Goal: Task Accomplishment & Management: Manage account settings

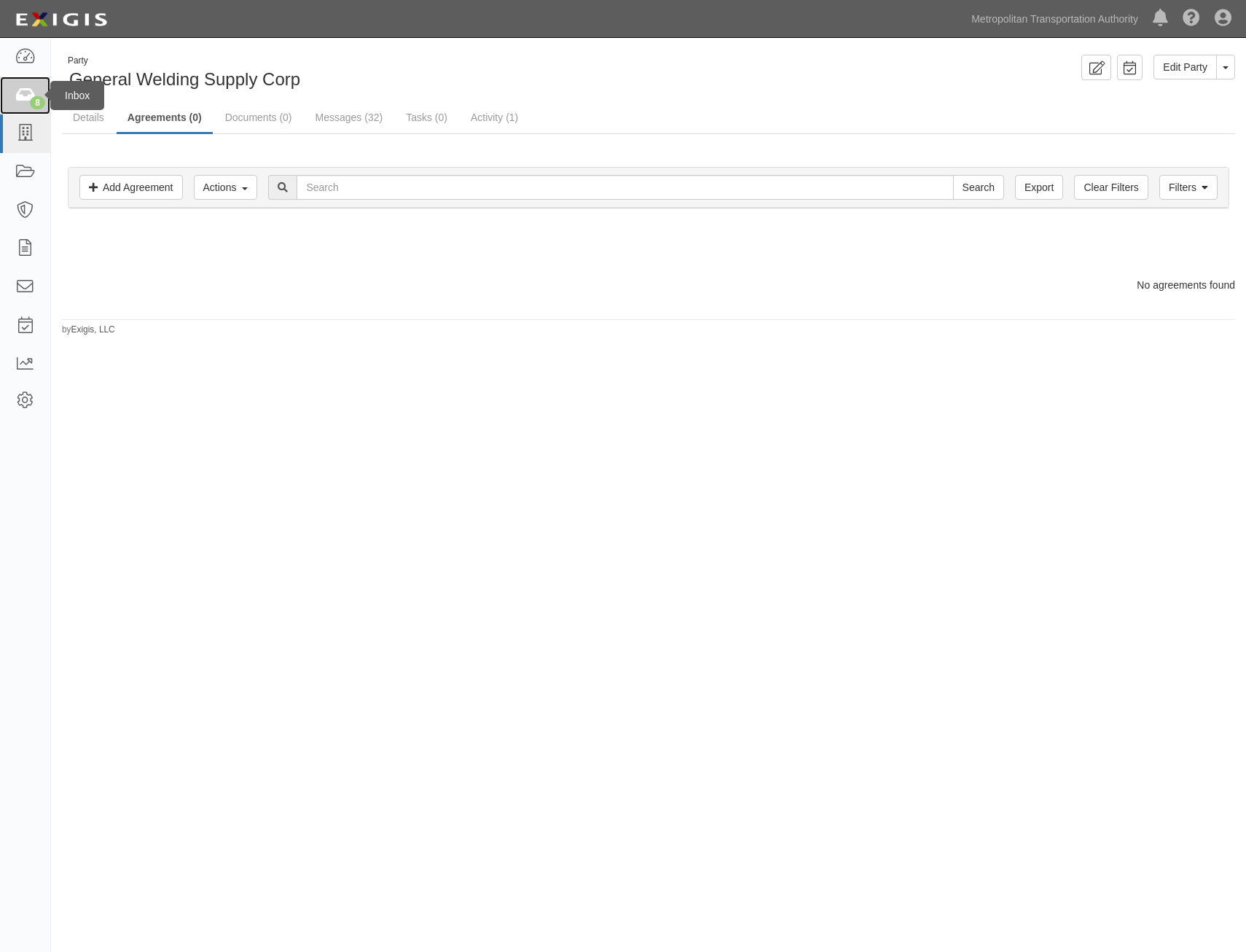
click at [40, 98] on div "8" at bounding box center [38, 103] width 16 height 14
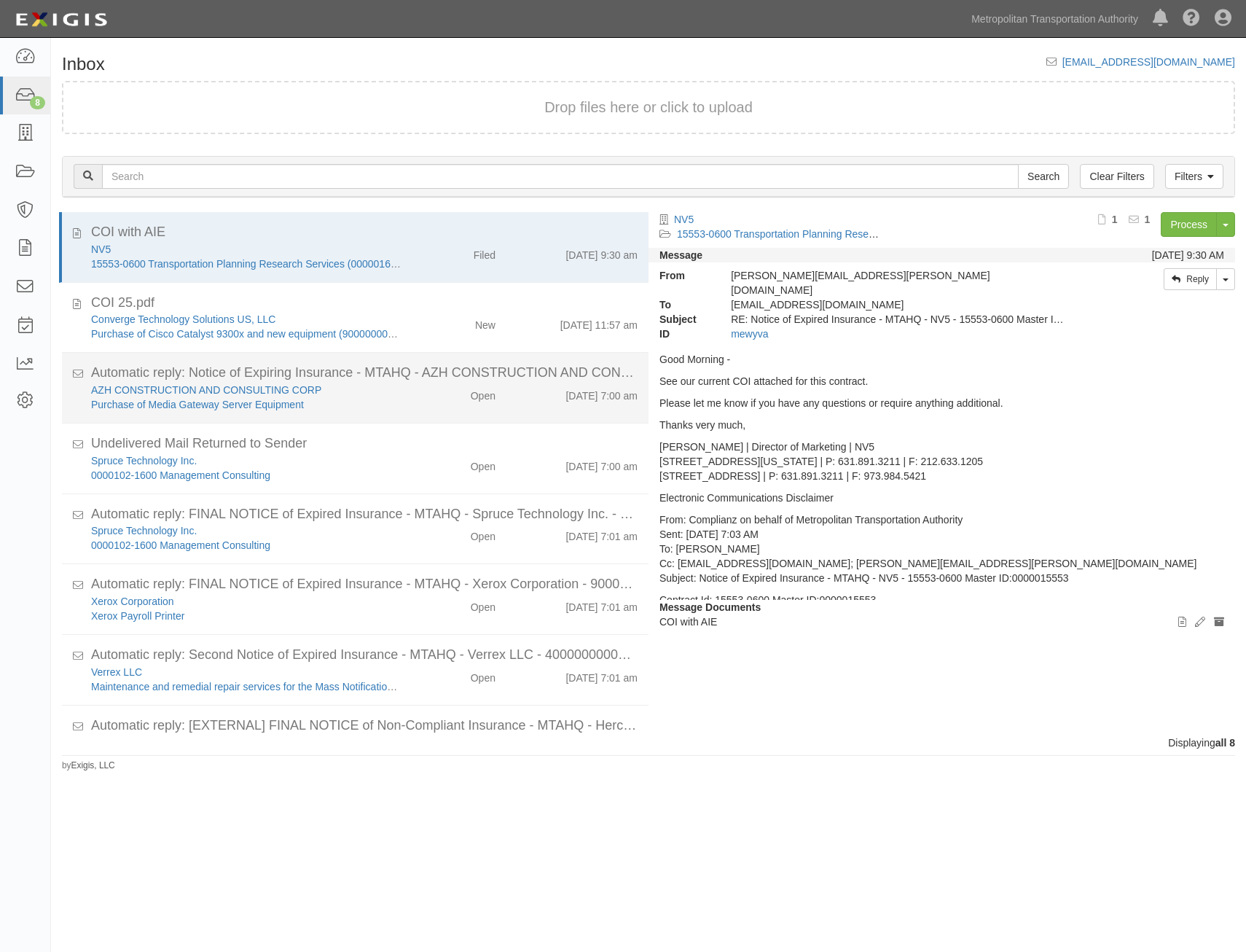
click at [519, 524] on div "AZH CONSTRUCTION AND CONSULTING CORP Purchase of Media Gateway Server Equipment…" at bounding box center [364, 538] width 568 height 29
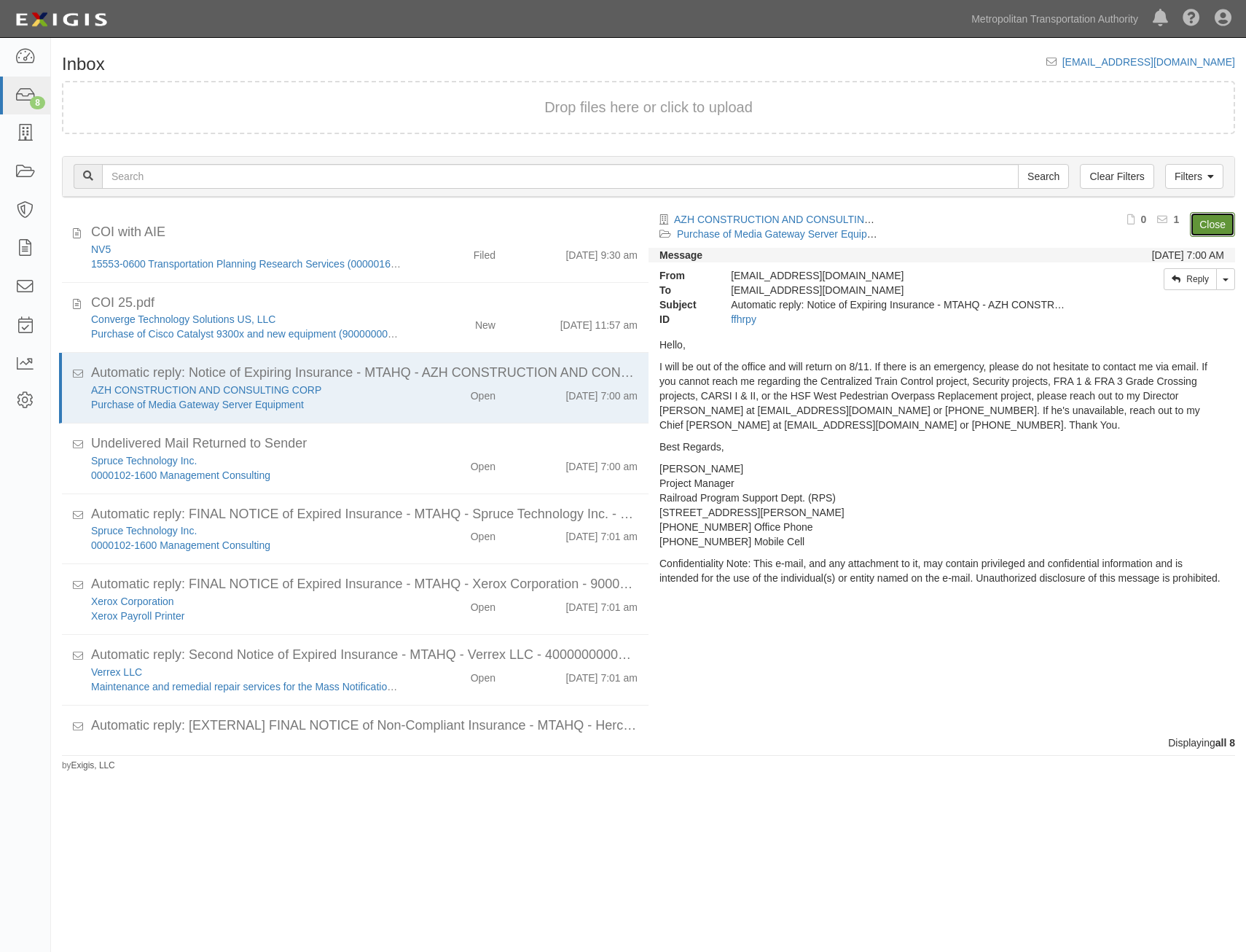
click at [1214, 232] on link "Close" at bounding box center [1213, 224] width 46 height 25
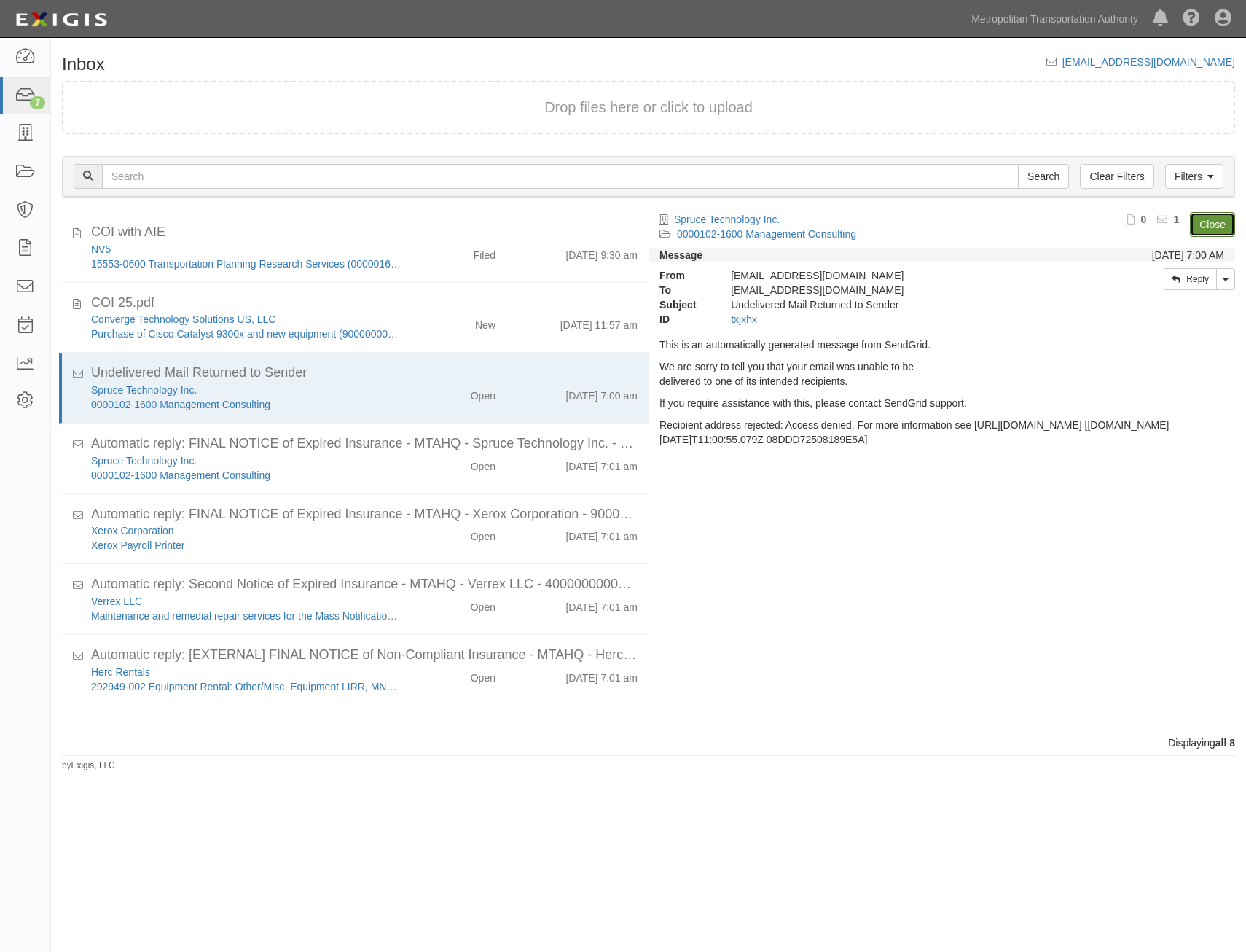
click at [1214, 232] on link "Close" at bounding box center [1213, 224] width 46 height 25
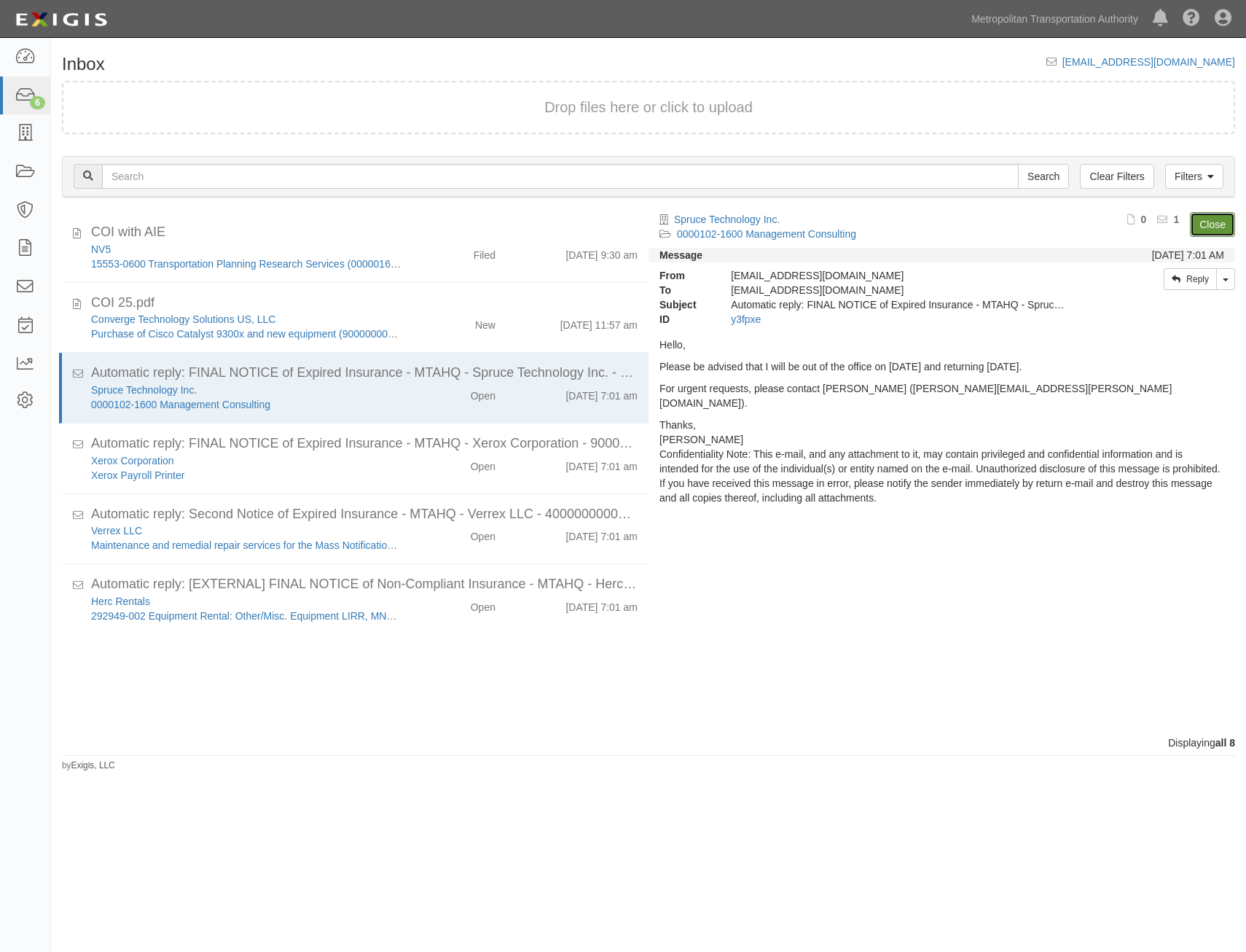
click at [1214, 232] on link "Close" at bounding box center [1213, 224] width 46 height 25
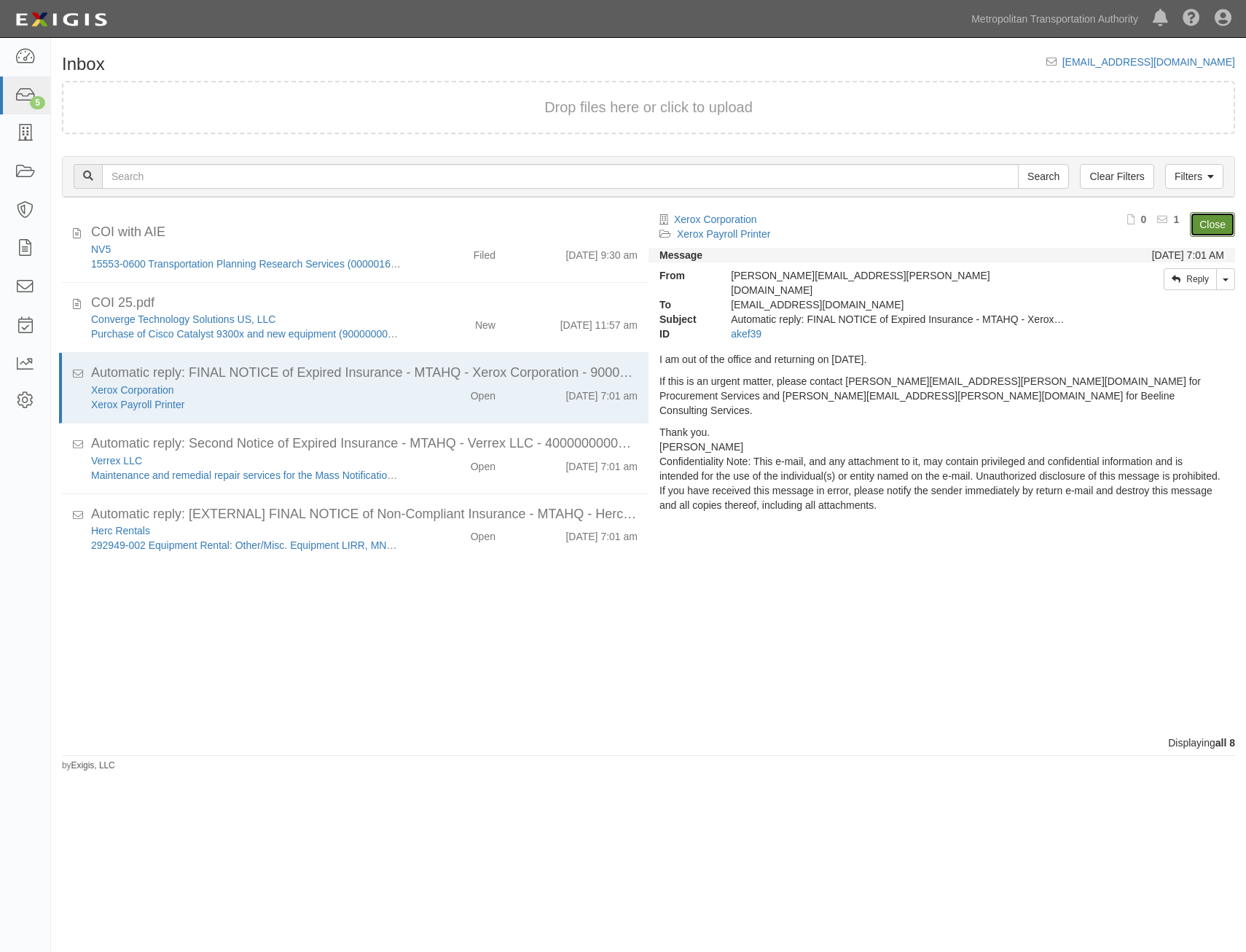
click at [1214, 232] on link "Close" at bounding box center [1213, 224] width 46 height 25
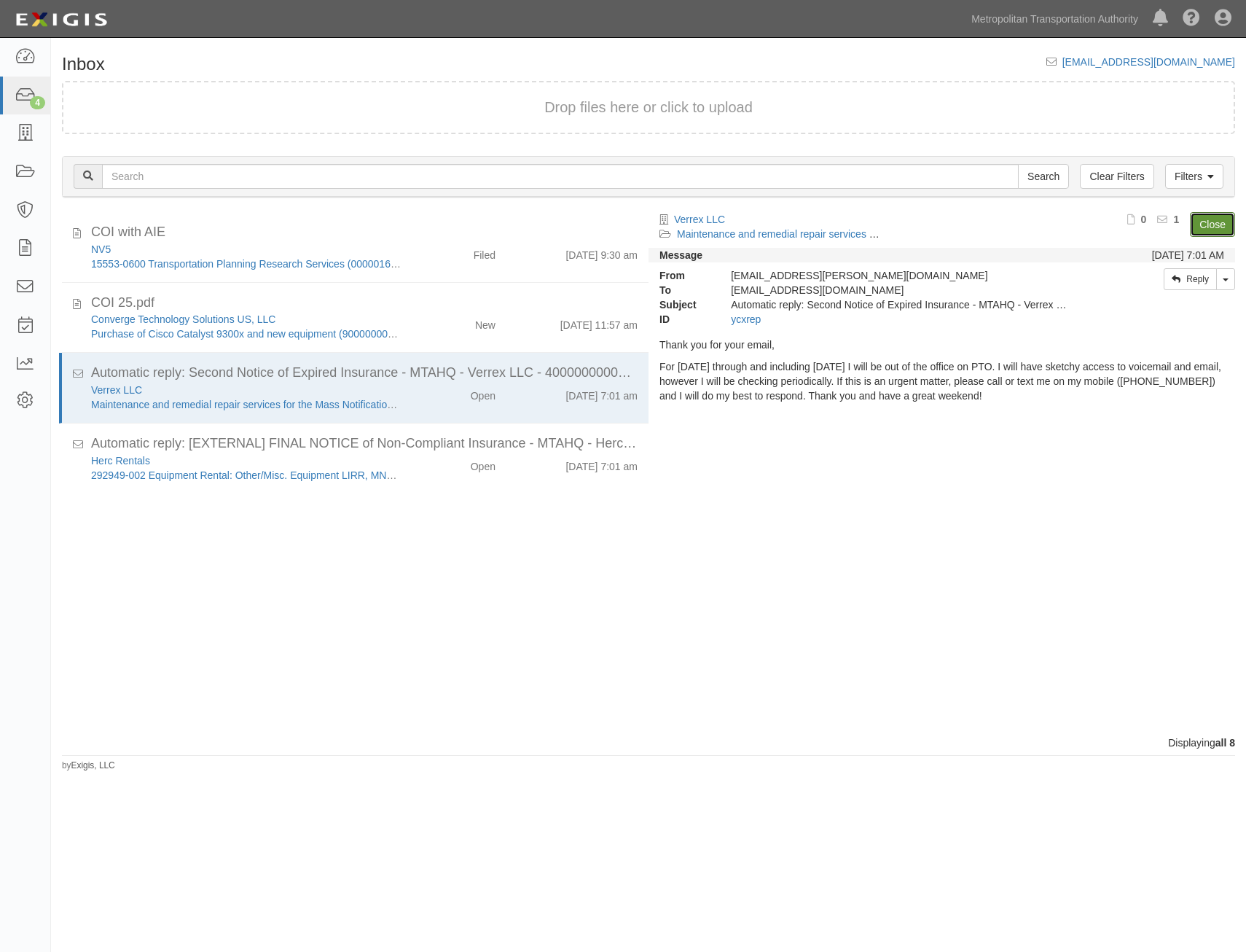
click at [1214, 232] on link "Close" at bounding box center [1213, 224] width 46 height 25
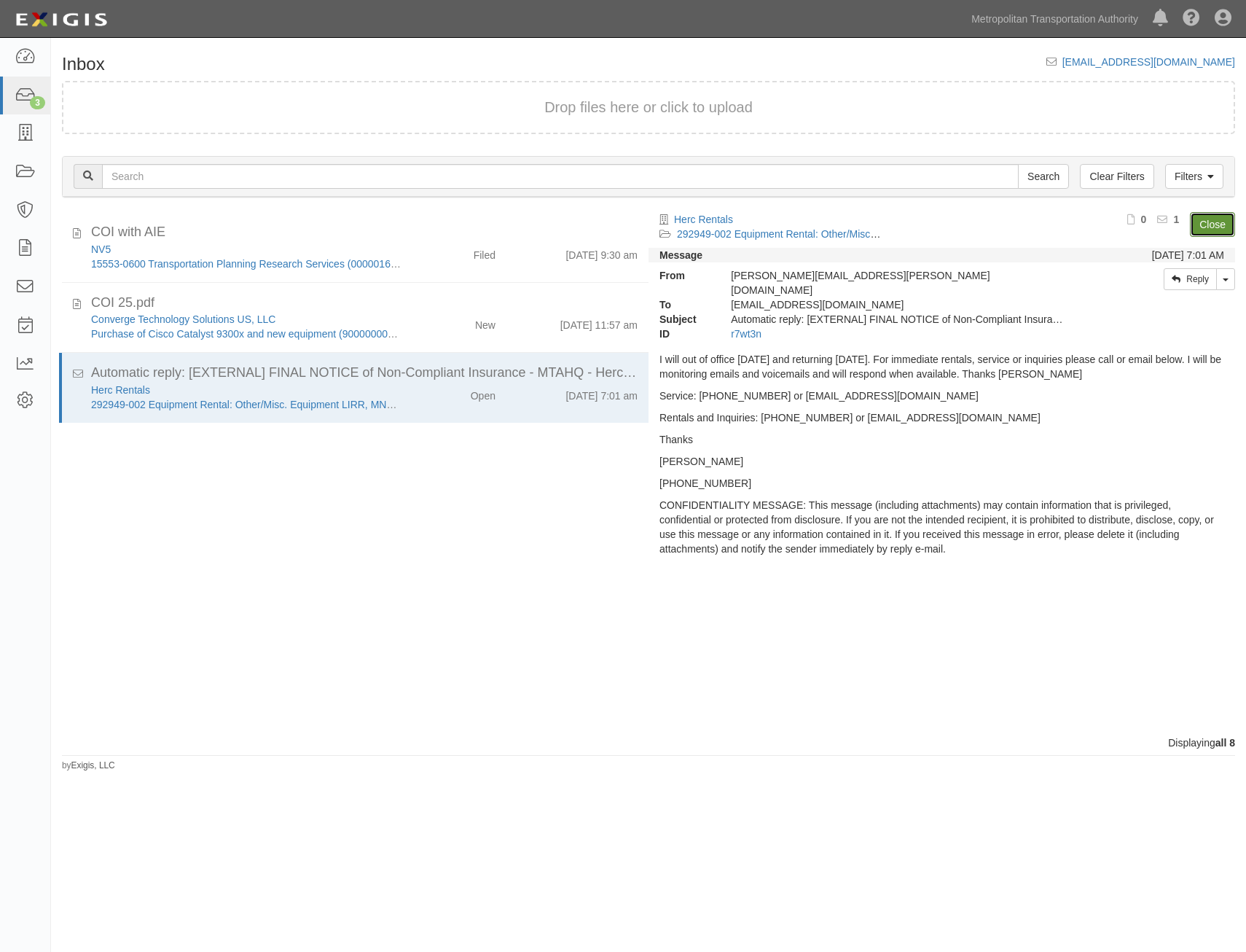
click at [1214, 232] on link "Close" at bounding box center [1213, 224] width 46 height 25
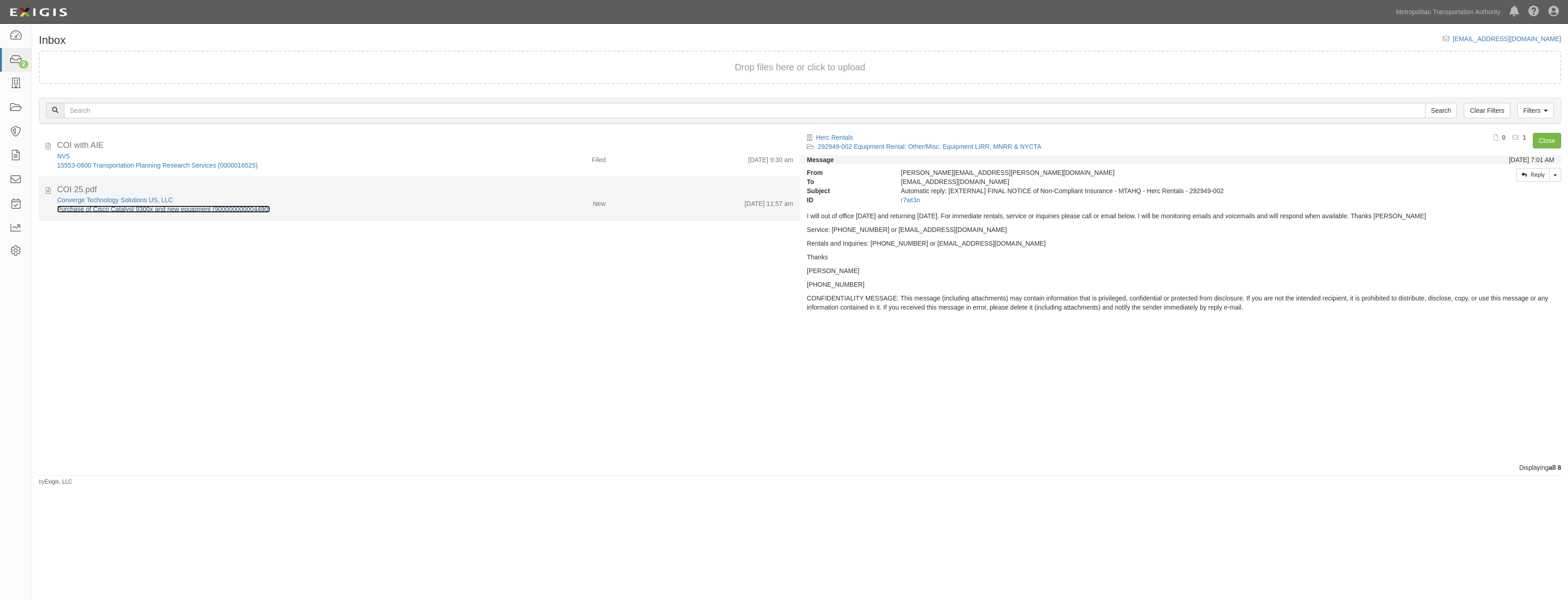
click at [232, 208] on link "Purchase of Cisco Catalyst 9300x and new equipment (900000000004490)" at bounding box center [164, 209] width 213 height 7
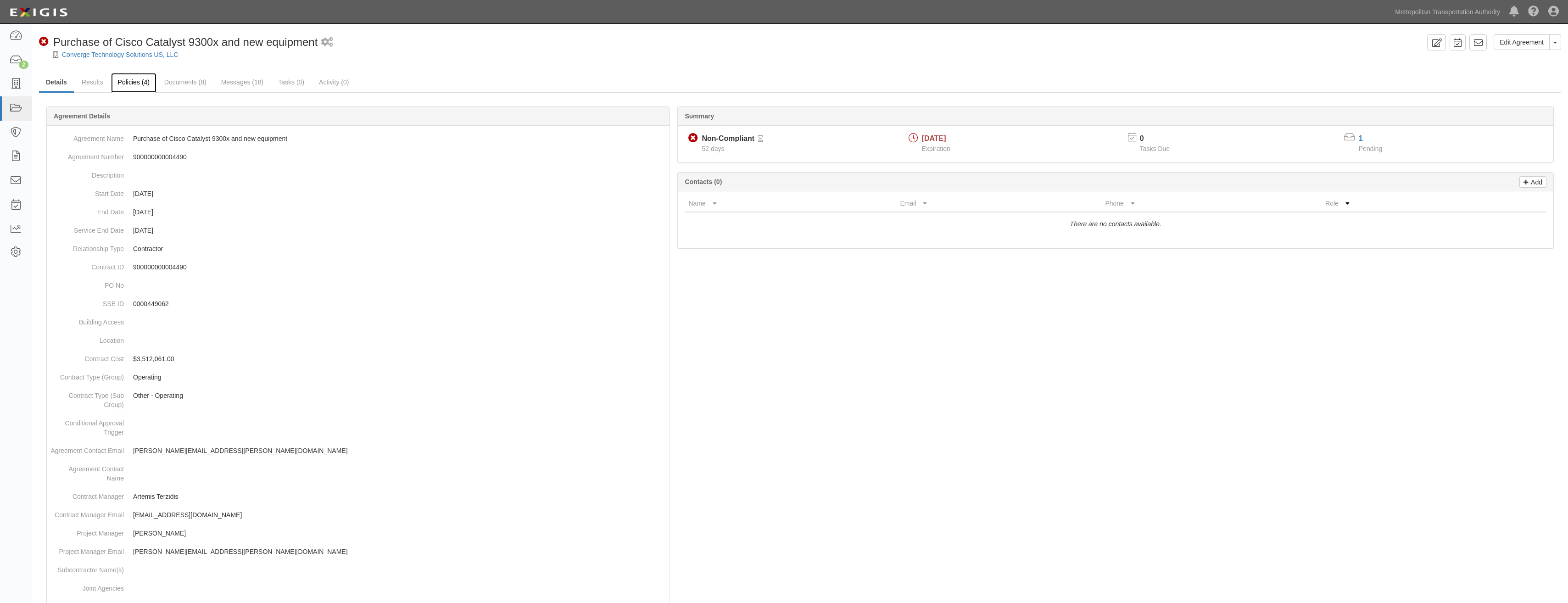
click at [141, 86] on link "Policies (4)" at bounding box center [134, 83] width 45 height 20
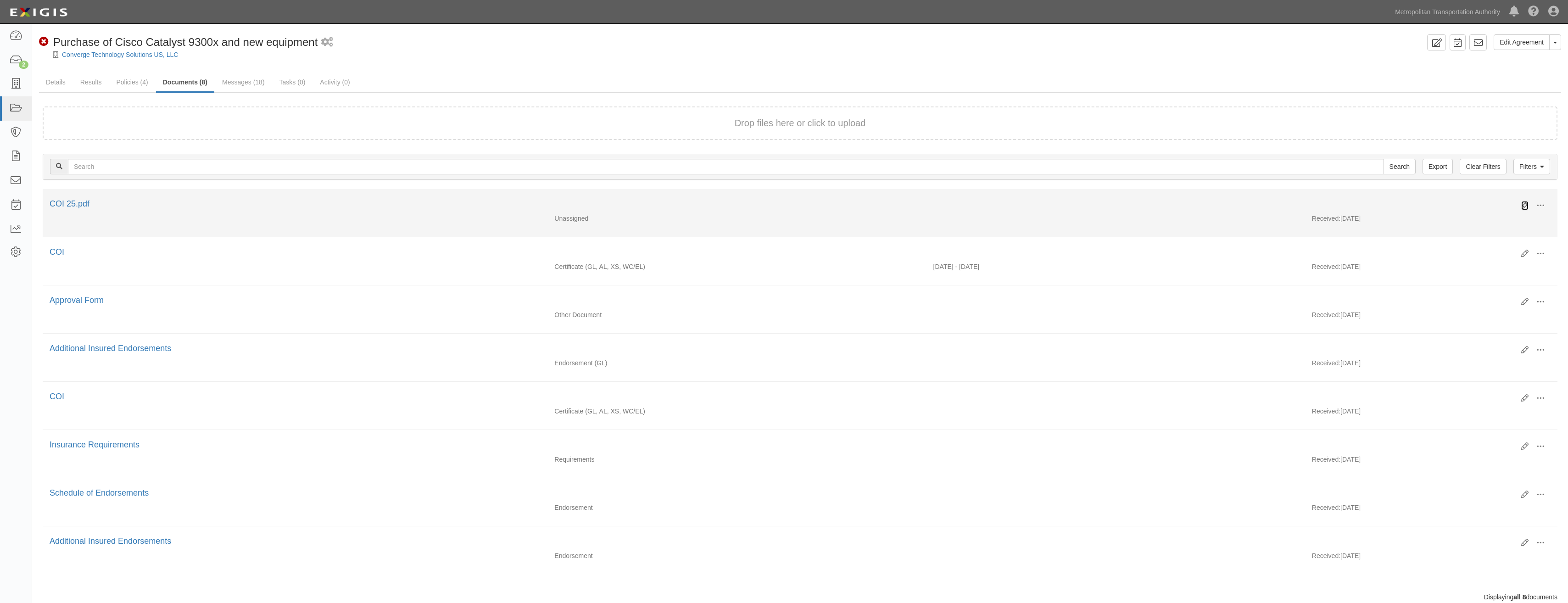
click at [1523, 203] on icon at bounding box center [1525, 205] width 7 height 7
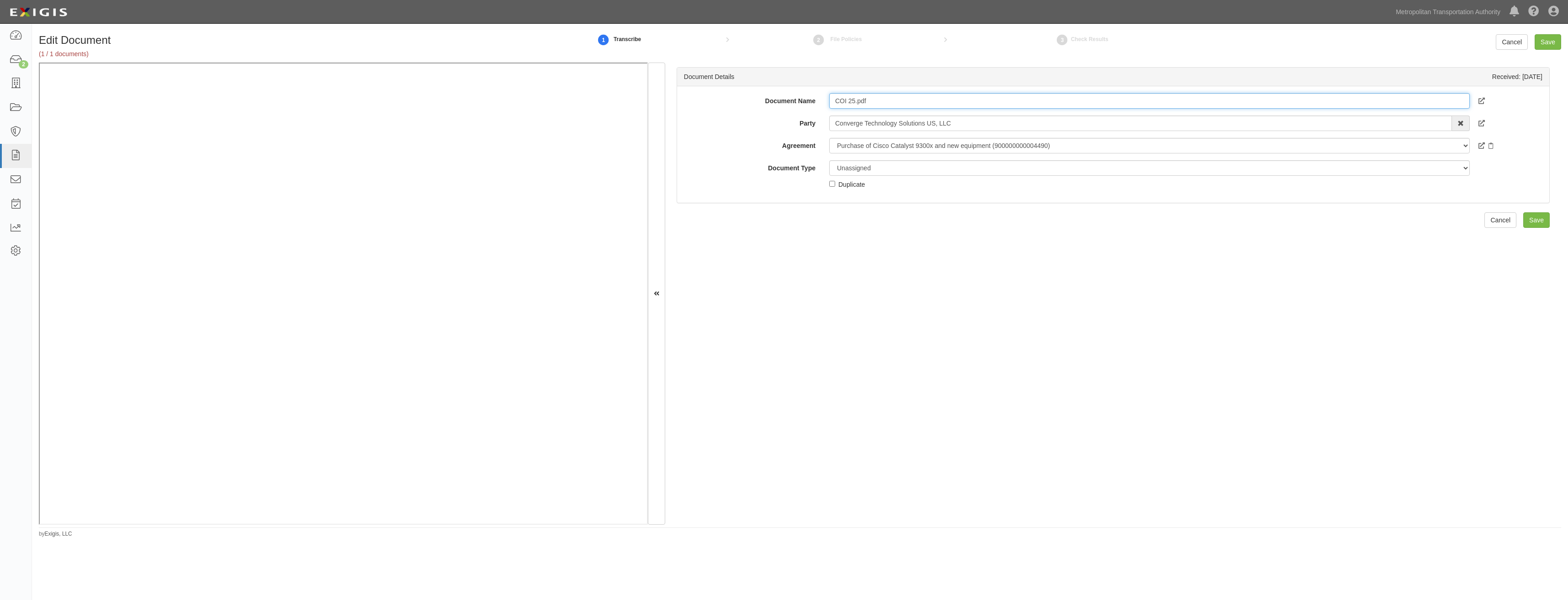
click at [990, 102] on input "COI 25.pdf" at bounding box center [1149, 101] width 640 height 16
type input "COI"
click at [939, 173] on select "Unassigned Binder Cancellation Notice Certificate Contract Endorsement Insuranc…" at bounding box center [1149, 168] width 640 height 16
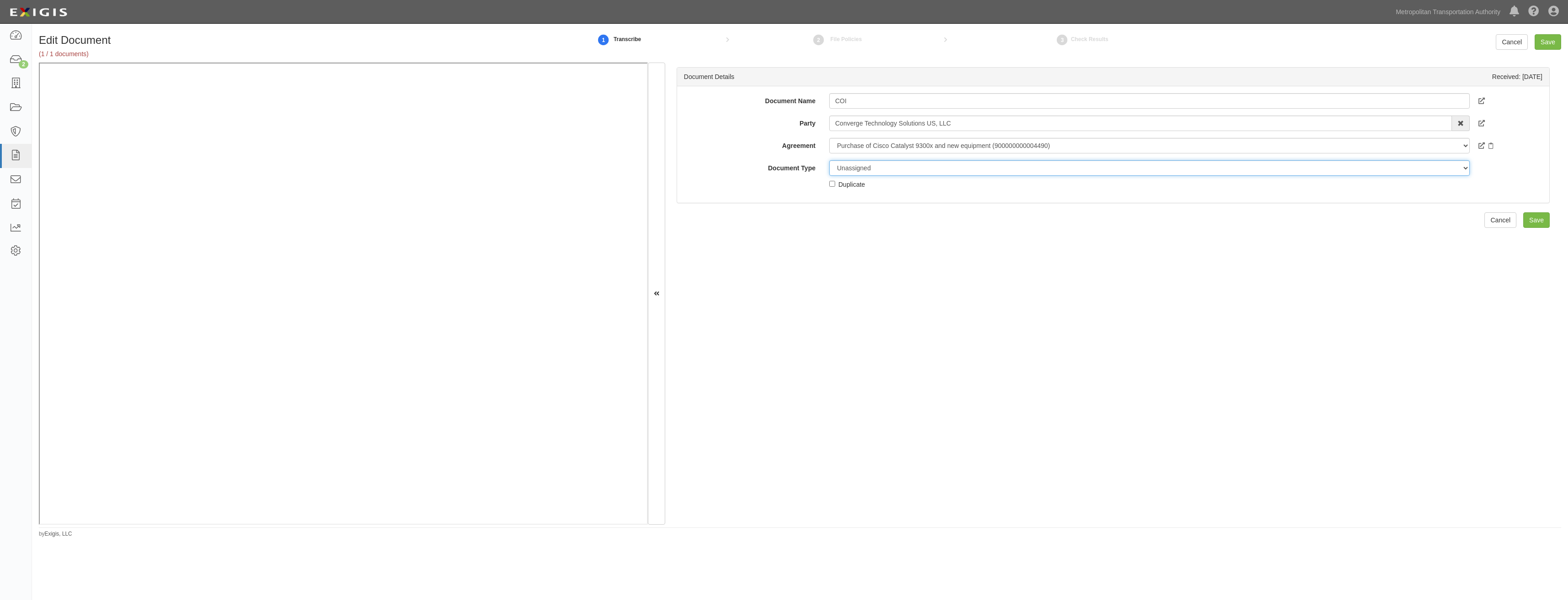
select select "CertificateDetail"
click at [829, 160] on select "Unassigned Binder Cancellation Notice Certificate Contract Endorsement Insuranc…" at bounding box center [1149, 168] width 640 height 16
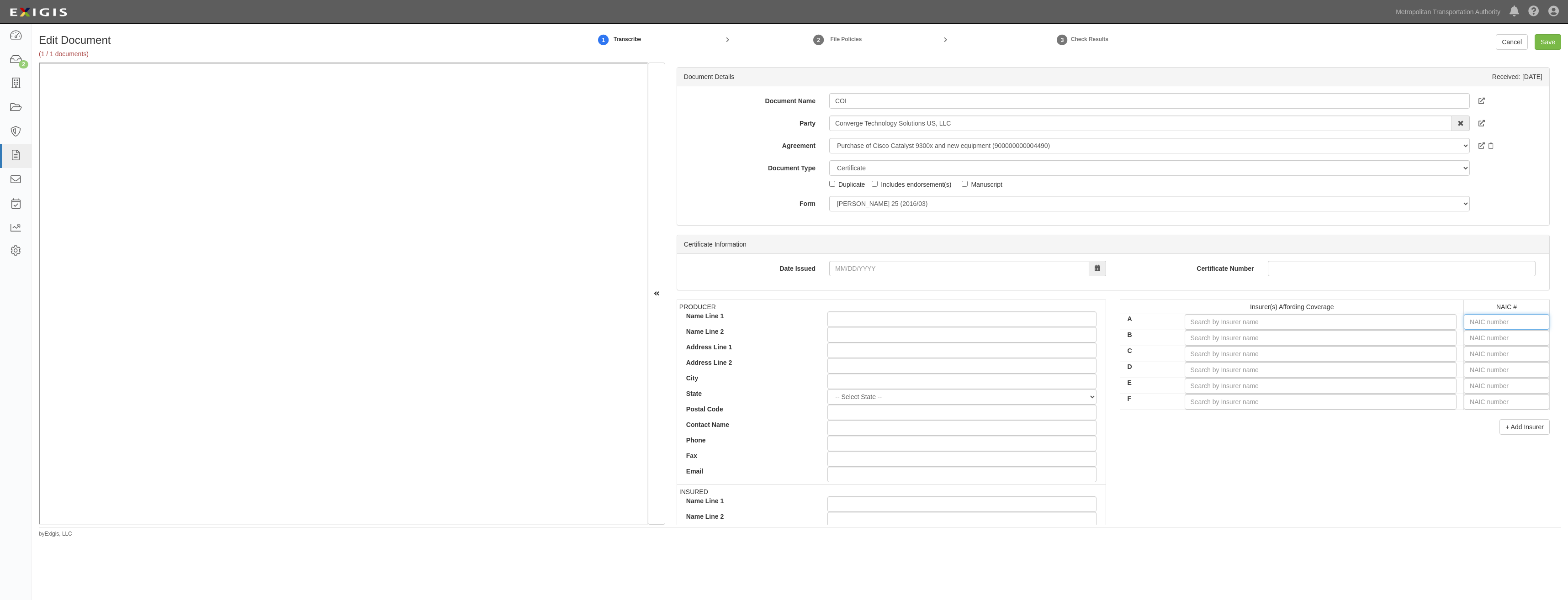
click at [1507, 323] on input "text" at bounding box center [1507, 322] width 85 height 16
type input "36404"
type input "36"
type input "36013"
type input "360"
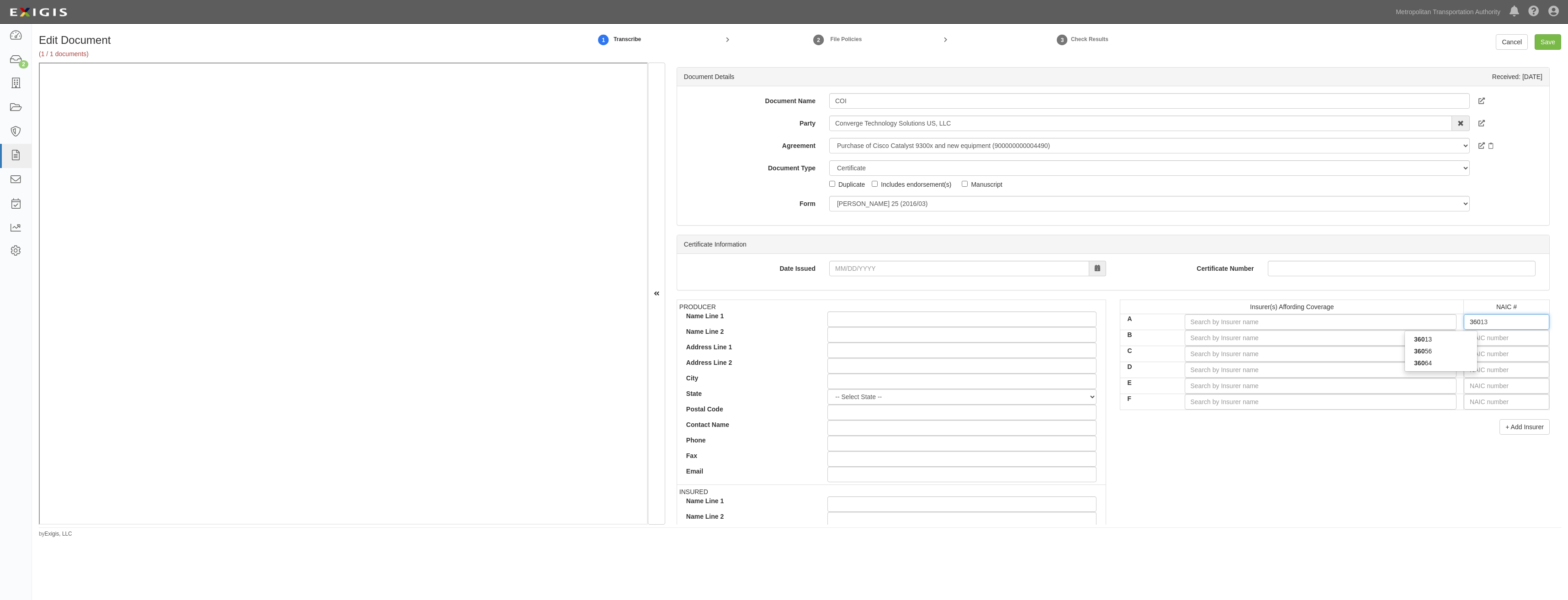
type input "36064"
type input "3606"
type input "36064"
click at [1440, 335] on div "36064" at bounding box center [1441, 340] width 72 height 12
type input "The Hanover American Insurance Company (A XV Rating)"
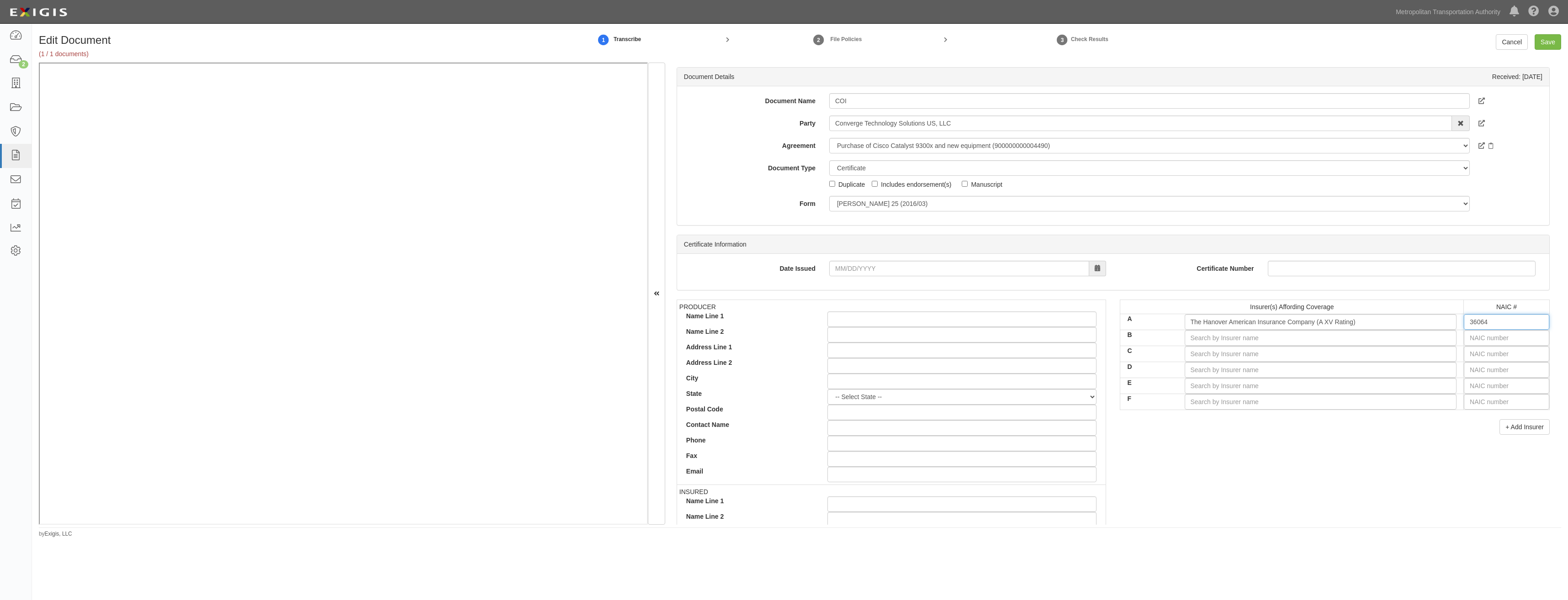
type input "36064"
click at [1522, 339] on input "text" at bounding box center [1507, 338] width 85 height 16
type input "44725"
type input "4"
type input "41661"
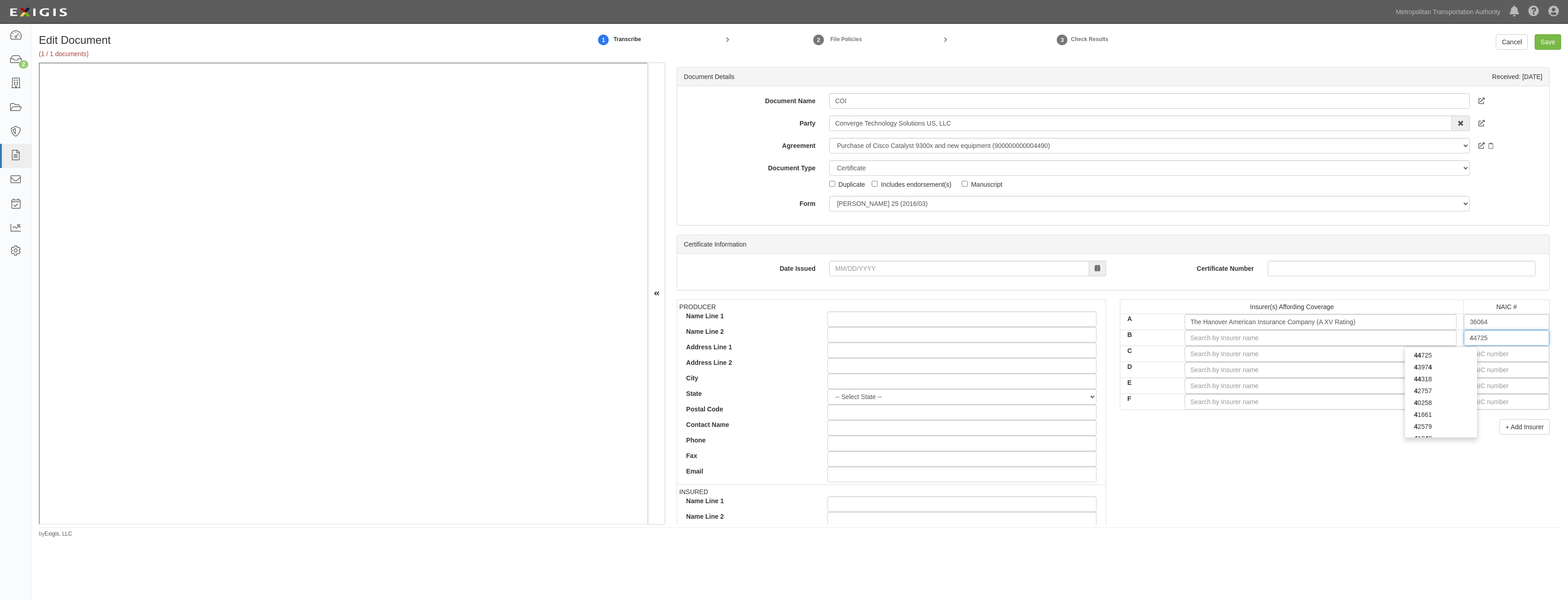
type input "41"
type input "41840"
type input "4184"
type input "41840"
click at [1461, 354] on div "41840" at bounding box center [1441, 355] width 72 height 12
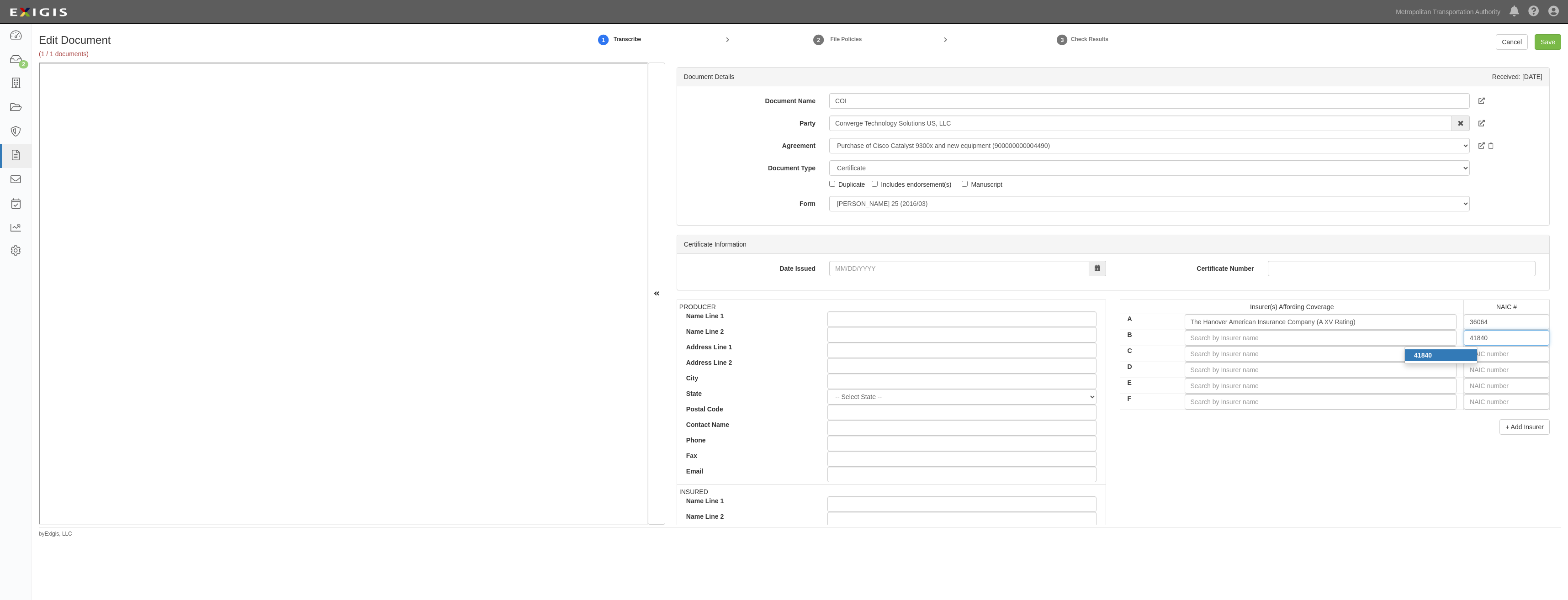
type input "Allmerica Financial Benefit Insurance Co (A XV Rating)"
type input "41840"
click at [1497, 358] on input "text" at bounding box center [1507, 354] width 85 height 16
type input "25232"
type input "2"
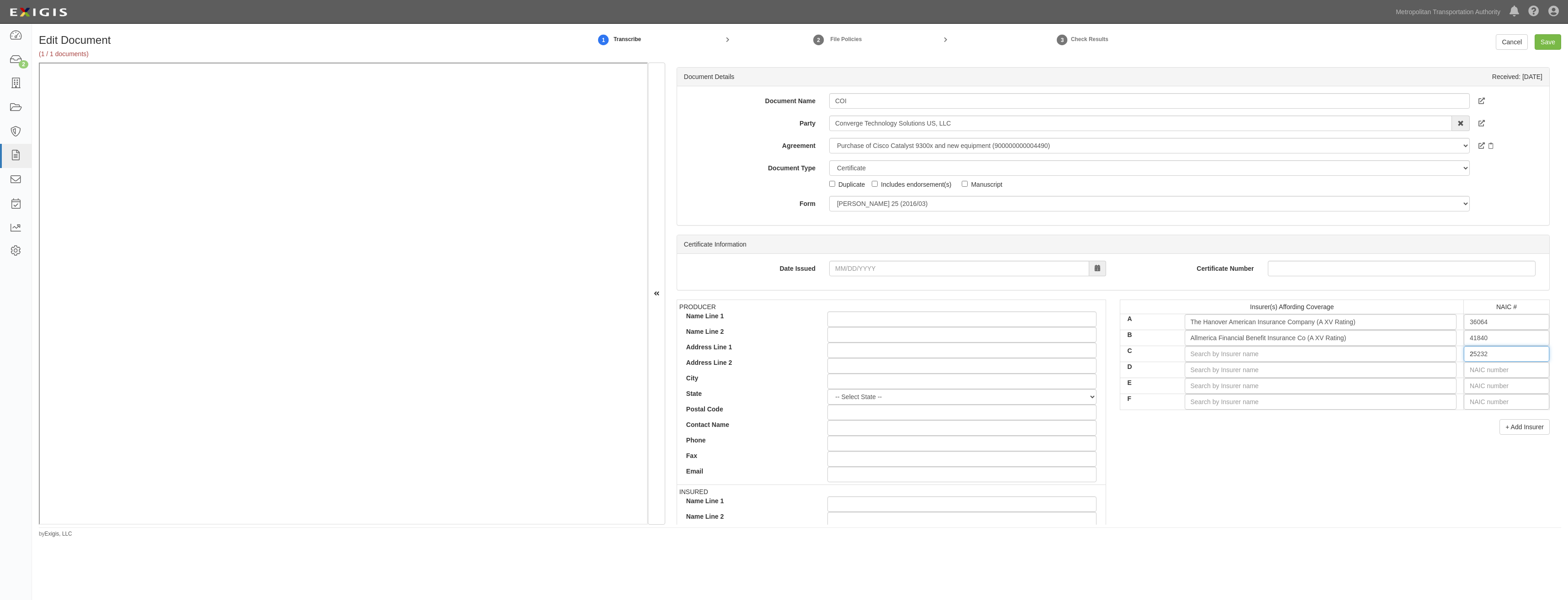
type input "22667"
type input "22"
type input "22276"
type input "222"
type input "22292"
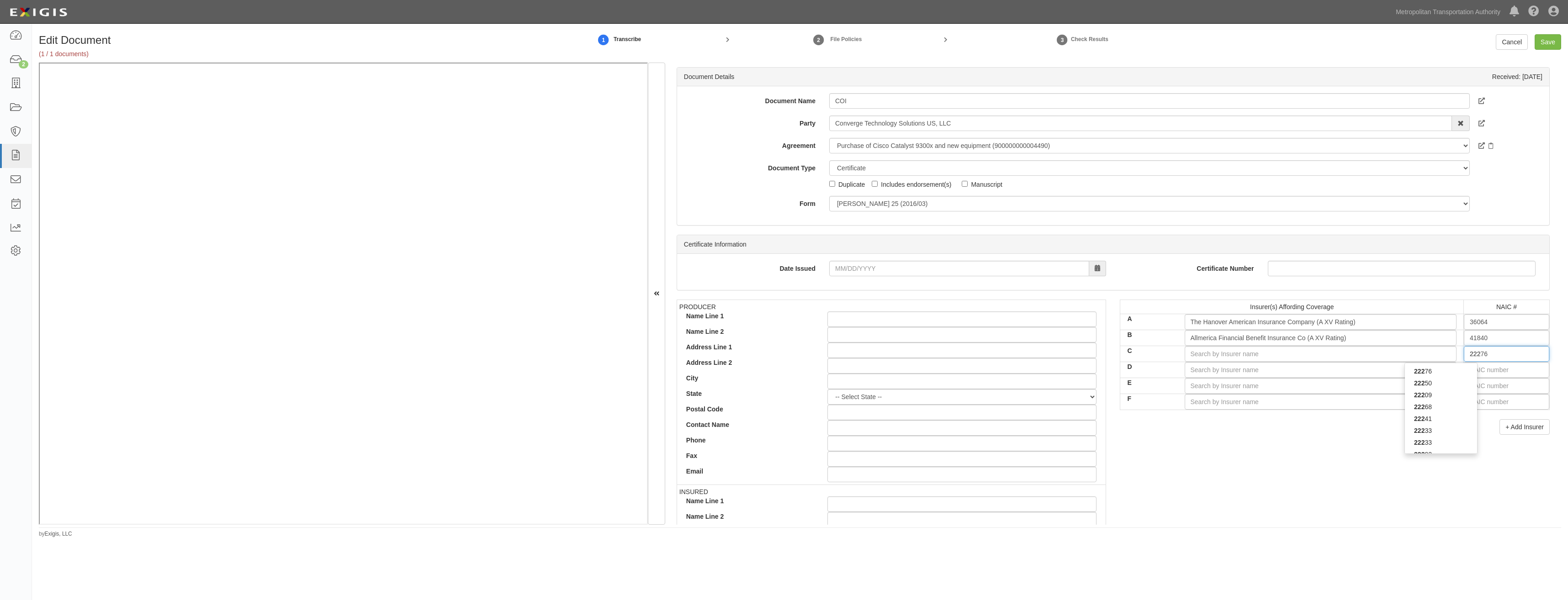
type input "2229"
type input "22299"
type input "22292"
type input "2229"
type input "22276"
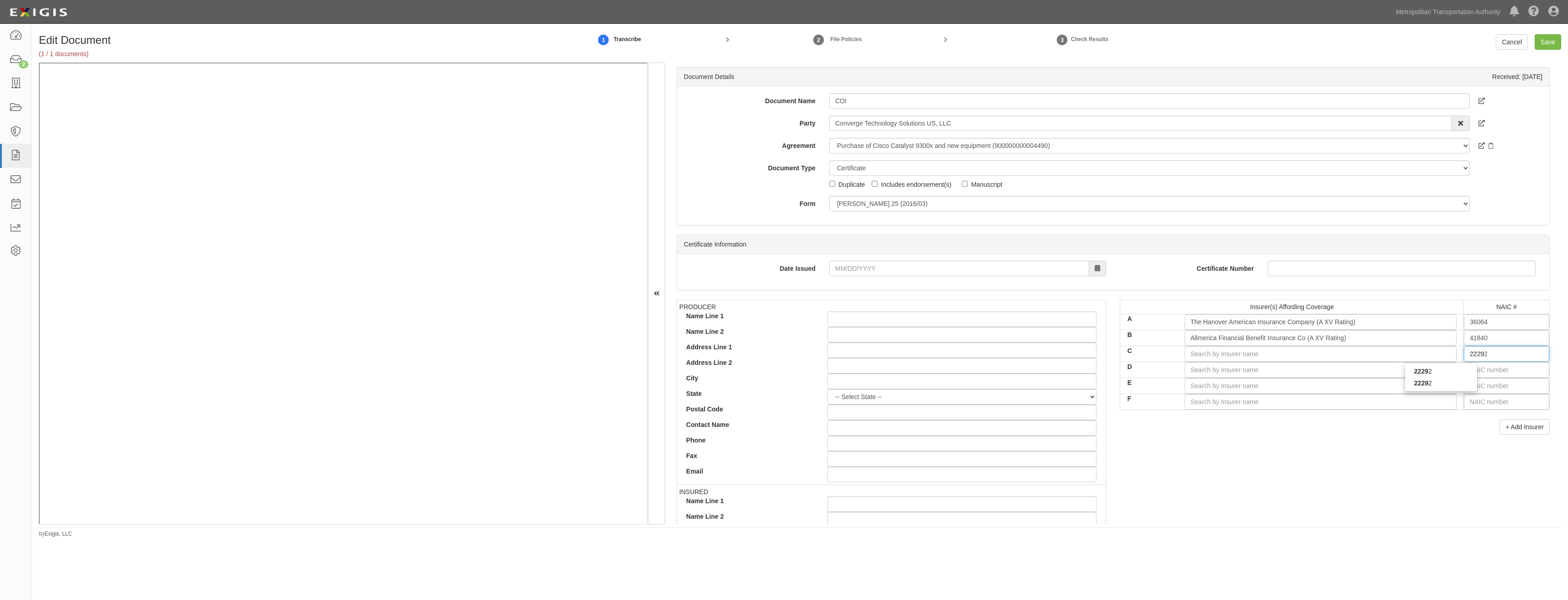
type input "222"
type input "22292"
type input "2229"
type input "22292"
click at [1439, 383] on div "22292" at bounding box center [1441, 383] width 72 height 12
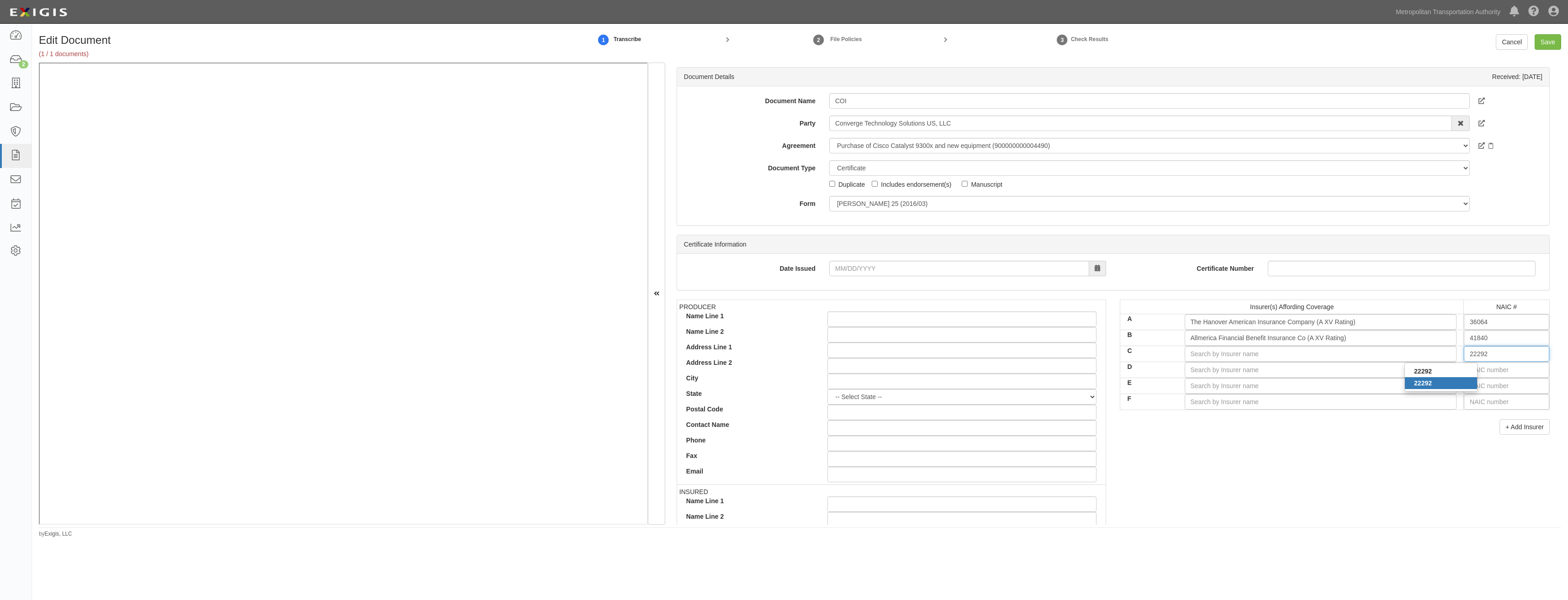
type input "The Hanover Insurance Company (A XV Rating)"
type input "22292"
click at [1338, 447] on div "PRODUCER Name Line 1 Name Line 2 Address Line 1 Address Line 2 City State -- Se…" at bounding box center [1113, 458] width 887 height 318
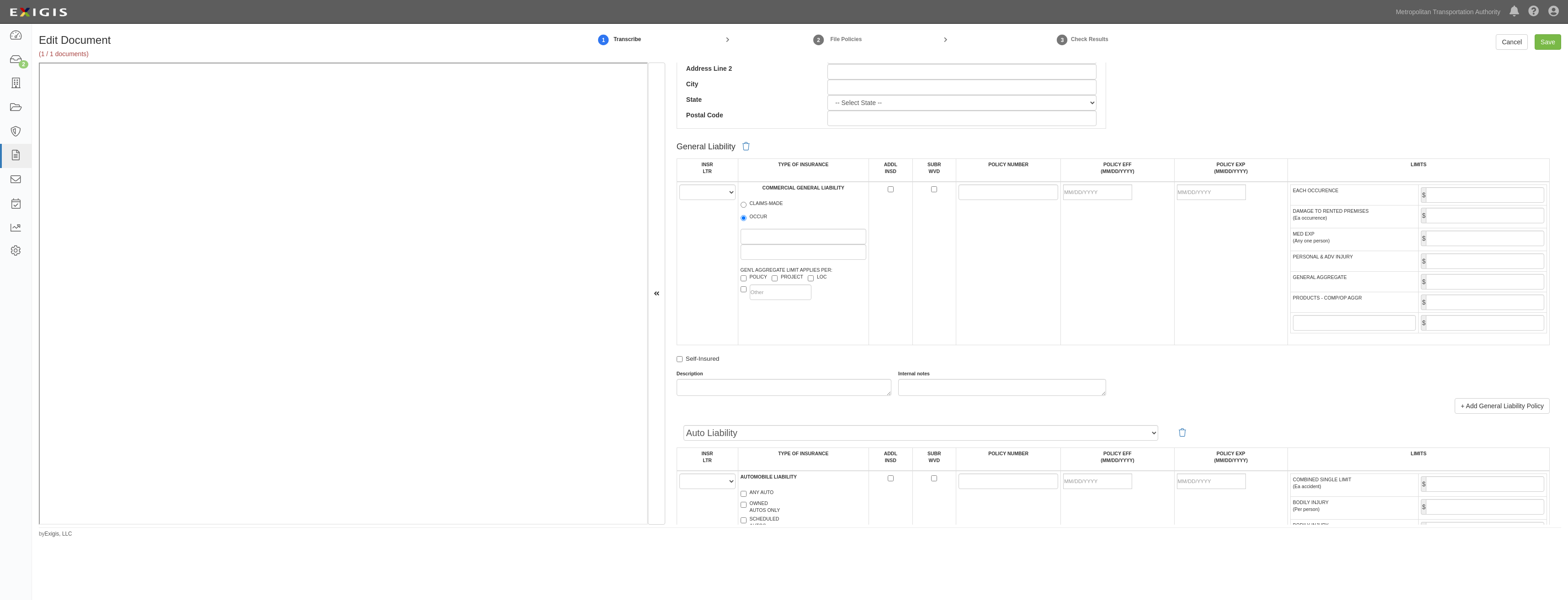
scroll to position [503, 0]
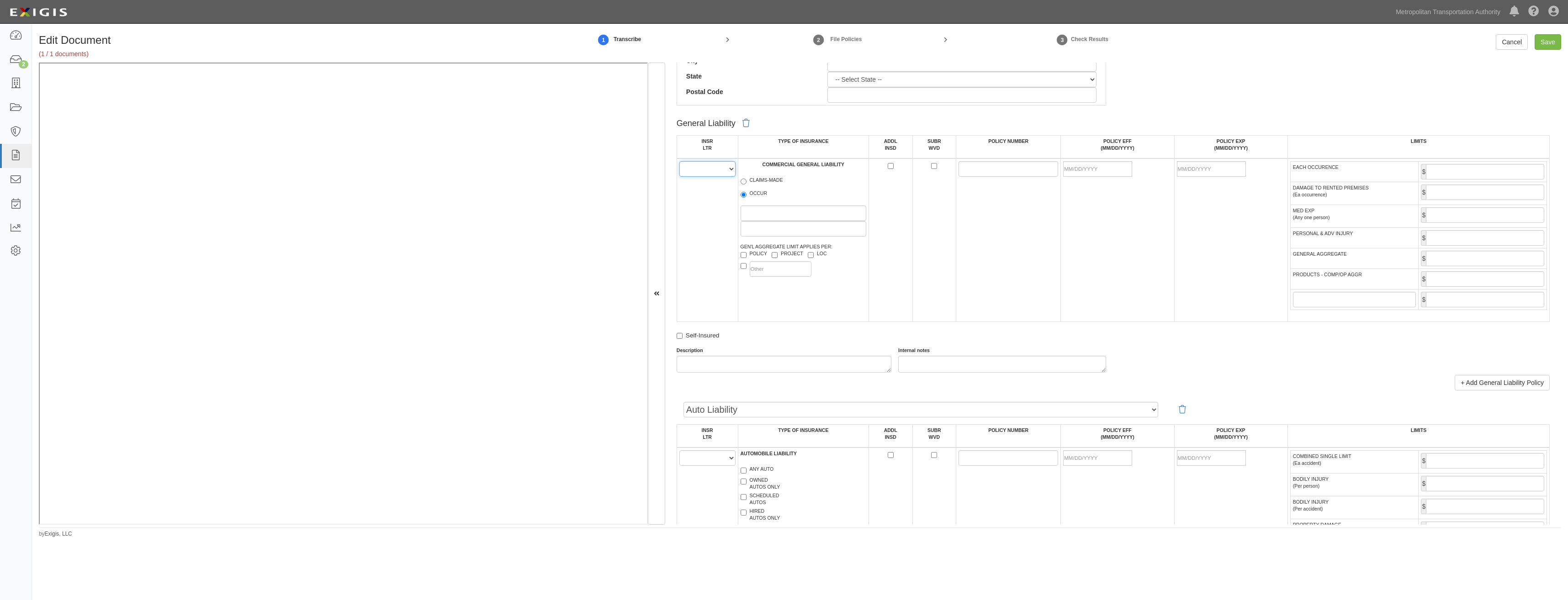
click at [712, 167] on select "A B C D E F" at bounding box center [707, 169] width 56 height 16
select select "A"
click at [679, 161] on select "A B C D E F" at bounding box center [707, 169] width 56 height 16
click at [758, 191] on label "OCCUR" at bounding box center [754, 194] width 27 height 9
click at [746, 192] on input "OCCUR" at bounding box center [744, 195] width 6 height 6
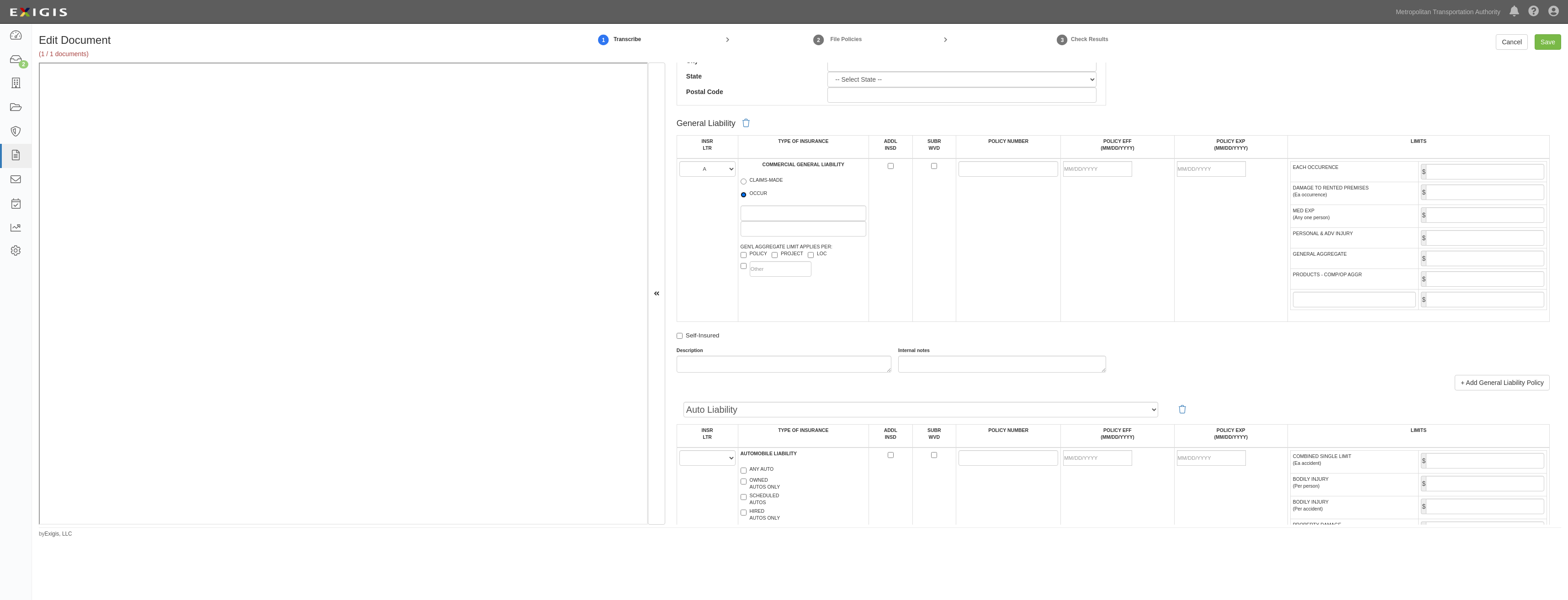
radio input "true"
click at [757, 254] on label "POLICY" at bounding box center [754, 254] width 27 height 9
click at [746, 254] on input "POLICY" at bounding box center [744, 255] width 6 height 6
checkbox input "true"
click at [887, 165] on input "ADDL INSD" at bounding box center [891, 166] width 6 height 6
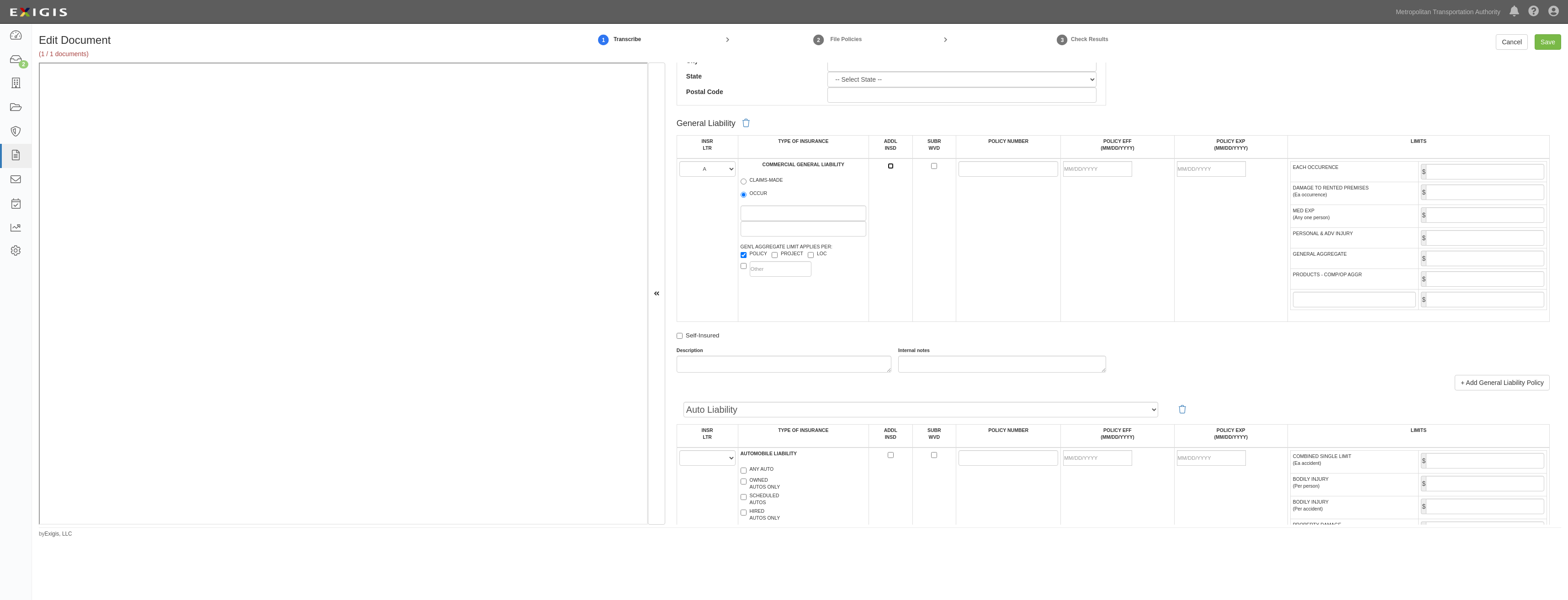
checkbox input "true"
click at [967, 164] on input "POLICY NUMBER" at bounding box center [1009, 169] width 100 height 16
type input "ZZA M066731 00"
type input "Everest National Insurance Company (A+ XV Rating)"
type input "10120"
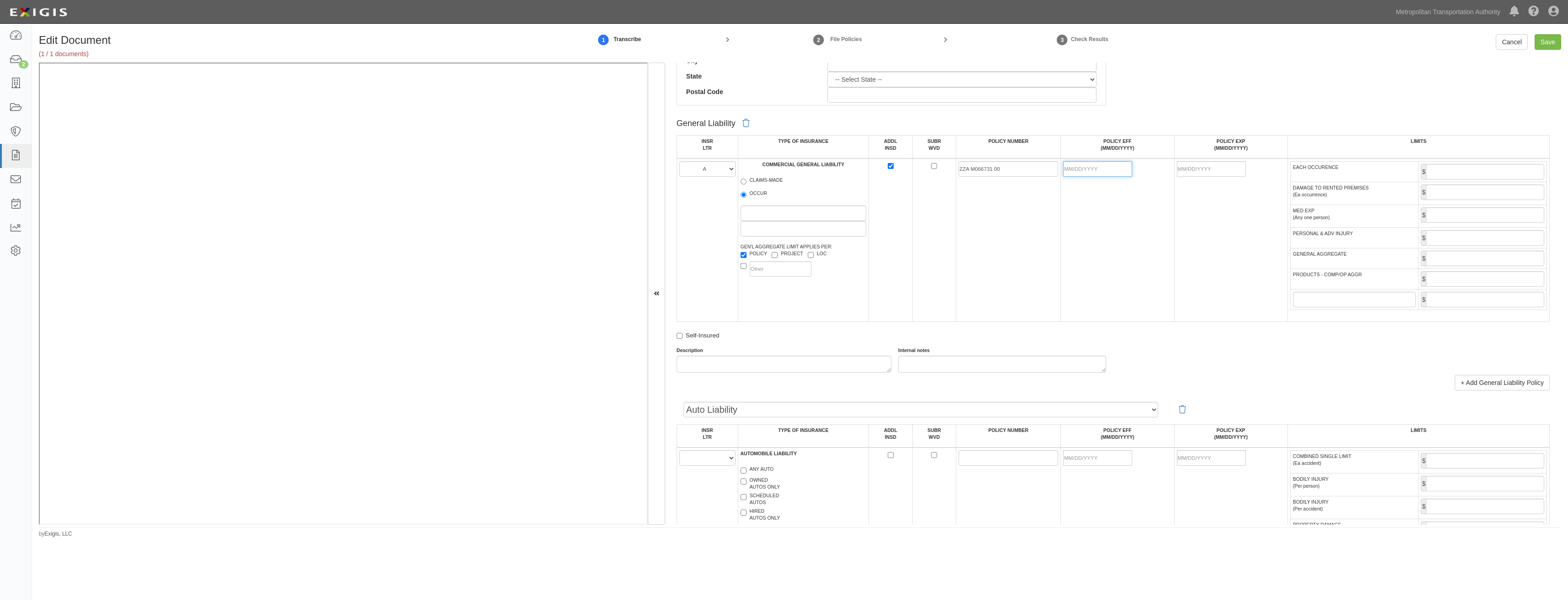
type input "06/11/2025"
type input "12/31/2025"
type input "1,000,000"
type input "2,000,000"
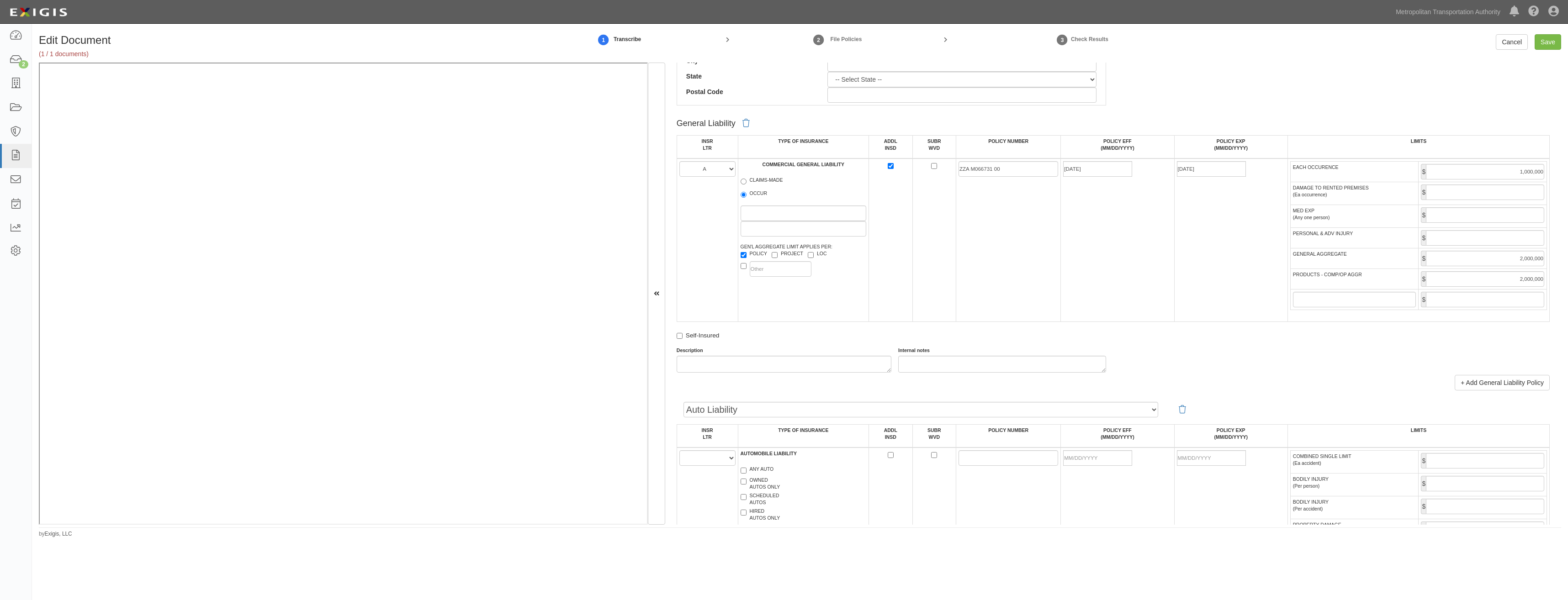
type input "AWA M045425 00"
type input "06/11/2025"
type input "12/31/2025"
type input "1,000,000"
type input "UHA J268363 02"
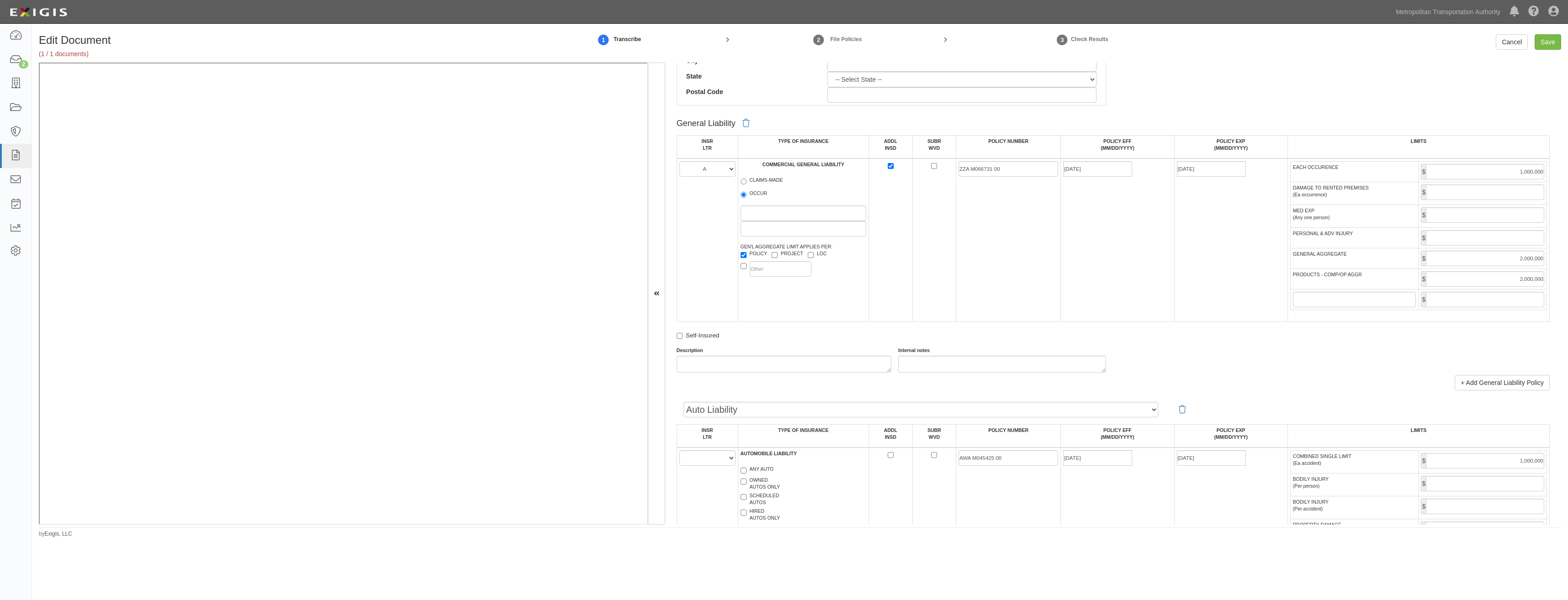
type input "06/11/2025"
type input "12/31/2025"
type input "25,000,000"
type input "WMA M066805 00"
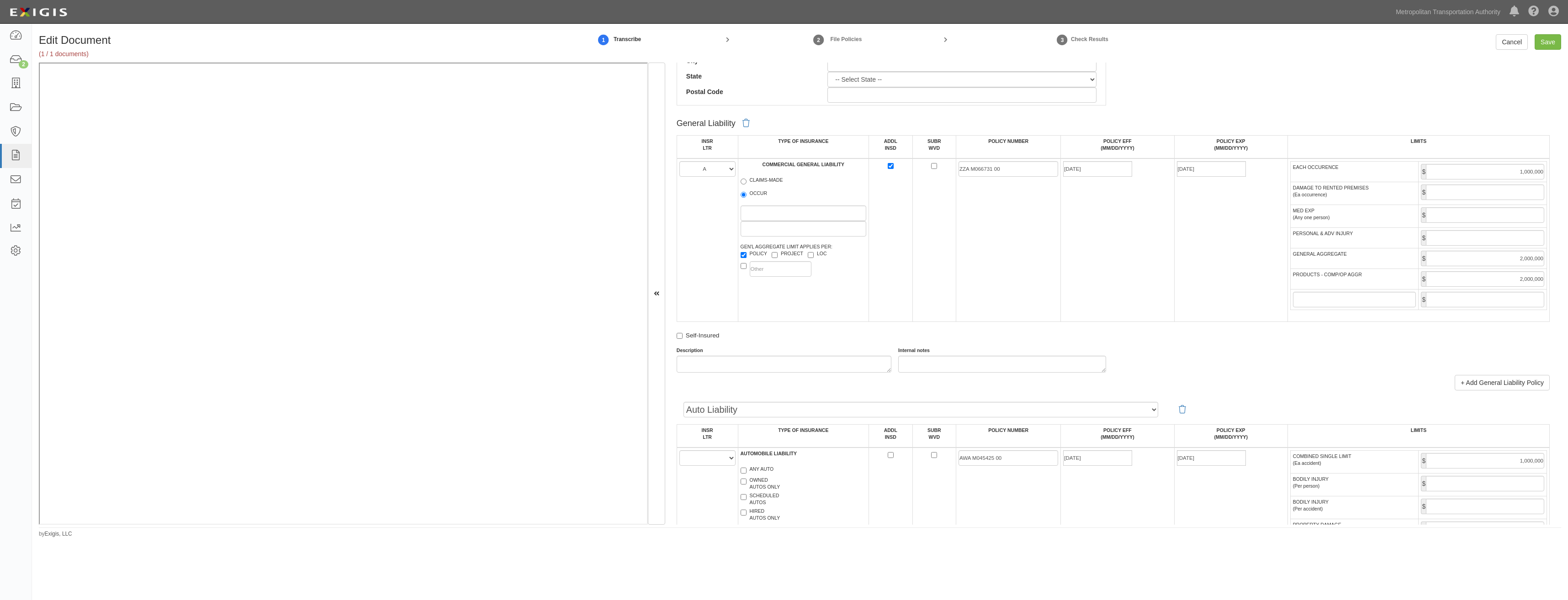
type input "06/11/2025"
type input "12/31/2025"
type input "1,000,000"
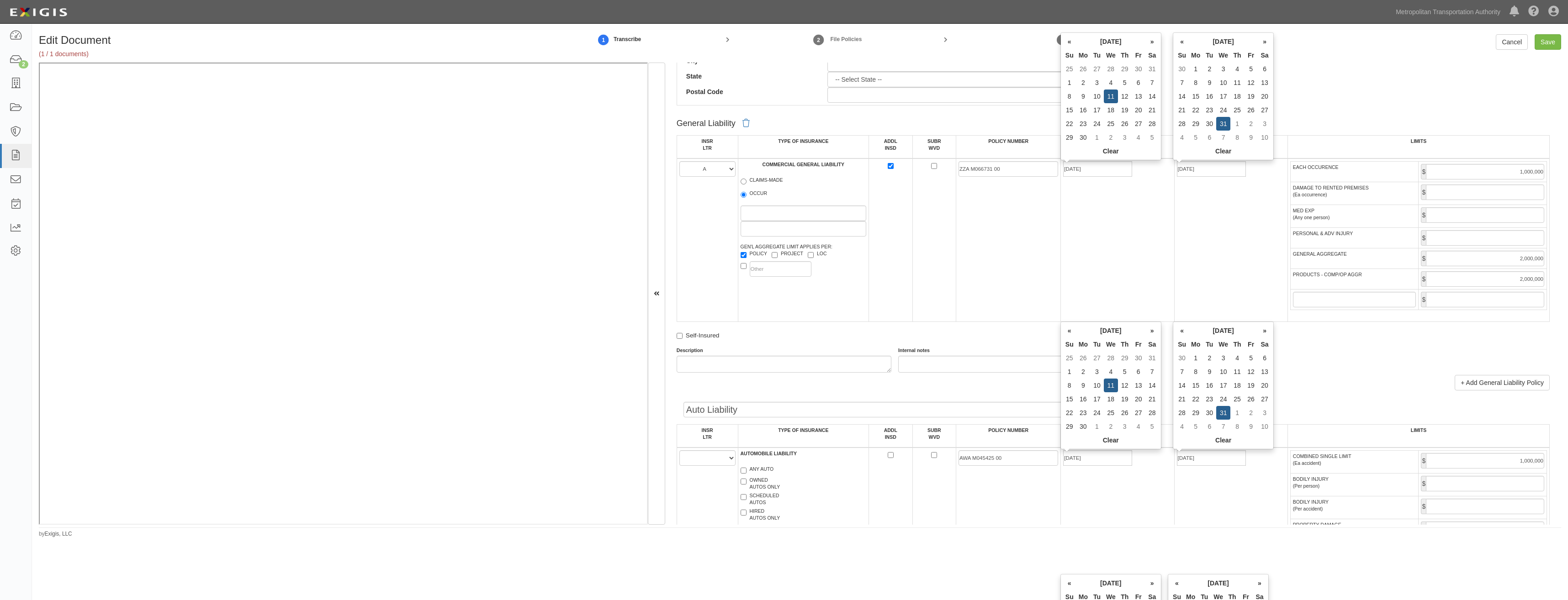
click at [1104, 246] on td "06/11/2025" at bounding box center [1118, 240] width 113 height 164
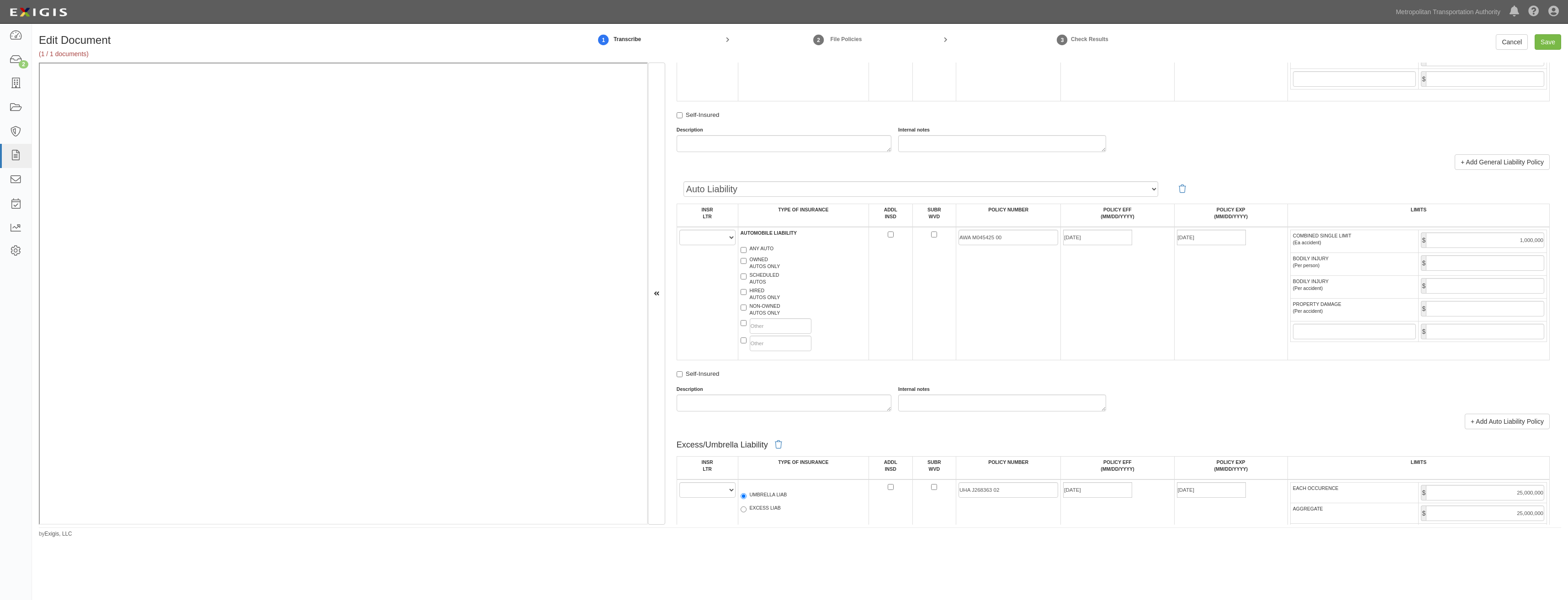
scroll to position [731, 0]
drag, startPoint x: 713, startPoint y: 230, endPoint x: 713, endPoint y: 239, distance: 9.0
click at [713, 230] on select "A B C D E F" at bounding box center [707, 230] width 56 height 16
select select "B"
click at [679, 222] on select "A B C D E F" at bounding box center [707, 230] width 56 height 16
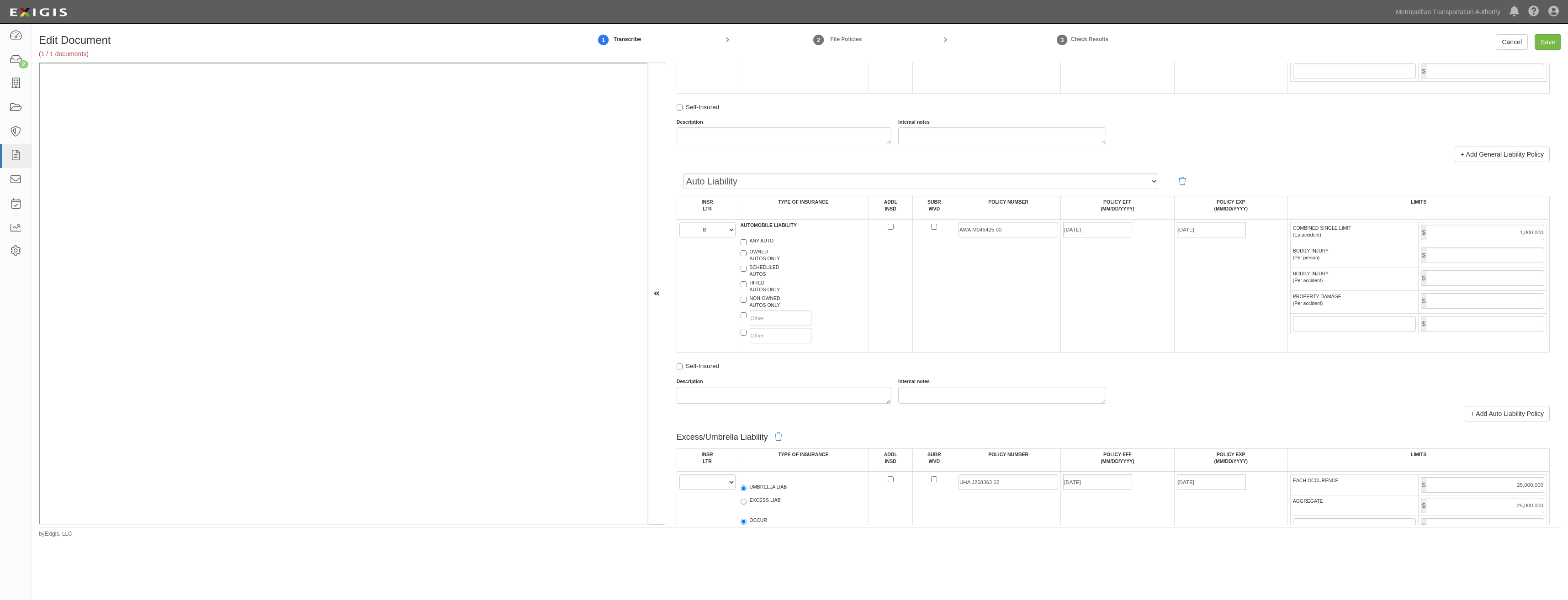
click at [750, 243] on label "ANY AUTO" at bounding box center [757, 242] width 33 height 9
click at [746, 243] on input "ANY AUTO" at bounding box center [744, 242] width 6 height 6
checkbox input "true"
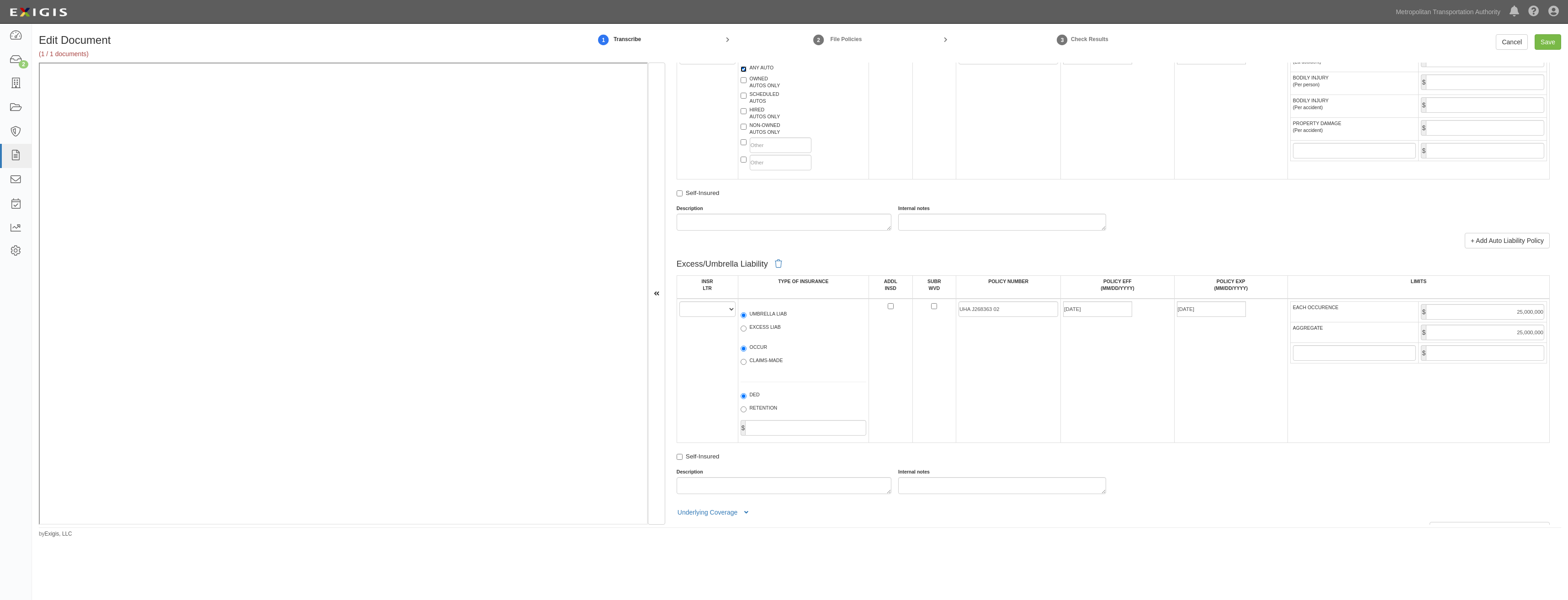
scroll to position [913, 0]
click at [708, 304] on select "A B C D E F" at bounding box center [707, 300] width 56 height 16
select select "C"
click at [679, 292] on select "A B C D E F" at bounding box center [707, 300] width 56 height 16
click at [755, 304] on label "UMBRELLA LIAB" at bounding box center [764, 305] width 47 height 9
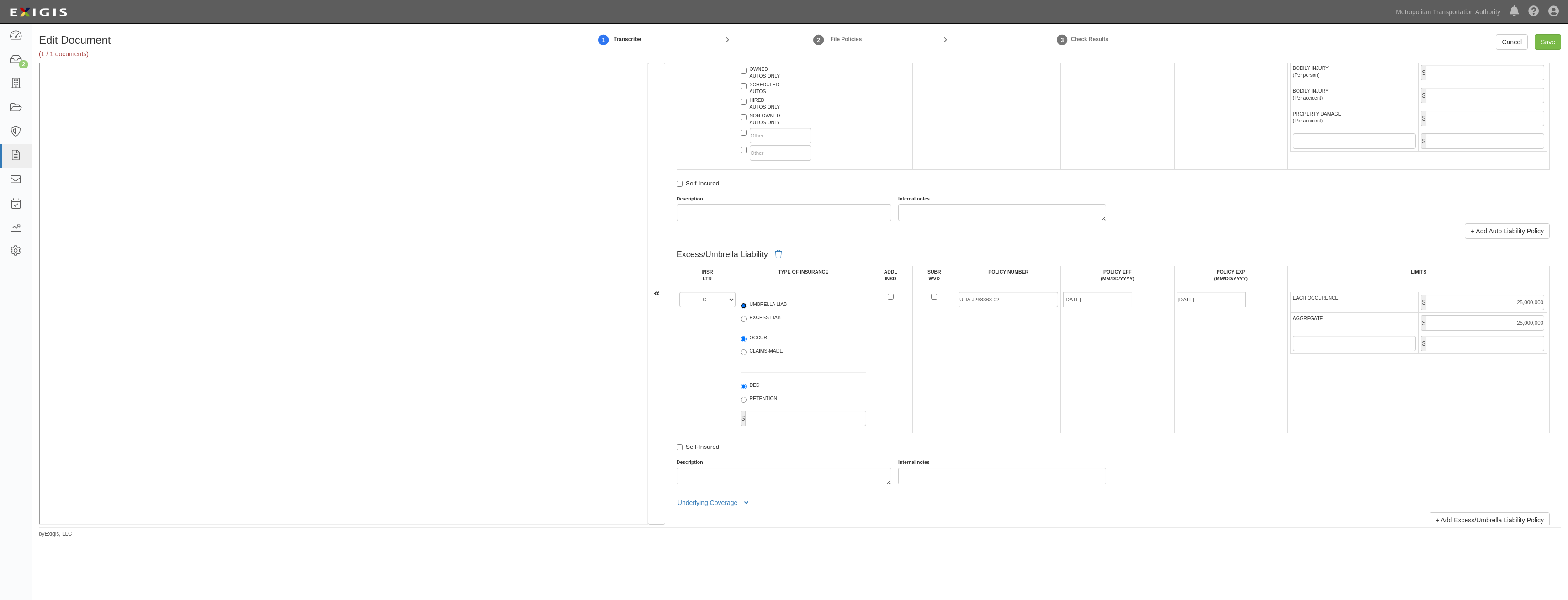
click at [746, 304] on input "UMBRELLA LIAB" at bounding box center [744, 306] width 6 height 6
radio input "true"
click at [755, 337] on label "OCCUR" at bounding box center [754, 338] width 27 height 9
click at [746, 337] on input "OCCUR" at bounding box center [744, 339] width 6 height 6
radio input "true"
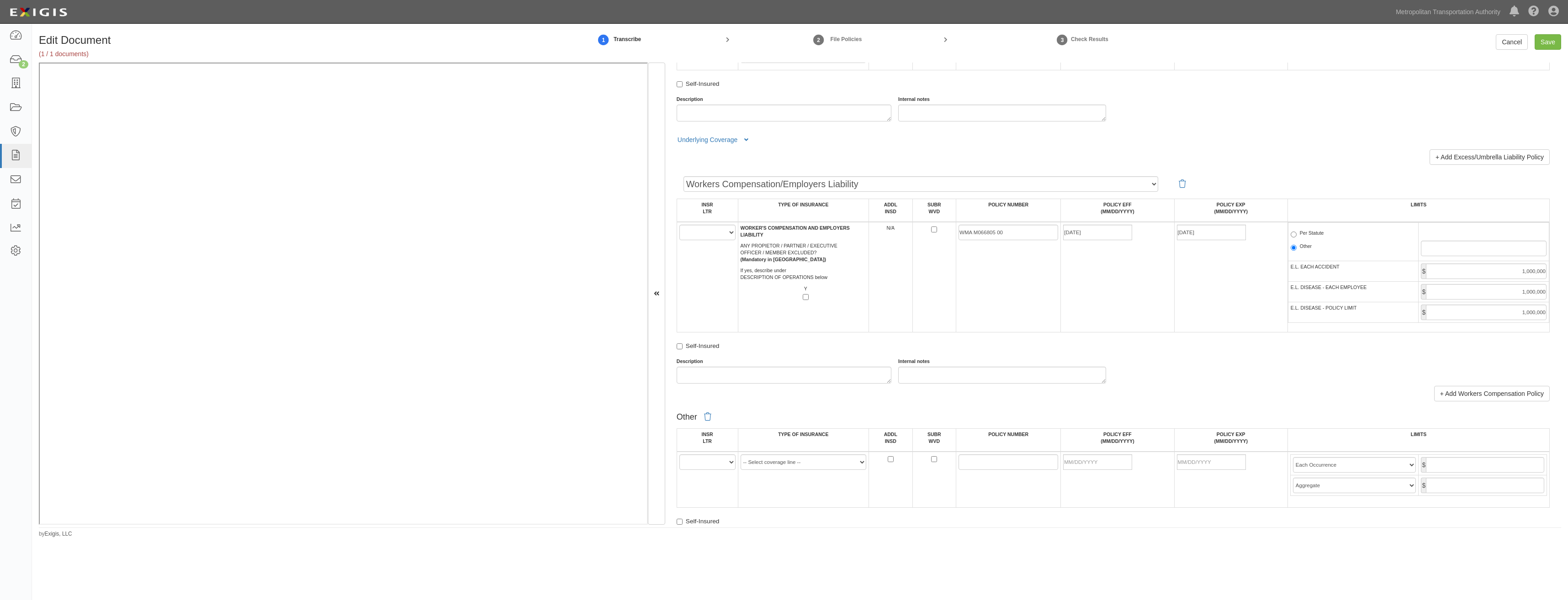
scroll to position [1279, 0]
click at [701, 244] on td "A B C D E F" at bounding box center [707, 275] width 61 height 111
click at [708, 235] on select "A B C D E F" at bounding box center [707, 231] width 56 height 16
select select "B"
click at [679, 223] on select "A B C D E F" at bounding box center [707, 231] width 56 height 16
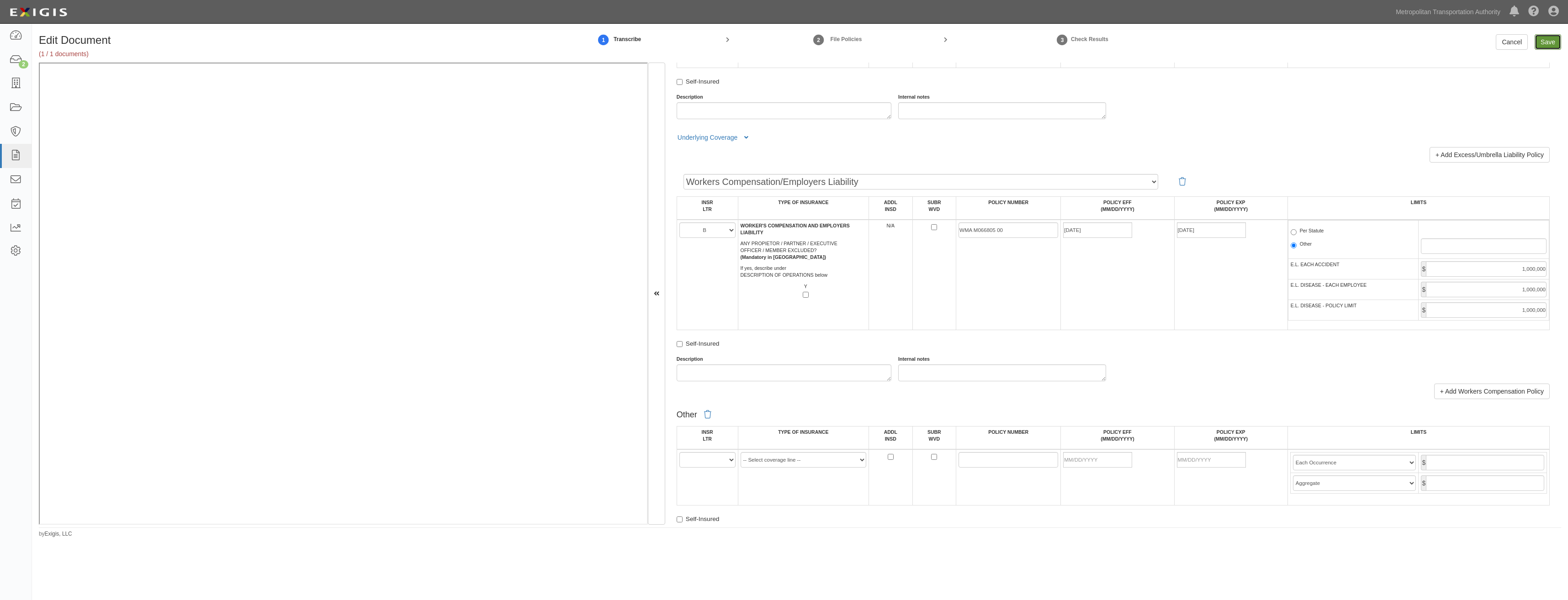
click at [1550, 42] on input "Save" at bounding box center [1548, 42] width 27 height 16
click at [709, 417] on icon at bounding box center [708, 415] width 7 height 9
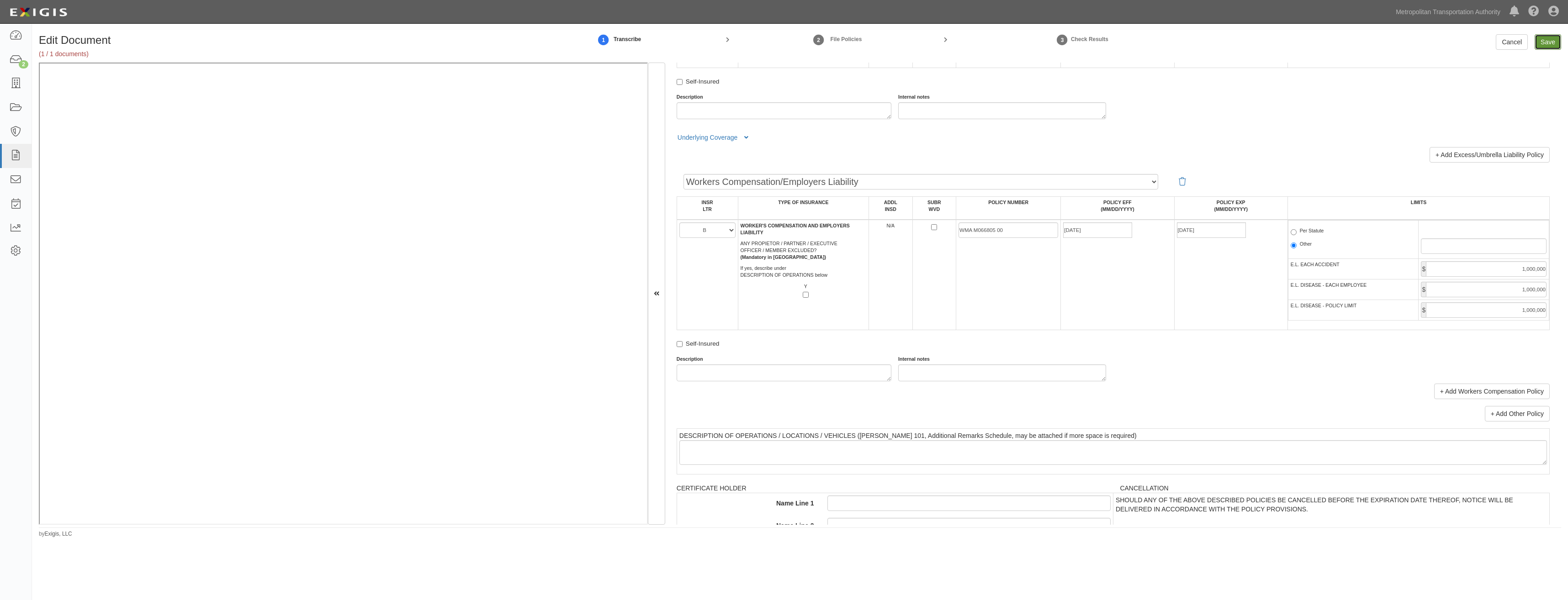
click at [1544, 41] on input "Save" at bounding box center [1548, 42] width 27 height 16
type input "1000000"
type input "2000000"
type input "1000000"
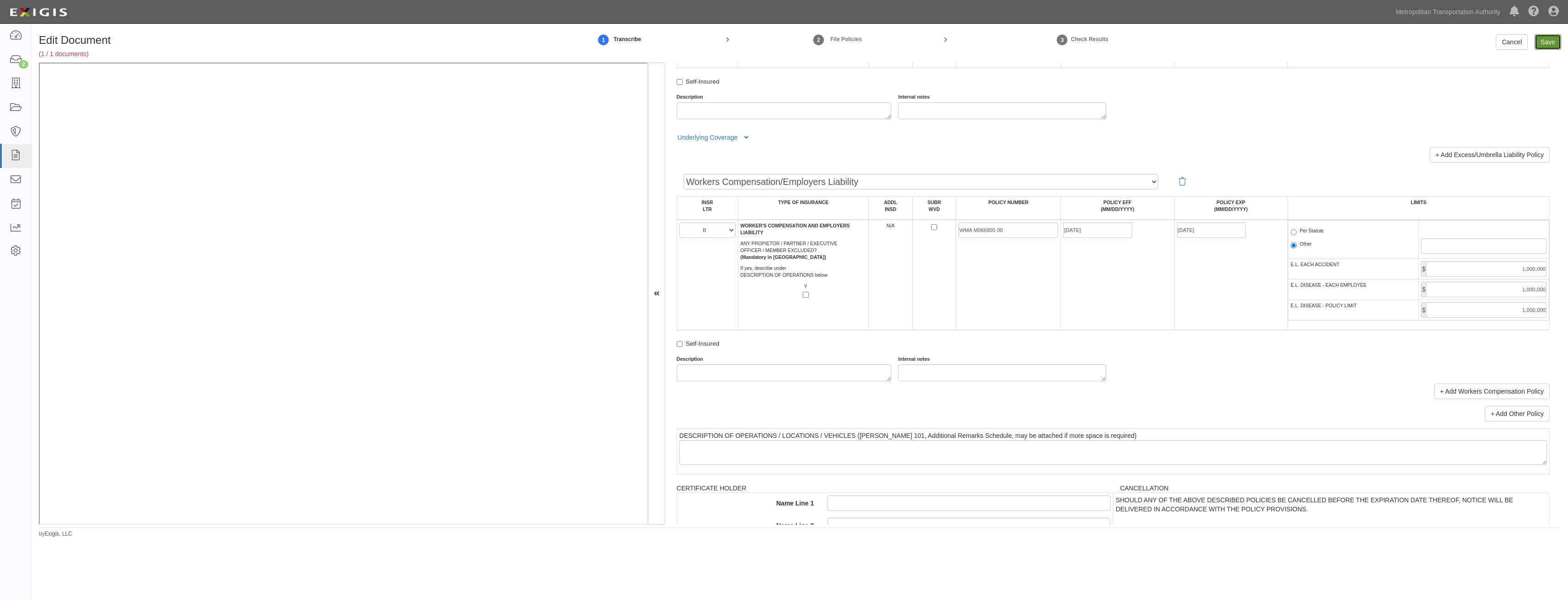
type input "25000000"
type input "1000000"
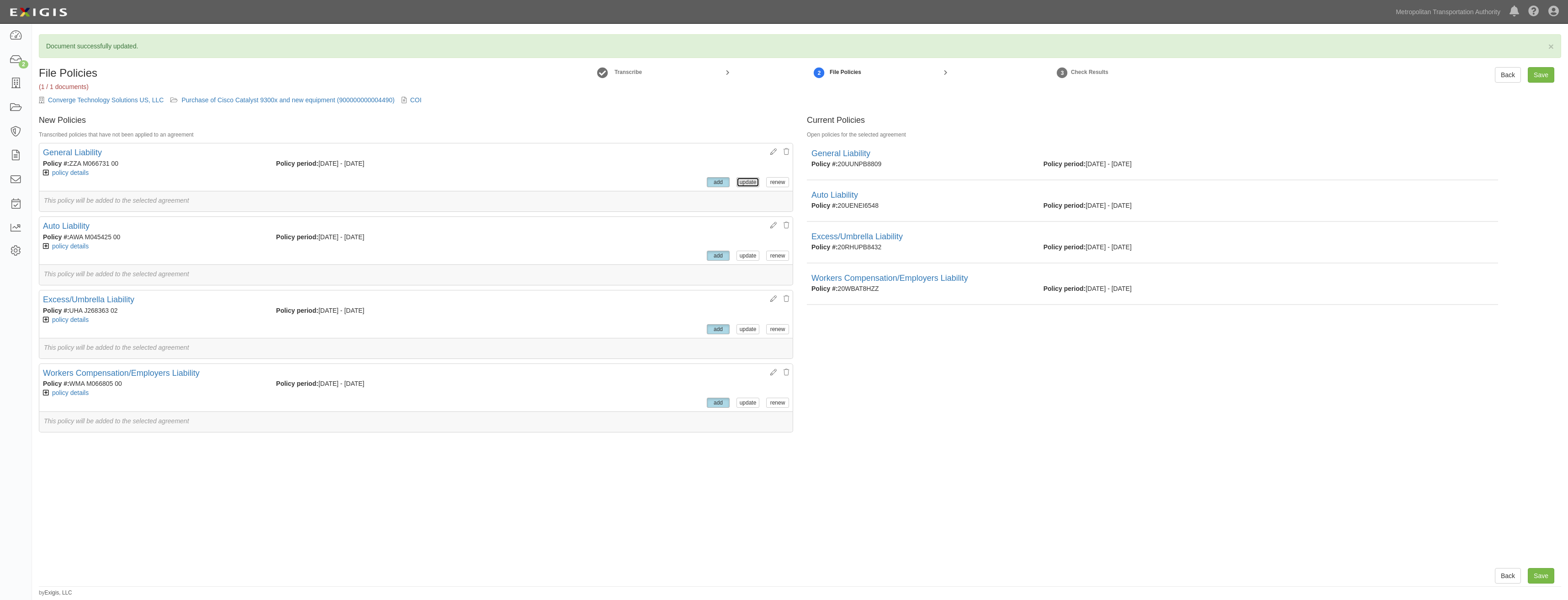
click at [747, 182] on button "update" at bounding box center [748, 182] width 23 height 10
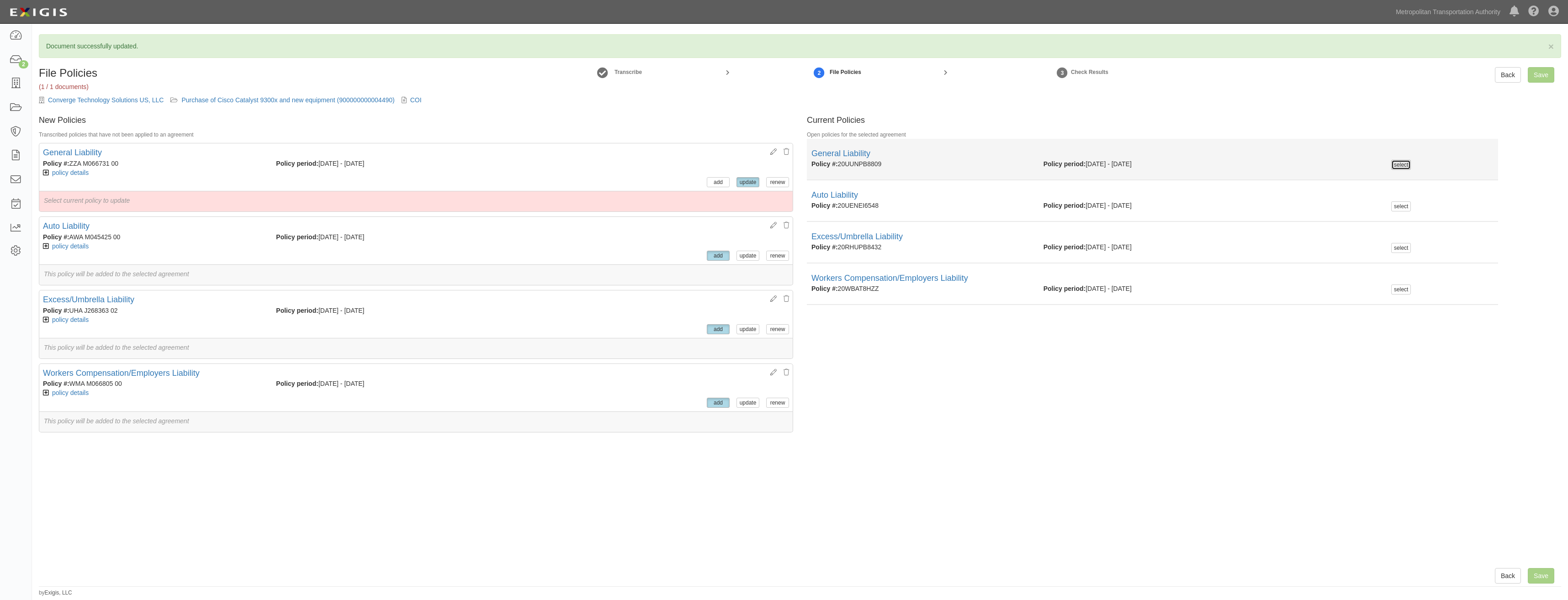
click at [1391, 162] on button "select" at bounding box center [1401, 165] width 19 height 10
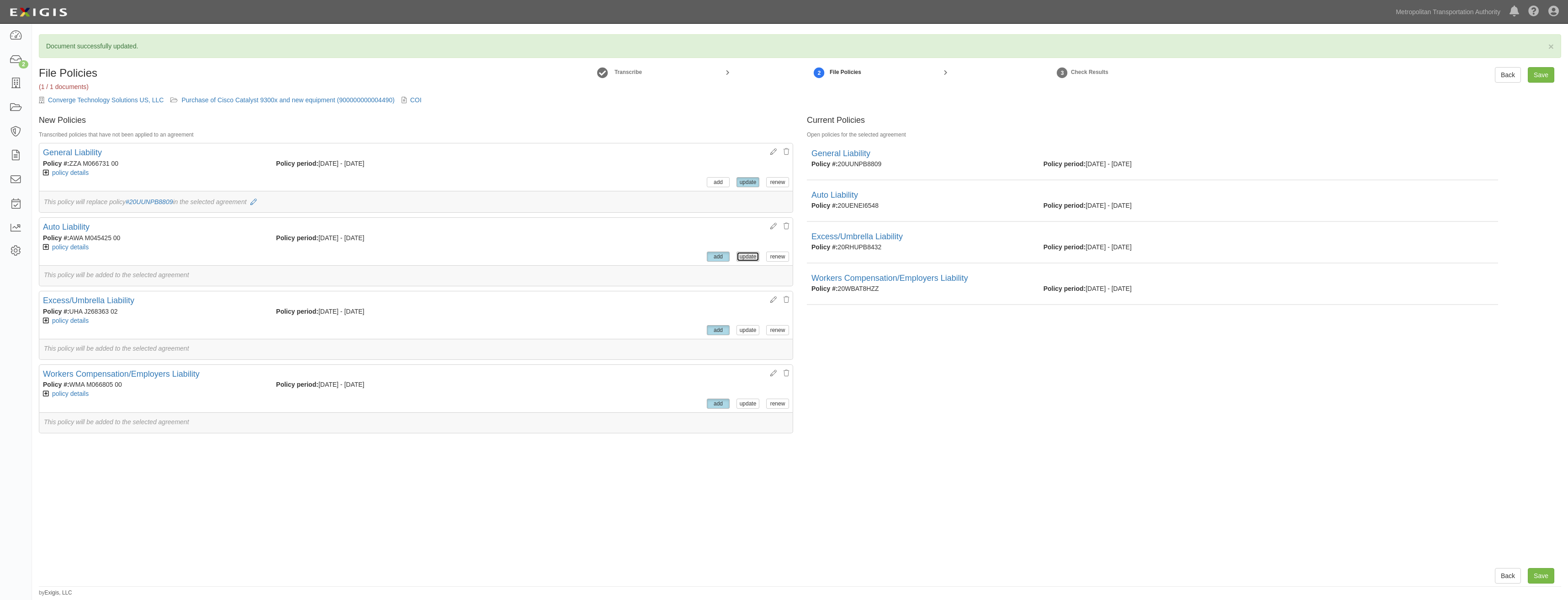
click at [741, 260] on button "update" at bounding box center [748, 257] width 23 height 10
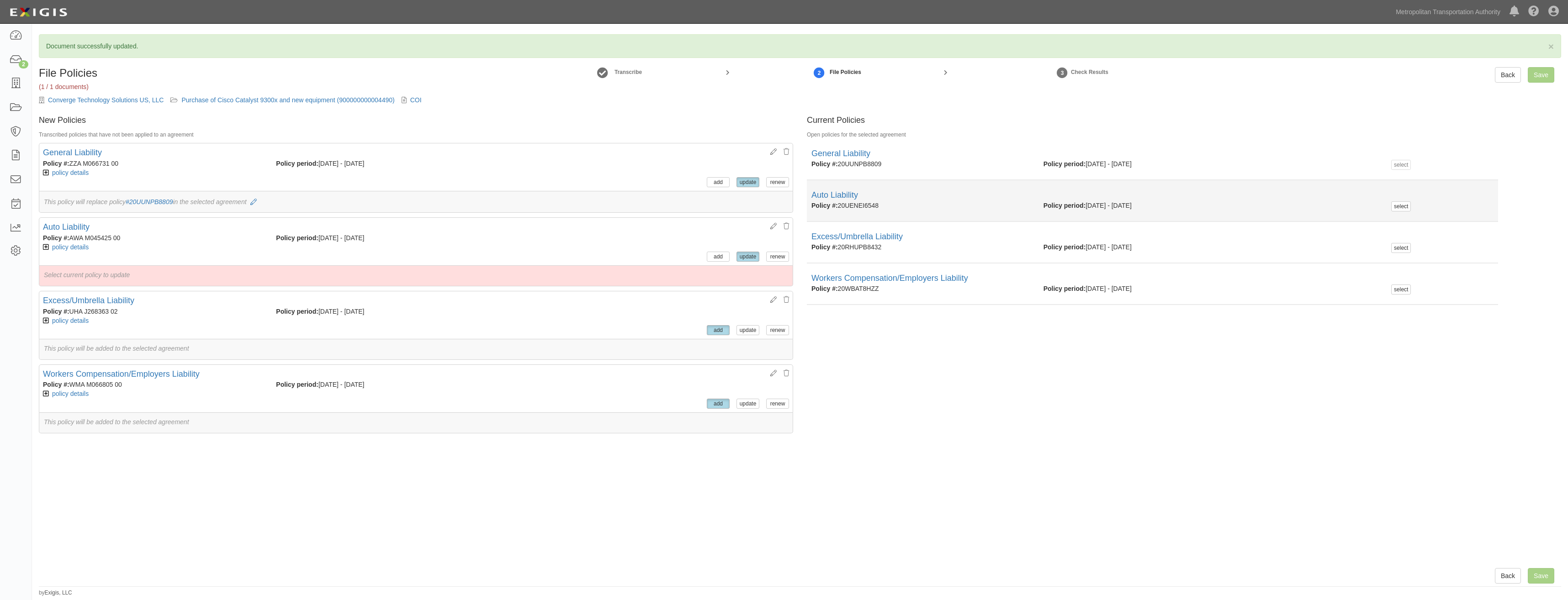
click at [1397, 201] on div "Auto Liability" at bounding box center [1152, 195] width 682 height 12
click at [1399, 204] on button "select" at bounding box center [1401, 206] width 19 height 10
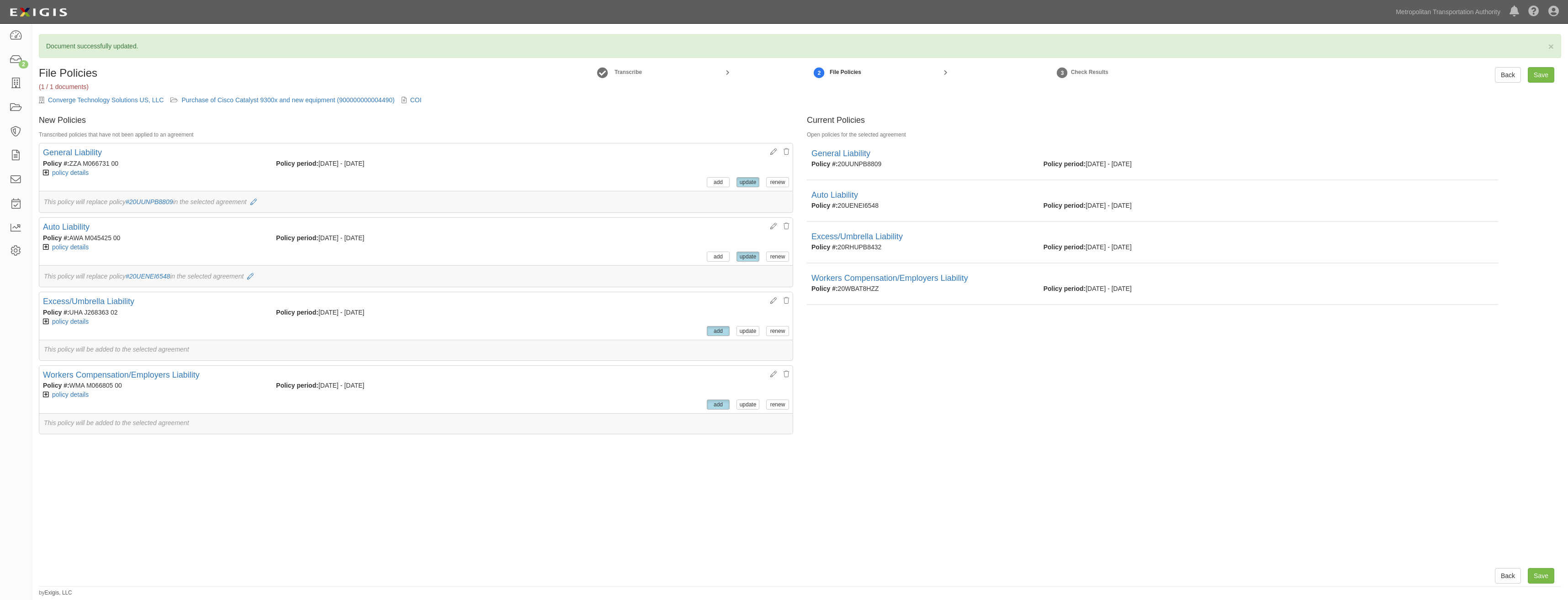
click at [741, 325] on div "policy details Policy Summary Coverage line Excess/Umbrella Liability Policy nu…" at bounding box center [416, 321] width 746 height 9
click at [740, 333] on button "update" at bounding box center [748, 331] width 23 height 10
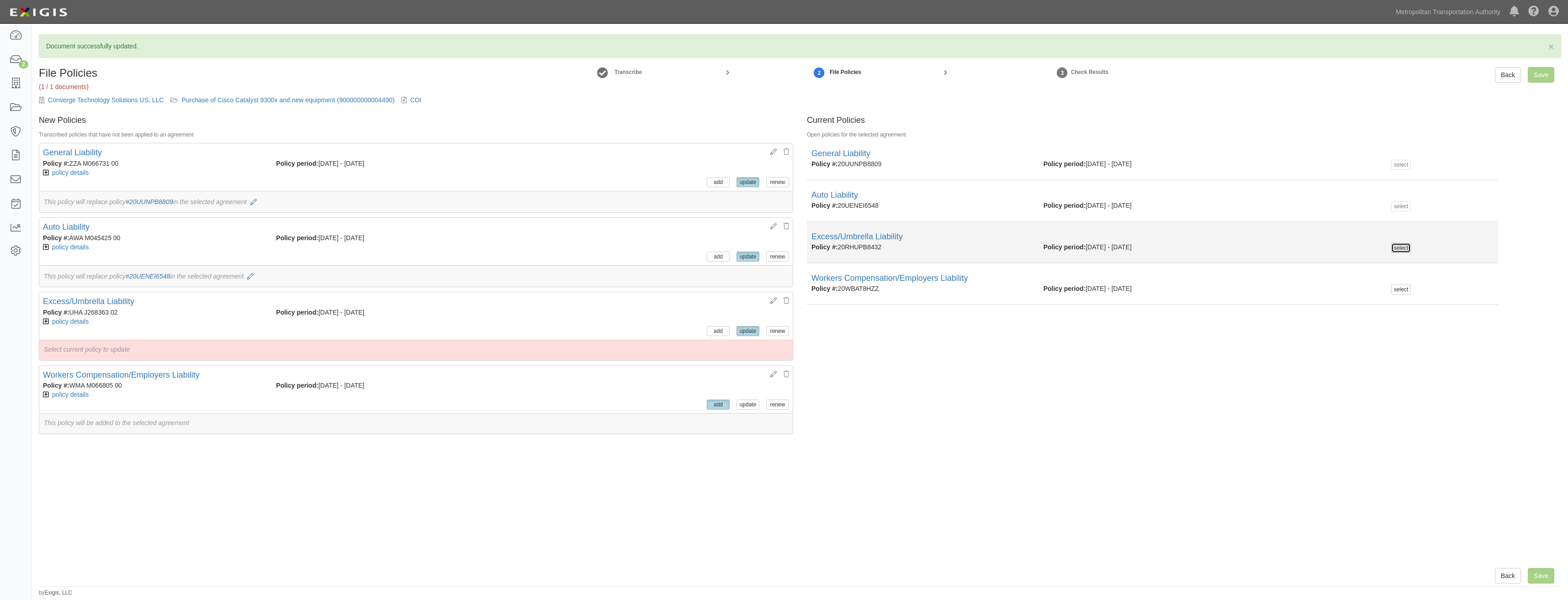
click at [1394, 249] on button "select" at bounding box center [1401, 248] width 19 height 10
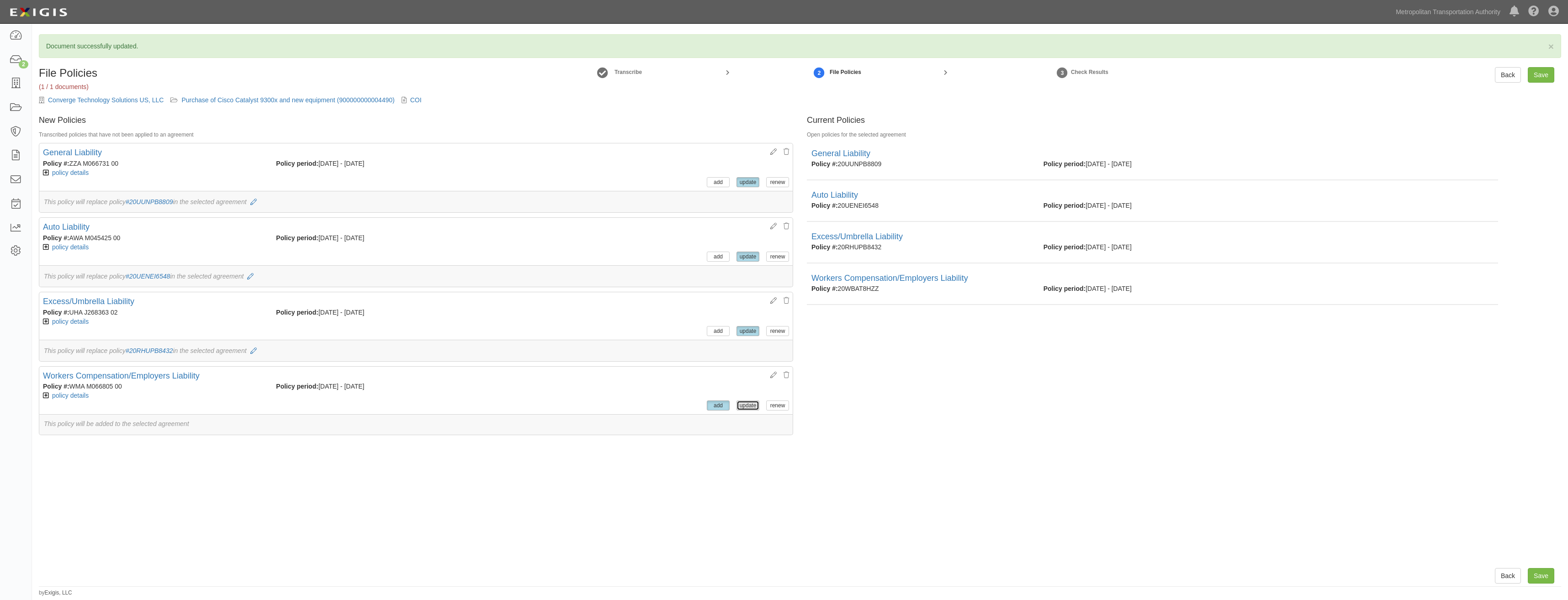
click at [741, 406] on button "update" at bounding box center [748, 405] width 23 height 10
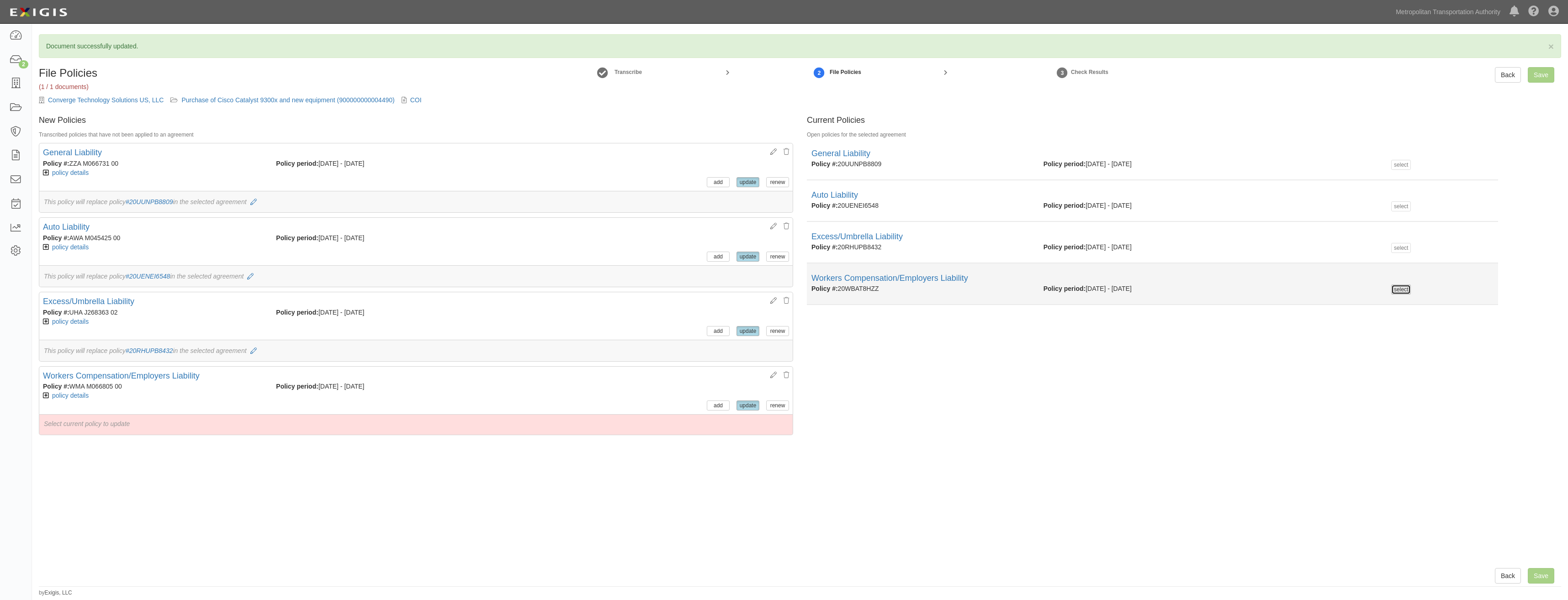
click at [1399, 287] on button "select" at bounding box center [1401, 290] width 19 height 10
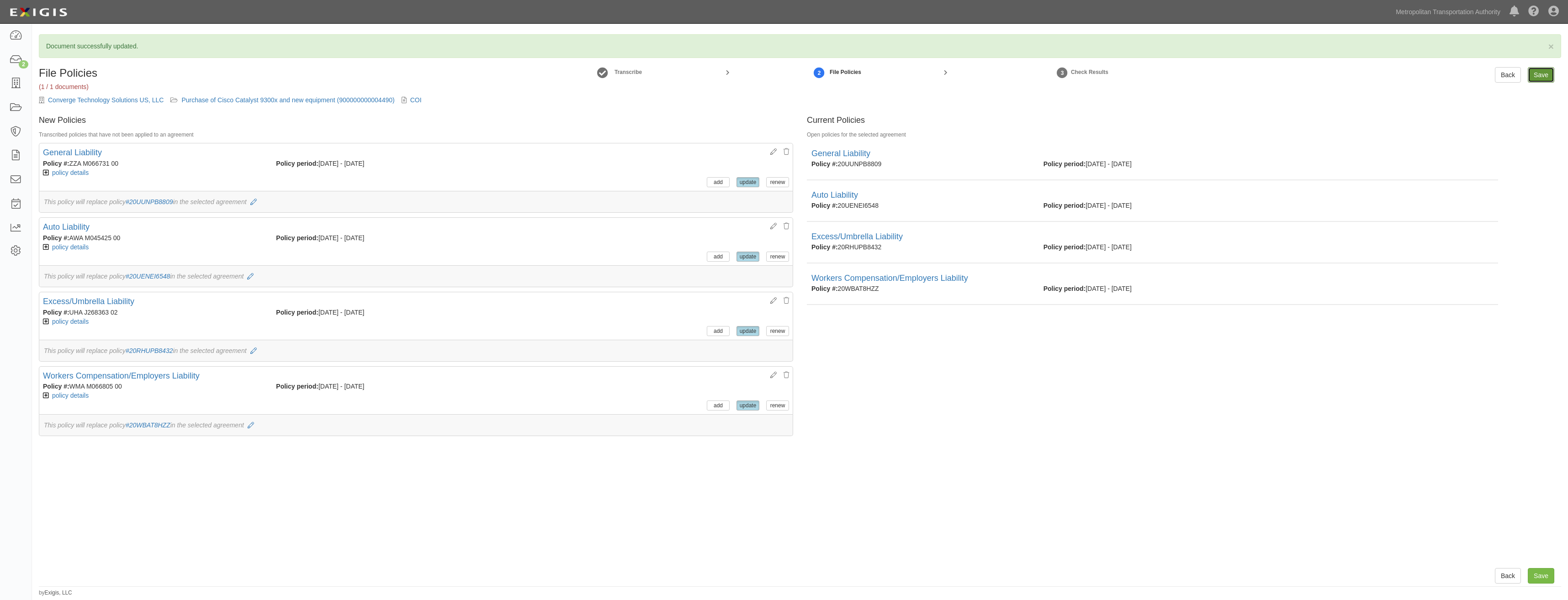
click at [1539, 72] on input "Save" at bounding box center [1541, 75] width 27 height 16
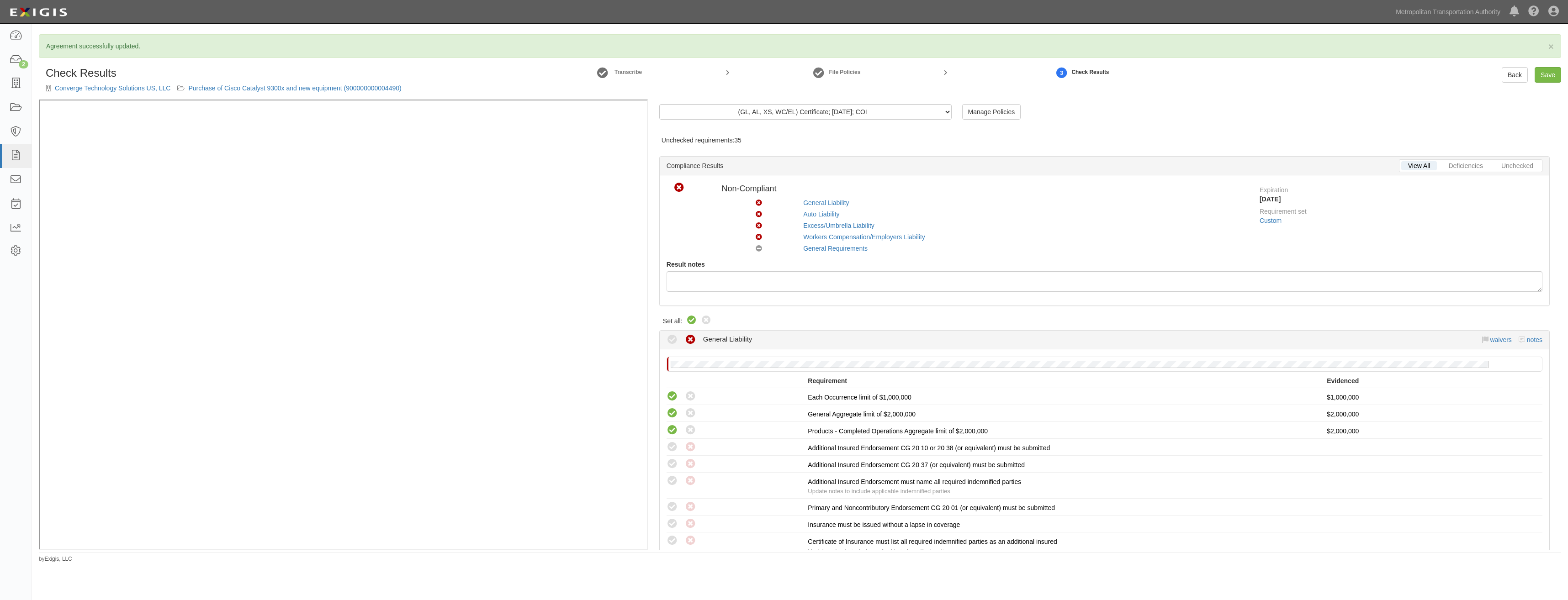
click at [691, 318] on icon at bounding box center [691, 321] width 11 height 11
radio input "true"
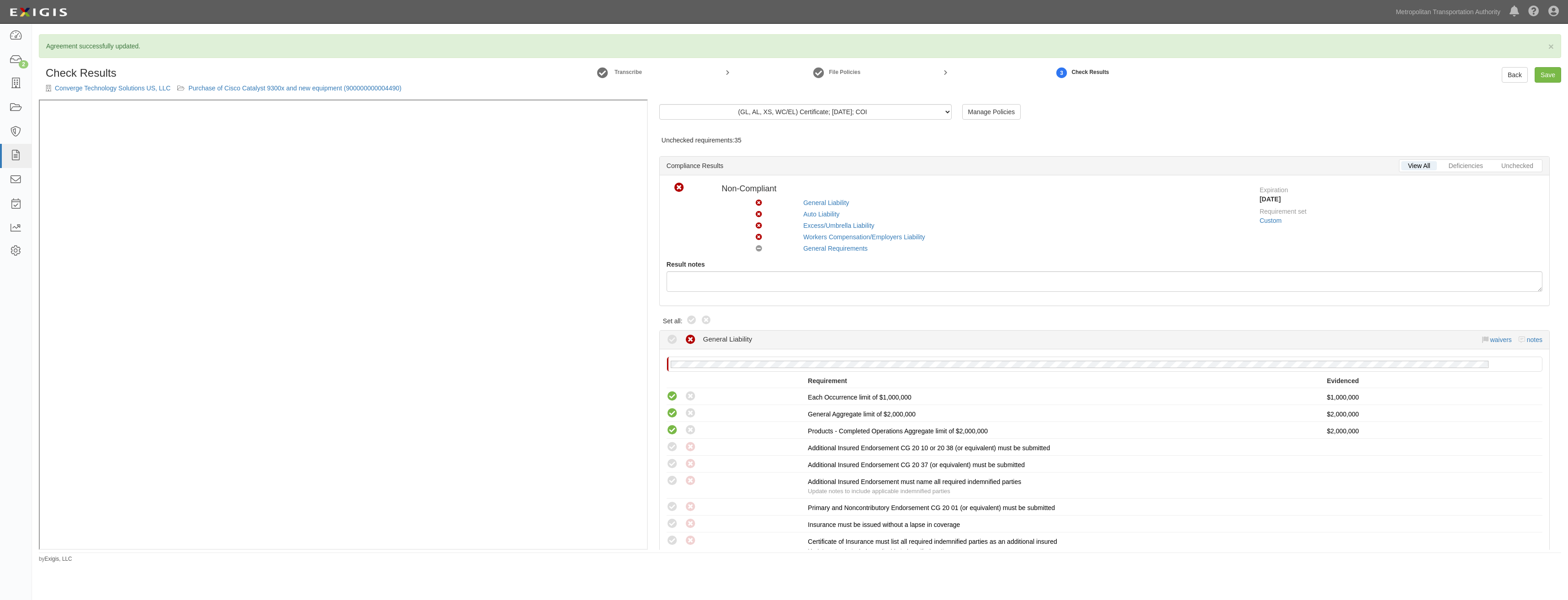
radio input "true"
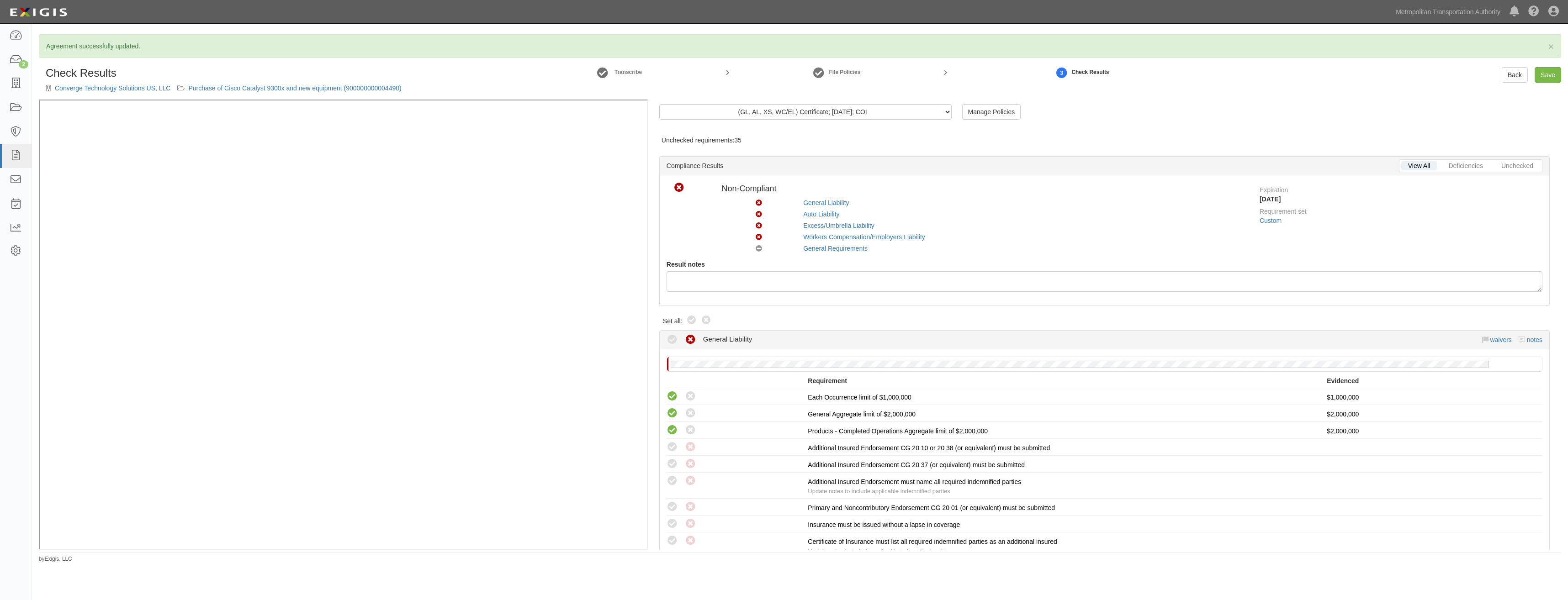
radio input "true"
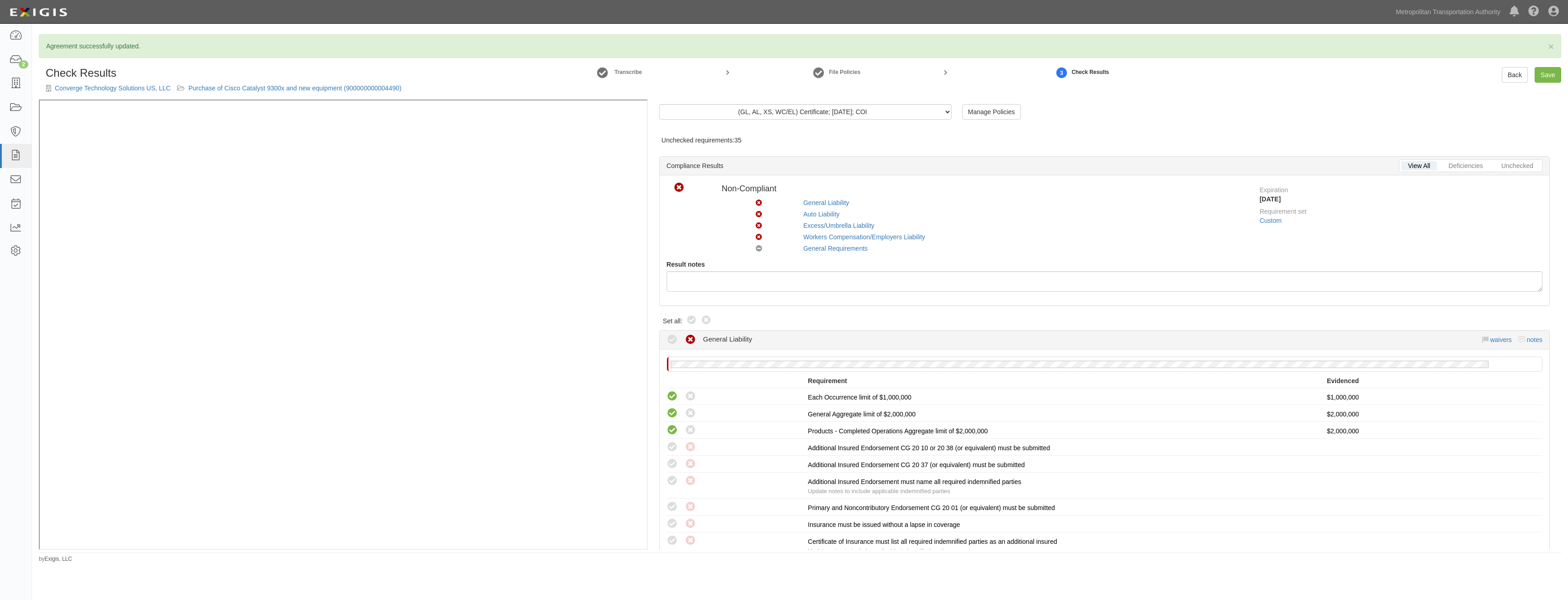
radio input "true"
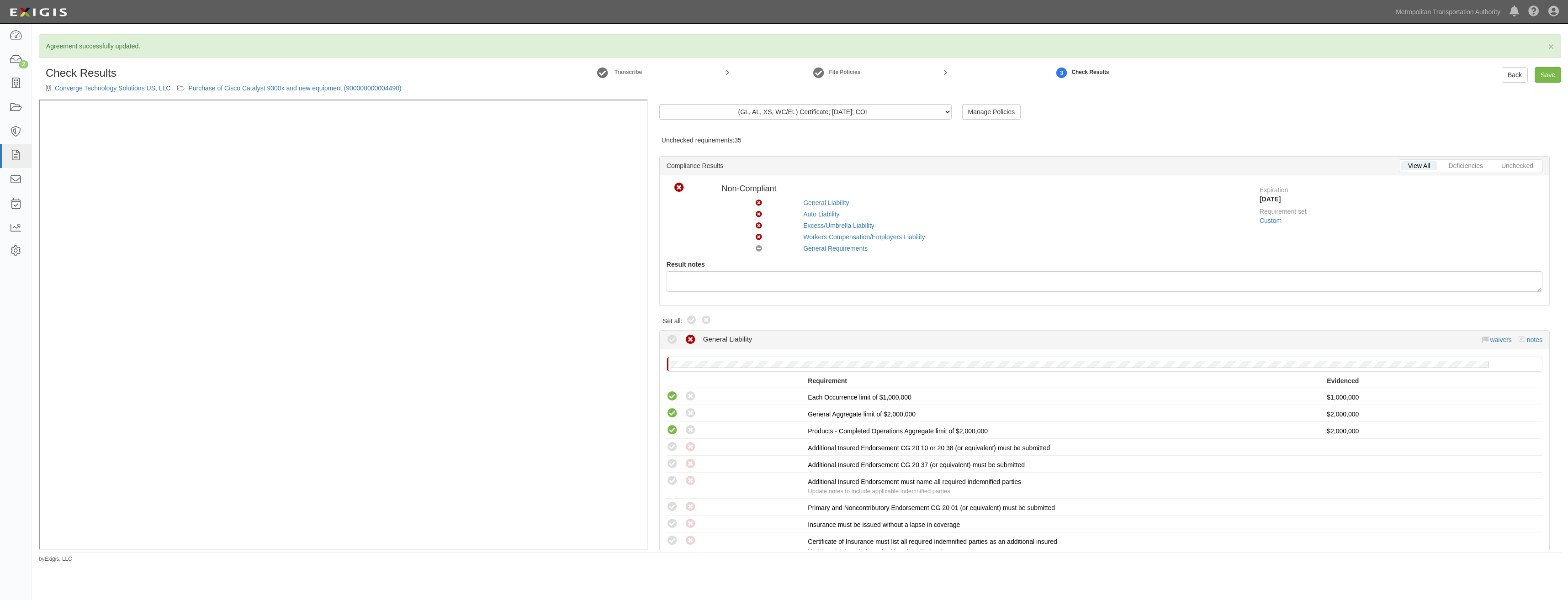
radio input "true"
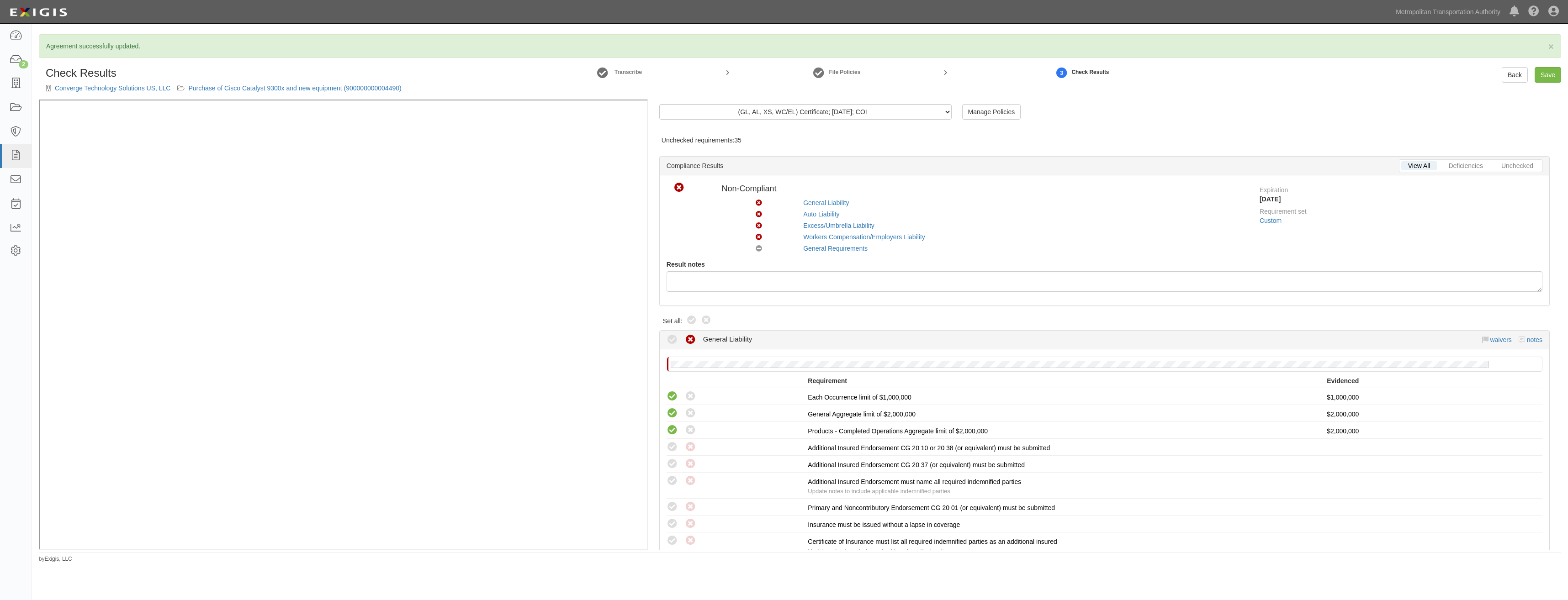
radio input "true"
radio input "false"
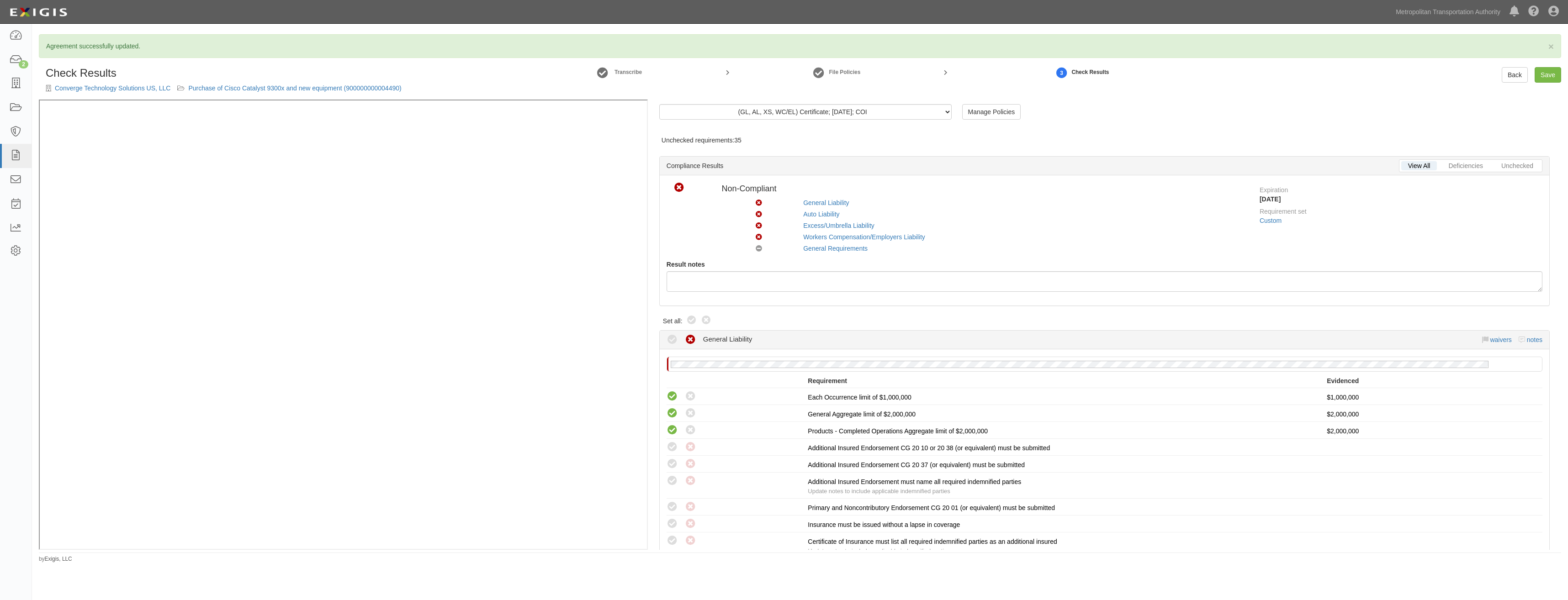
radio input "true"
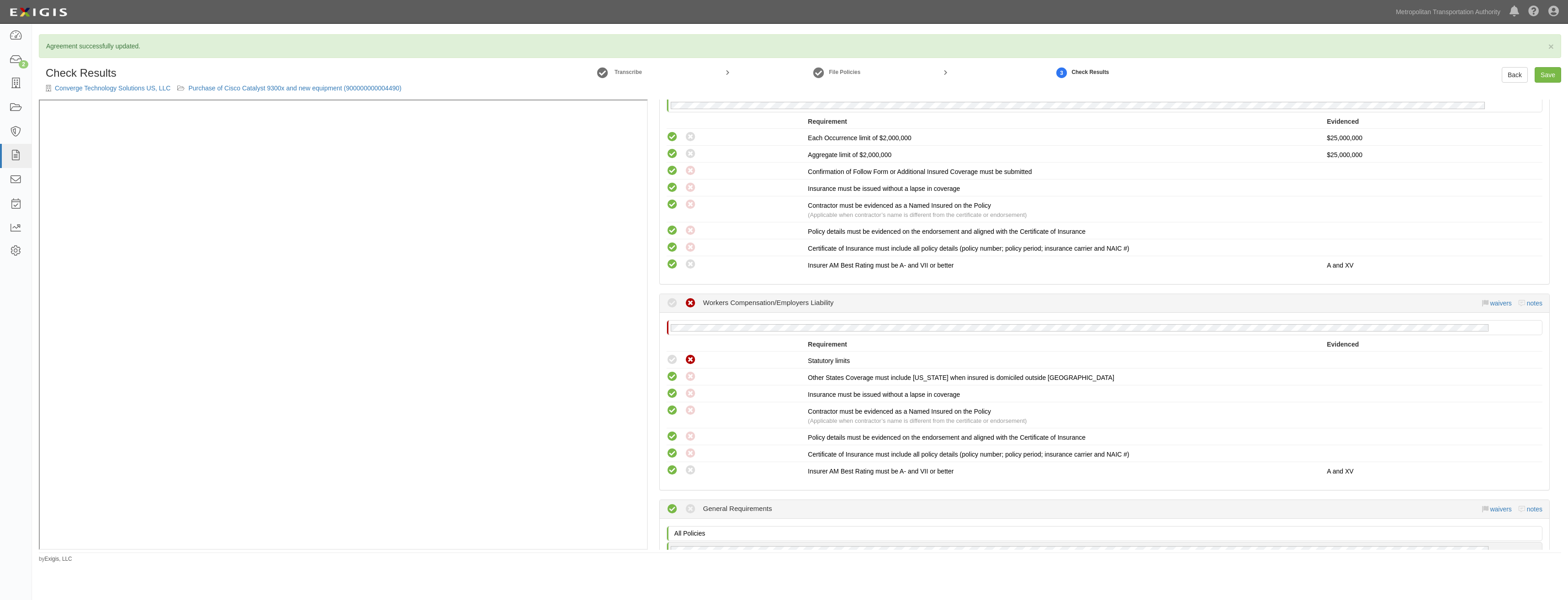
drag, startPoint x: 1003, startPoint y: 184, endPoint x: 985, endPoint y: 302, distance: 119.4
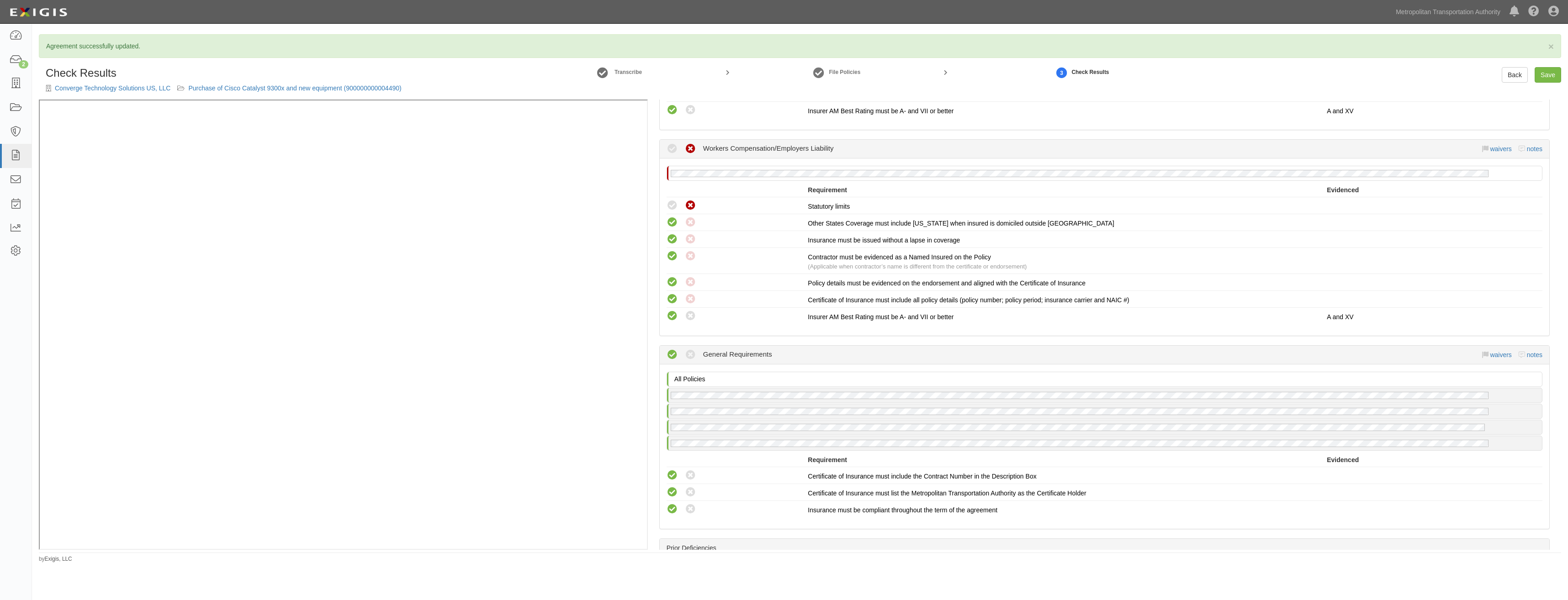
scroll to position [815, 0]
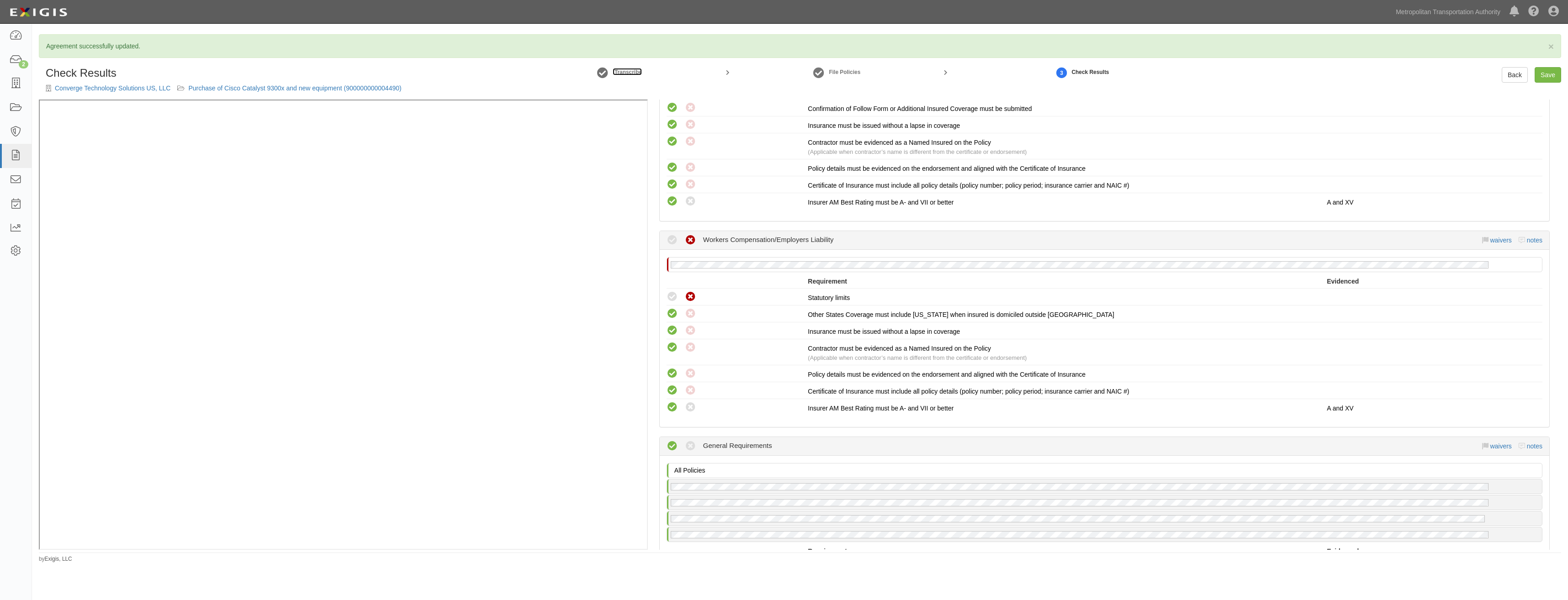
click at [622, 72] on small "Transcribe" at bounding box center [628, 72] width 27 height 7
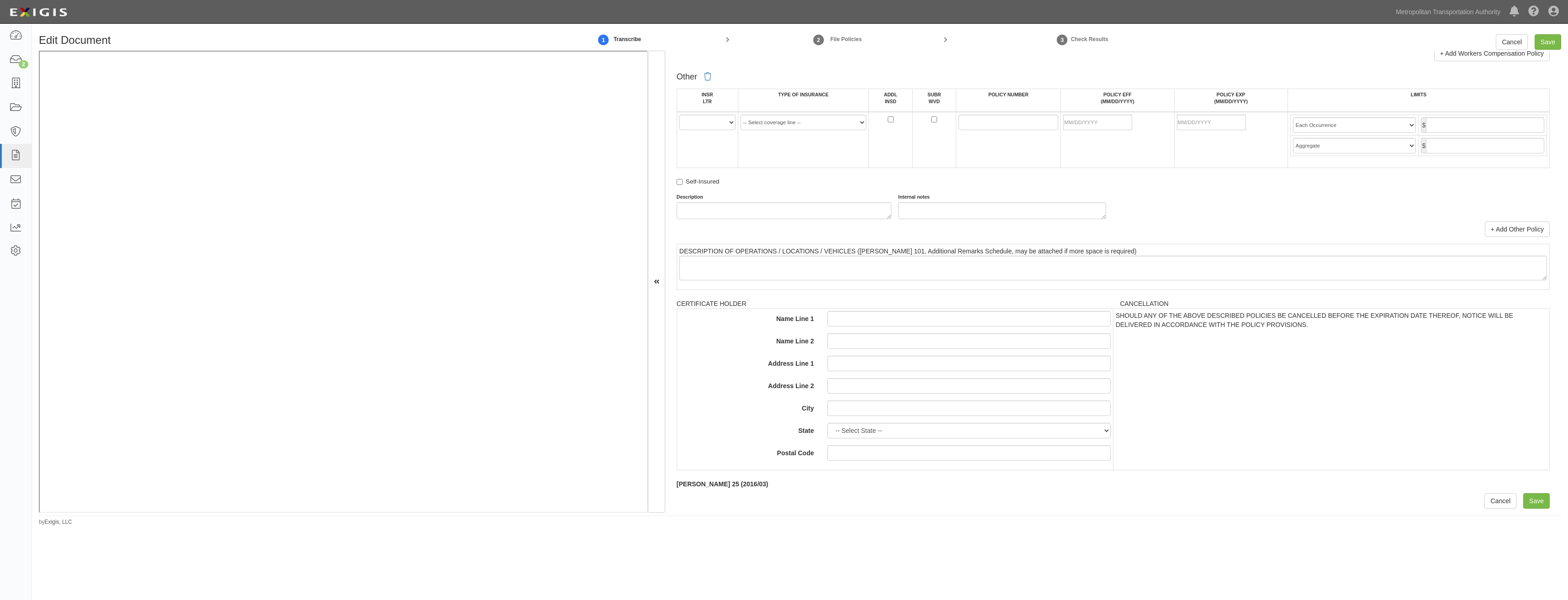
drag, startPoint x: 1197, startPoint y: 207, endPoint x: 1182, endPoint y: 378, distance: 171.7
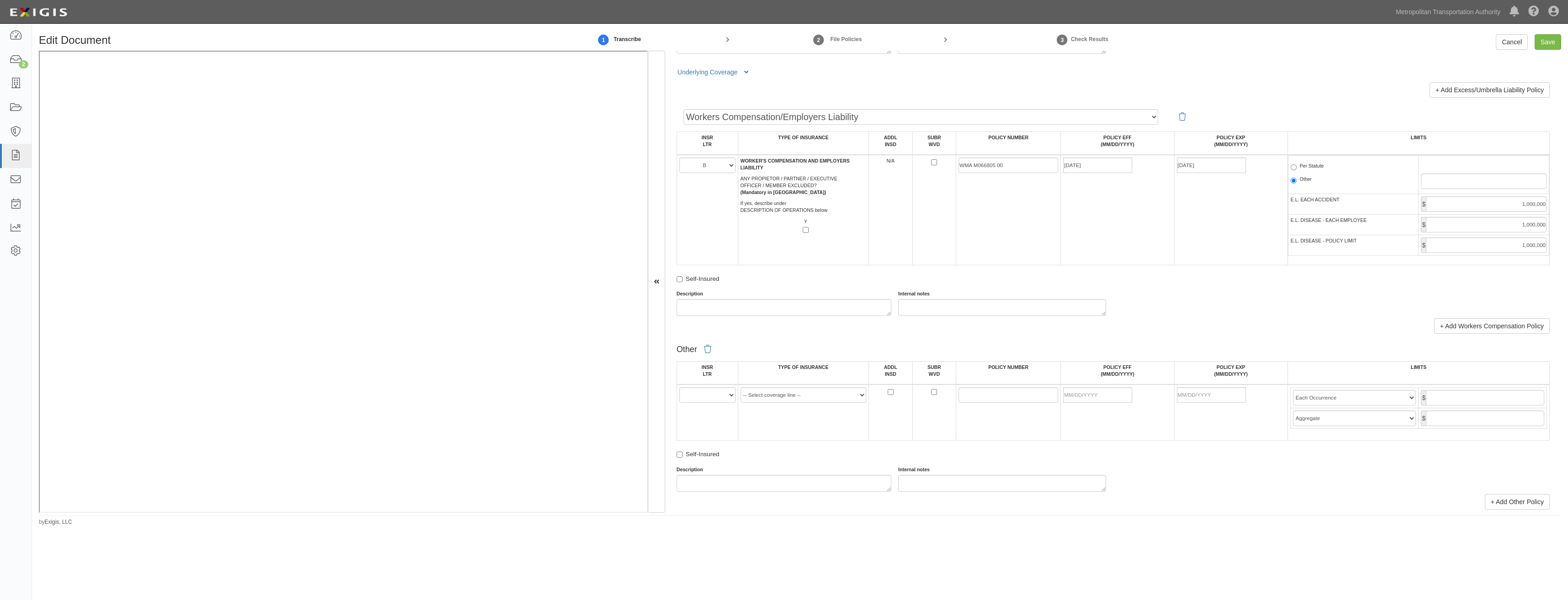
scroll to position [1331, 0]
click at [1300, 166] on label "Per Statute" at bounding box center [1307, 168] width 33 height 9
click at [1297, 166] on input "Per Statute" at bounding box center [1293, 169] width 6 height 6
radio input "true"
click at [1552, 41] on input "Save" at bounding box center [1548, 42] width 27 height 16
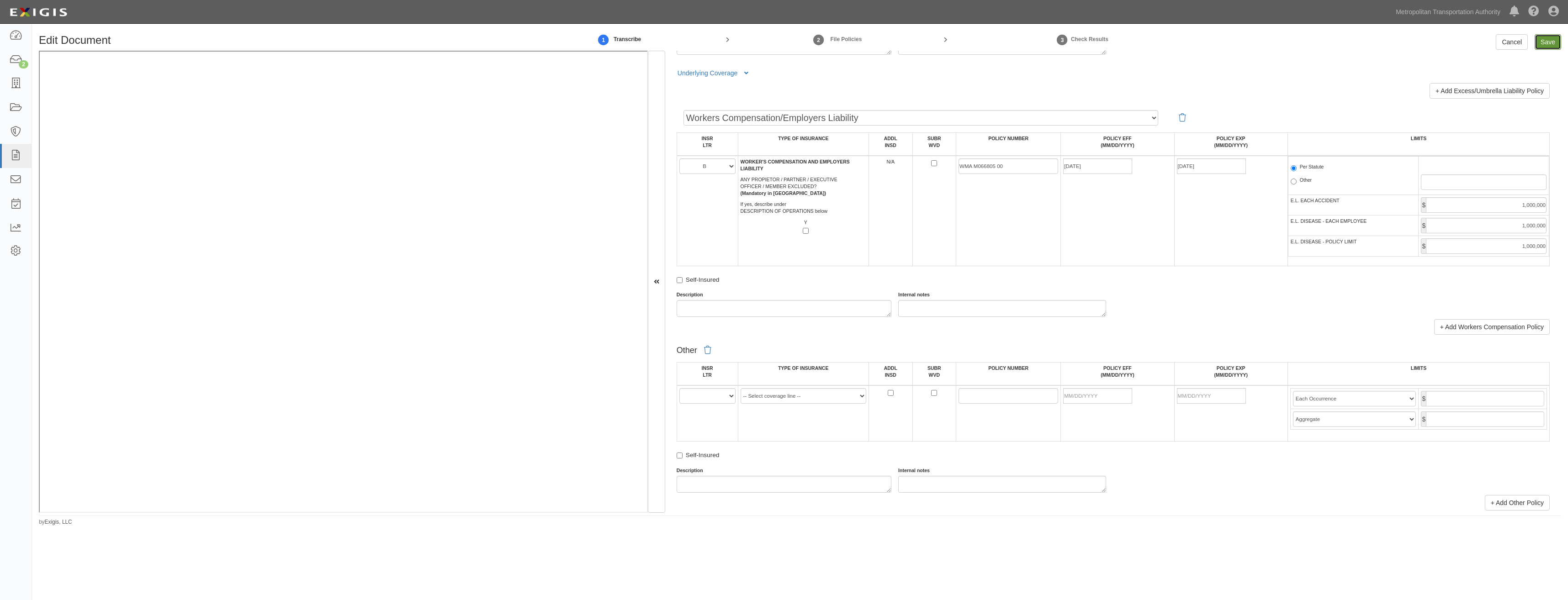
type input "1000000"
type input "2000000"
type input "1000000"
type input "25000000"
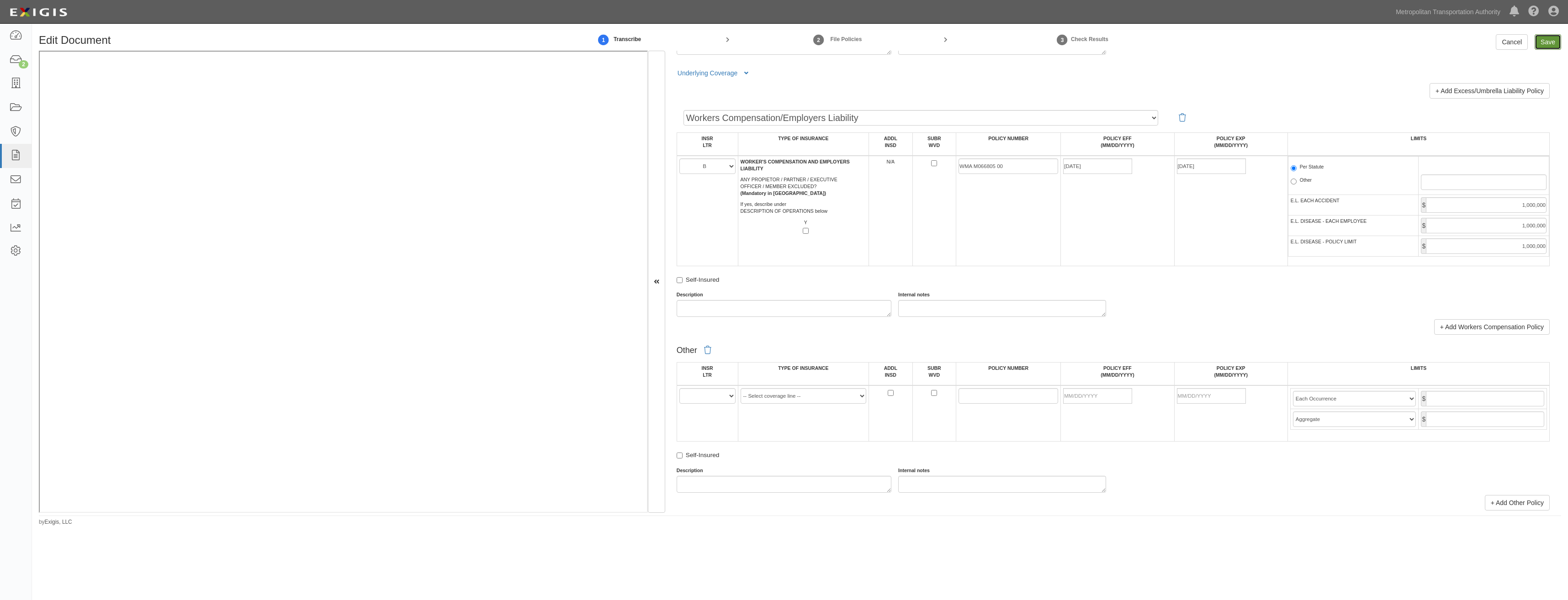
type input "25000000"
type input "1000000"
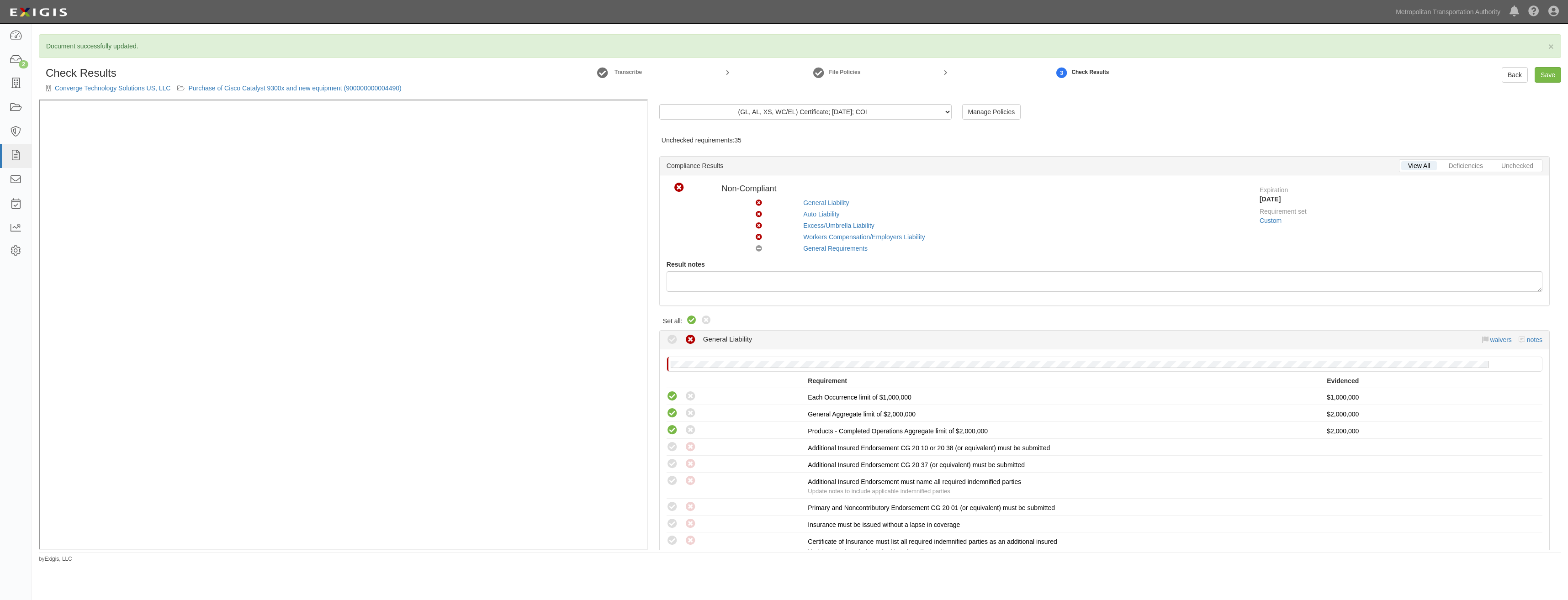
click at [691, 321] on icon at bounding box center [691, 321] width 11 height 11
radio input "true"
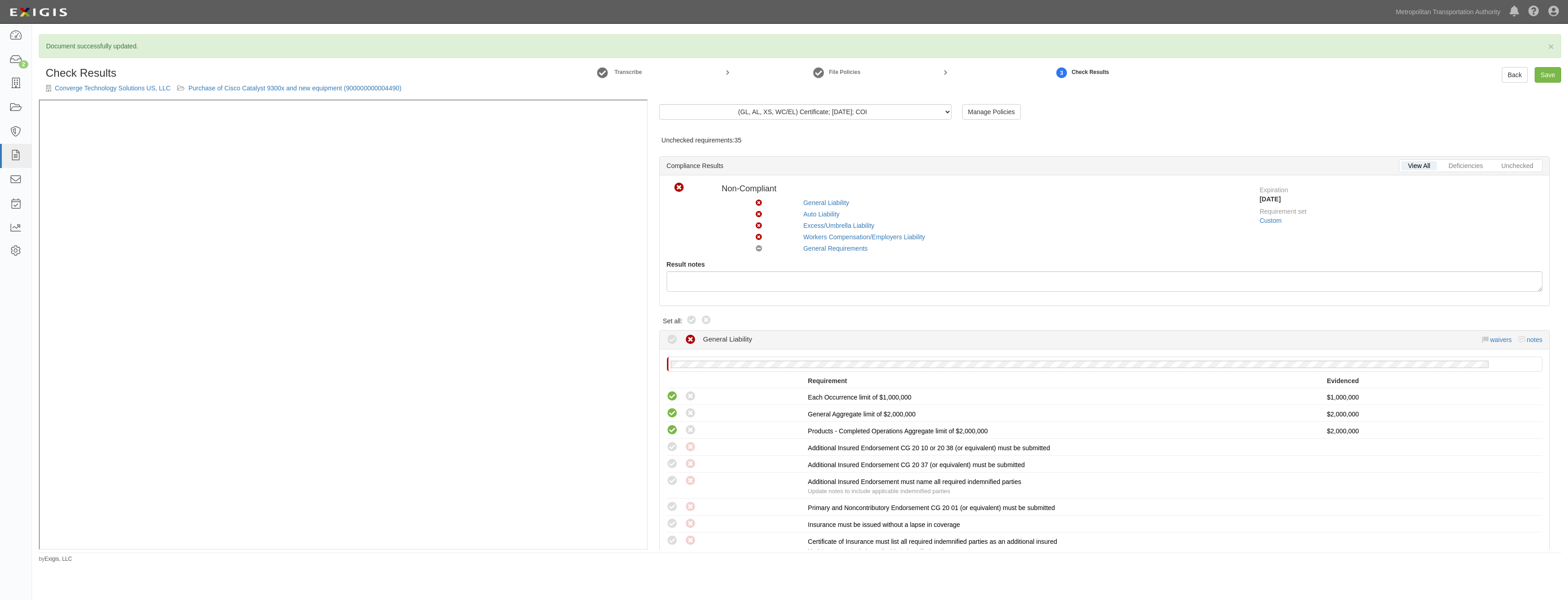
radio input "true"
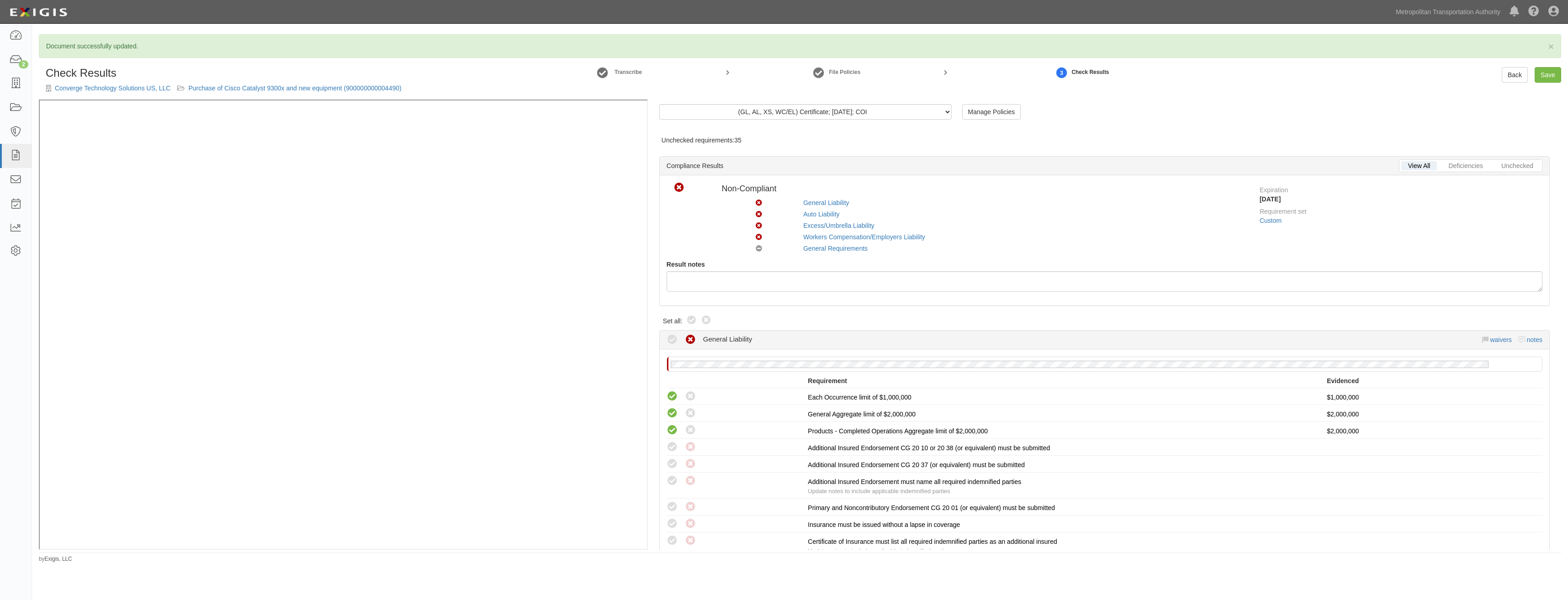
radio input "true"
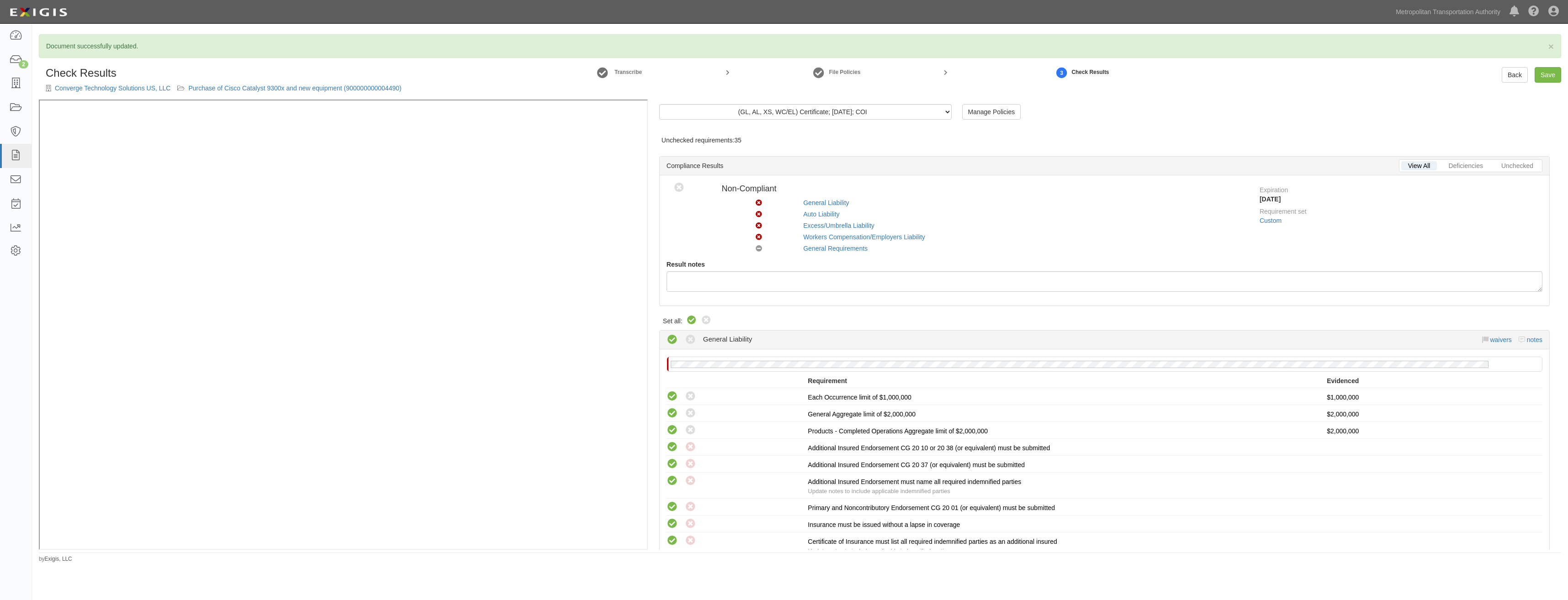
radio input "true"
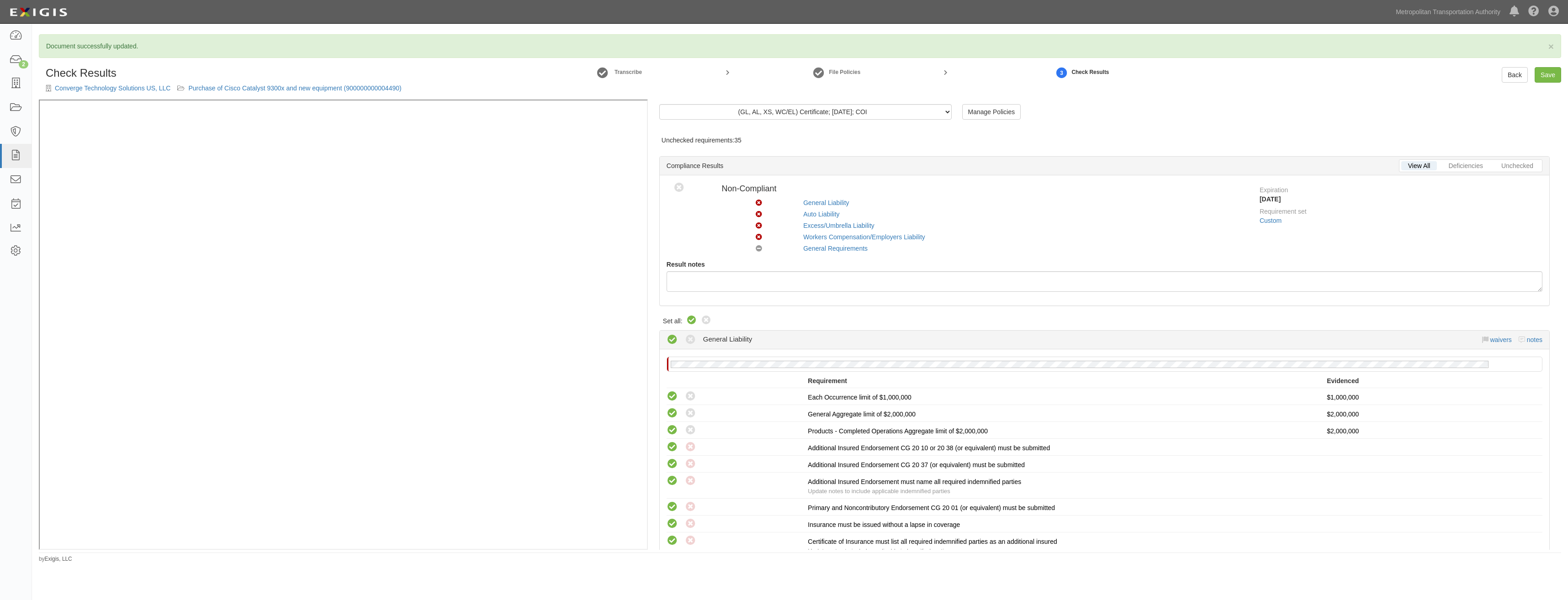
radio input "true"
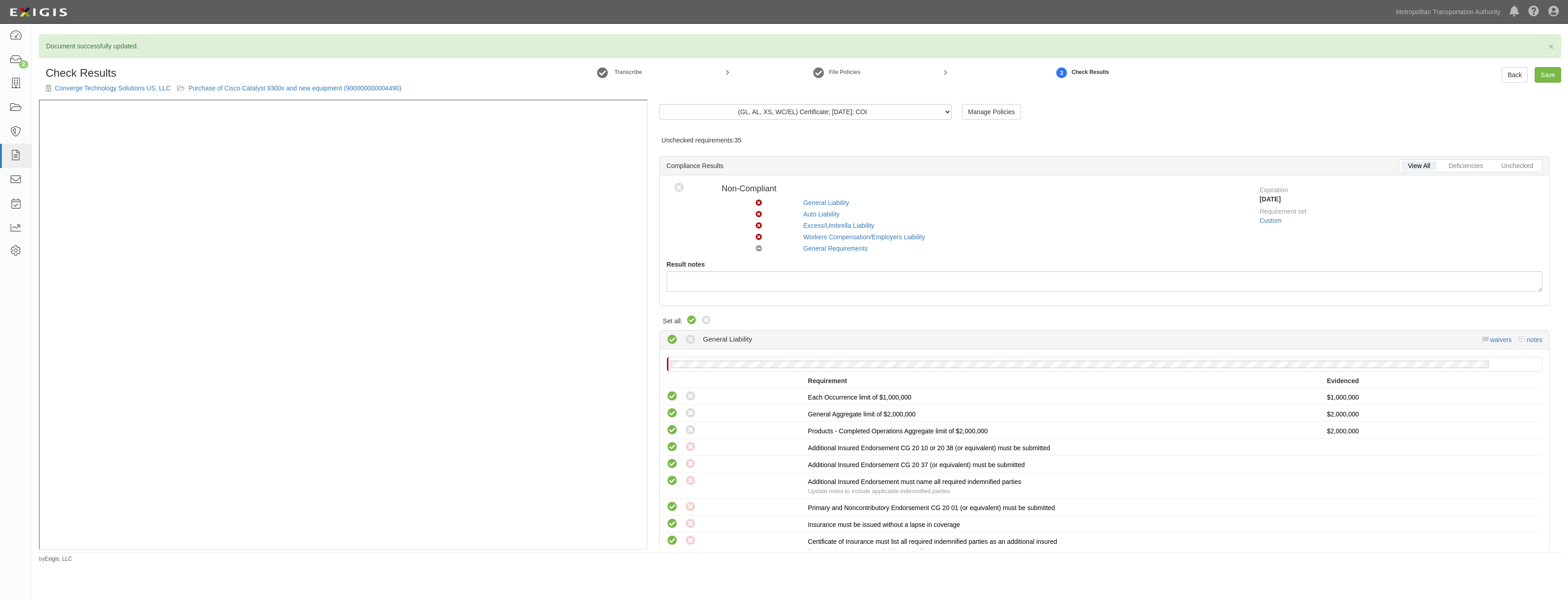
radio input "true"
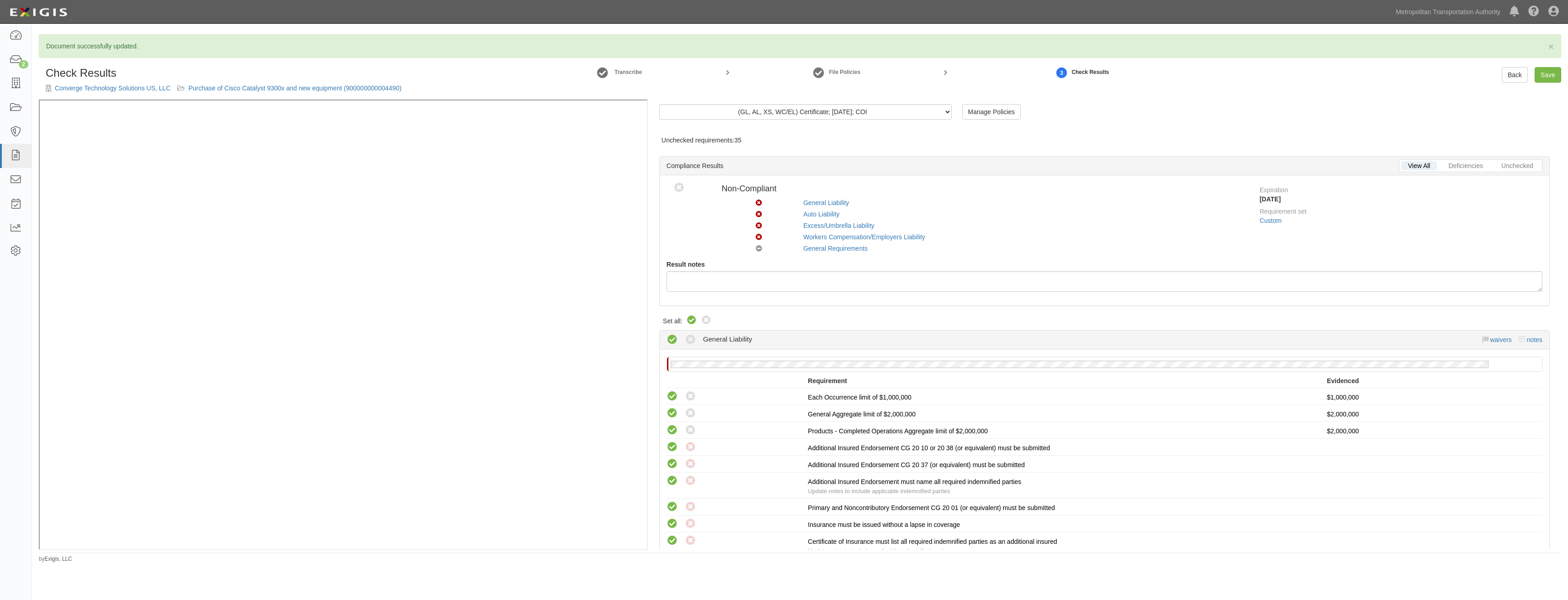
radio input "true"
radio input "false"
radio input "true"
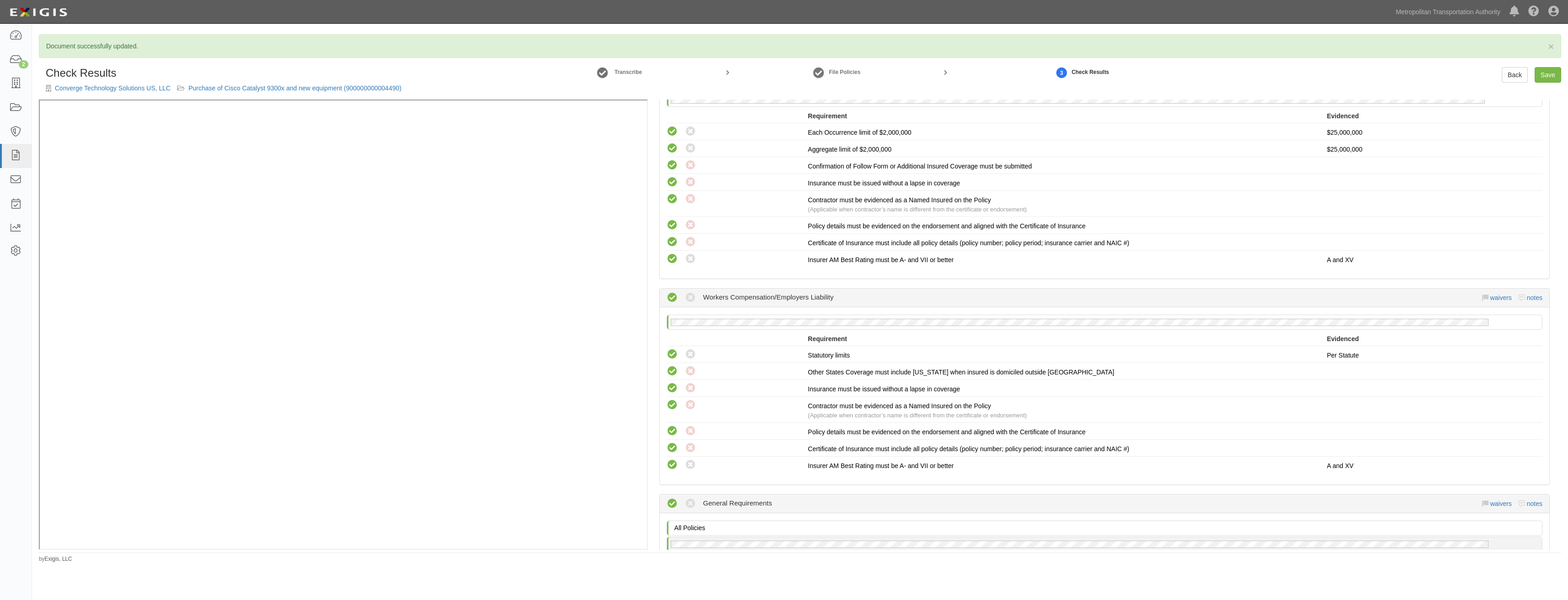
scroll to position [1135, 0]
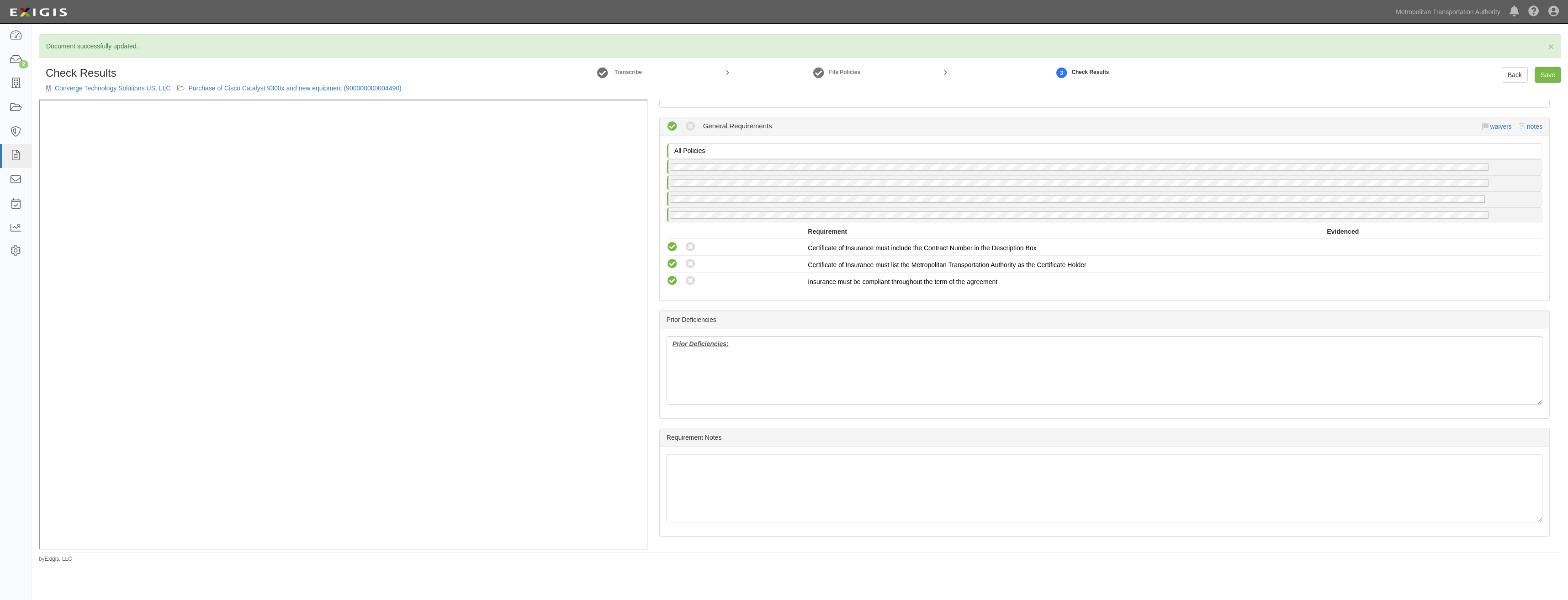
drag, startPoint x: 1095, startPoint y: 194, endPoint x: 1051, endPoint y: 369, distance: 180.4
drag, startPoint x: 782, startPoint y: 358, endPoint x: 646, endPoint y: 341, distance: 137.1
click at [595, 240] on div "(GL, AL, XS, WC/EL) Certificate; 8/7/2025; COI (GL, AL, XS, WC/EL) Certificate;…" at bounding box center [800, 325] width 1522 height 450
click at [1188, 313] on div "Prior Deficiencies" at bounding box center [1104, 319] width 889 height 19
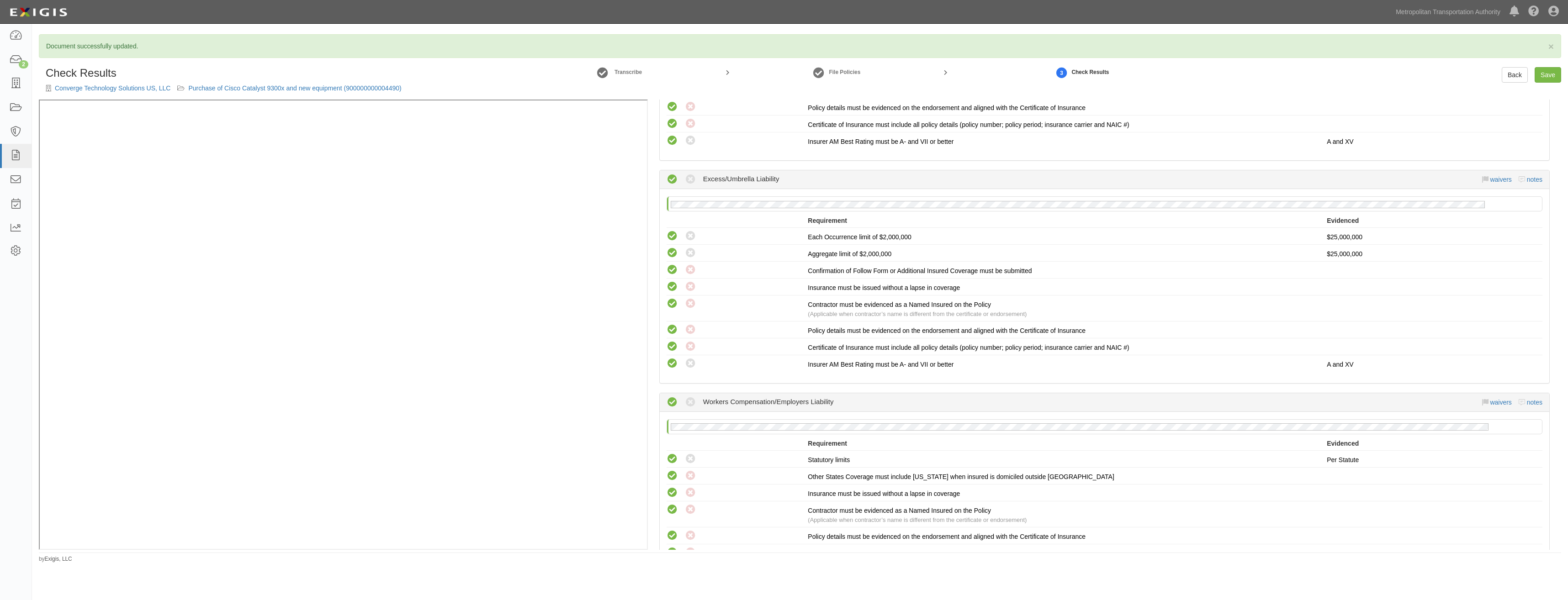
scroll to position [0, 0]
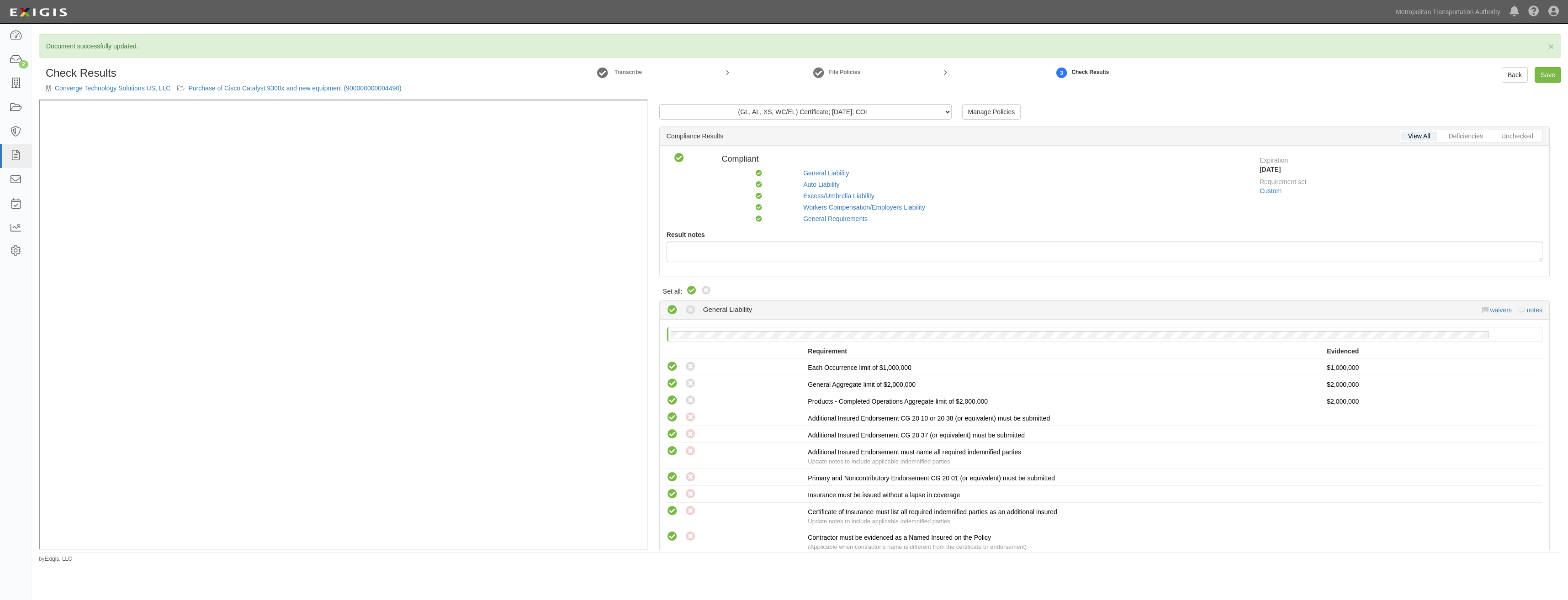
drag, startPoint x: 1497, startPoint y: 223, endPoint x: 1538, endPoint y: 44, distance: 183.6
click at [1549, 70] on link "Save" at bounding box center [1548, 75] width 27 height 16
radio input "true"
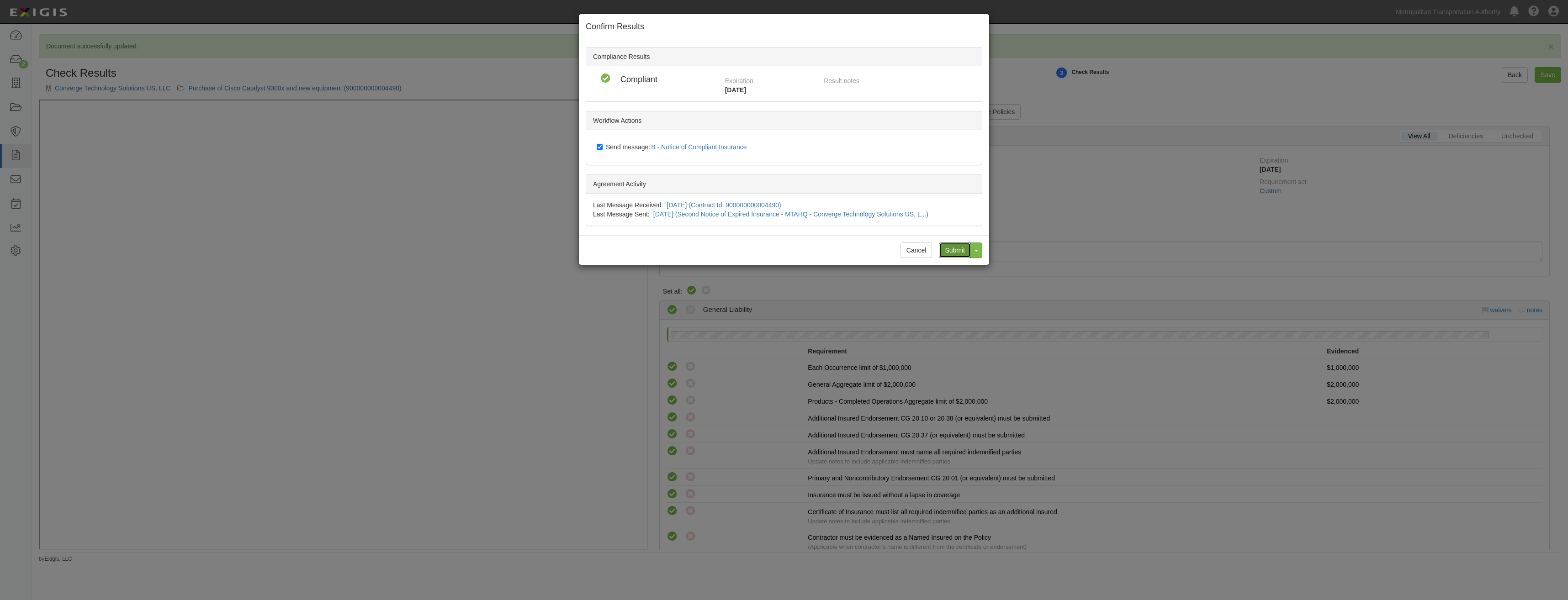
click at [950, 248] on input "Submit" at bounding box center [954, 251] width 32 height 16
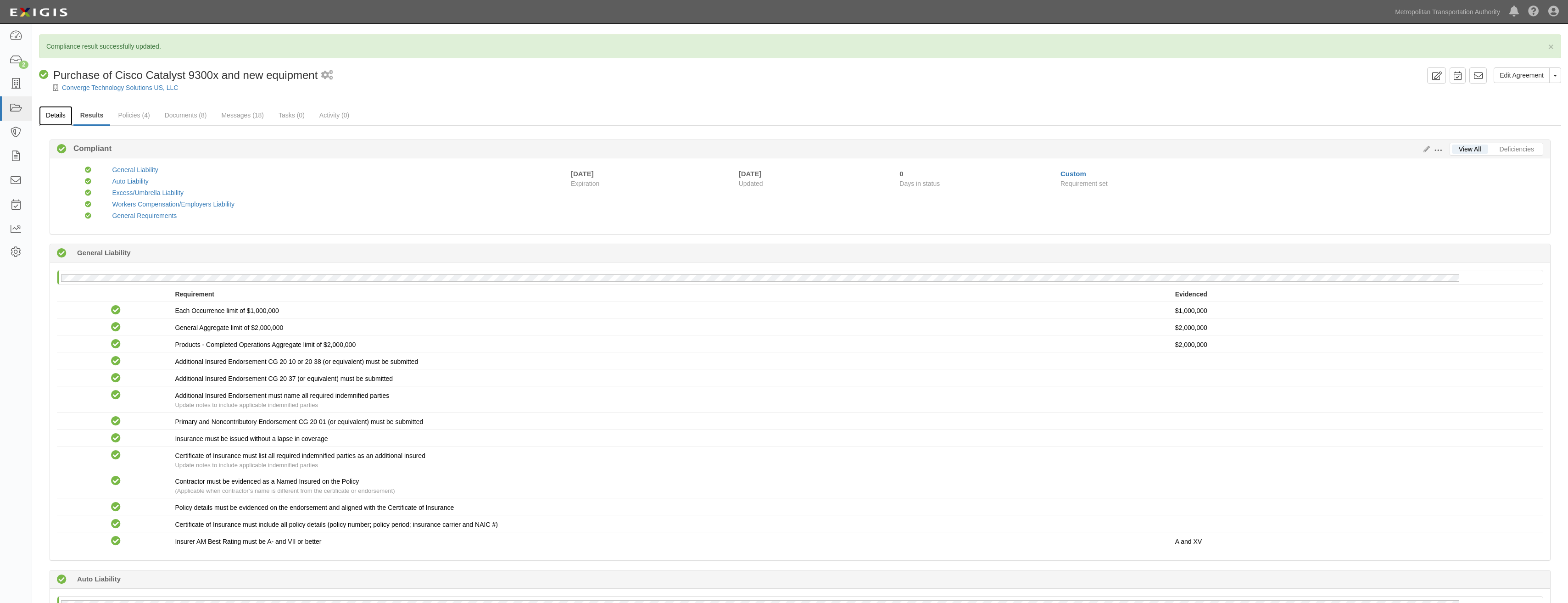
click at [54, 119] on link "Details" at bounding box center [56, 116] width 34 height 20
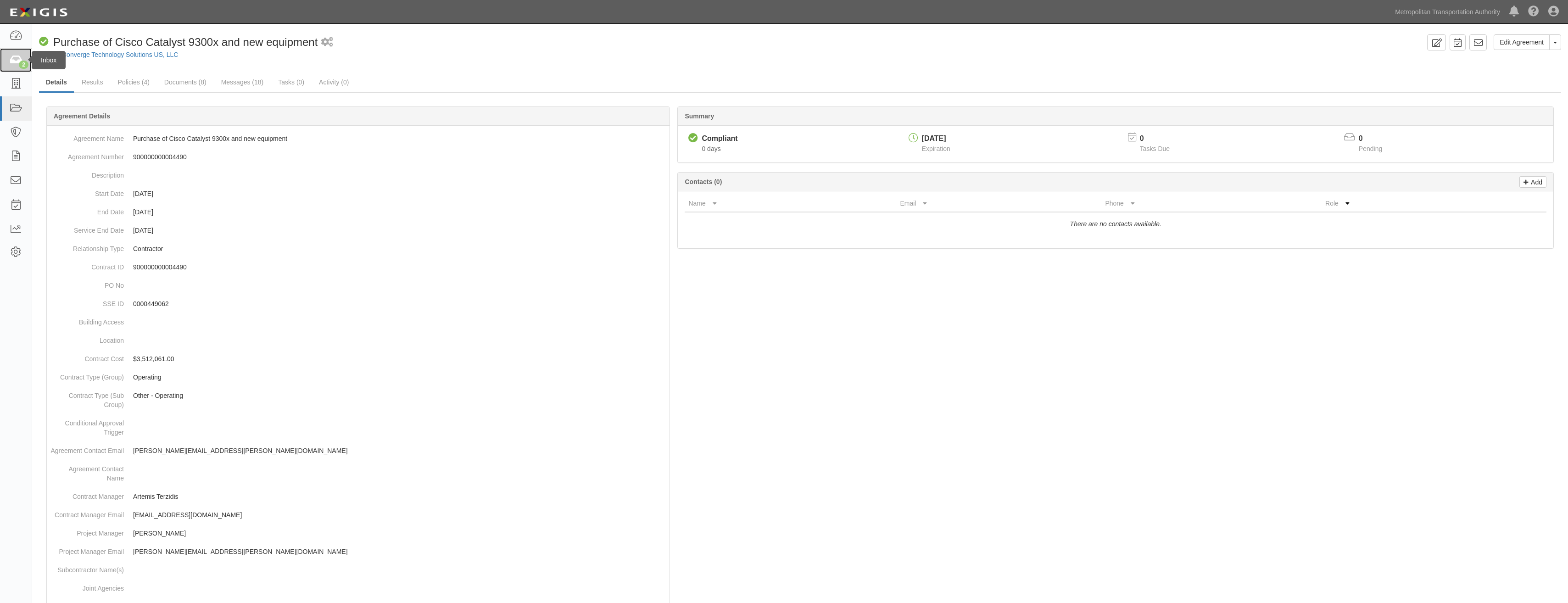
click at [9, 58] on link "2" at bounding box center [16, 61] width 32 height 24
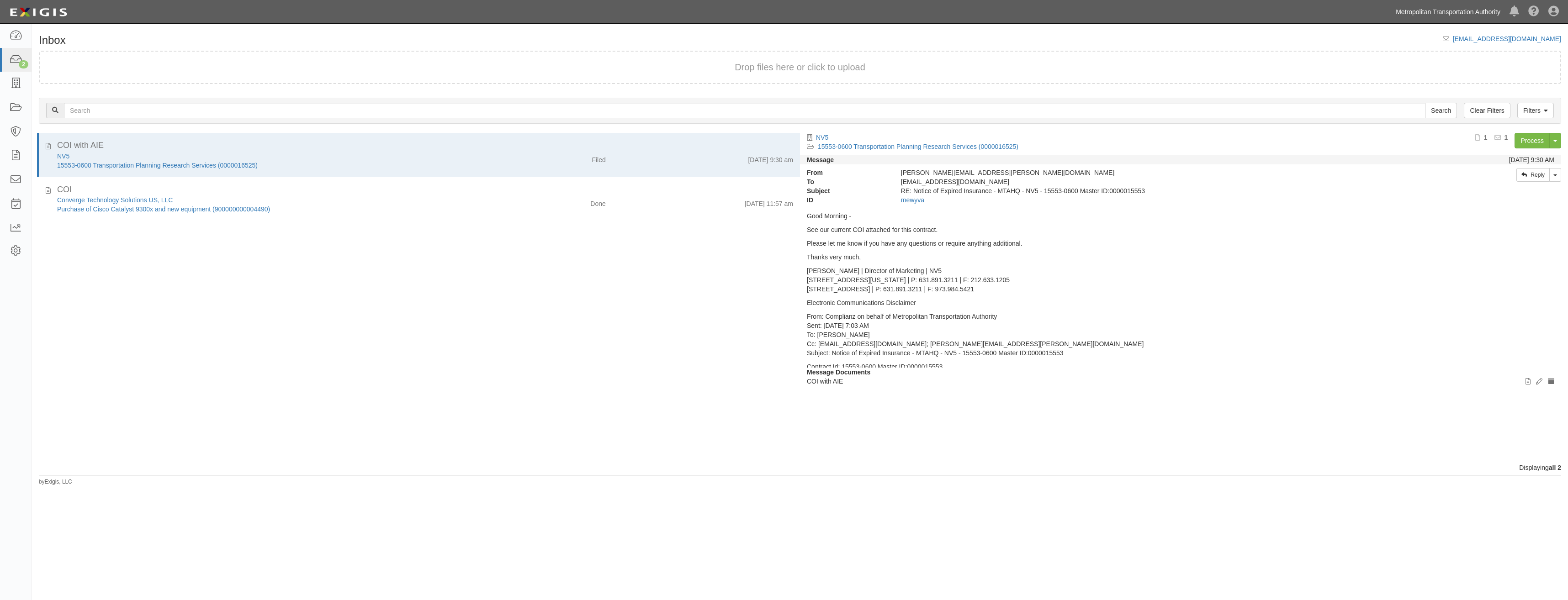
click at [1435, 9] on link "Metropolitan Transportation Authority" at bounding box center [1448, 12] width 114 height 18
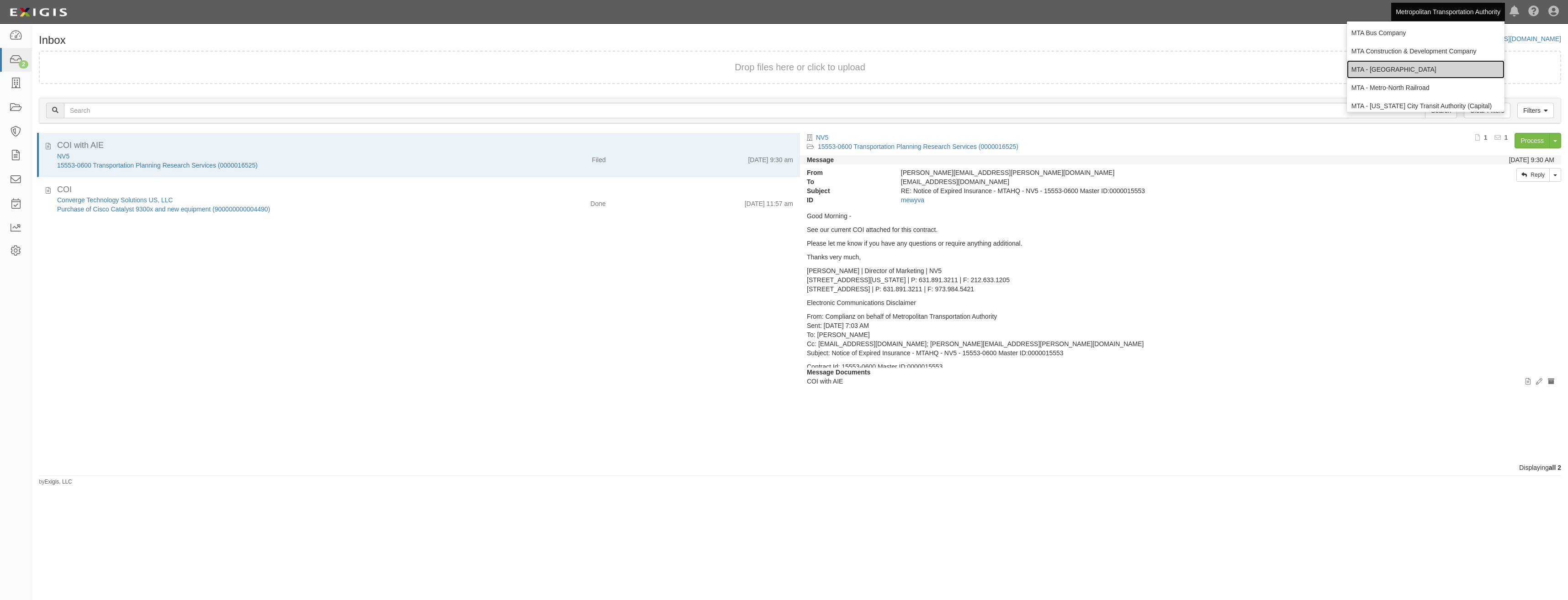
click at [1414, 65] on link "MTA - [GEOGRAPHIC_DATA]" at bounding box center [1426, 69] width 158 height 18
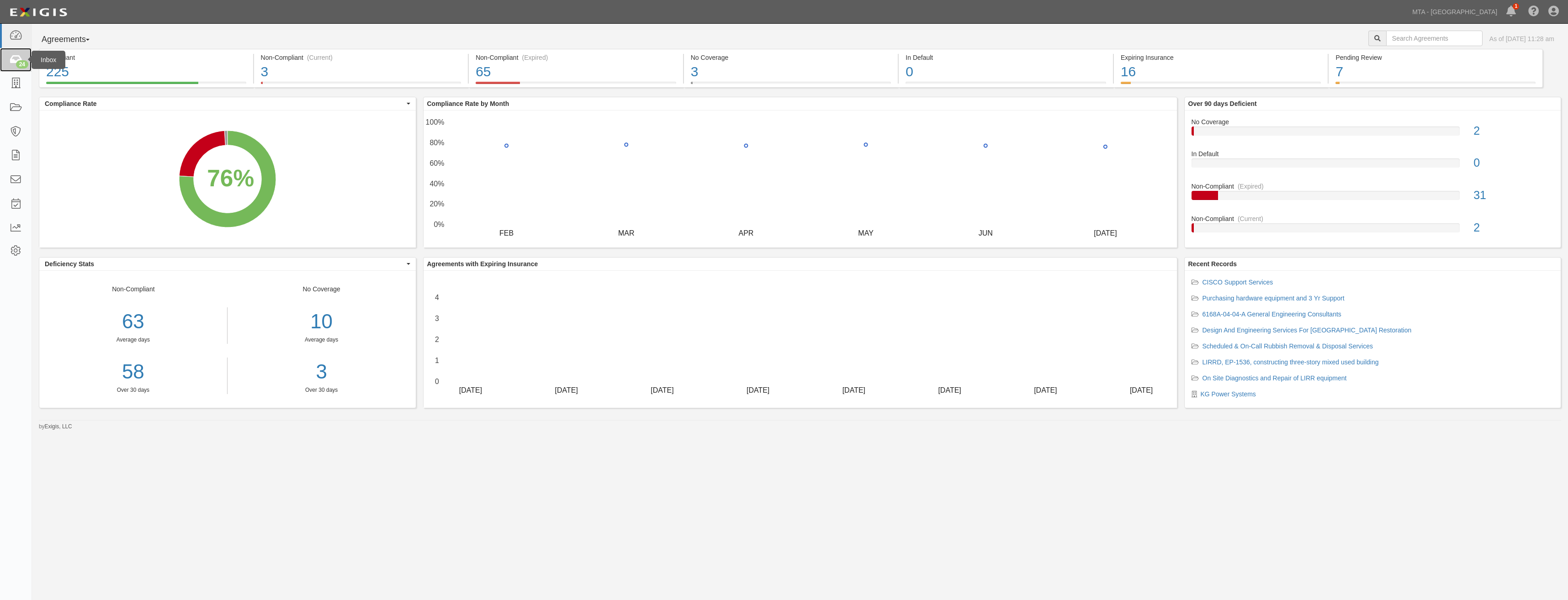
click at [19, 61] on div "24" at bounding box center [22, 65] width 12 height 9
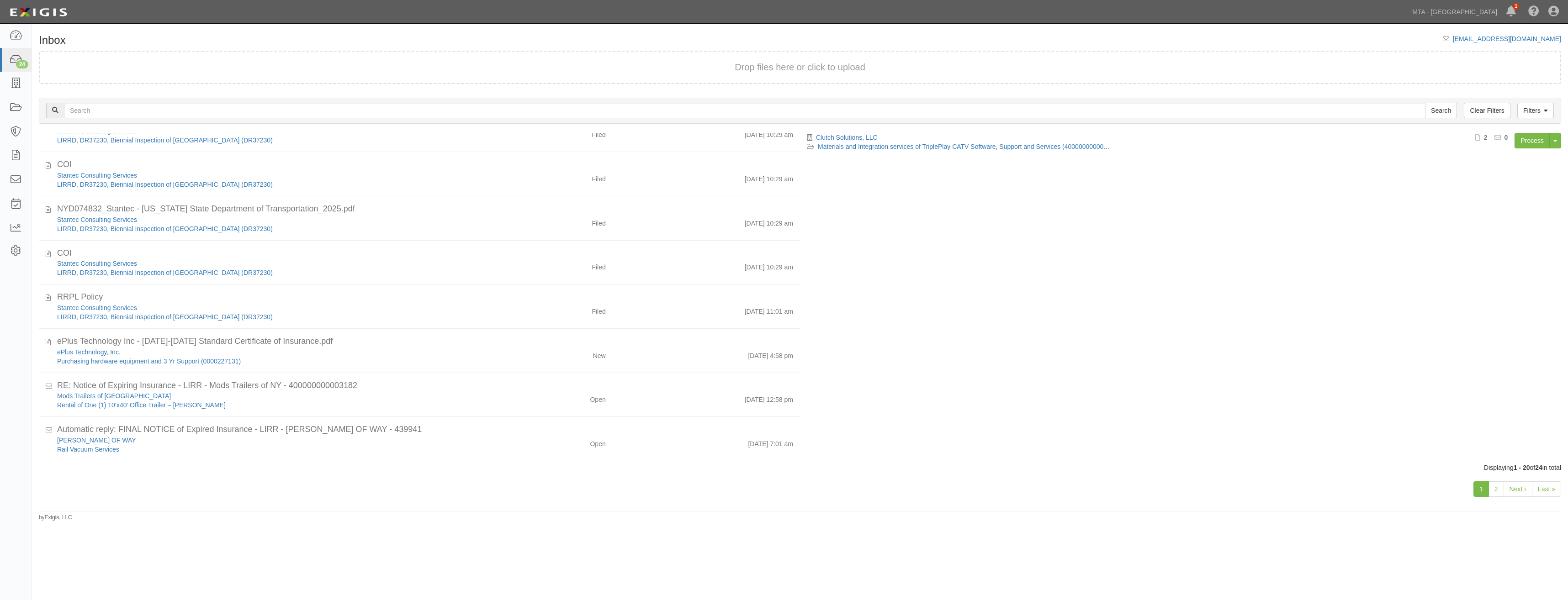
scroll to position [557, 0]
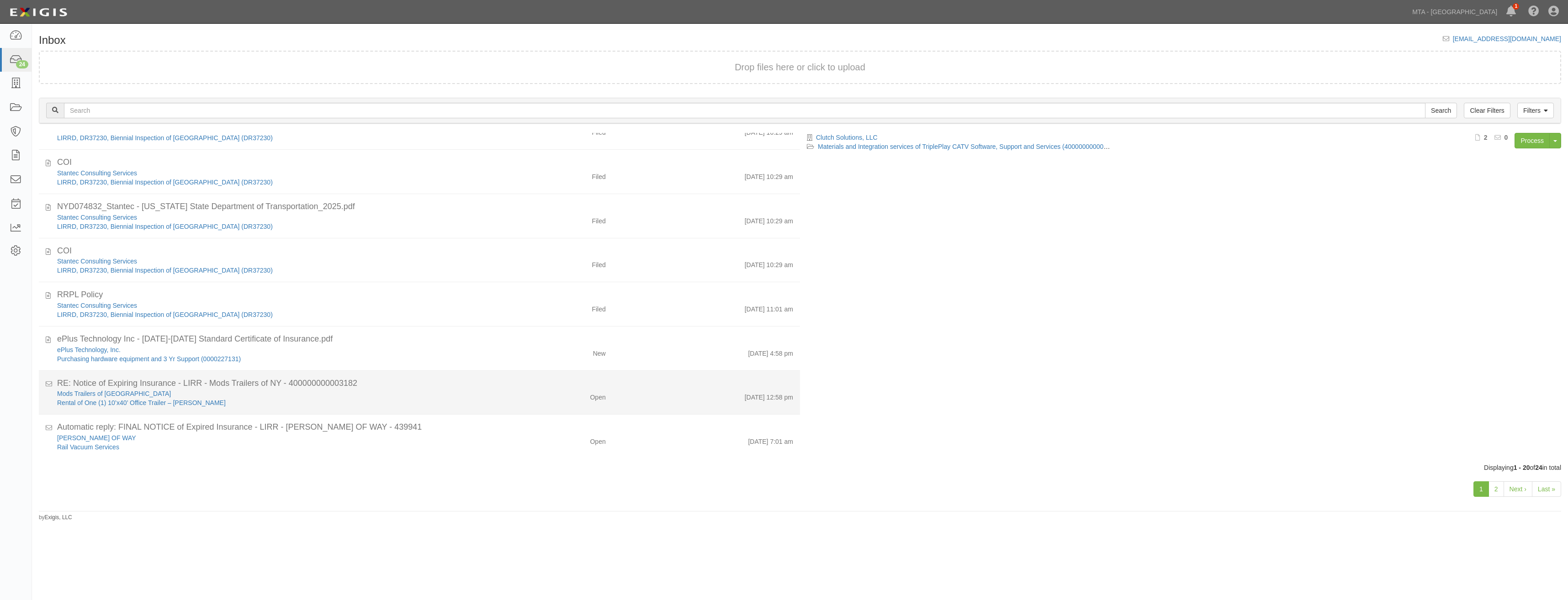
click at [581, 388] on div "RE: Notice of Expiring Insurance - LIRR - Mods Trailers of NY - 400000000003182" at bounding box center [425, 384] width 736 height 12
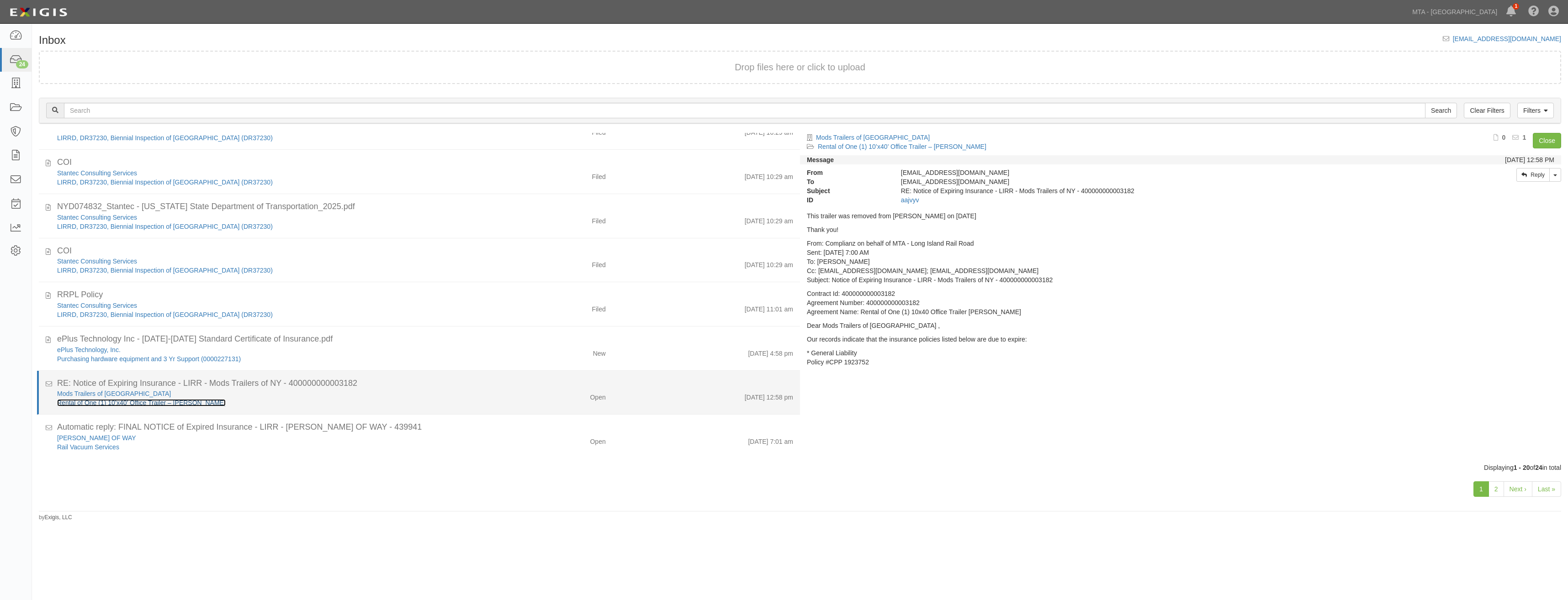
click at [189, 402] on link "Rental of One (1) 10’x40’ Office Trailer – [PERSON_NAME]" at bounding box center [141, 403] width 169 height 7
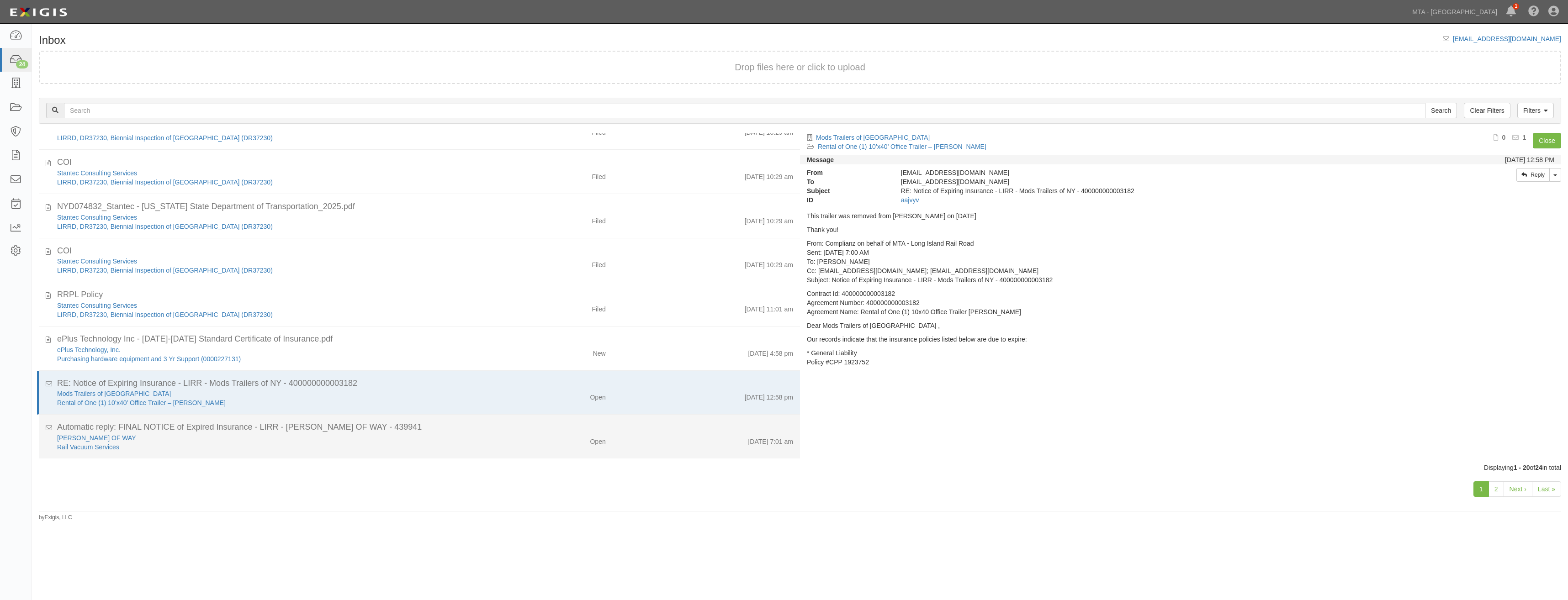
click at [462, 428] on div "Automatic reply: FINAL NOTICE of Expired Insurance - LIRR - [PERSON_NAME] OF WA…" at bounding box center [425, 428] width 736 height 12
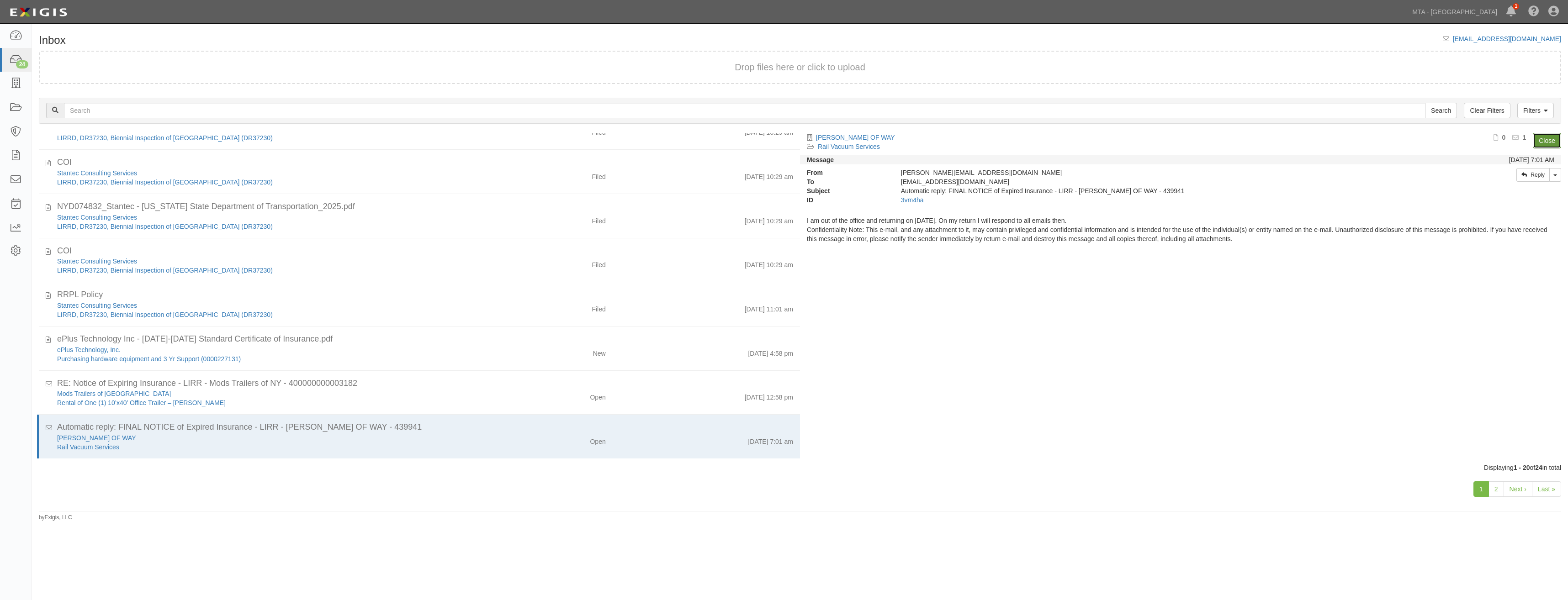
click at [1546, 134] on link "Close" at bounding box center [1547, 141] width 29 height 16
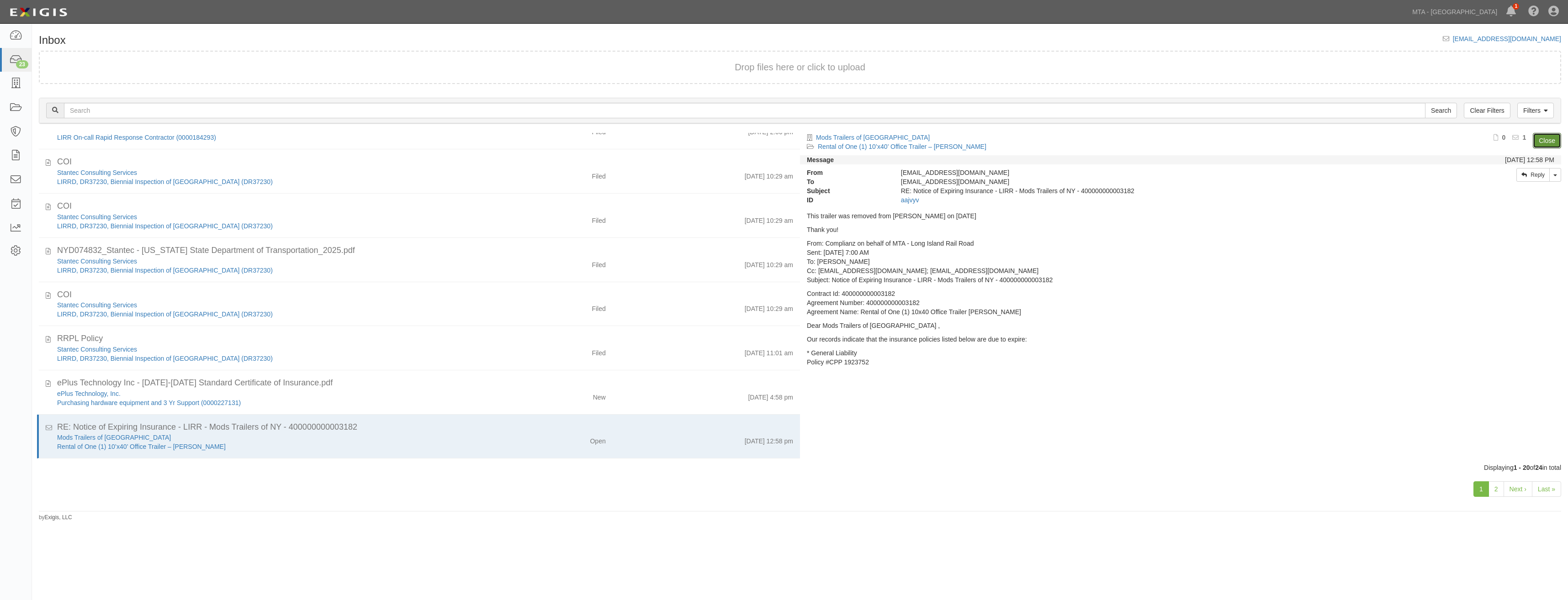
scroll to position [514, 0]
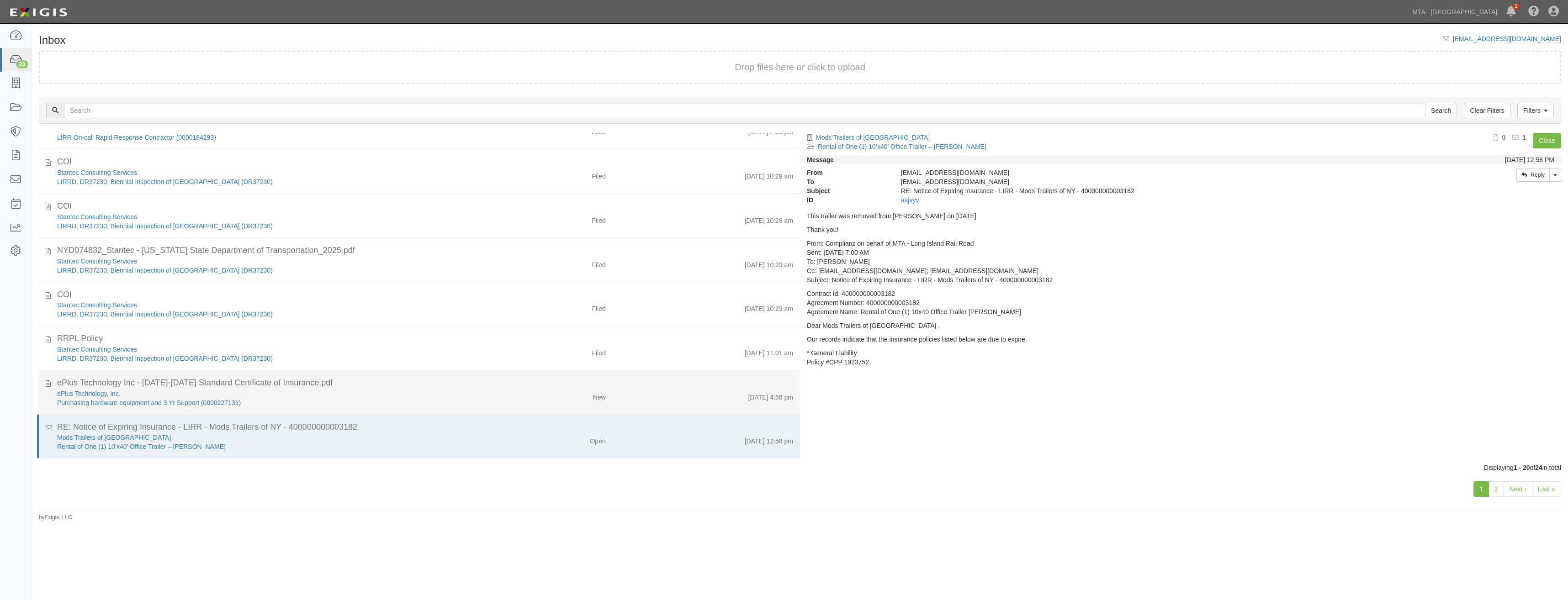
click at [506, 409] on li "ePlus Technology Inc - [DATE]-[DATE] Standard Certificate of Insurance.pdf ePlu…" at bounding box center [419, 392] width 761 height 44
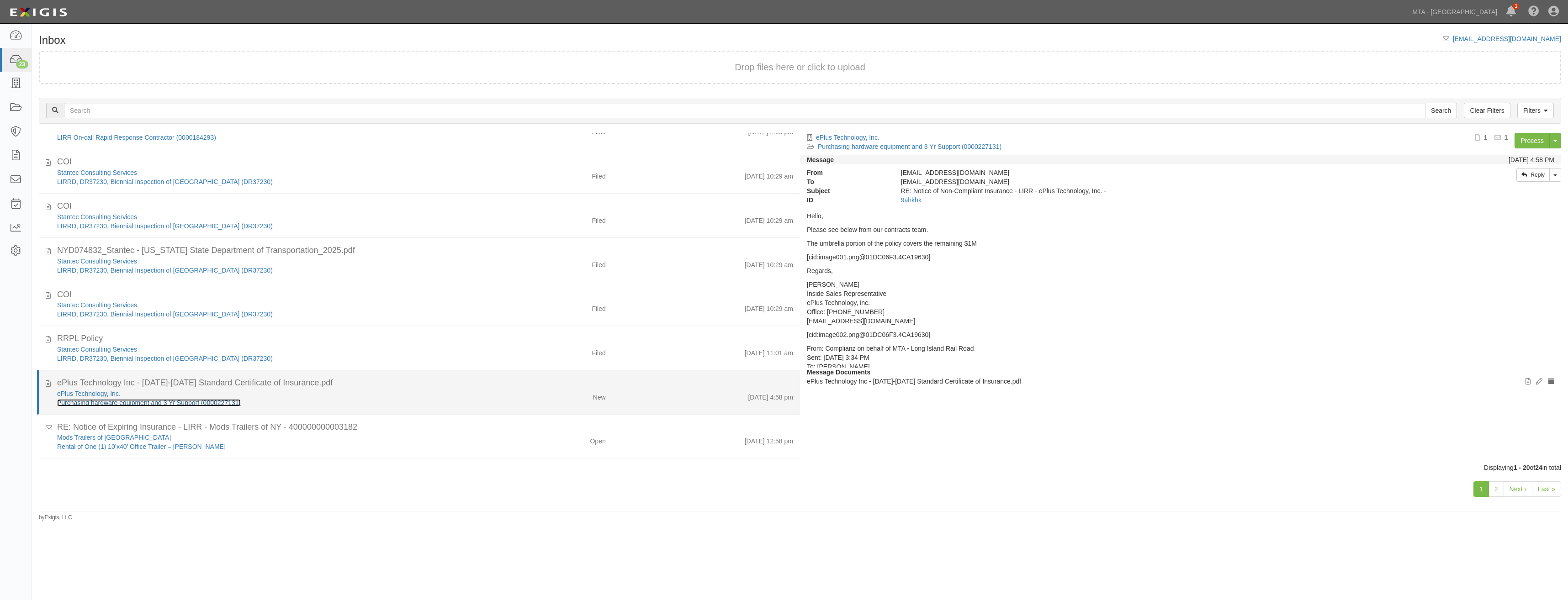
click at [232, 401] on link "Purchasing hardware equipment and 3 Yr Support (0000227131)" at bounding box center [149, 403] width 184 height 7
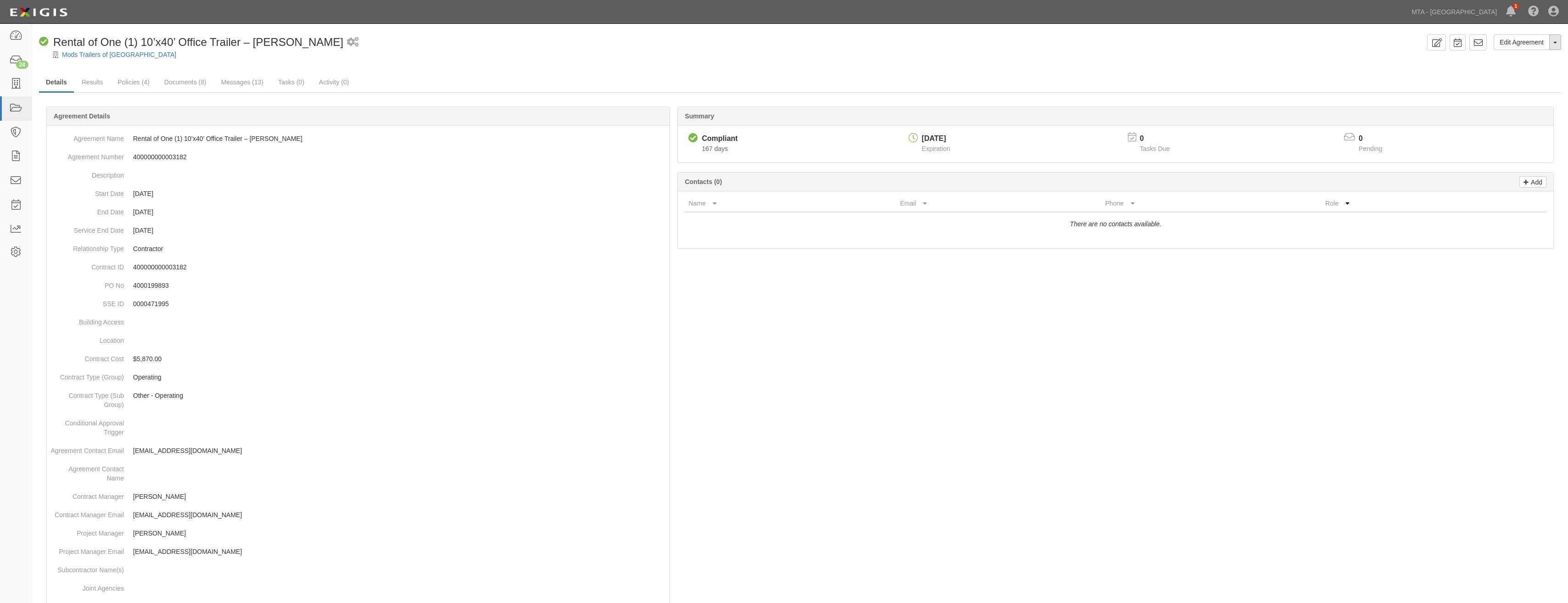
click at [1557, 43] on button "Toggle Agreement Dropdown" at bounding box center [1555, 42] width 12 height 16
click at [1514, 71] on link "Archive Agreement" at bounding box center [1524, 72] width 73 height 12
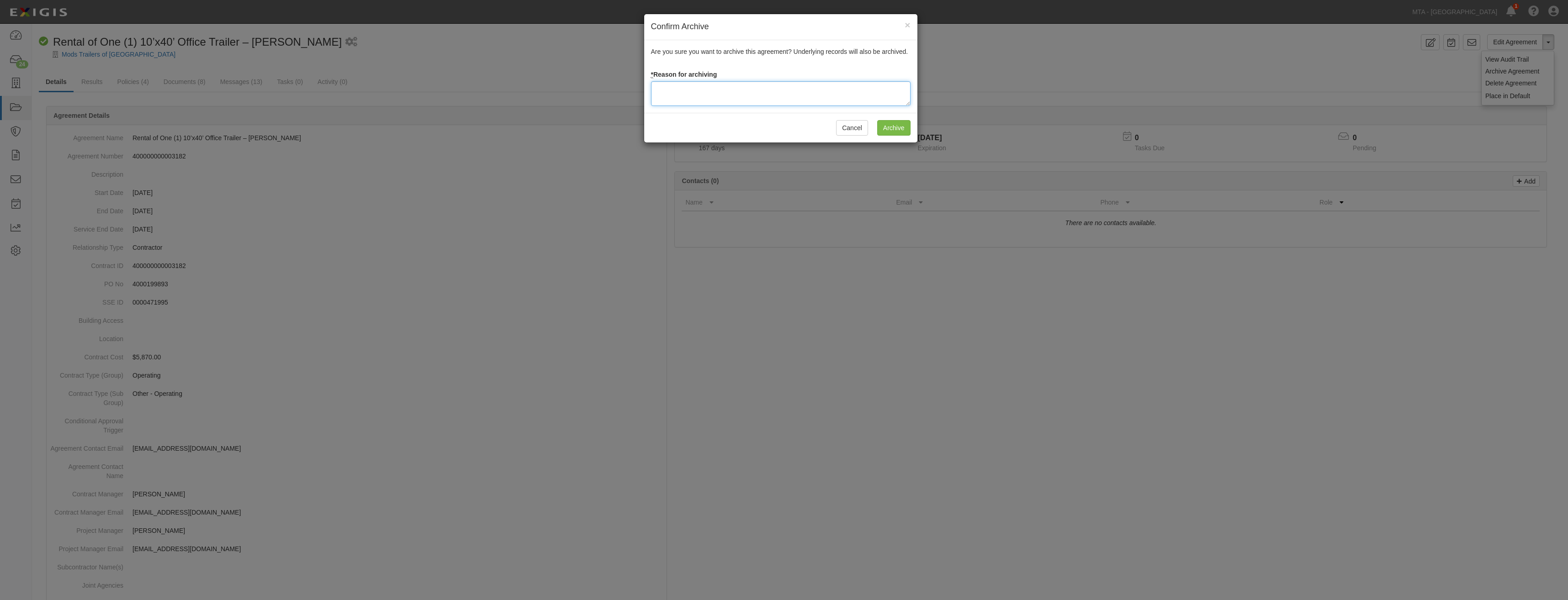
click at [772, 96] on textarea at bounding box center [781, 94] width 259 height 25
type textarea "Closed"
click at [898, 129] on input "Archive" at bounding box center [894, 128] width 33 height 16
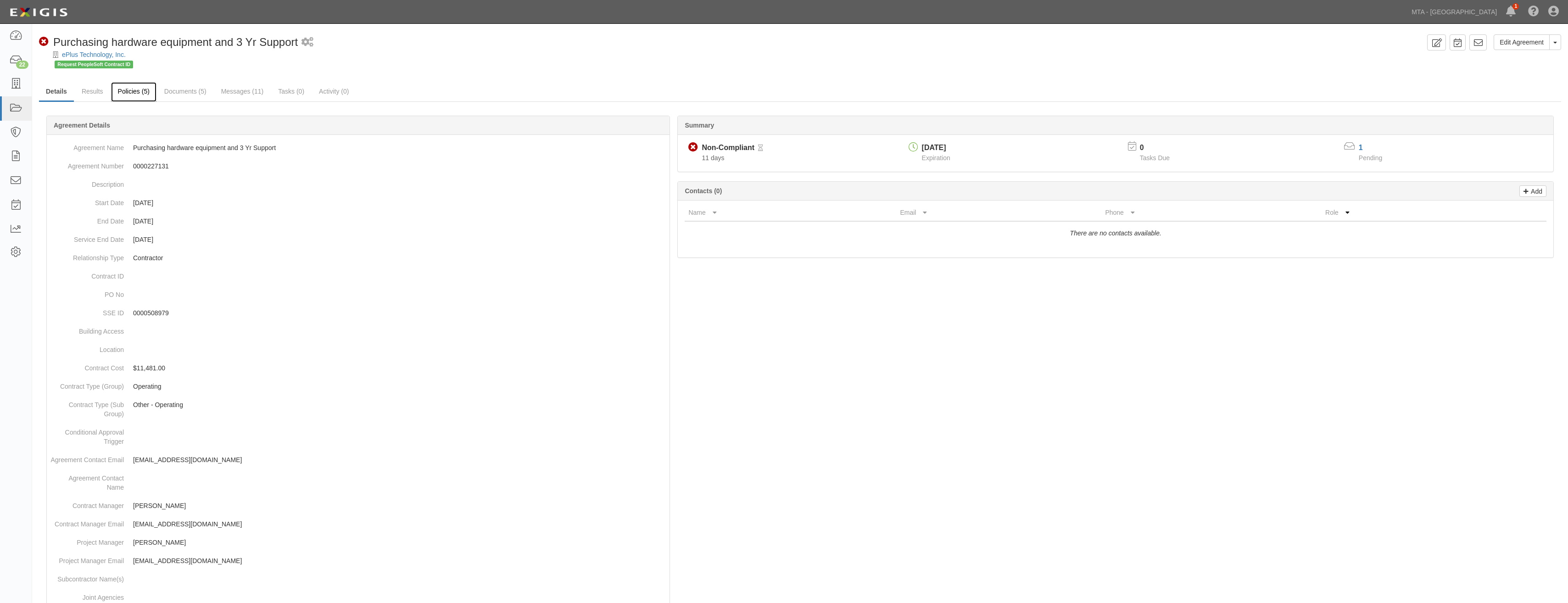
click at [132, 93] on link "Policies (5)" at bounding box center [134, 92] width 45 height 20
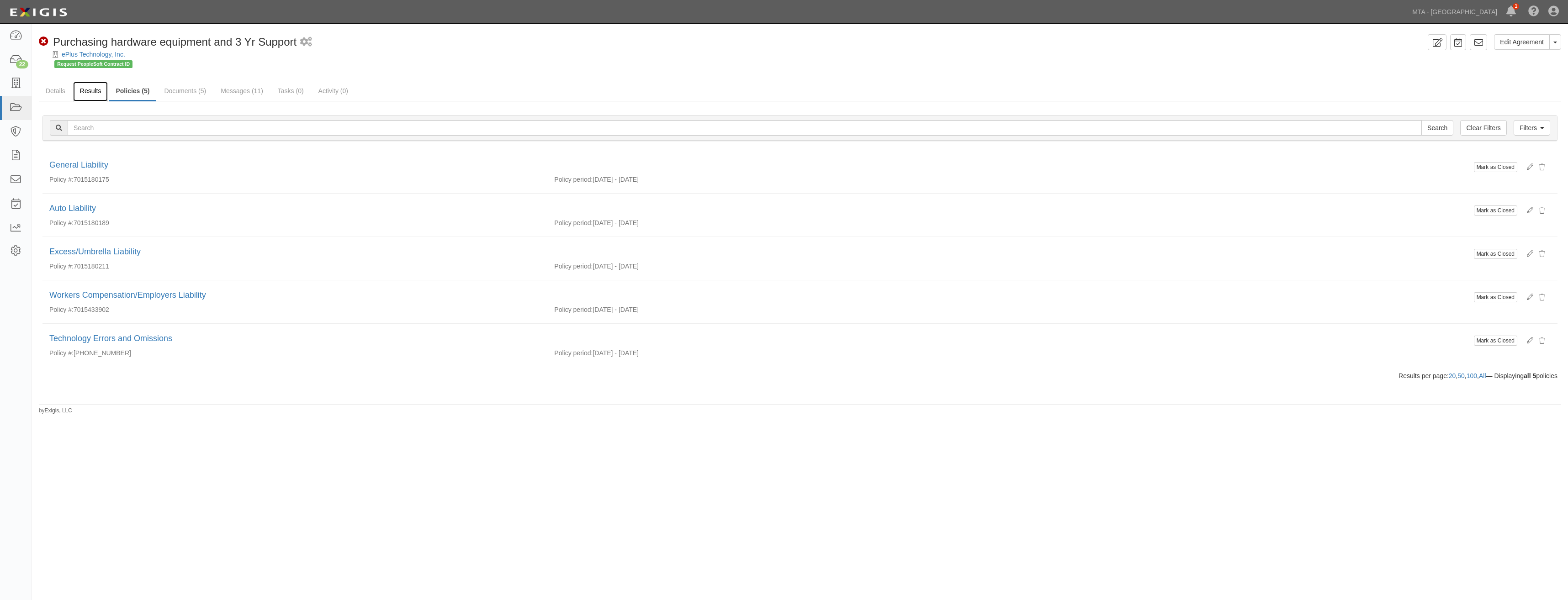
click at [91, 94] on link "Results" at bounding box center [91, 91] width 35 height 19
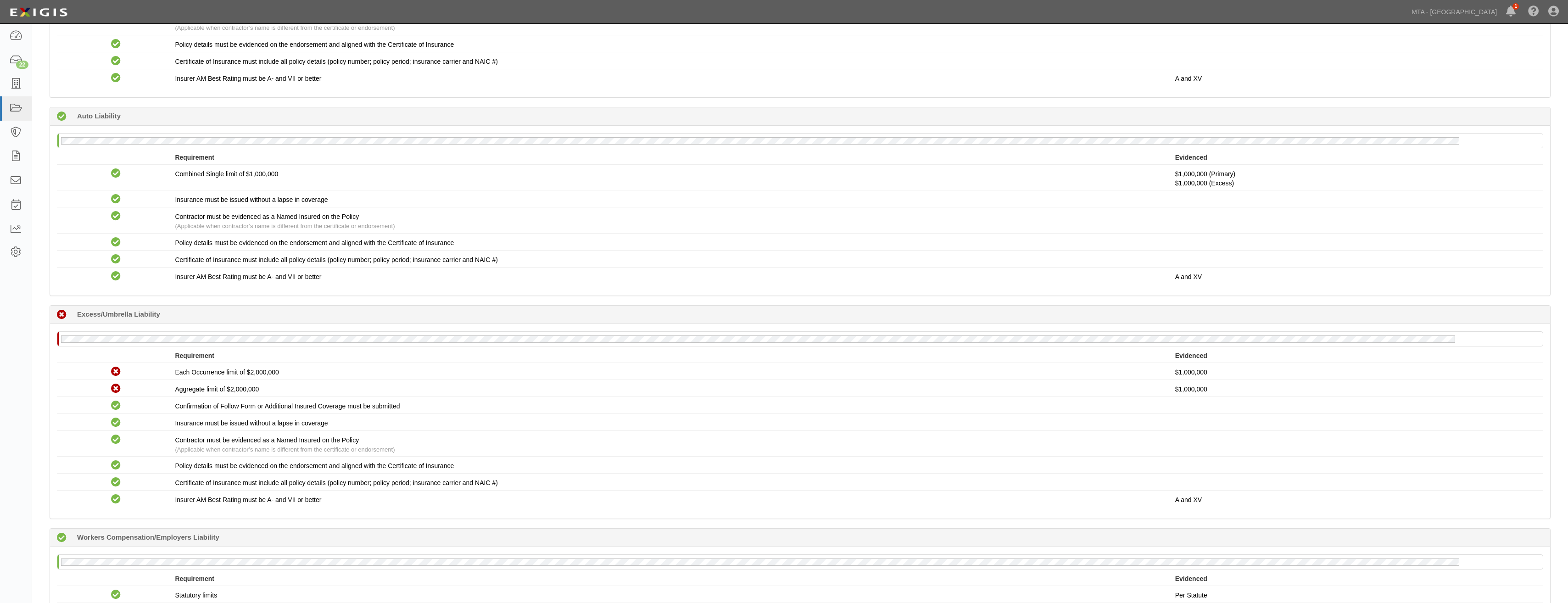
scroll to position [290, 0]
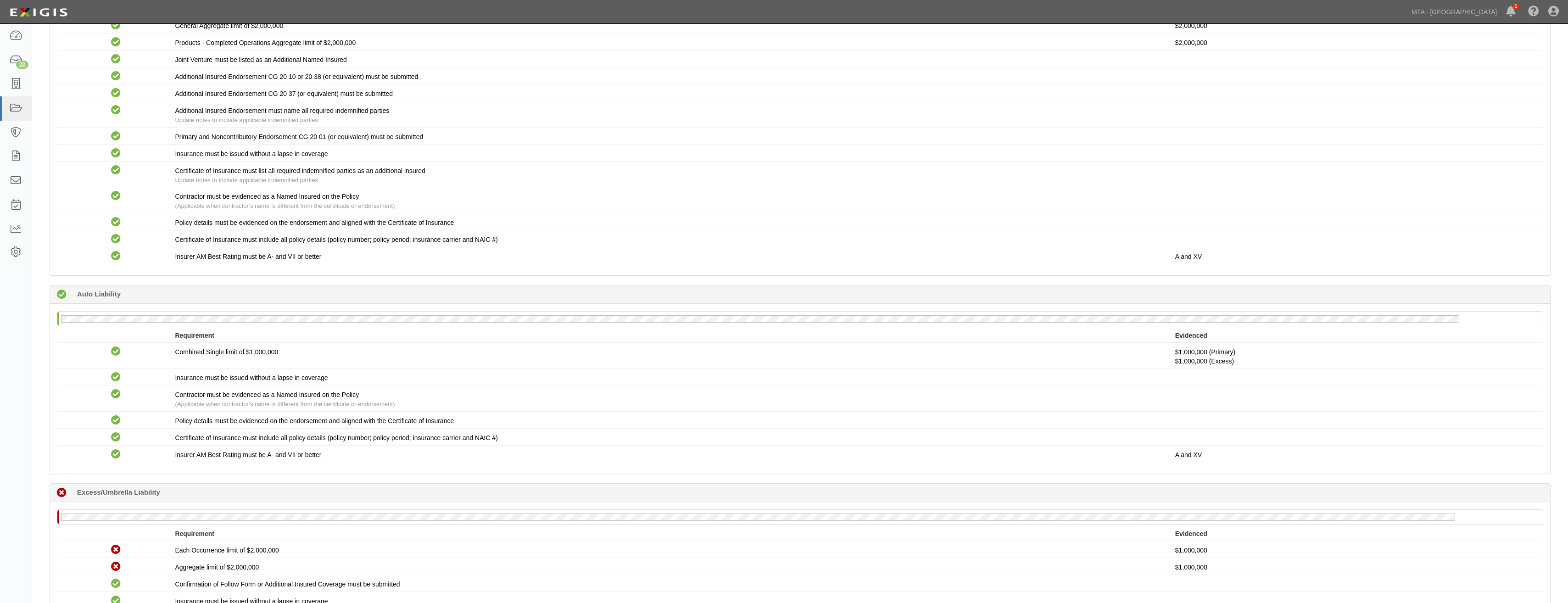
drag, startPoint x: 308, startPoint y: 200, endPoint x: 270, endPoint y: 65, distance: 140.2
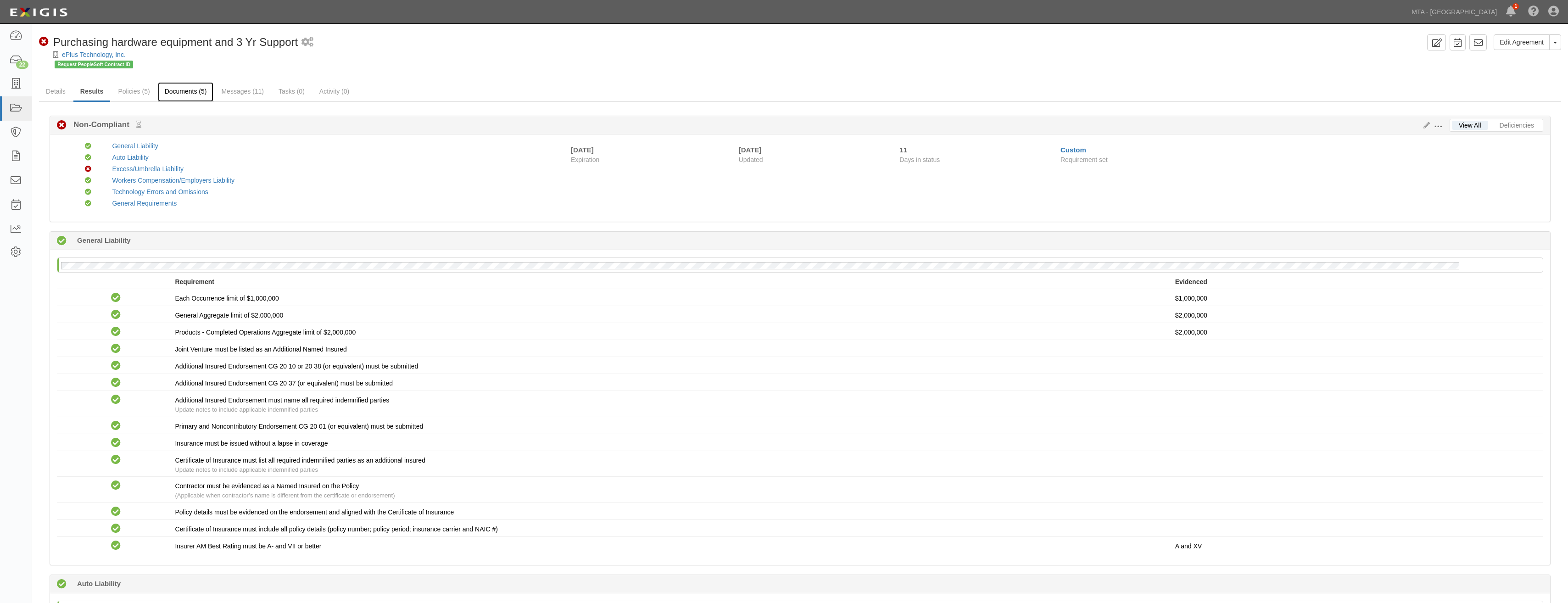
click at [180, 96] on link "Documents (5)" at bounding box center [186, 92] width 56 height 20
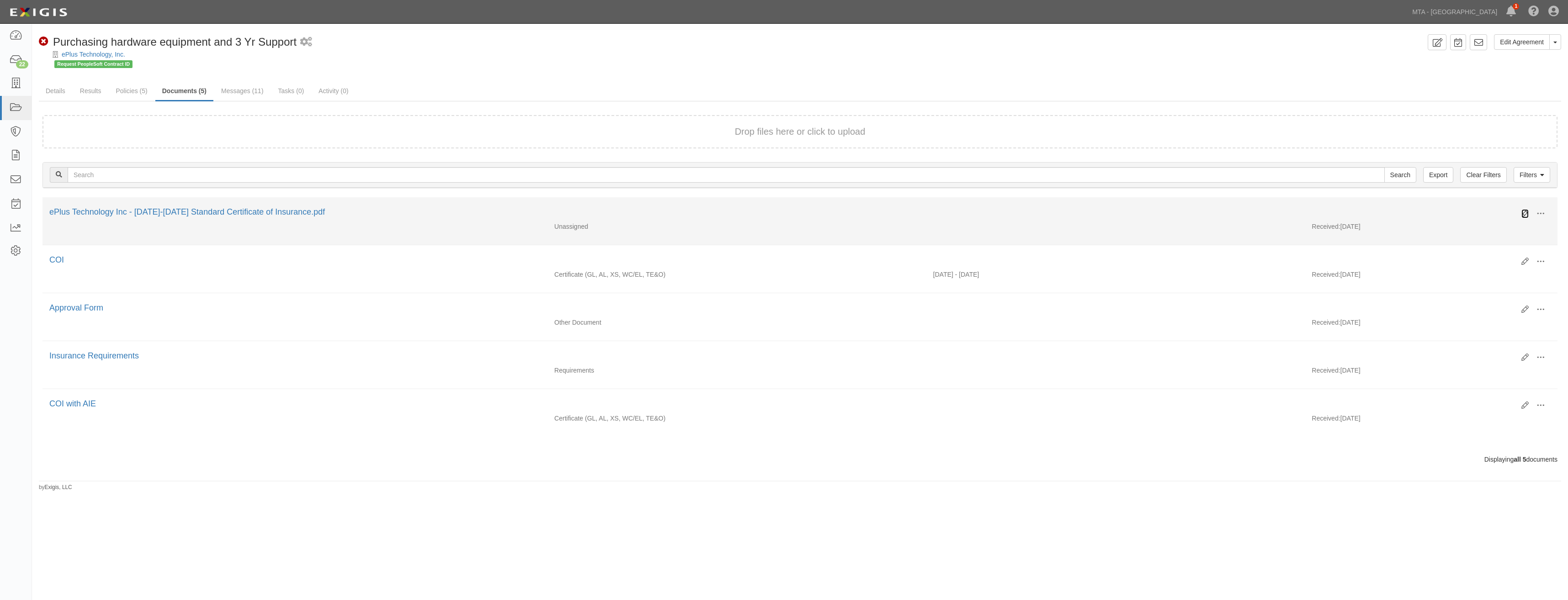
click at [1525, 215] on icon at bounding box center [1525, 214] width 7 height 7
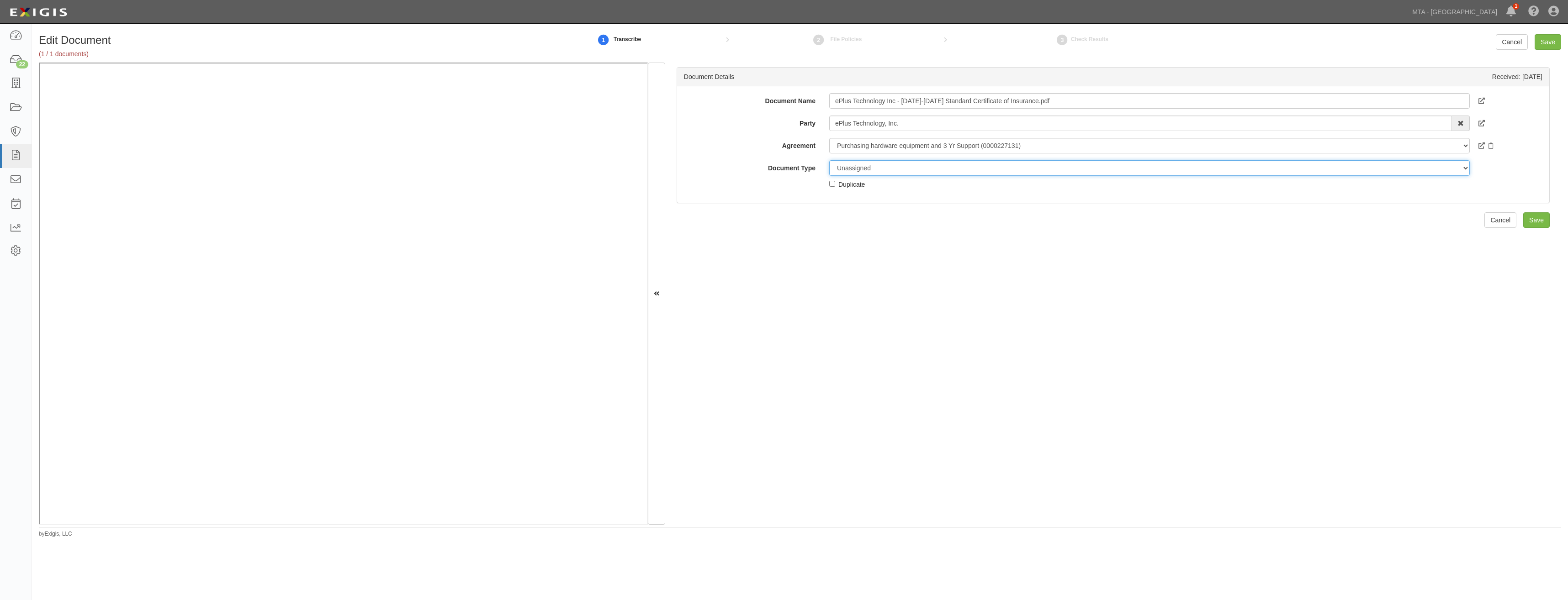
click at [913, 174] on select "Unassigned Binder Cancellation Notice Certificate Contract Endorsement Insuranc…" at bounding box center [1149, 168] width 640 height 16
select select "JunkDetail"
click at [829, 160] on select "Unassigned Binder Cancellation Notice Certificate Contract Endorsement Insuranc…" at bounding box center [1149, 168] width 640 height 16
click at [858, 180] on div "Duplicate" at bounding box center [852, 184] width 27 height 10
click at [835, 181] on input "Duplicate" at bounding box center [832, 184] width 6 height 6
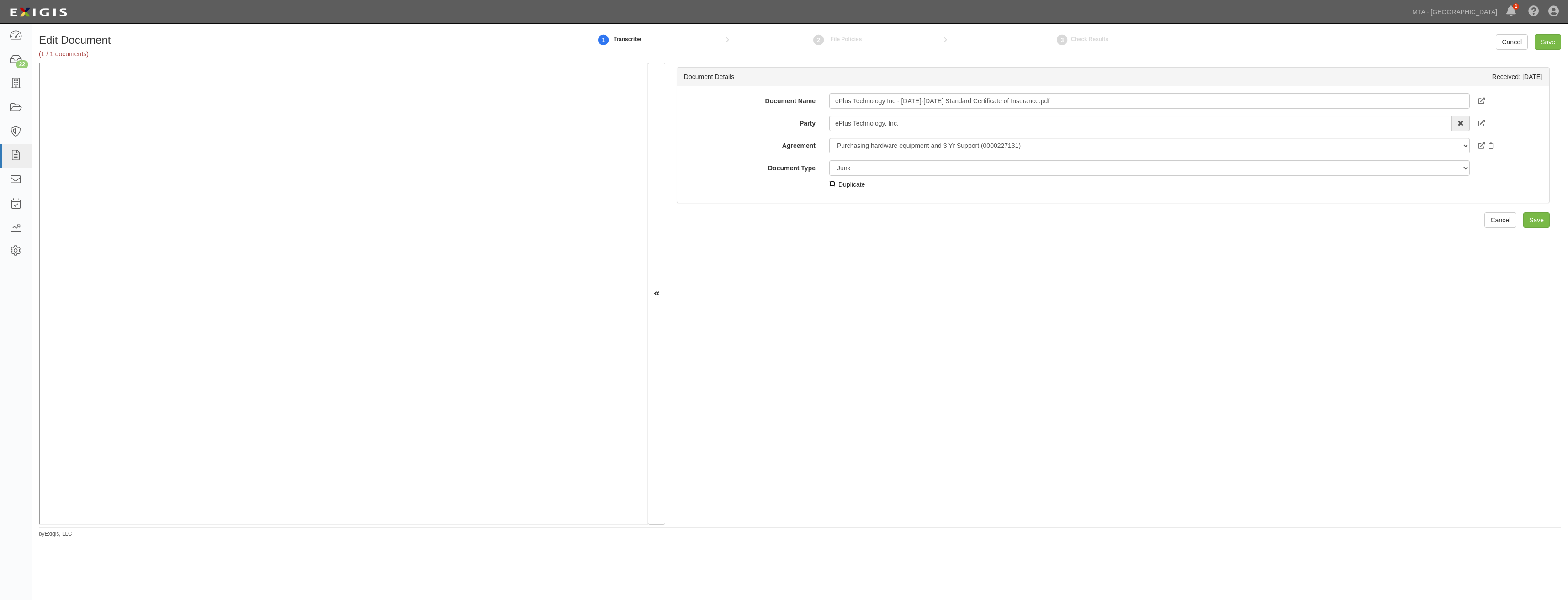
checkbox input "true"
click at [1524, 222] on input "Save" at bounding box center [1536, 220] width 27 height 16
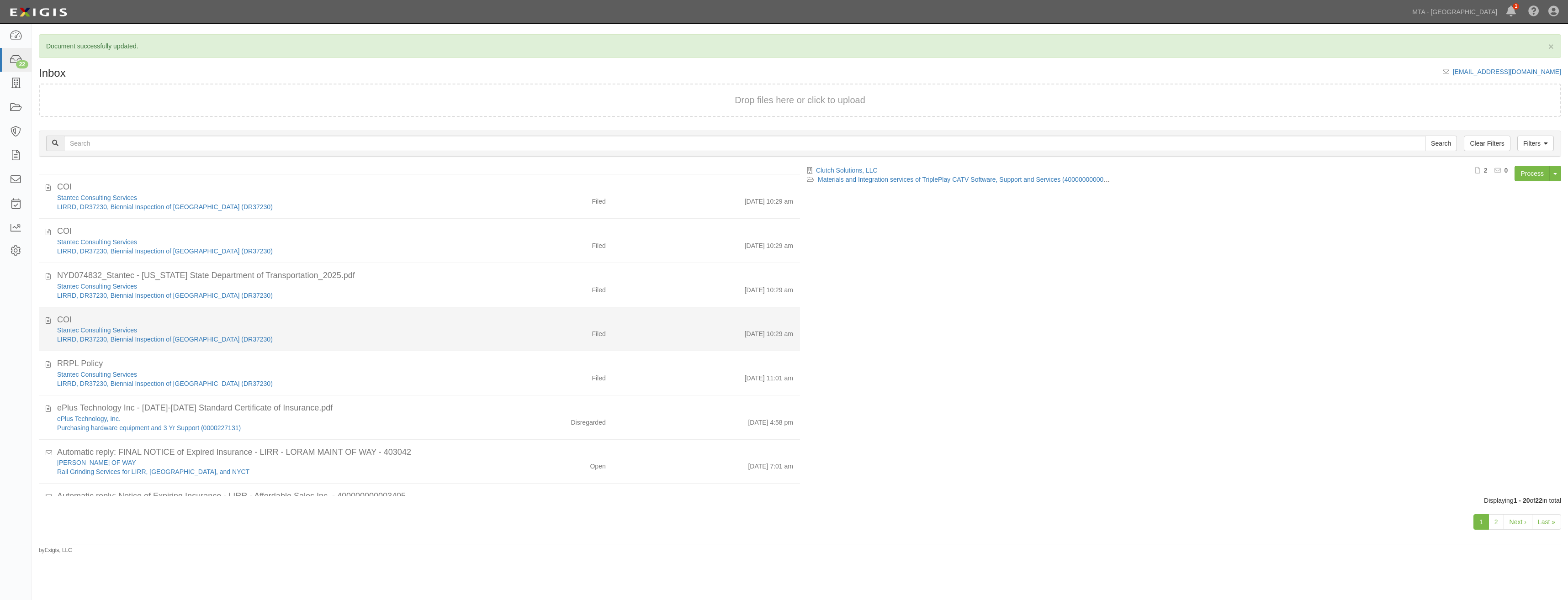
scroll to position [557, 0]
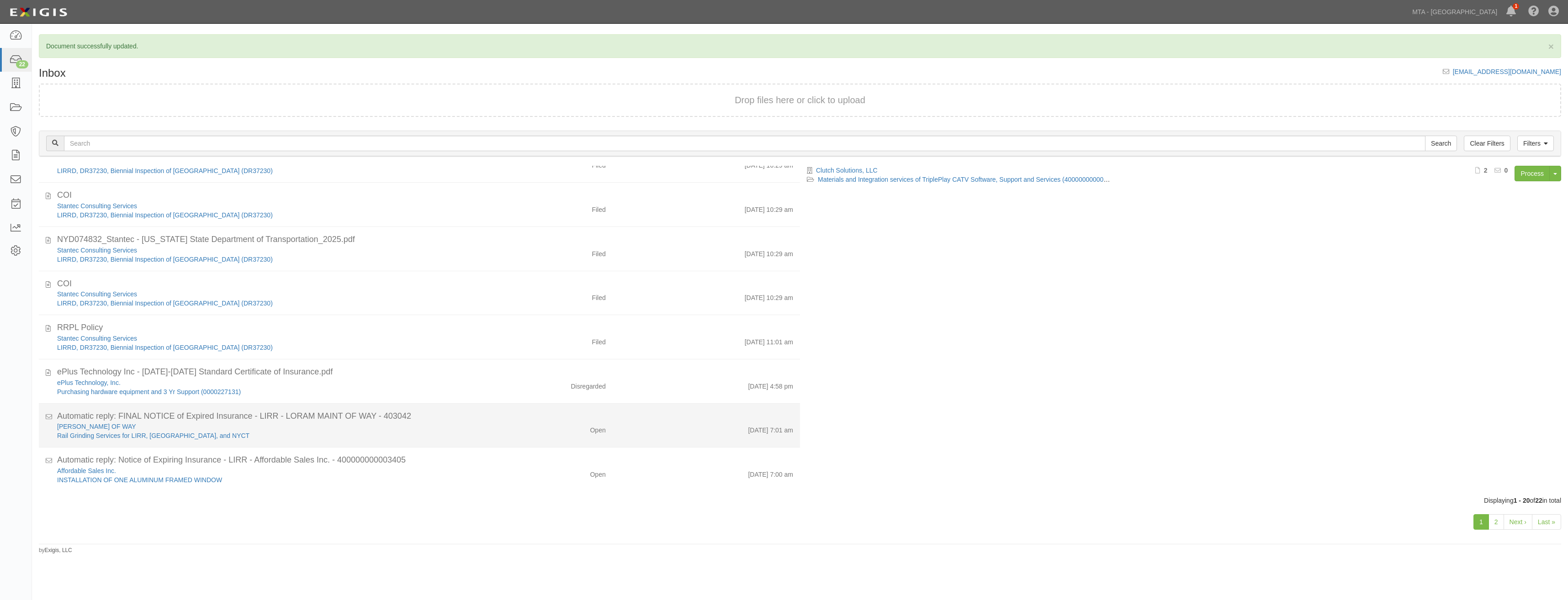
click at [424, 437] on div "Rail Grinding Services for LIRR, MNRR, and NYCT" at bounding box center [269, 436] width 424 height 9
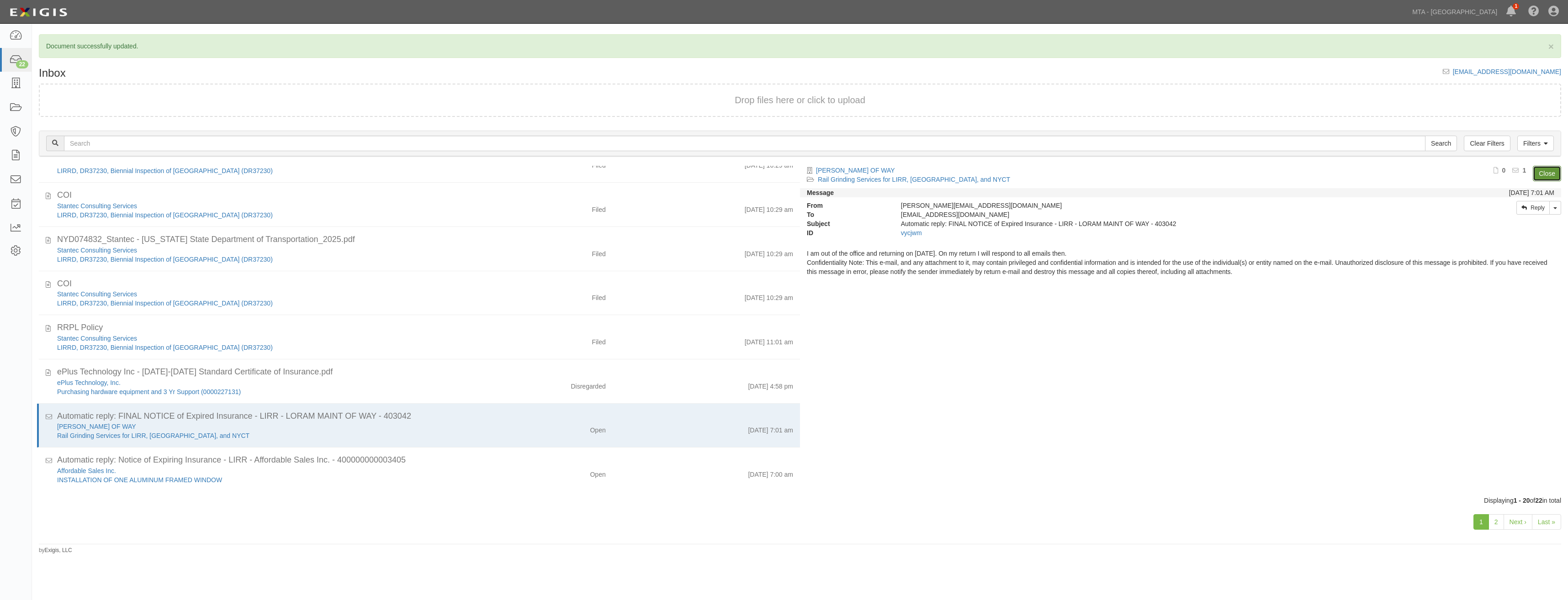
click at [1549, 169] on link "Close" at bounding box center [1547, 173] width 29 height 16
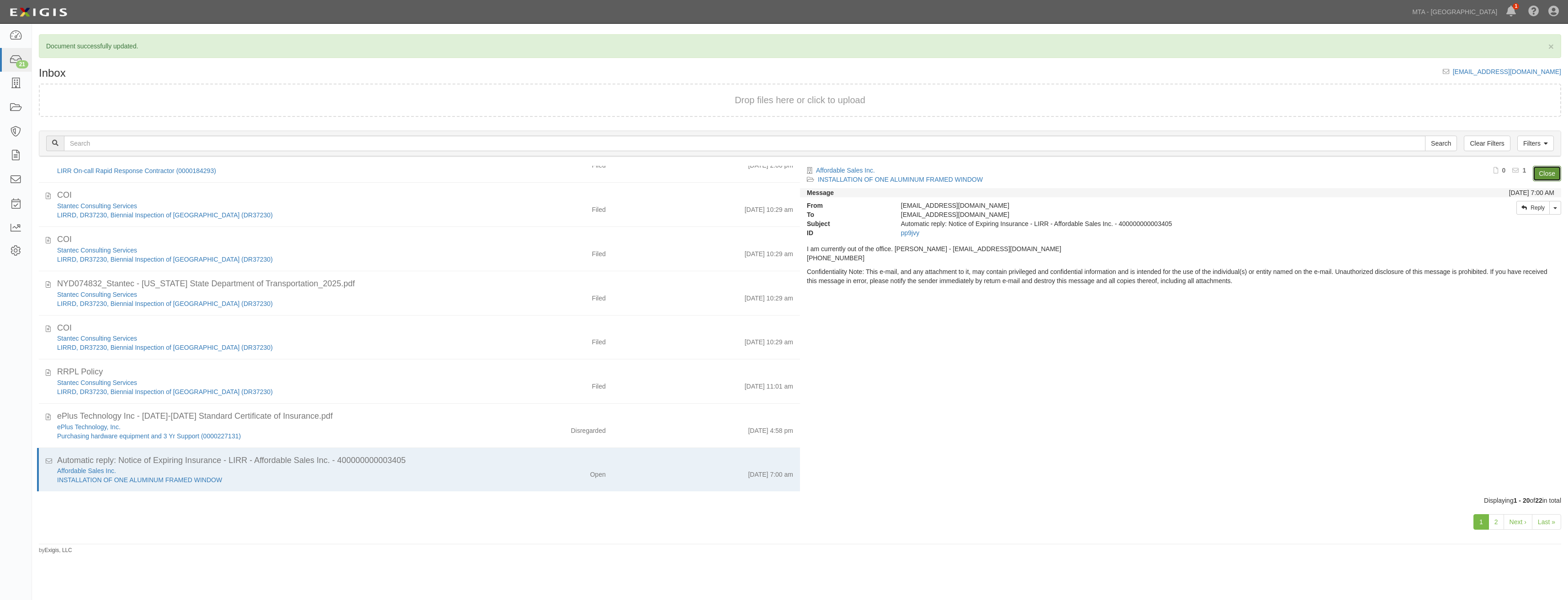
click at [1549, 169] on link "Close" at bounding box center [1547, 173] width 29 height 16
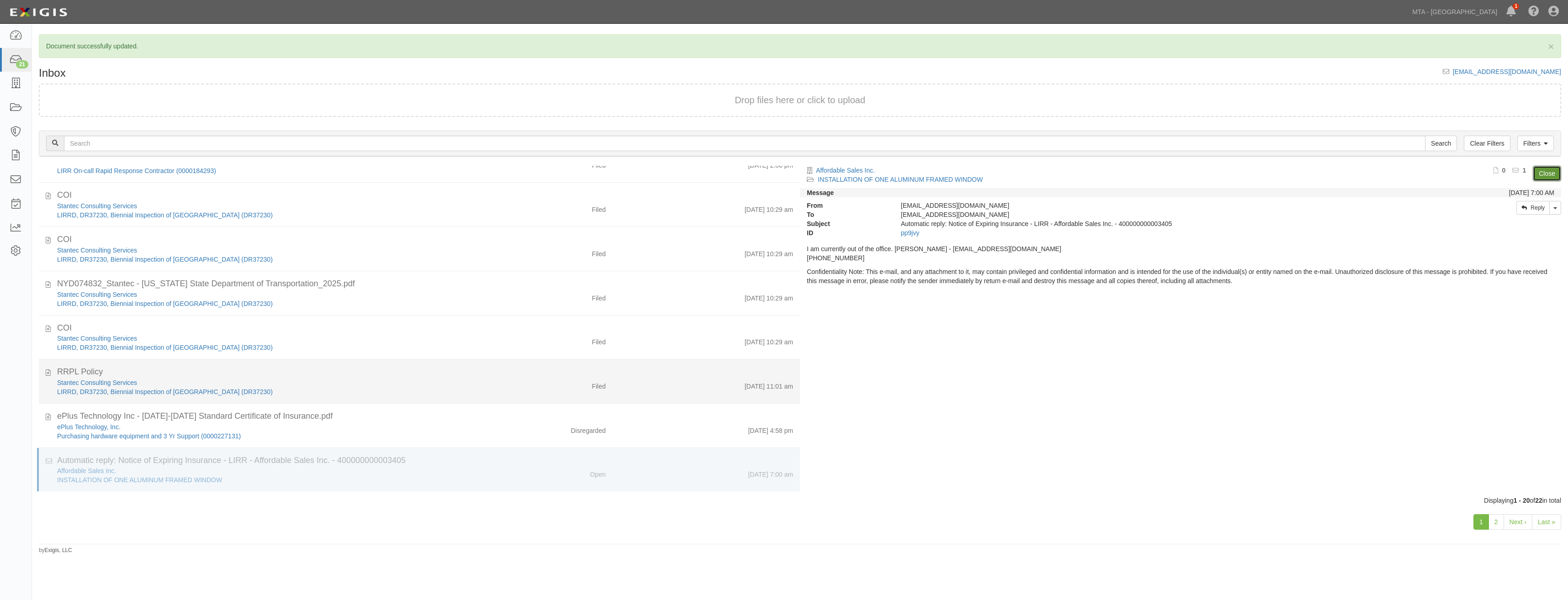
scroll to position [470, 0]
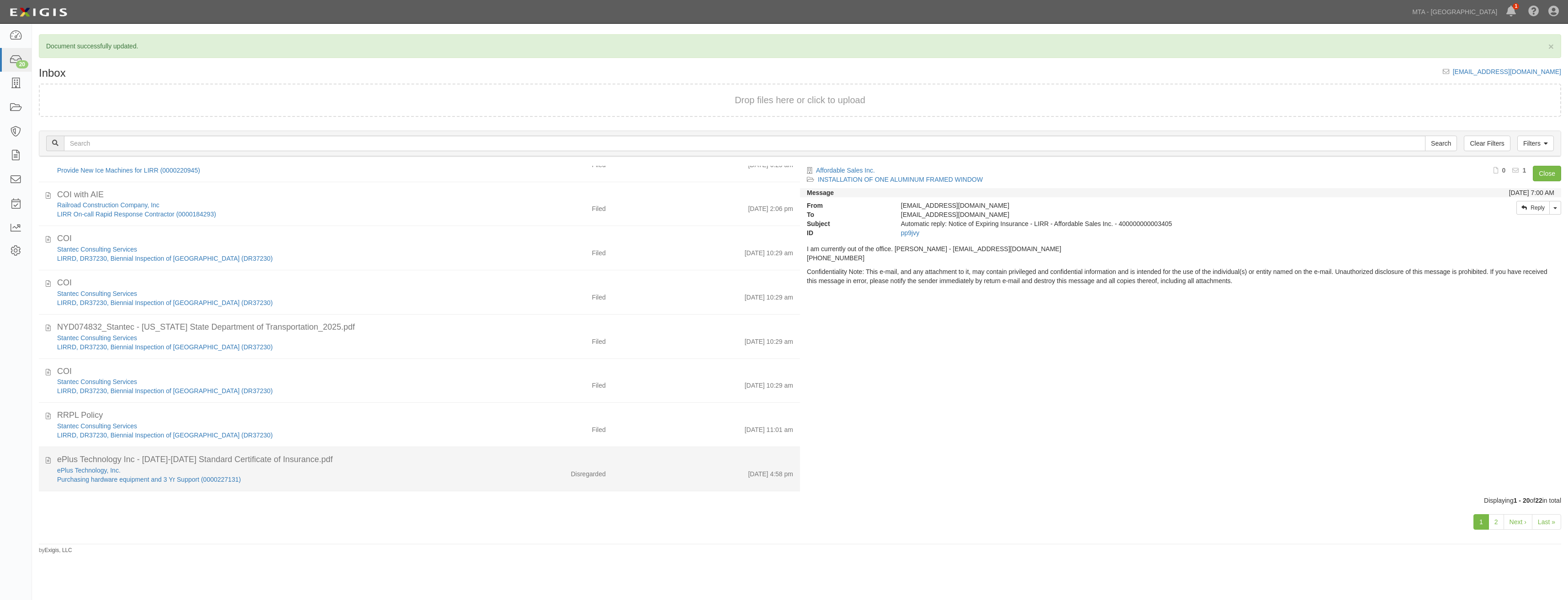
click at [388, 452] on li "ePlus Technology Inc - 2025-2026 Standard Certificate of Insurance.pdf ePlus Te…" at bounding box center [419, 469] width 761 height 44
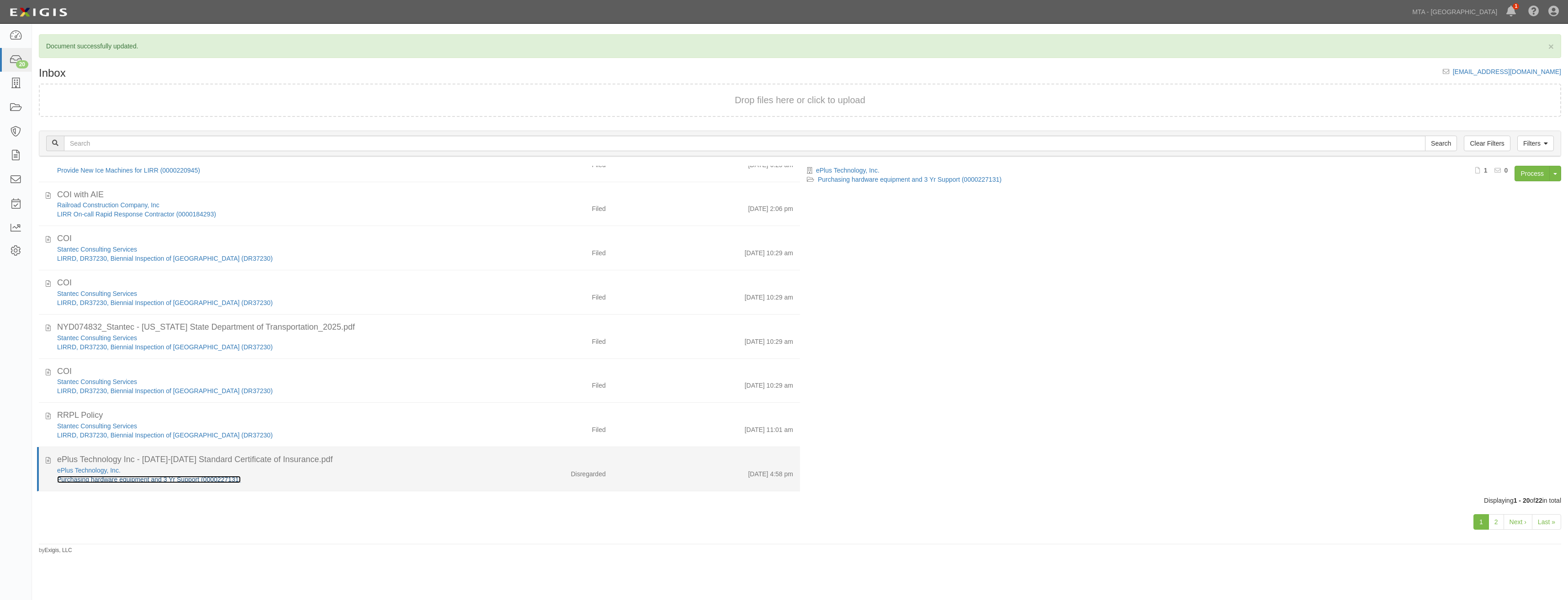
click at [226, 480] on link "Purchasing hardware equipment and 3 Yr Support (0000227131)" at bounding box center [149, 480] width 184 height 7
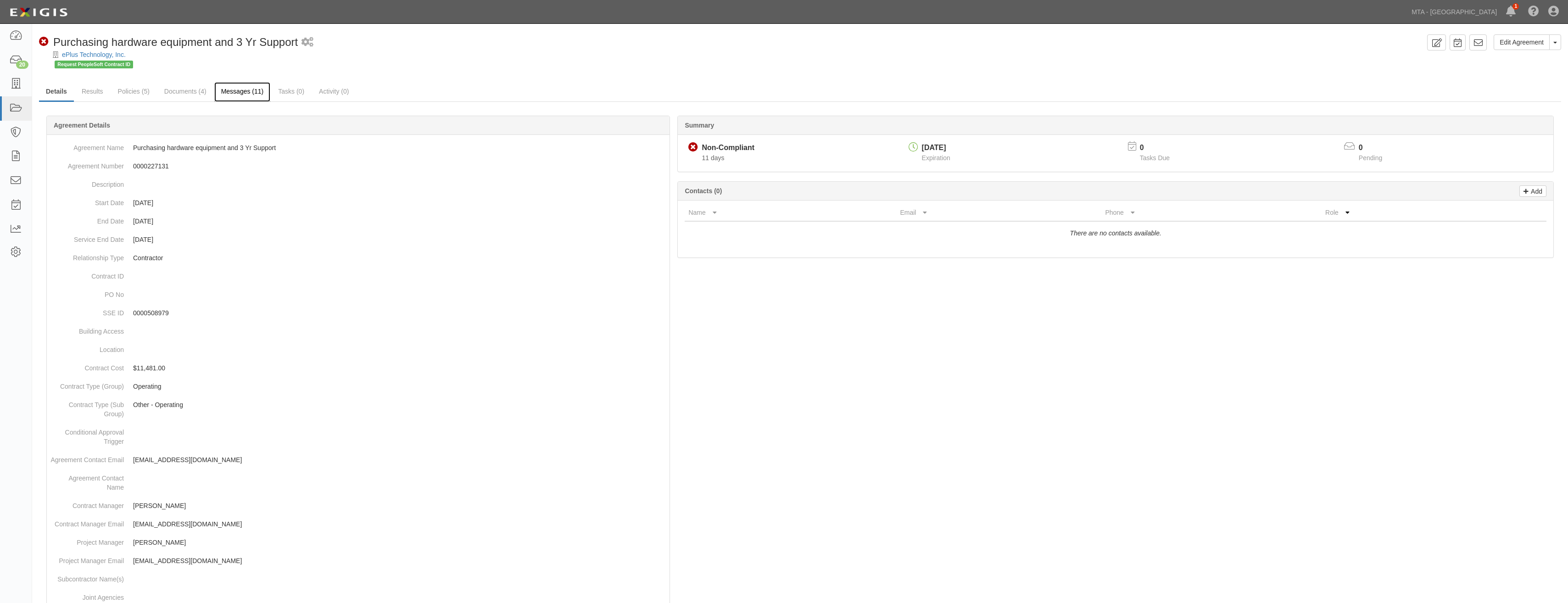
click at [237, 89] on link "Messages (11)" at bounding box center [243, 92] width 56 height 20
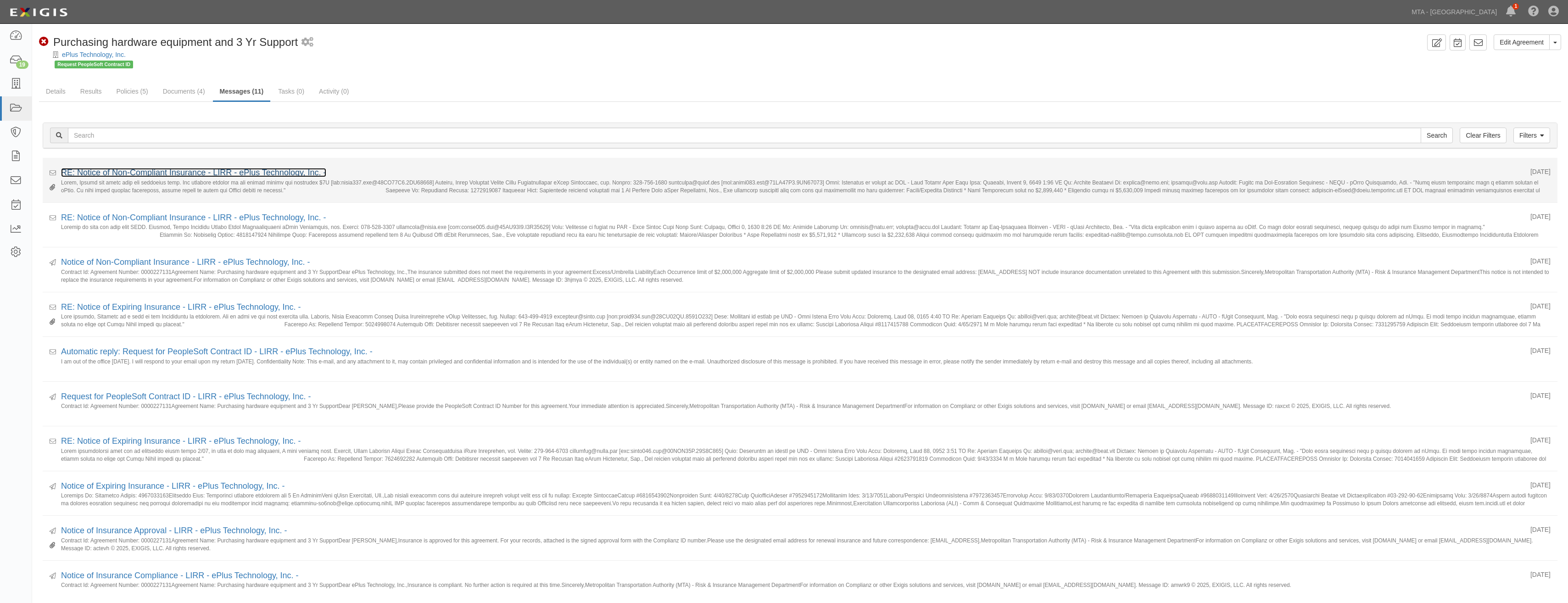
click at [233, 175] on link "RE: Notice of Non-Compliant Insurance - LIRR - ePlus Technology, Inc. -" at bounding box center [194, 172] width 265 height 9
click at [265, 173] on link "RE: Notice of Non-Compliant Insurance - LIRR - ePlus Technology, Inc. -" at bounding box center [194, 172] width 265 height 9
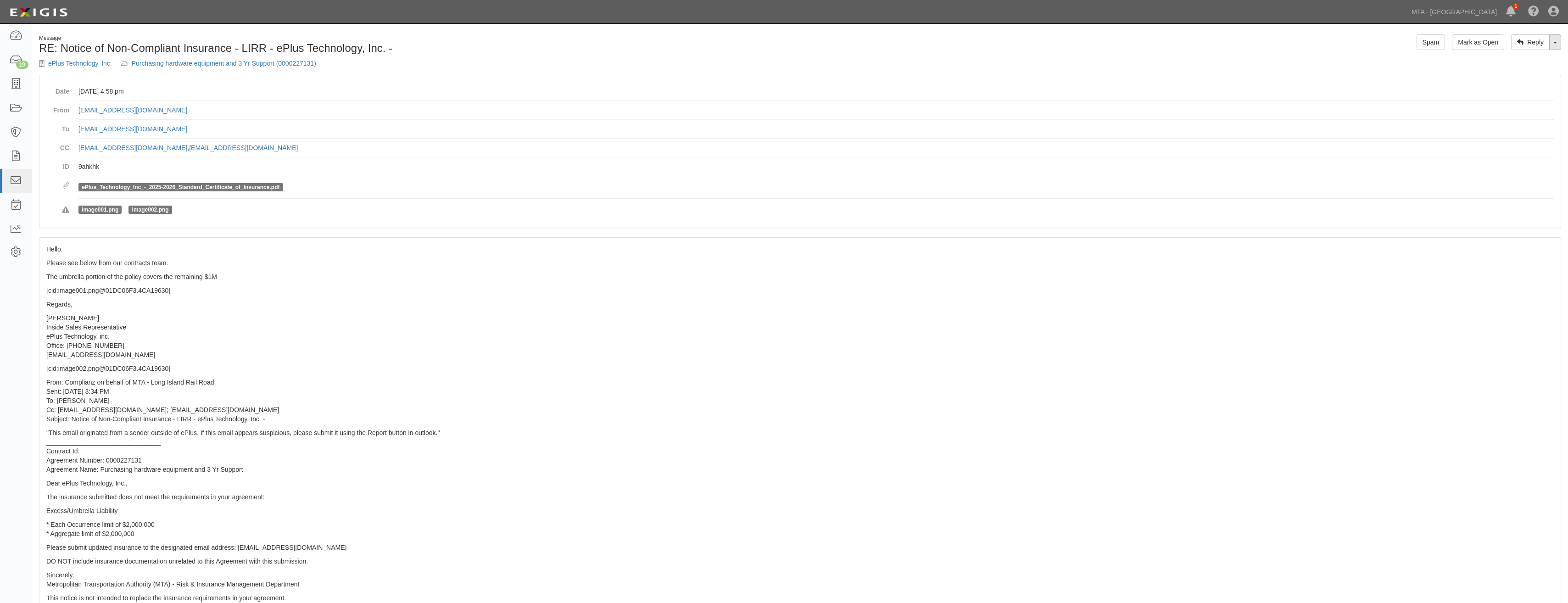
click at [1556, 42] on link "Toggle Dropdown" at bounding box center [1555, 42] width 12 height 16
click at [1520, 60] on link "Reply All" at bounding box center [1524, 60] width 73 height 12
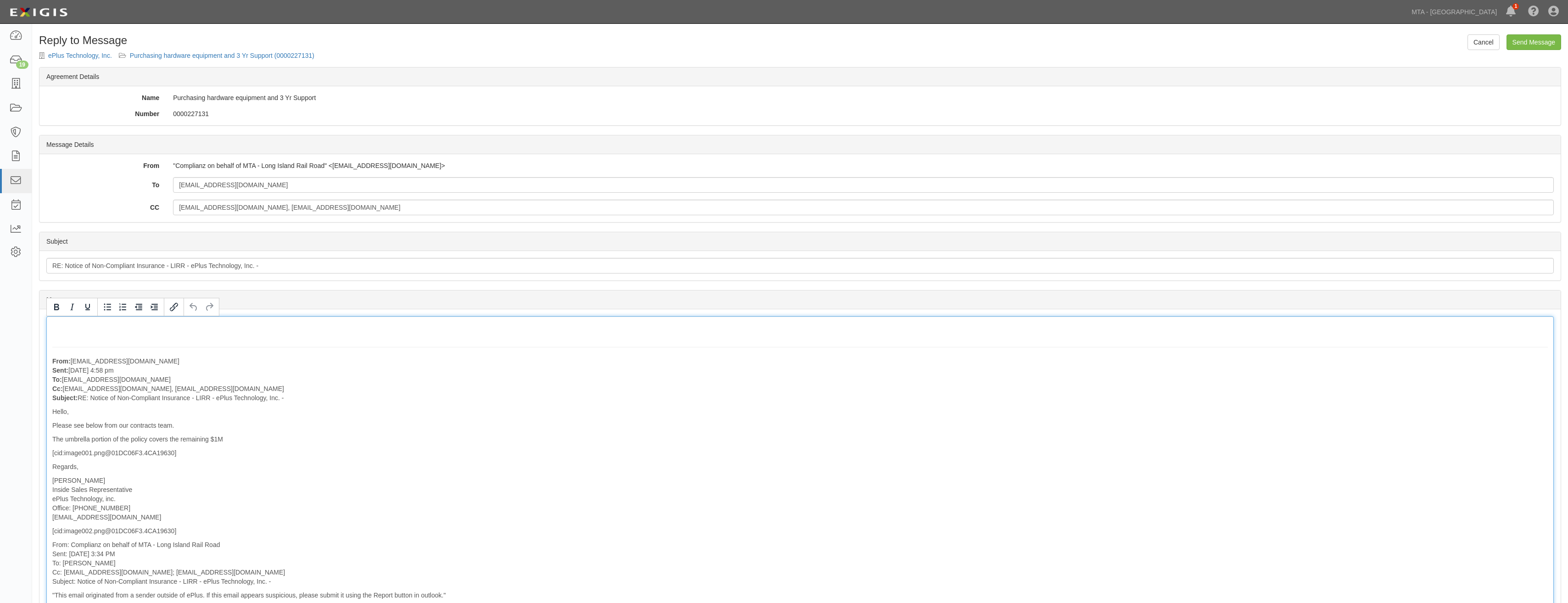
click at [241, 324] on div "From: [EMAIL_ADDRESS][DOMAIN_NAME] Sent: [DATE] 4:58 pm To: [EMAIL_ADDRESS][DOM…" at bounding box center [800, 565] width 1507 height 498
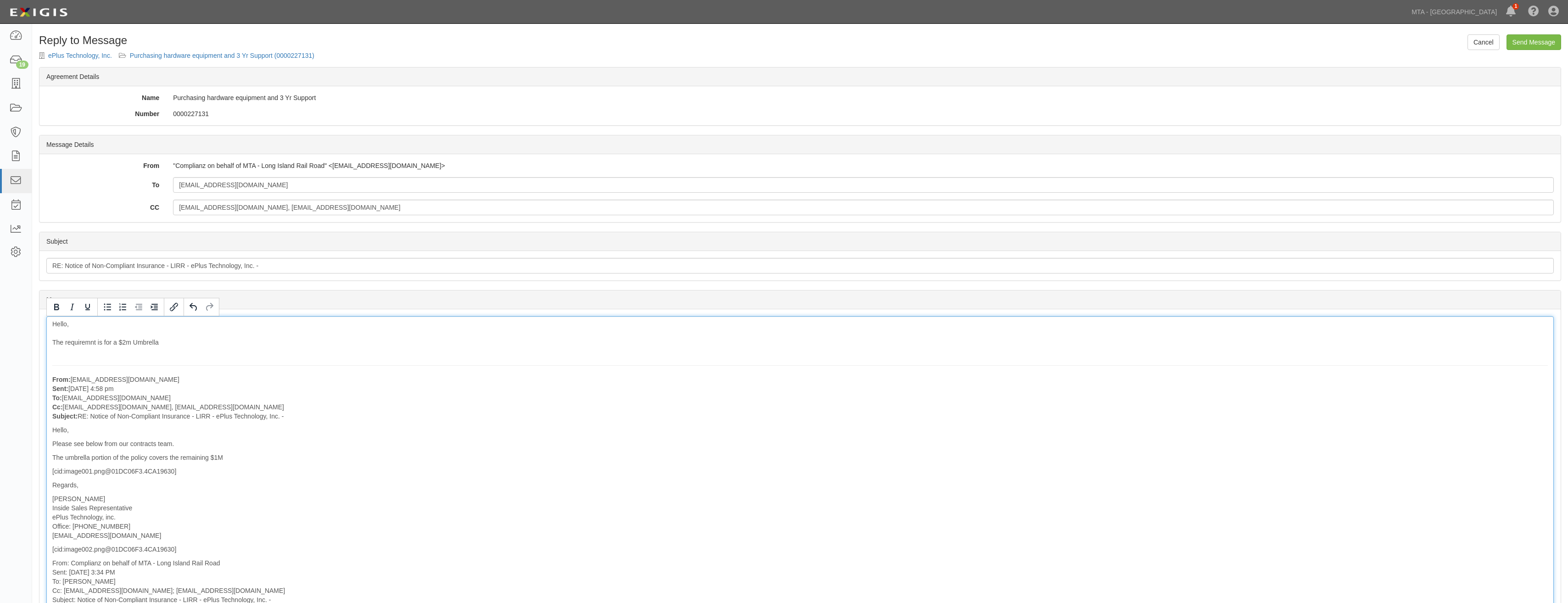
drag, startPoint x: 315, startPoint y: 406, endPoint x: 328, endPoint y: 262, distance: 144.6
click at [245, 341] on div "Hello, The requiremnt is for a $2m Umbrella From: TGesmondi@EPLUS.com Sent: Aug…" at bounding box center [800, 574] width 1507 height 516
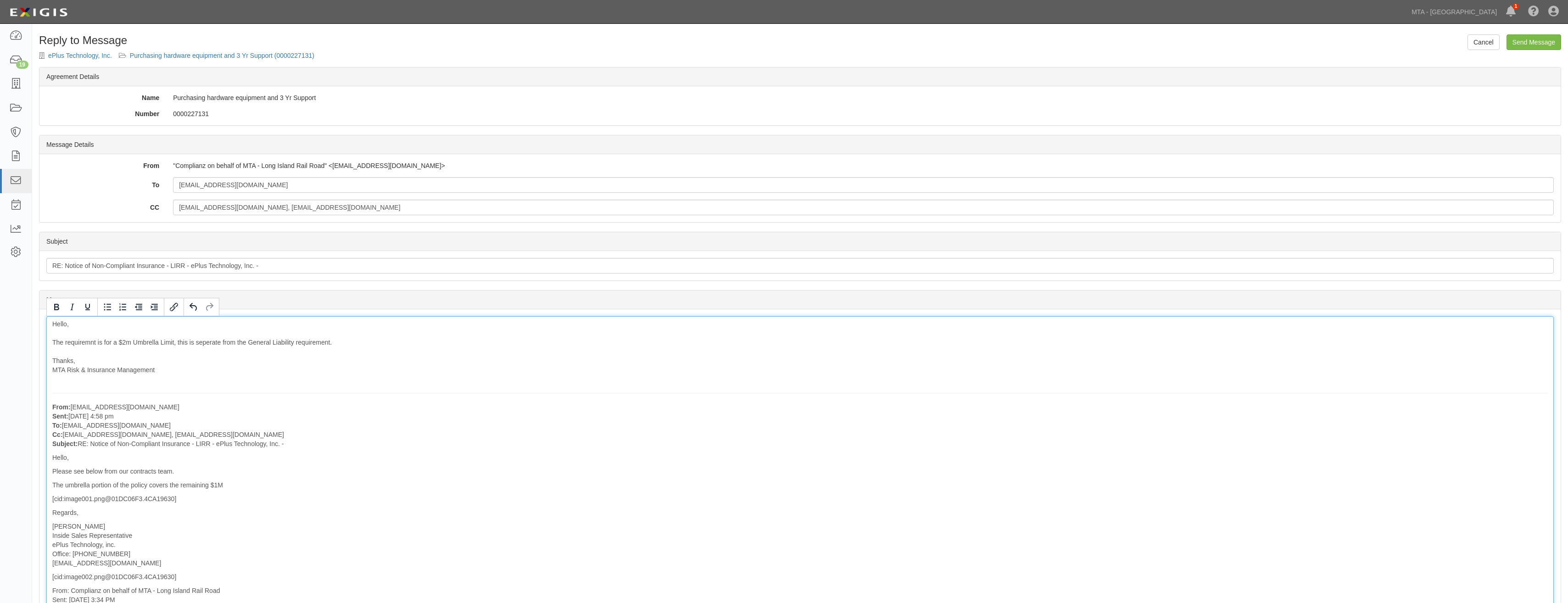
click at [273, 390] on div "Hello, The requiremnt is for a $2m Umbrella Limit, this is seperate from the Ge…" at bounding box center [800, 588] width 1507 height 544
click at [1534, 40] on input "Send Message" at bounding box center [1533, 42] width 54 height 16
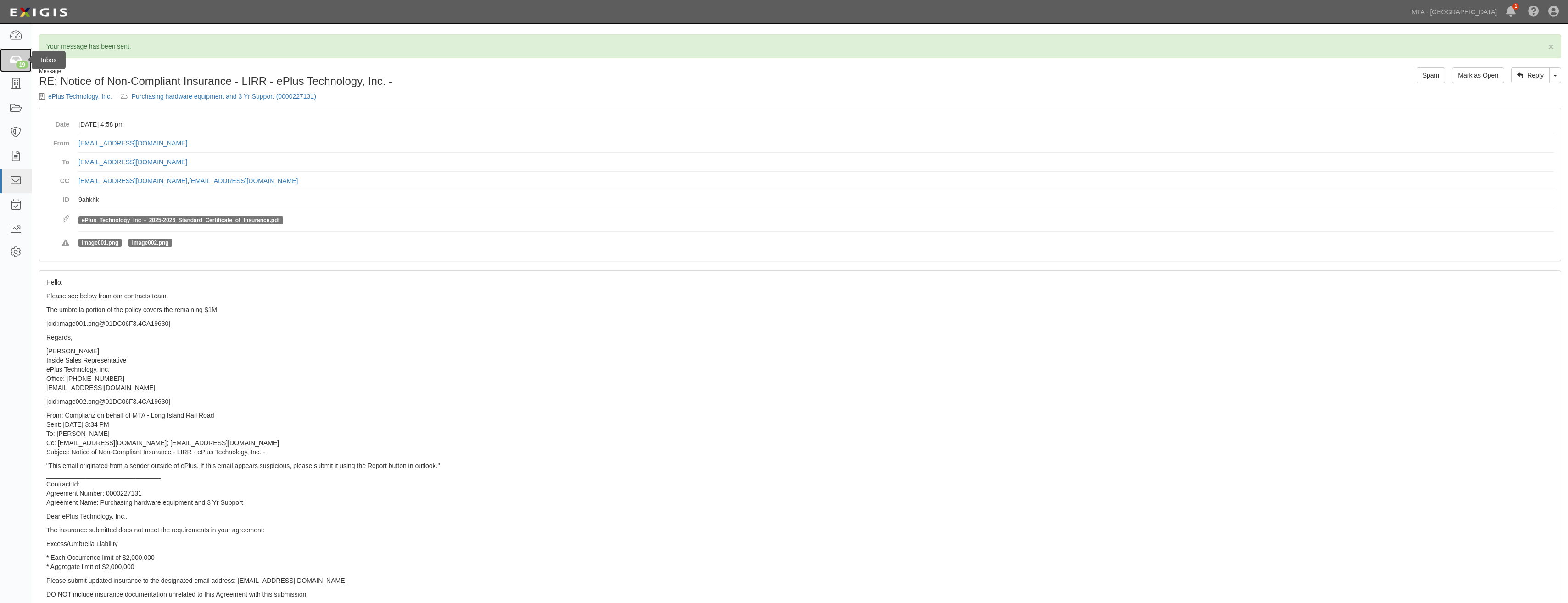
click at [12, 62] on icon at bounding box center [15, 60] width 13 height 10
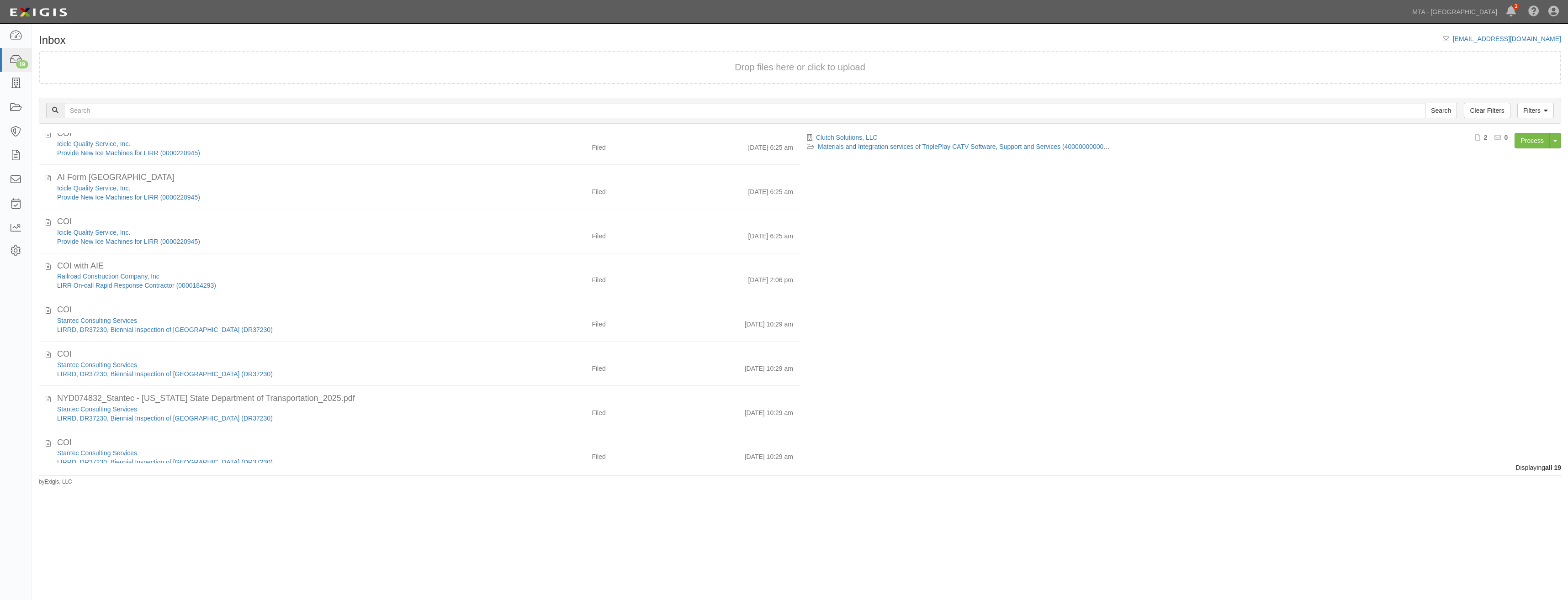
scroll to position [513, 0]
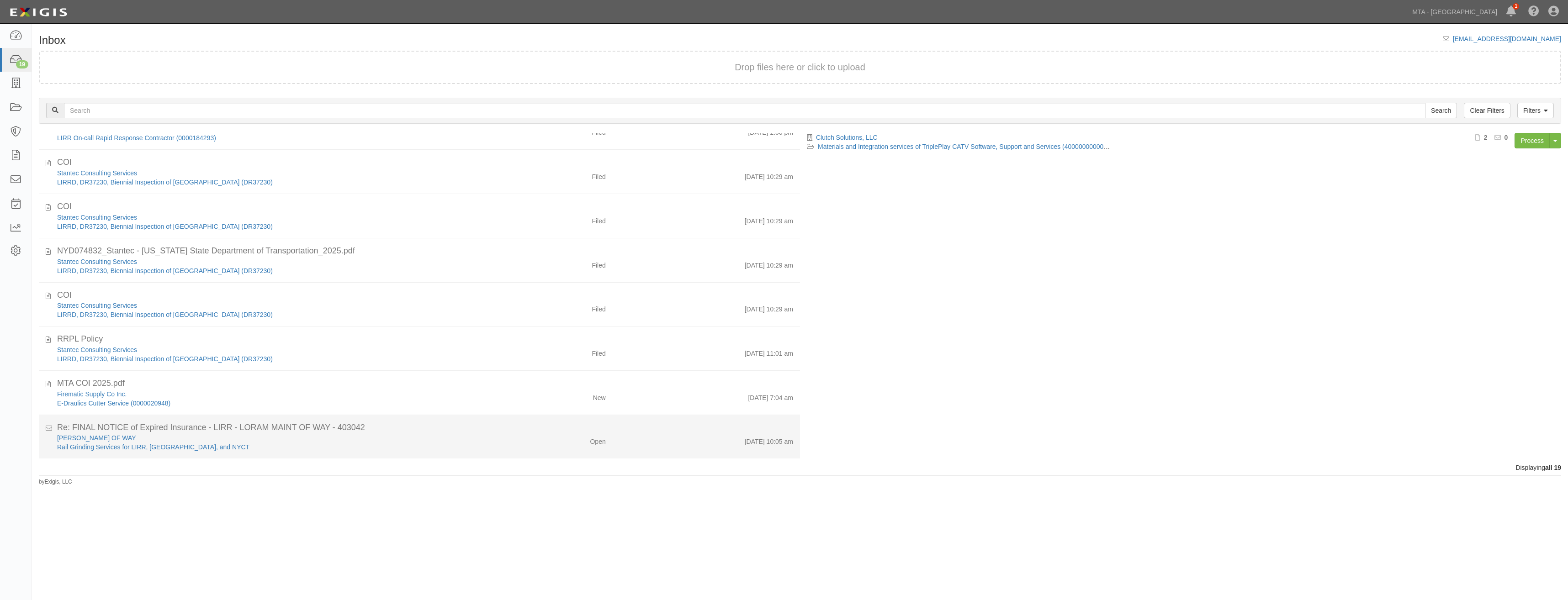
click at [661, 438] on div "8/11/25 10:05 am" at bounding box center [707, 439] width 187 height 13
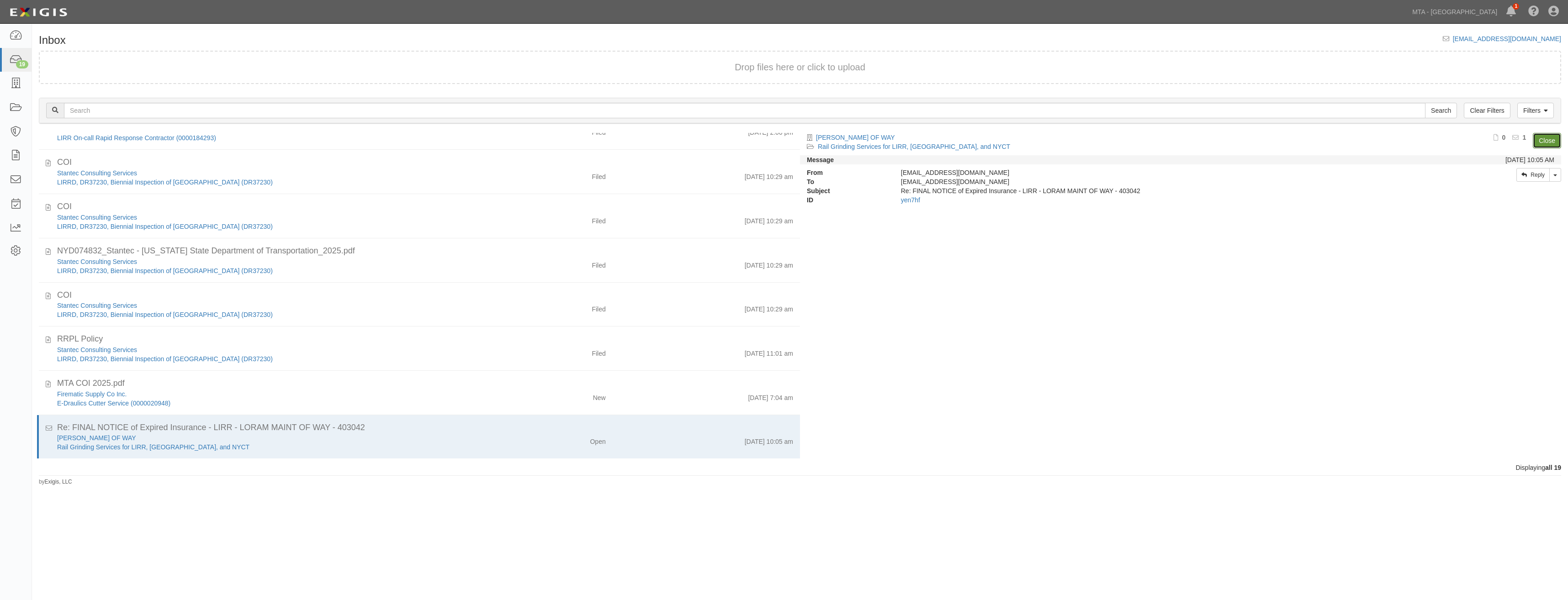
click at [1549, 139] on link "Close" at bounding box center [1547, 141] width 29 height 16
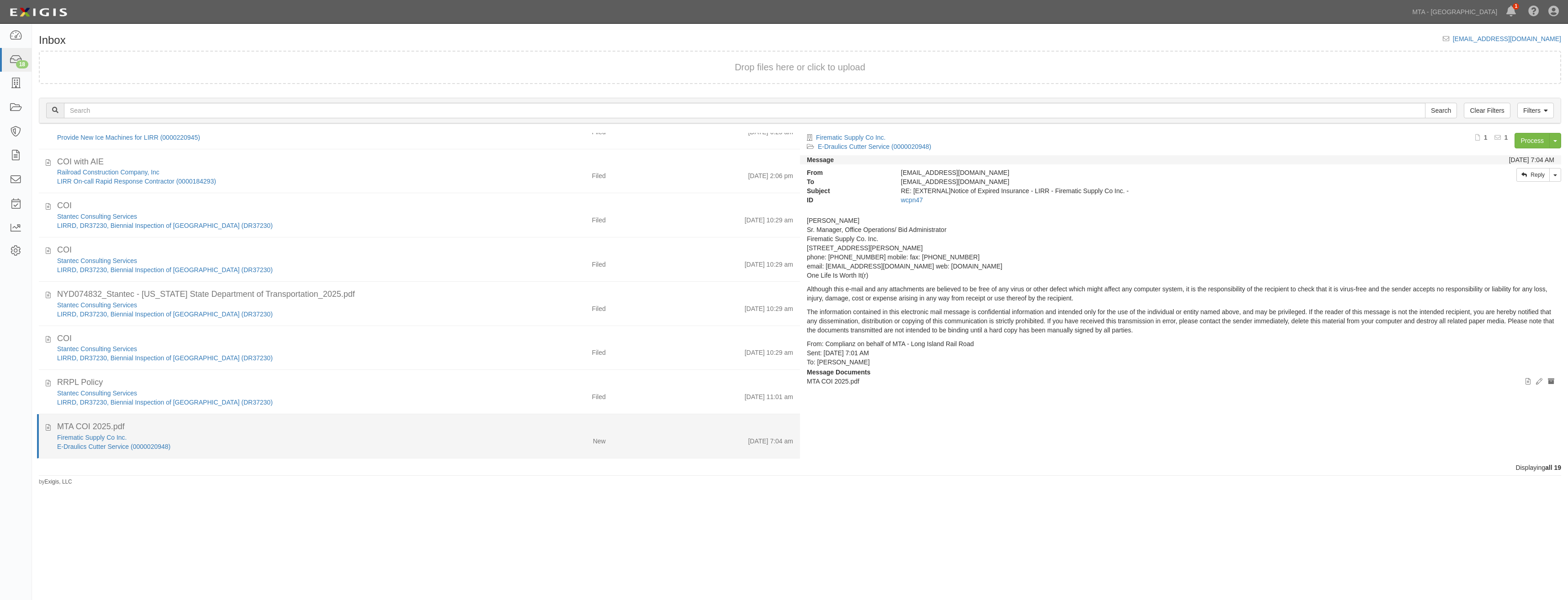
scroll to position [470, 0]
click at [545, 446] on div "Firematic Supply Co Inc. E-Draulics Cutter Service (0000020948) New 8/11/25 7:0…" at bounding box center [425, 442] width 750 height 18
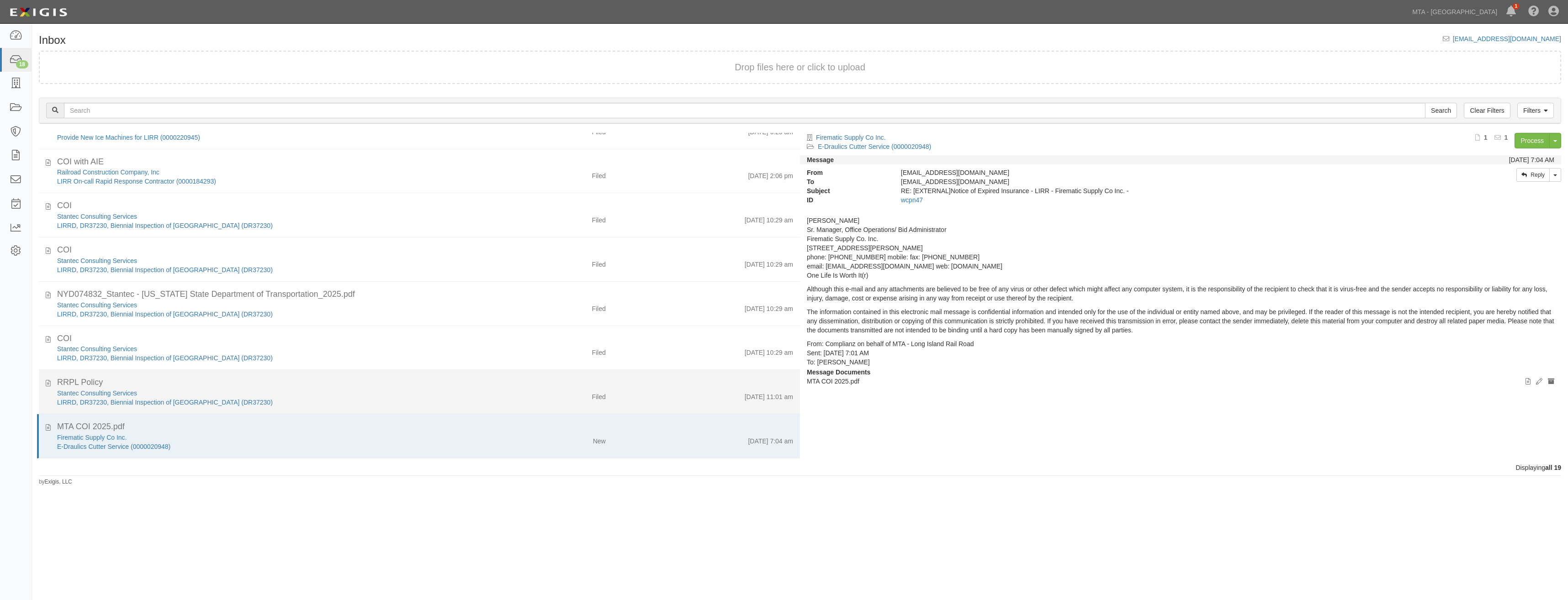
click at [492, 405] on div "Stantec Consulting Services LIRRD, DR37230, Biennial Inspection of NYSDOT 11th …" at bounding box center [425, 398] width 750 height 18
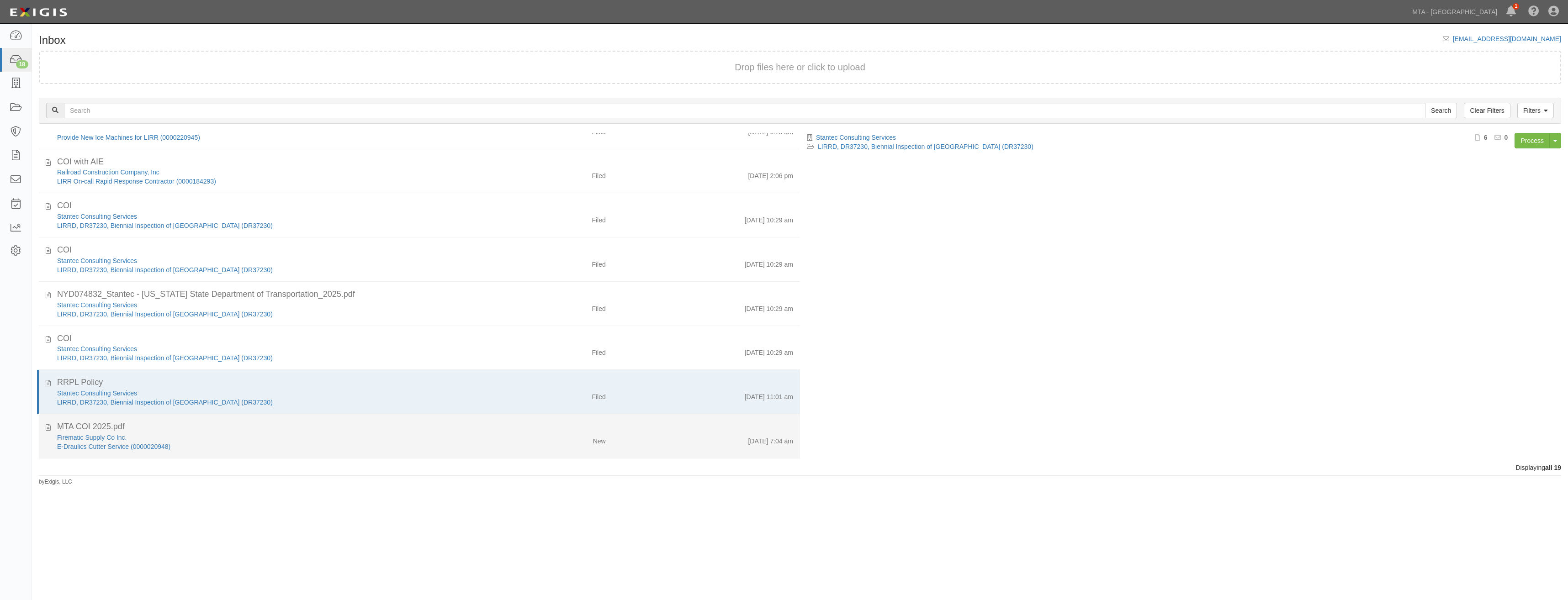
click at [480, 439] on div "Firematic Supply Co Inc. E-Draulics Cutter Service (0000020948)" at bounding box center [269, 442] width 437 height 18
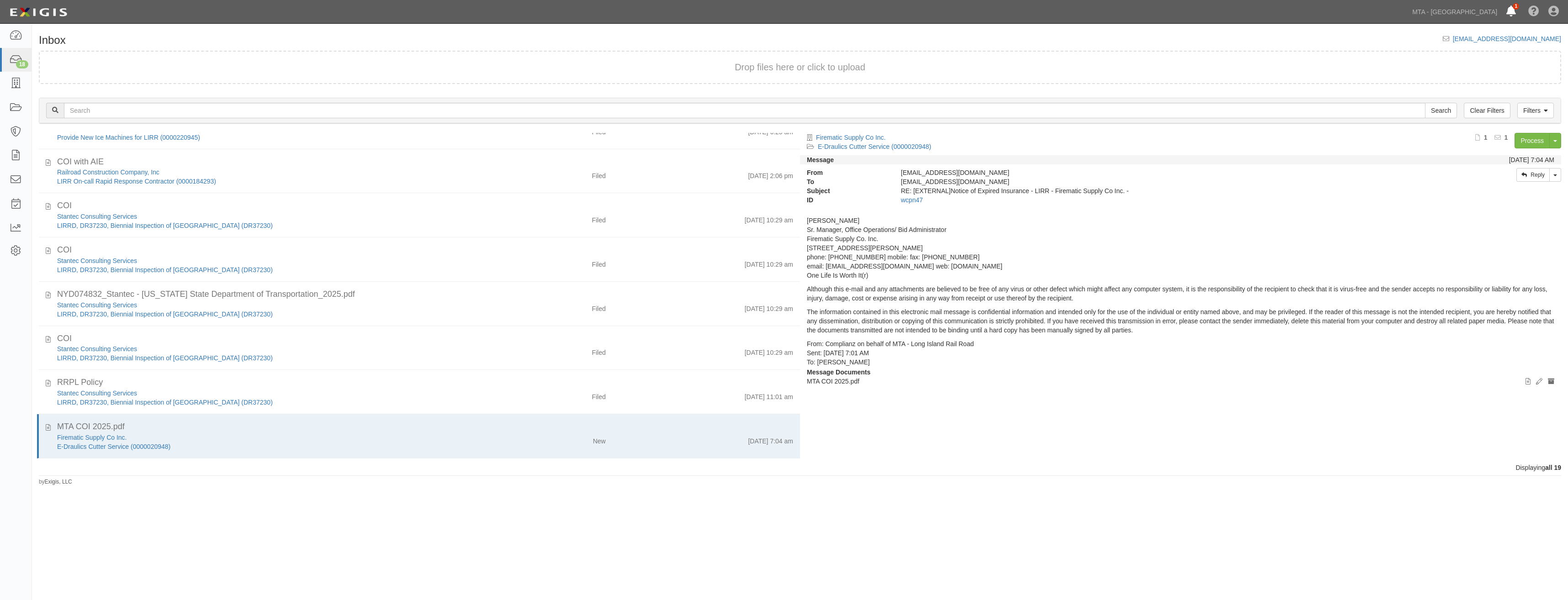
click at [1510, 8] on icon at bounding box center [1511, 12] width 10 height 11
click at [1078, 34] on div "Inbox inbox@mtali.complianz.com Drop files here or click to upload Filters Clea…" at bounding box center [800, 257] width 1536 height 459
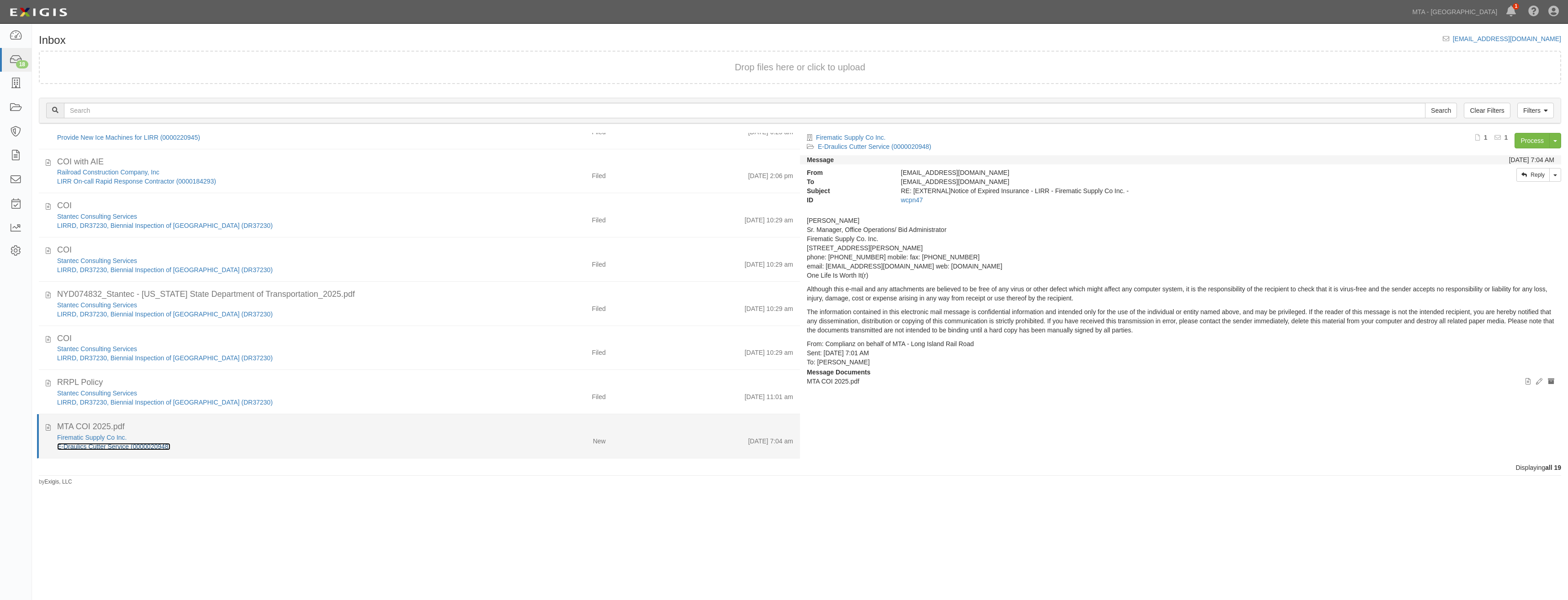
click at [140, 448] on link "E-Draulics Cutter Service (0000020948)" at bounding box center [114, 447] width 113 height 7
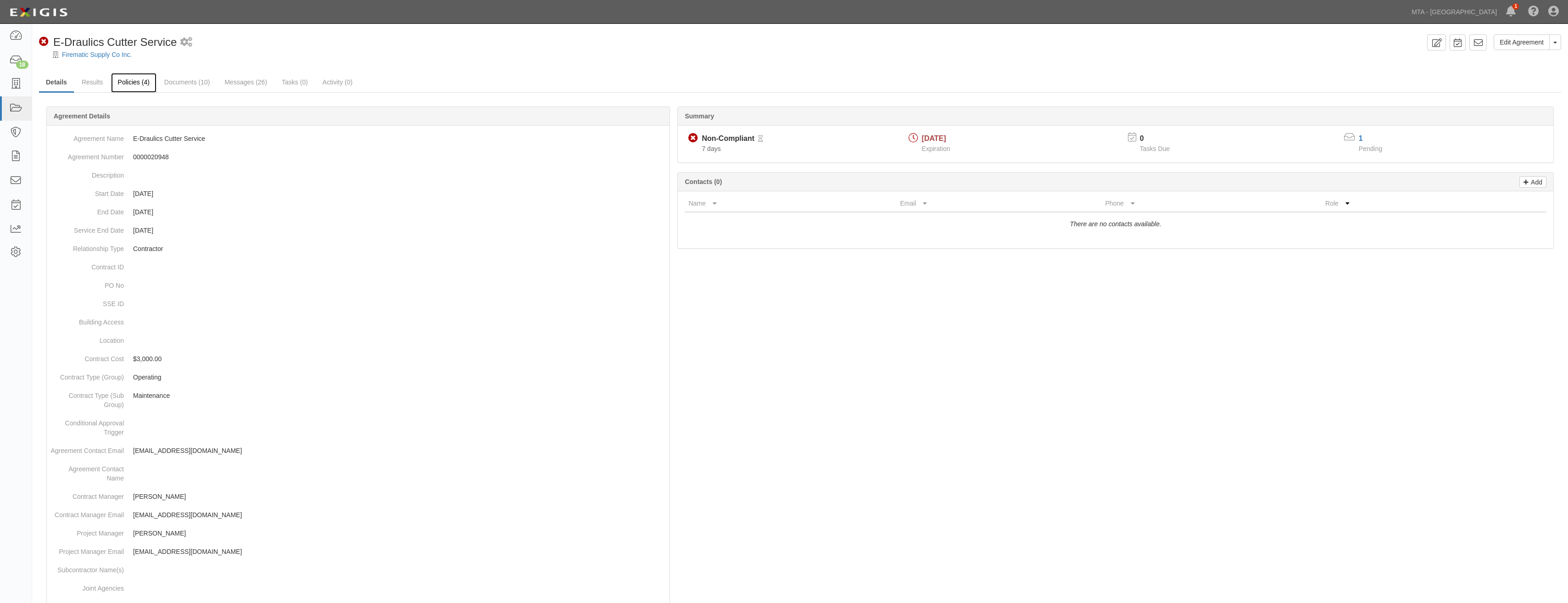
click at [130, 84] on link "Policies (4)" at bounding box center [134, 83] width 45 height 20
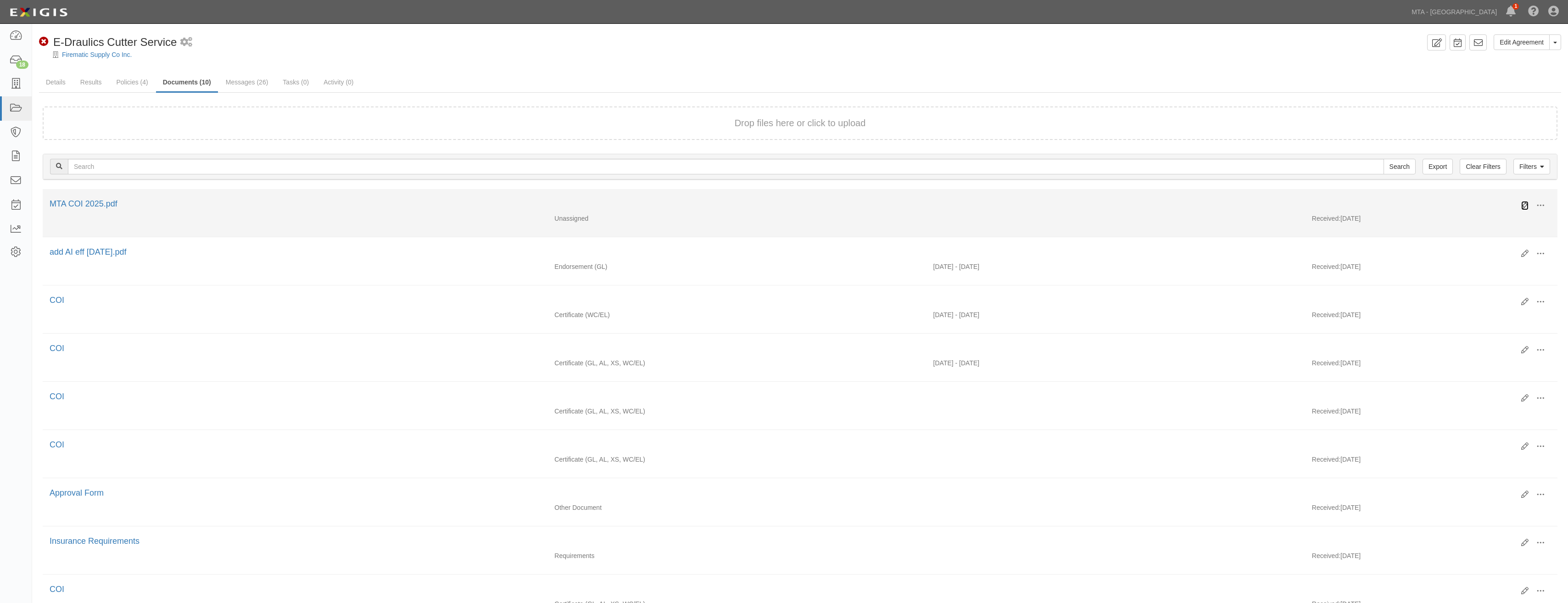
click at [1525, 205] on icon at bounding box center [1525, 205] width 7 height 7
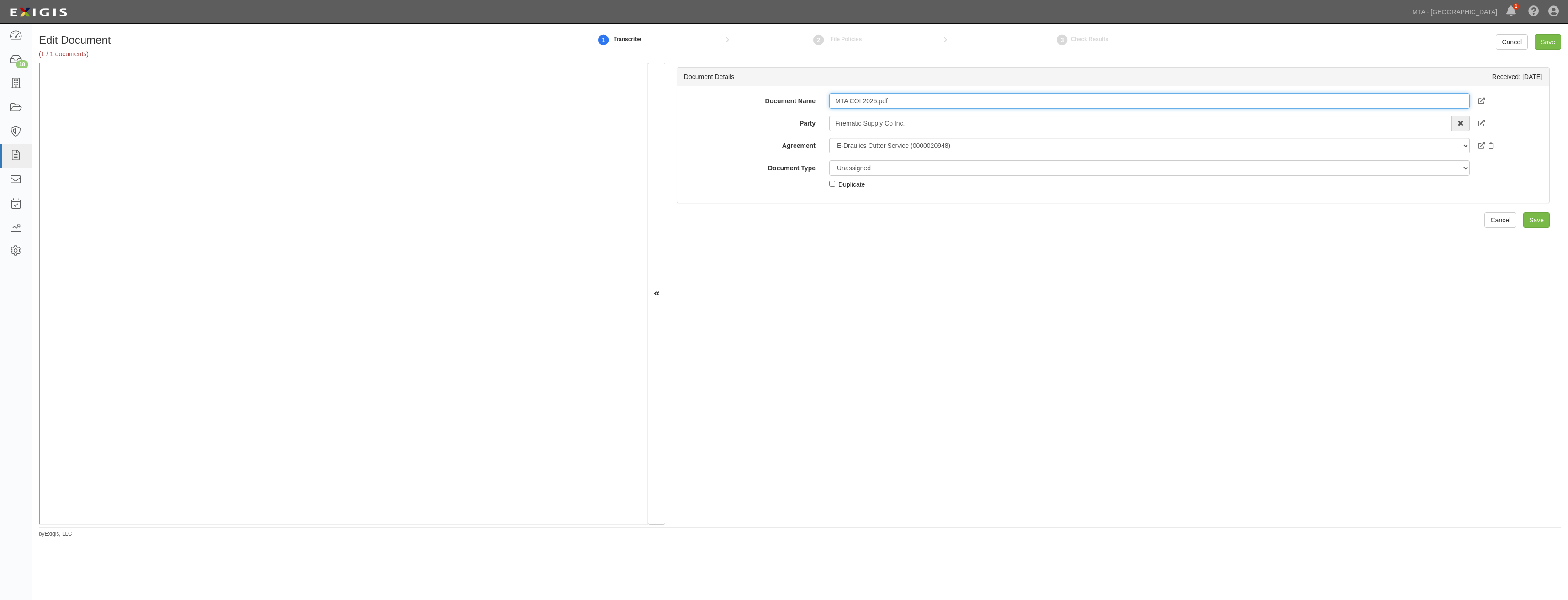
click at [953, 102] on input "MTA COI 2025.pdf" at bounding box center [1149, 101] width 640 height 16
type input "COI"
click at [918, 163] on select "Unassigned Binder Cancellation Notice Certificate Contract Endorsement Insuranc…" at bounding box center [1149, 168] width 640 height 16
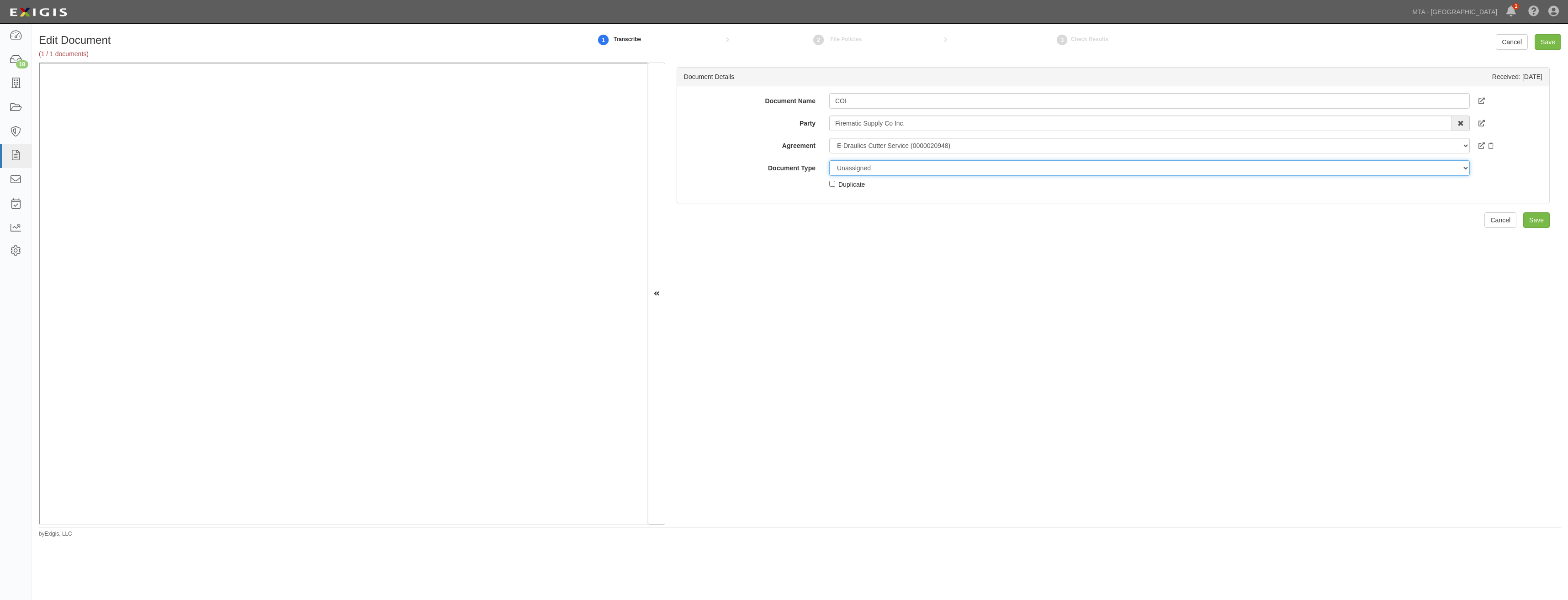
select select "CertificateDetail"
click at [829, 160] on select "Unassigned Binder Cancellation Notice Certificate Contract Endorsement Insuranc…" at bounding box center [1149, 168] width 640 height 16
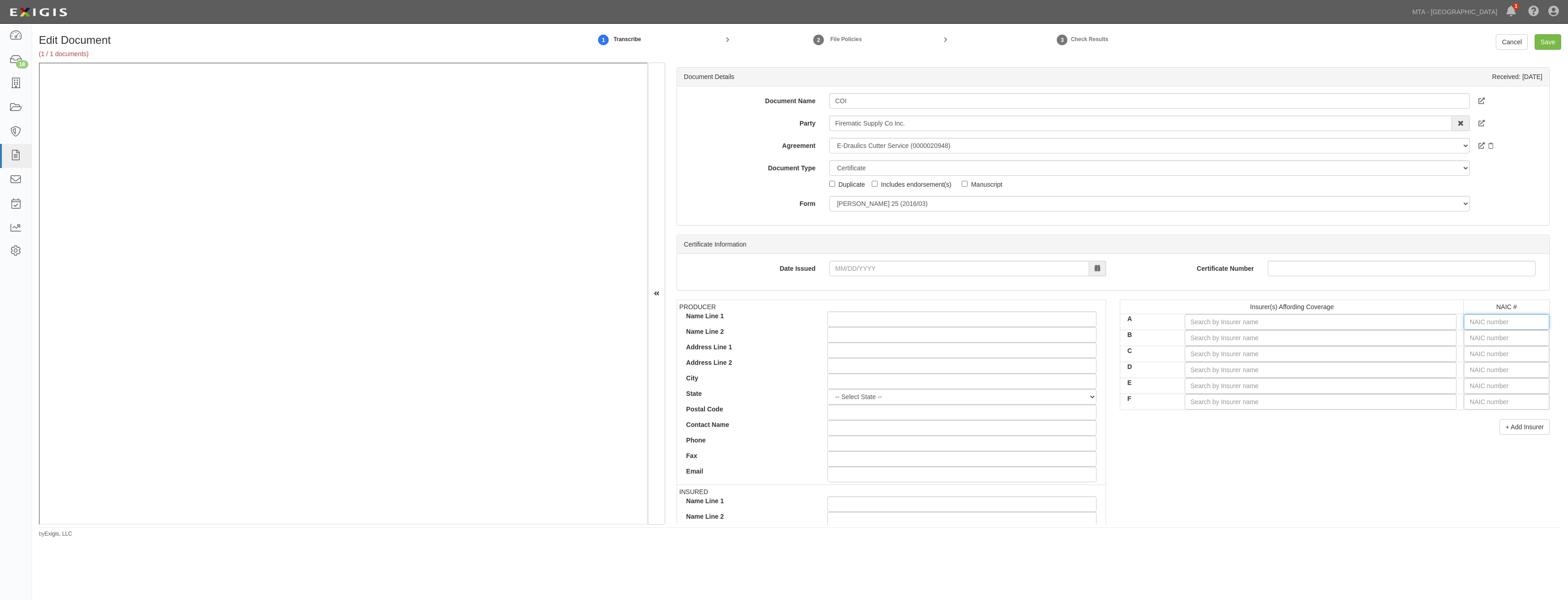
click at [1494, 318] on input "text" at bounding box center [1507, 322] width 85 height 16
type input "25232"
type input "2"
type input "20796"
type input "20"
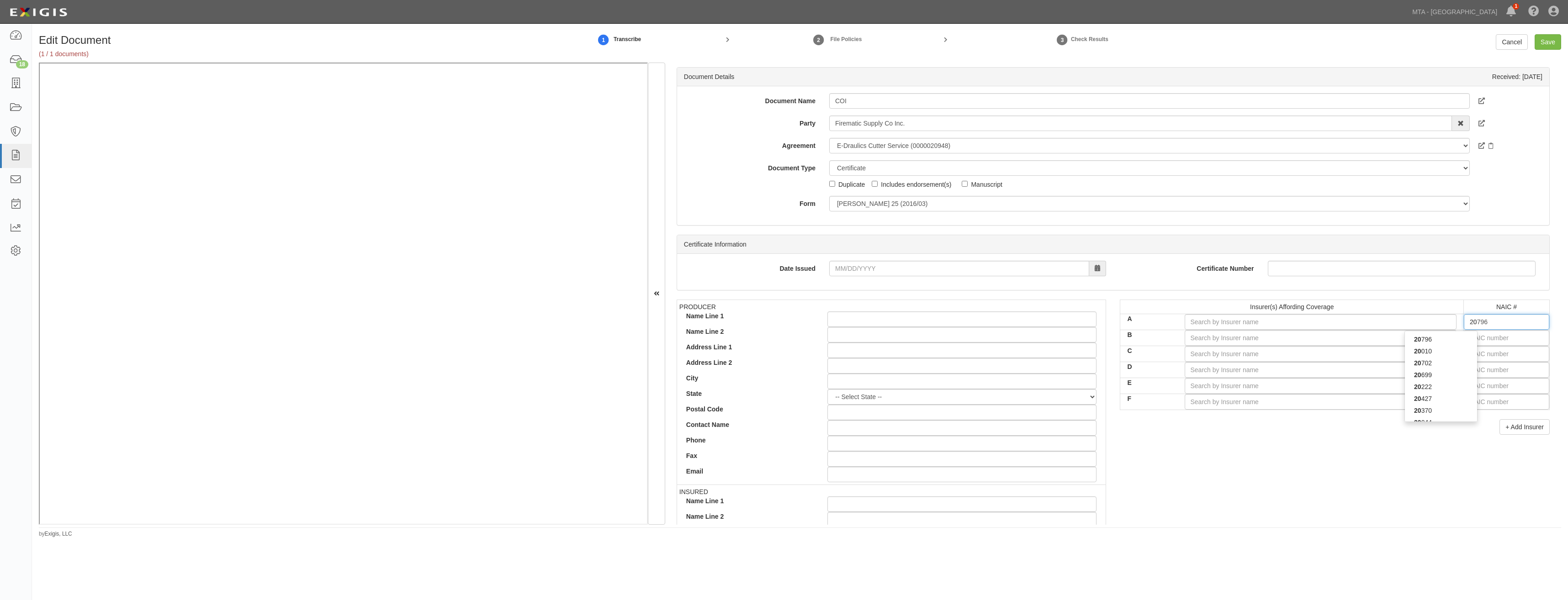
type input "20222"
type input "202"
type input "20281"
type input "2028"
type input "20281"
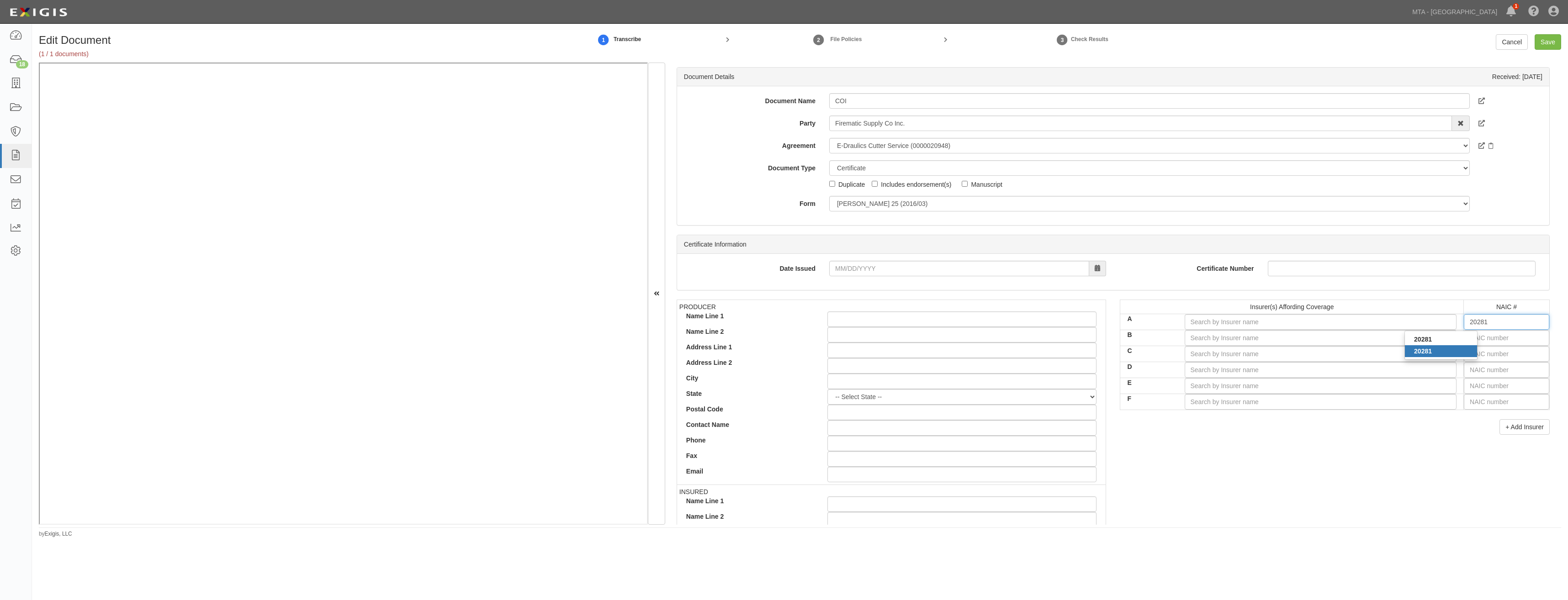
click at [1423, 347] on strong "20281" at bounding box center [1423, 351] width 18 height 7
type input "Federal Insurance Company (A++ XV Rating)"
type input "20281"
click at [1315, 454] on div "PRODUCER Name Line 1 Name Line 2 Address Line 1 Address Line 2 City State -- Se…" at bounding box center [1113, 458] width 887 height 318
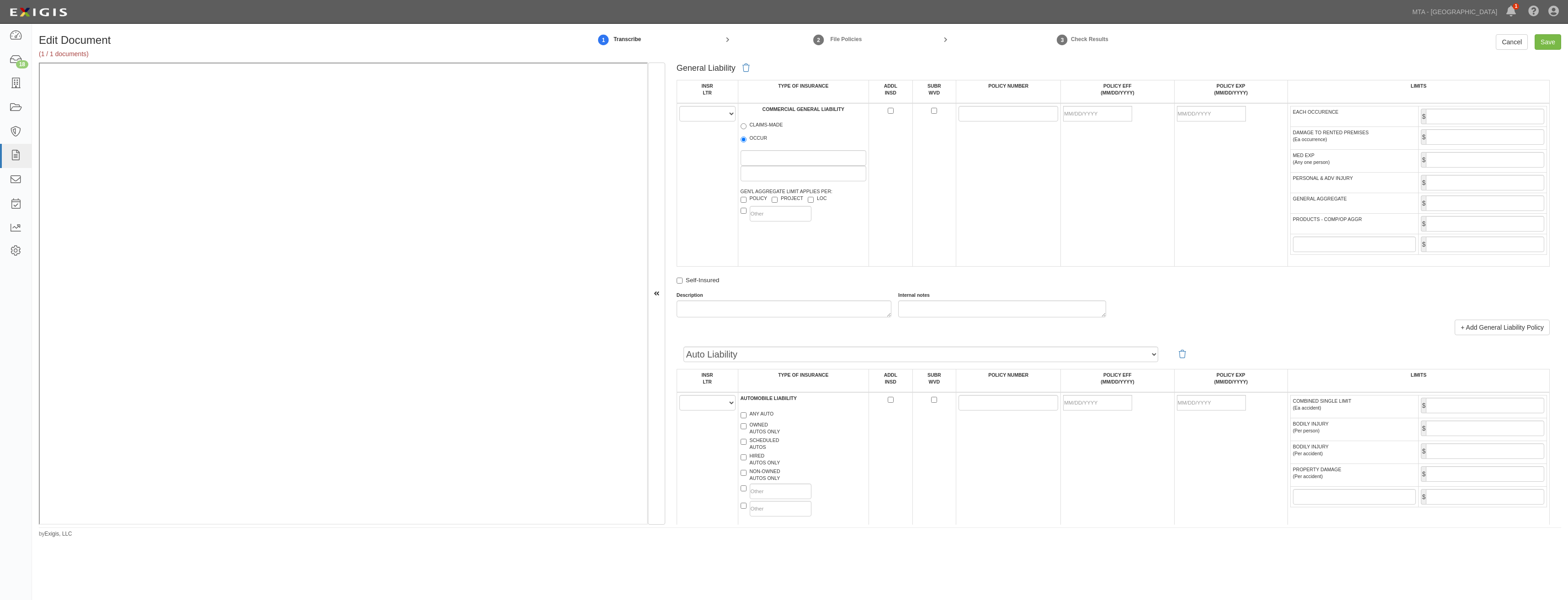
scroll to position [503, 0]
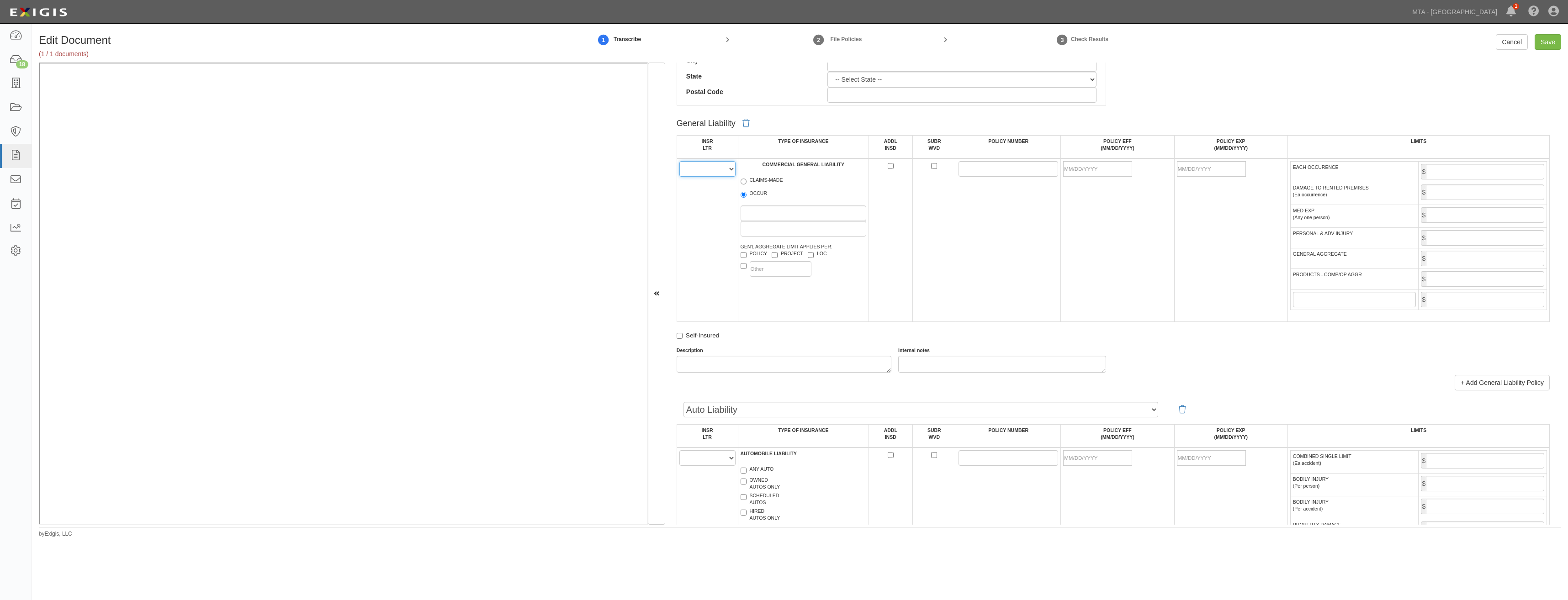
click at [710, 173] on select "A B C D E F" at bounding box center [707, 169] width 56 height 16
select select "A"
click at [679, 161] on select "A B C D E F" at bounding box center [707, 169] width 56 height 16
click at [750, 195] on label "OCCUR" at bounding box center [754, 194] width 27 height 9
click at [746, 195] on input "OCCUR" at bounding box center [744, 195] width 6 height 6
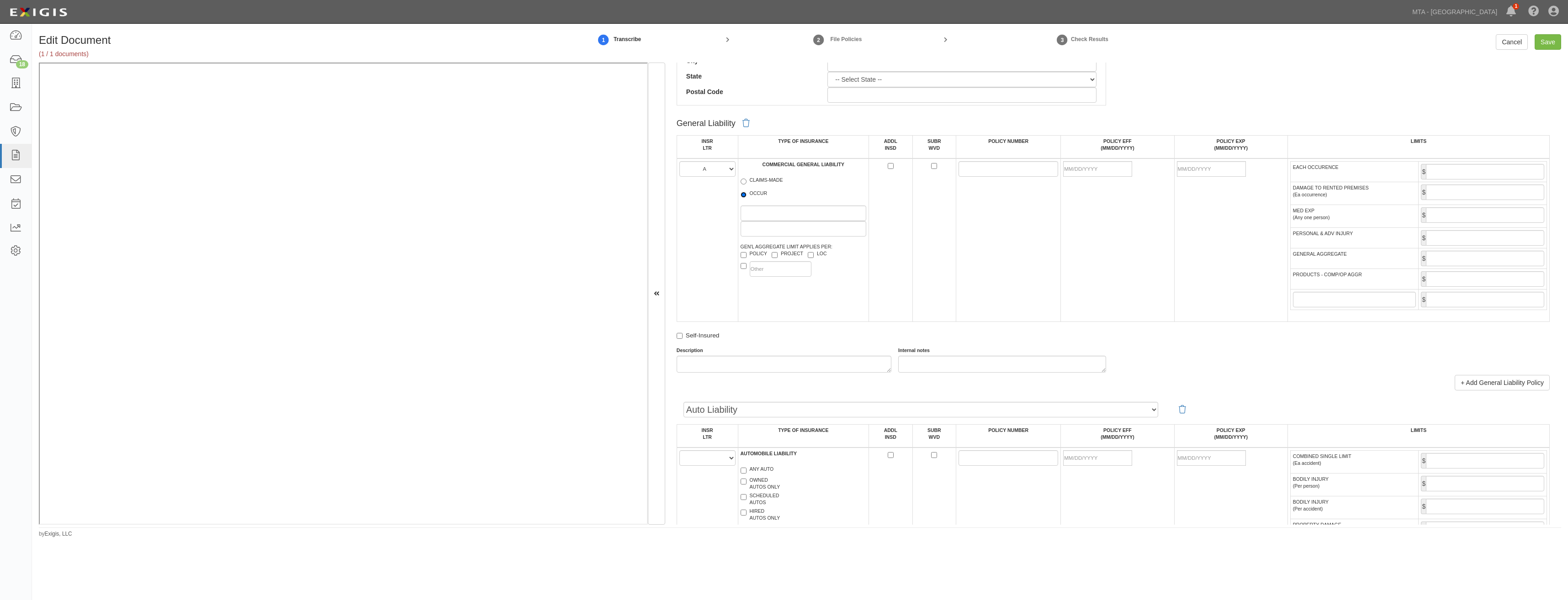
radio input "true"
click at [787, 256] on label "PROJECT" at bounding box center [788, 254] width 32 height 9
click at [777, 256] on input "PROJECT" at bounding box center [775, 255] width 6 height 6
checkbox input "true"
click at [821, 254] on label "LOC" at bounding box center [817, 254] width 19 height 9
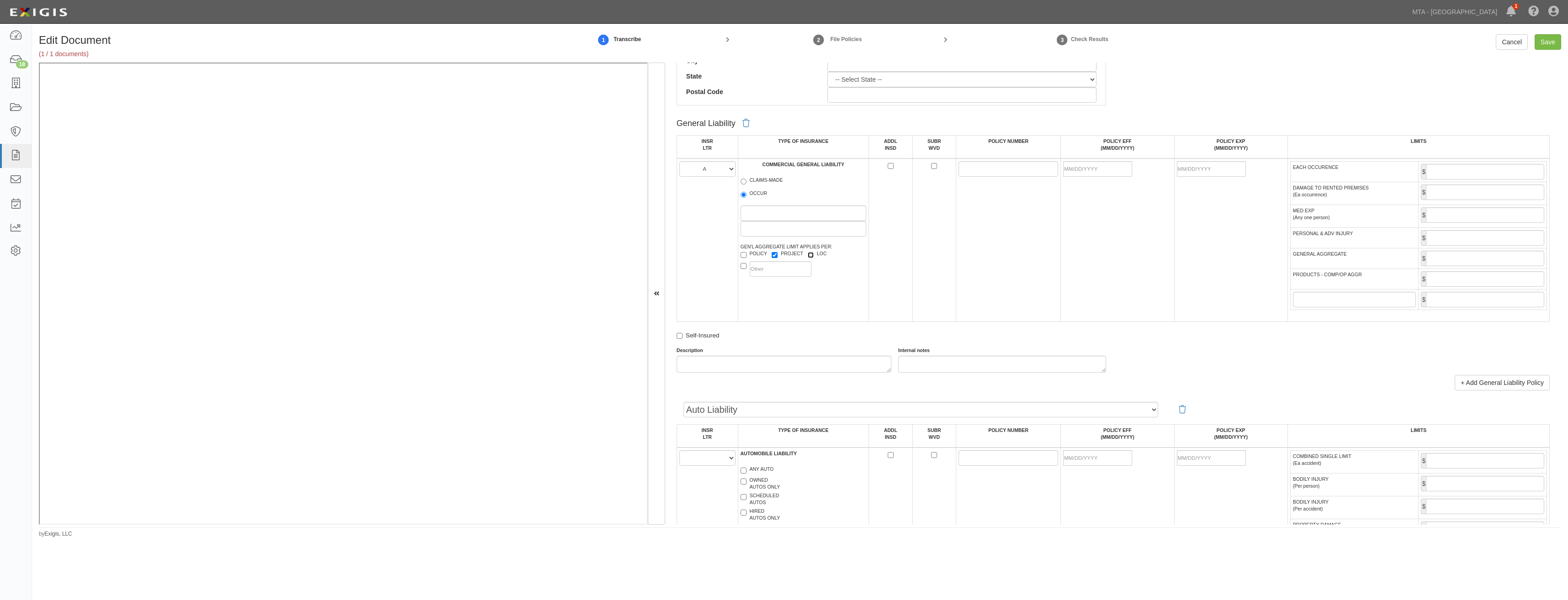
click at [814, 254] on input "LOC" at bounding box center [811, 255] width 6 height 6
checkbox input "true"
click at [889, 166] on input "ADDL INSD" at bounding box center [891, 166] width 6 height 6
checkbox input "true"
click at [928, 166] on td at bounding box center [934, 240] width 44 height 164
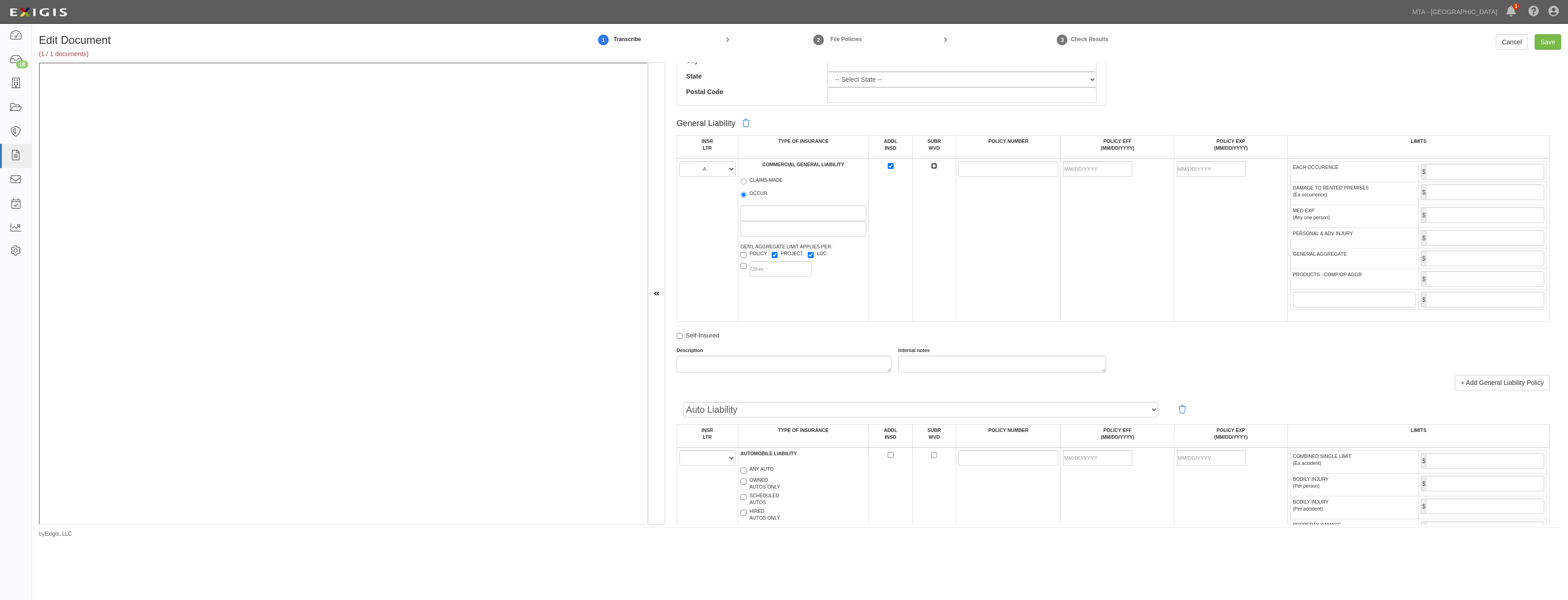
click at [934, 166] on input "SUBR WVD" at bounding box center [934, 166] width 6 height 6
checkbox input "true"
drag, startPoint x: 961, startPoint y: 169, endPoint x: 951, endPoint y: 176, distance: 12.2
click at [961, 169] on input "POLICY NUMBER" at bounding box center [1009, 169] width 100 height 16
type input "36079008"
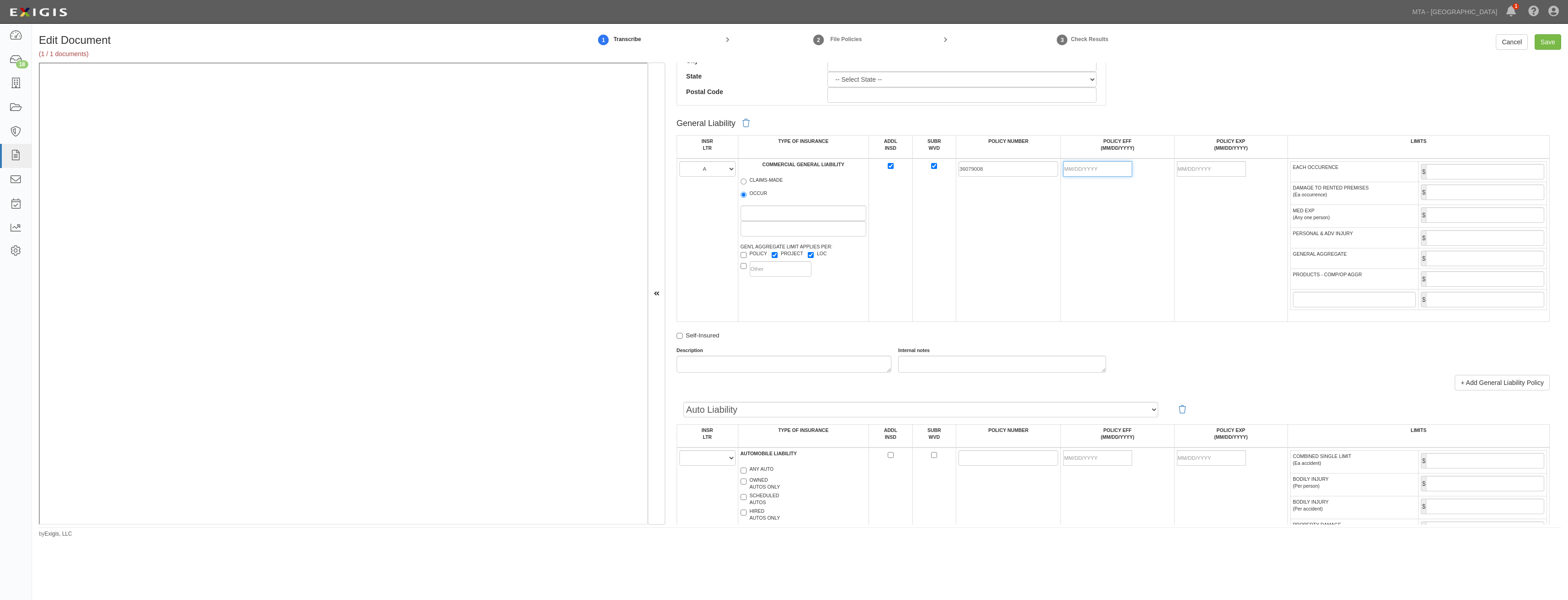
click at [1111, 173] on input "POLICY EFF (MM/DD/YYYY)" at bounding box center [1097, 169] width 69 height 16
type input "07/26/2025"
type input "07/26/2026"
click at [1034, 265] on td "36079008" at bounding box center [1009, 240] width 105 height 164
click at [1452, 172] on input "EACH OCCURENCE" at bounding box center [1485, 172] width 118 height 16
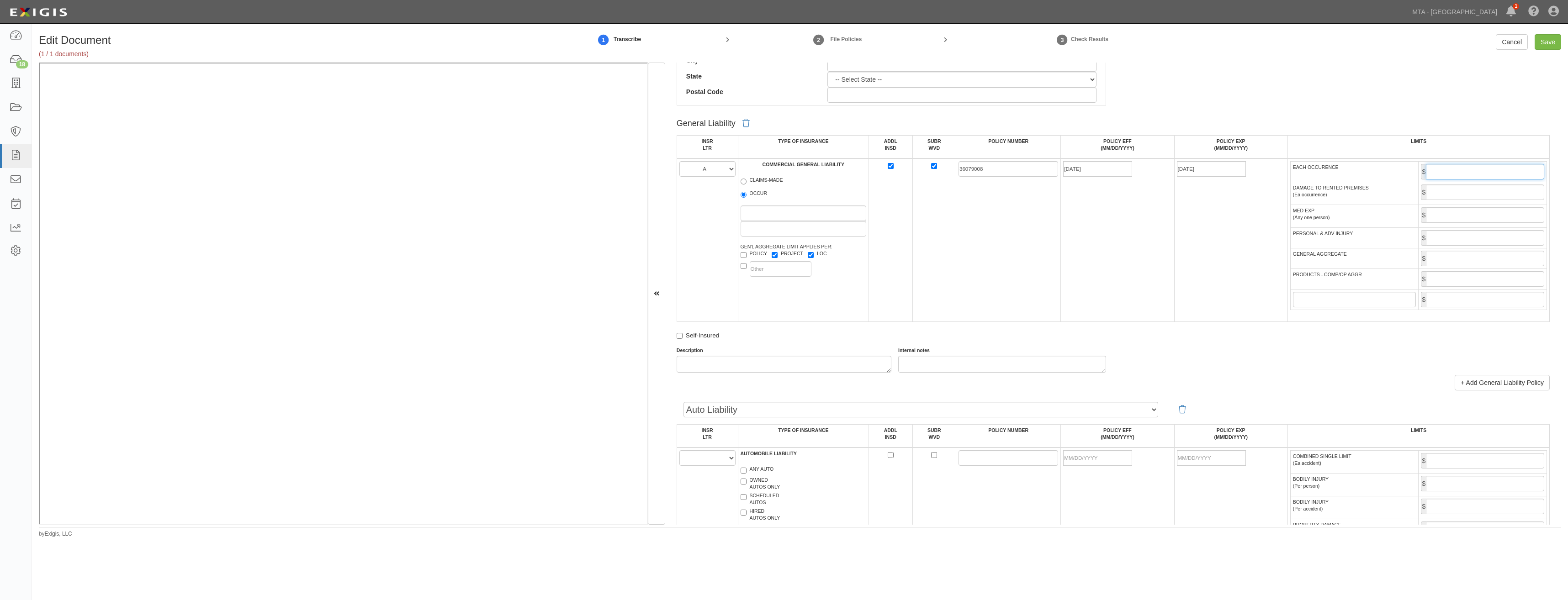
type input "1,000,000"
drag, startPoint x: 1447, startPoint y: 252, endPoint x: 1447, endPoint y: 257, distance: 5.0
click at [1447, 252] on input "GENERAL AGGREGATE" at bounding box center [1485, 259] width 118 height 16
type input "2,000,000"
drag, startPoint x: 1471, startPoint y: 277, endPoint x: 1468, endPoint y: 282, distance: 5.8
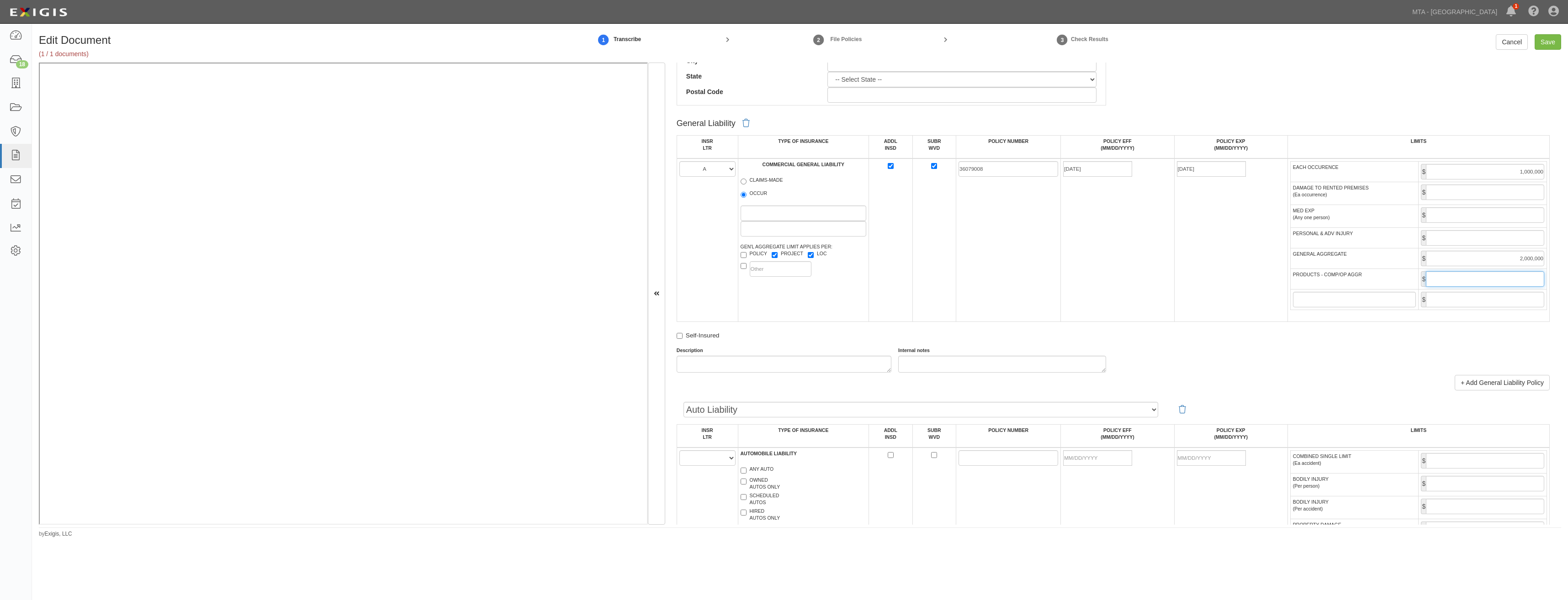
click at [1470, 280] on input "PRODUCTS - COMP/OP AGGR" at bounding box center [1485, 279] width 118 height 16
type input "2,000,000"
click at [931, 354] on div "Internal notes" at bounding box center [1002, 360] width 222 height 26
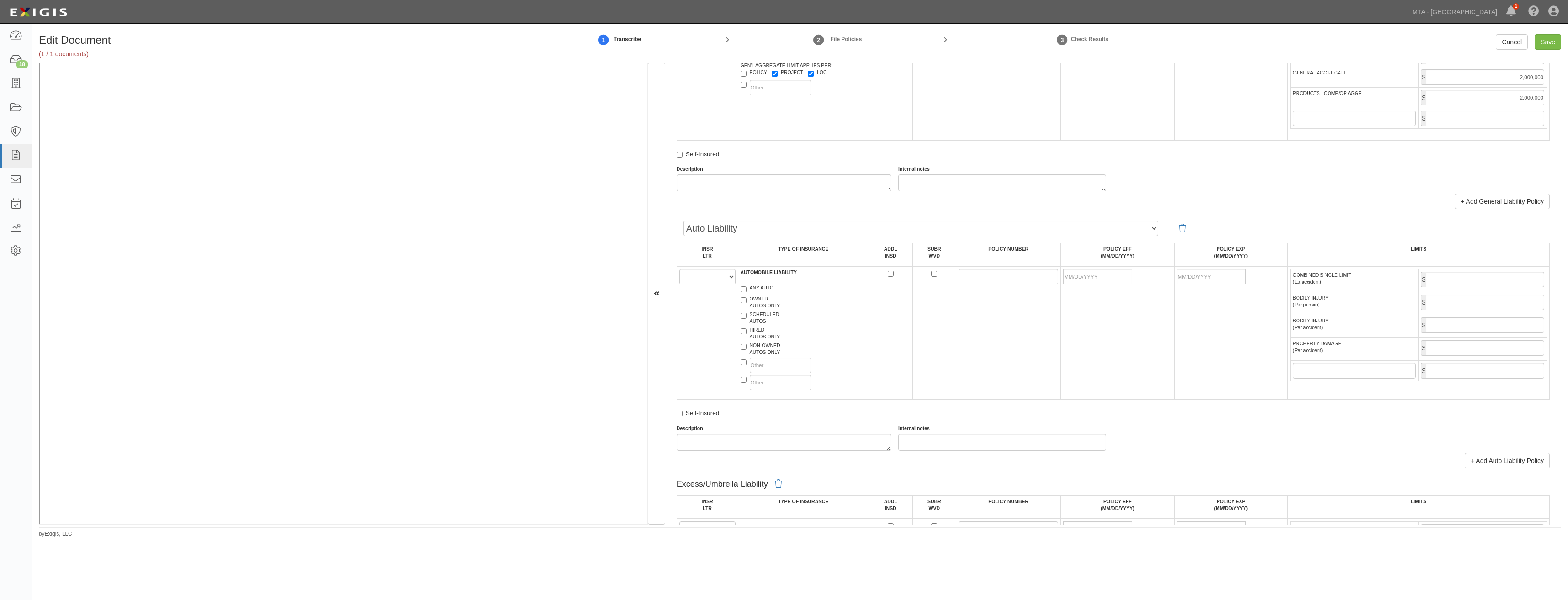
scroll to position [685, 0]
click at [717, 284] on td "A B C D E F" at bounding box center [707, 331] width 61 height 133
click at [719, 276] on select "A B C D E F" at bounding box center [707, 276] width 56 height 16
select select "A"
click at [679, 268] on select "A B C D E F" at bounding box center [707, 276] width 56 height 16
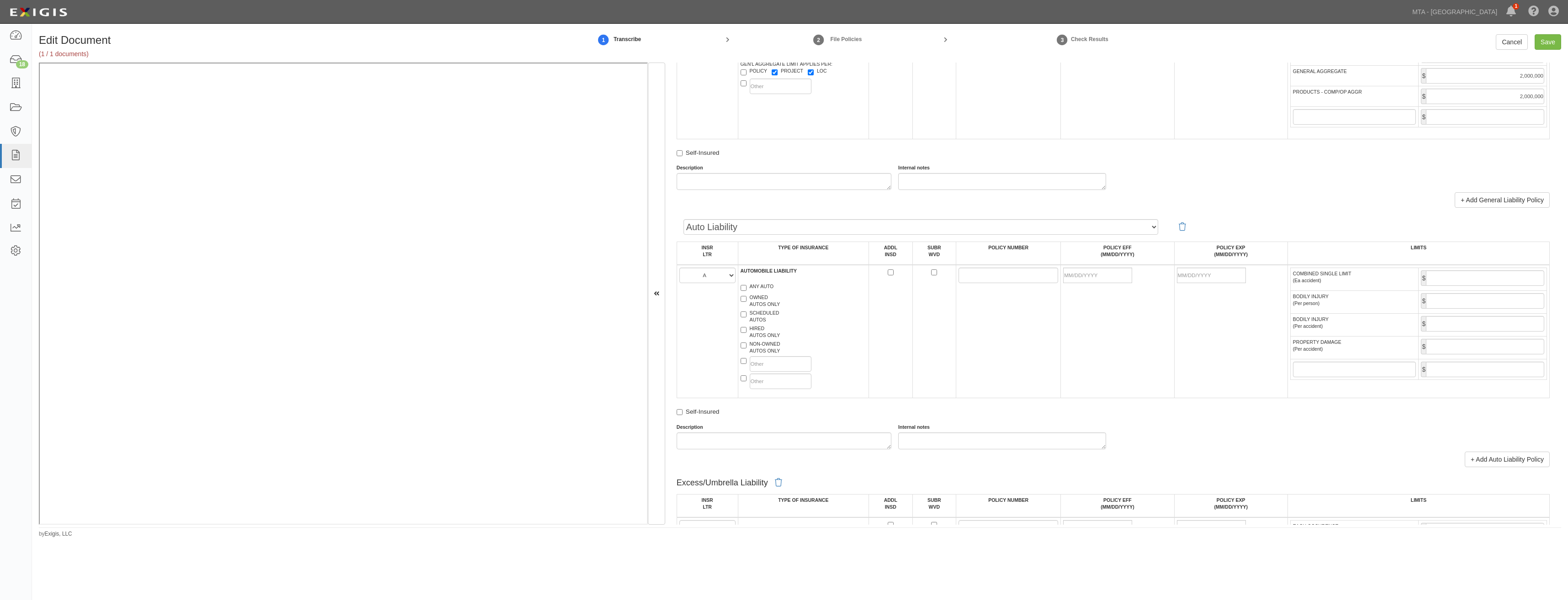
click at [766, 285] on label "ANY AUTO" at bounding box center [757, 287] width 33 height 9
click at [746, 285] on input "ANY AUTO" at bounding box center [744, 288] width 6 height 6
checkbox input "true"
click at [972, 278] on input "POLICY NUMBER" at bounding box center [1009, 276] width 100 height 16
type input "73644172"
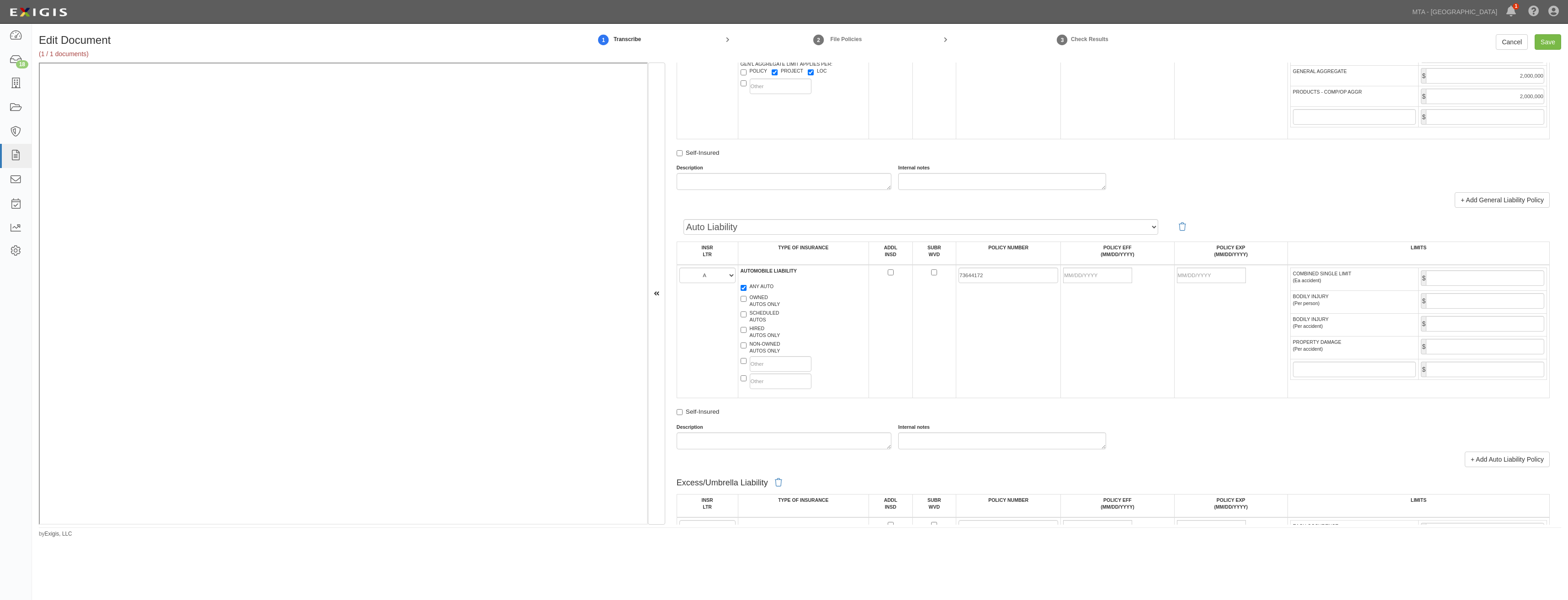
click at [1080, 318] on td at bounding box center [1118, 331] width 113 height 133
drag, startPoint x: 1098, startPoint y: 272, endPoint x: 1089, endPoint y: 279, distance: 11.4
click at [1098, 272] on input "POLICY EFF (MM/DD/YYYY)" at bounding box center [1097, 276] width 69 height 16
type input "07/26/2025"
type input "07/26/2026"
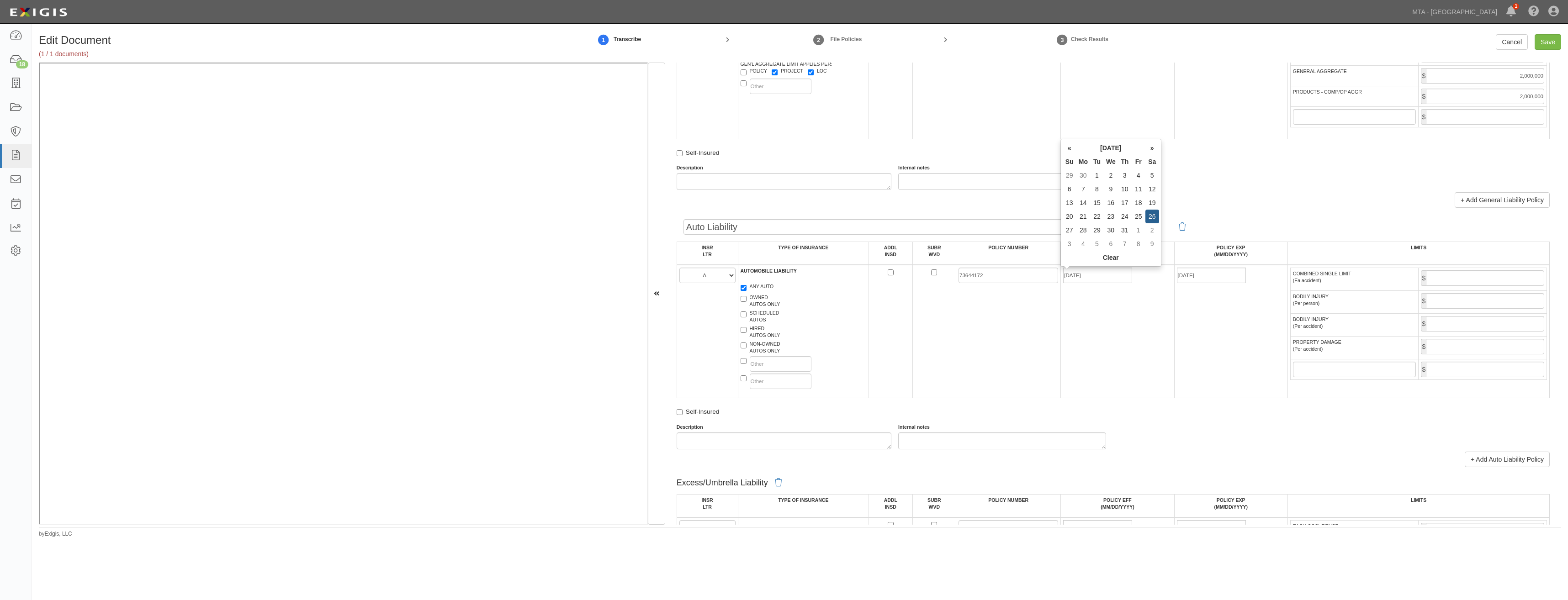
click at [1063, 321] on td "07/26/2025" at bounding box center [1118, 331] width 113 height 133
click at [1449, 273] on input "COMBINED SINGLE LIMIT (Ea accident)" at bounding box center [1485, 278] width 118 height 16
type input "1,000,000"
click at [1124, 338] on td "07/26/2025" at bounding box center [1118, 331] width 113 height 133
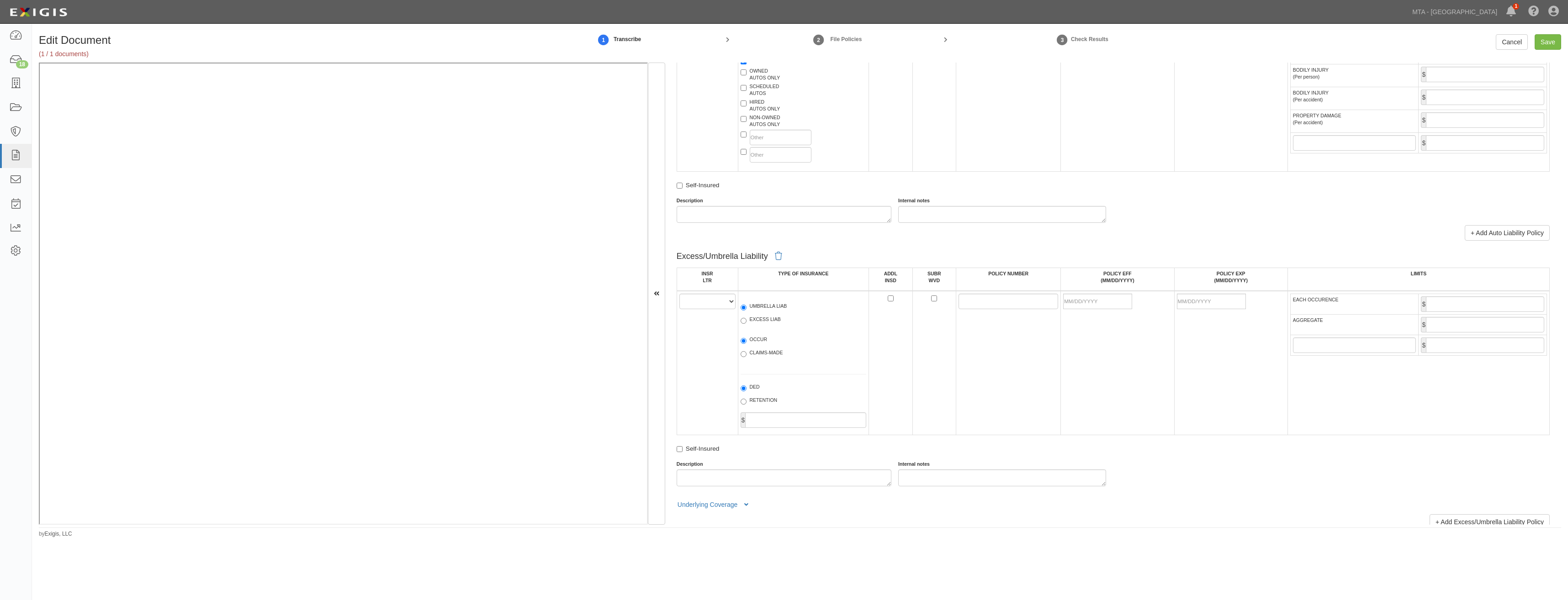
scroll to position [913, 0]
click at [698, 293] on select "A B C D E F" at bounding box center [707, 300] width 56 height 16
select select "A"
click at [679, 292] on select "A B C D E F" at bounding box center [707, 300] width 56 height 16
click at [766, 305] on label "UMBRELLA LIAB" at bounding box center [764, 305] width 47 height 9
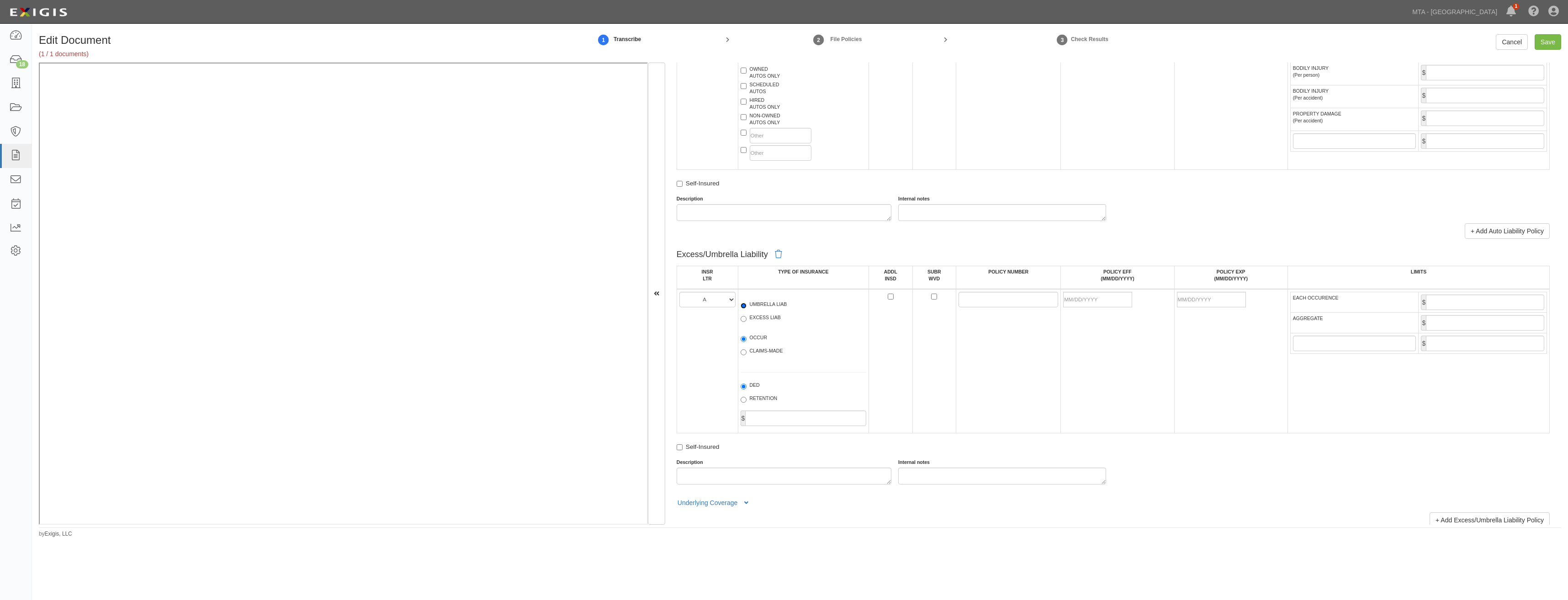
click at [746, 305] on input "UMBRELLA LIAB" at bounding box center [744, 306] width 6 height 6
radio input "true"
click at [752, 337] on label "OCCUR" at bounding box center [754, 338] width 27 height 9
click at [746, 337] on input "OCCUR" at bounding box center [744, 339] width 6 height 6
radio input "true"
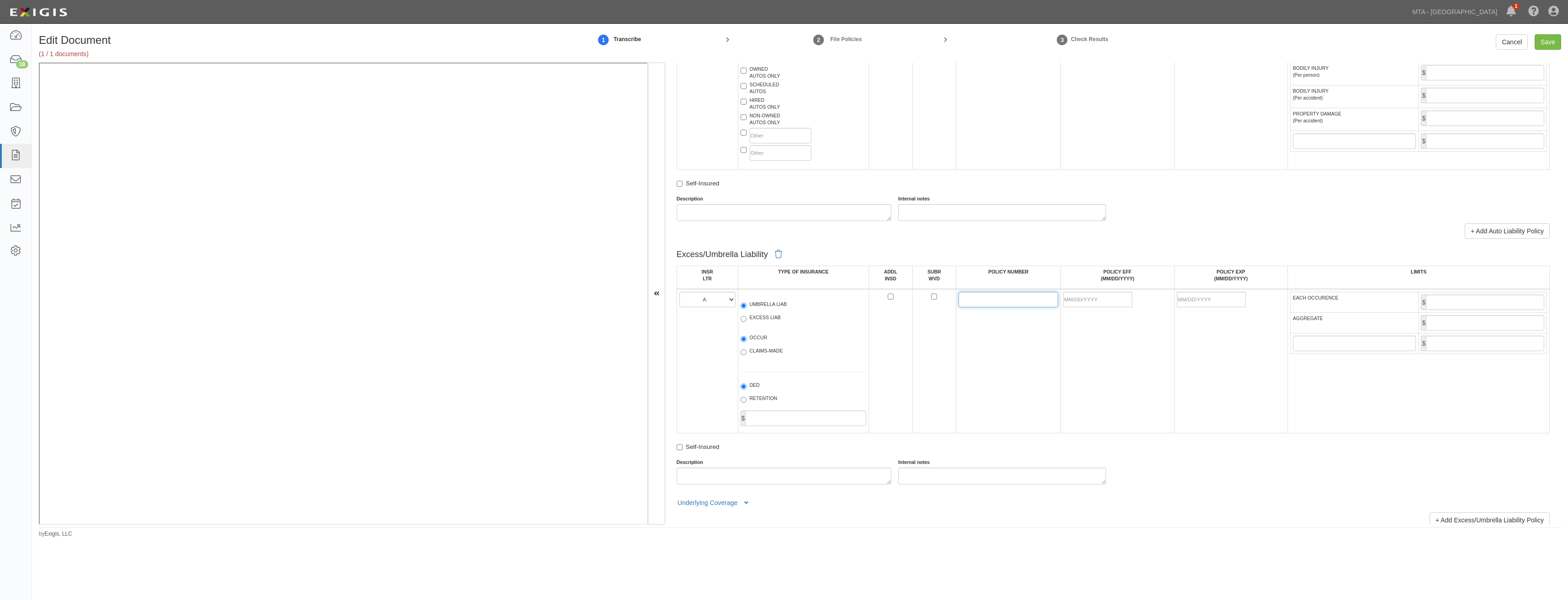
drag, startPoint x: 973, startPoint y: 303, endPoint x: 884, endPoint y: 331, distance: 93.3
click at [973, 303] on input "POLICY NUMBER" at bounding box center [1009, 300] width 100 height 16
type input "56723341"
drag, startPoint x: 1093, startPoint y: 293, endPoint x: 1045, endPoint y: 329, distance: 60.0
click at [1093, 293] on input "POLICY EFF (MM/DD/YYYY)" at bounding box center [1097, 300] width 69 height 16
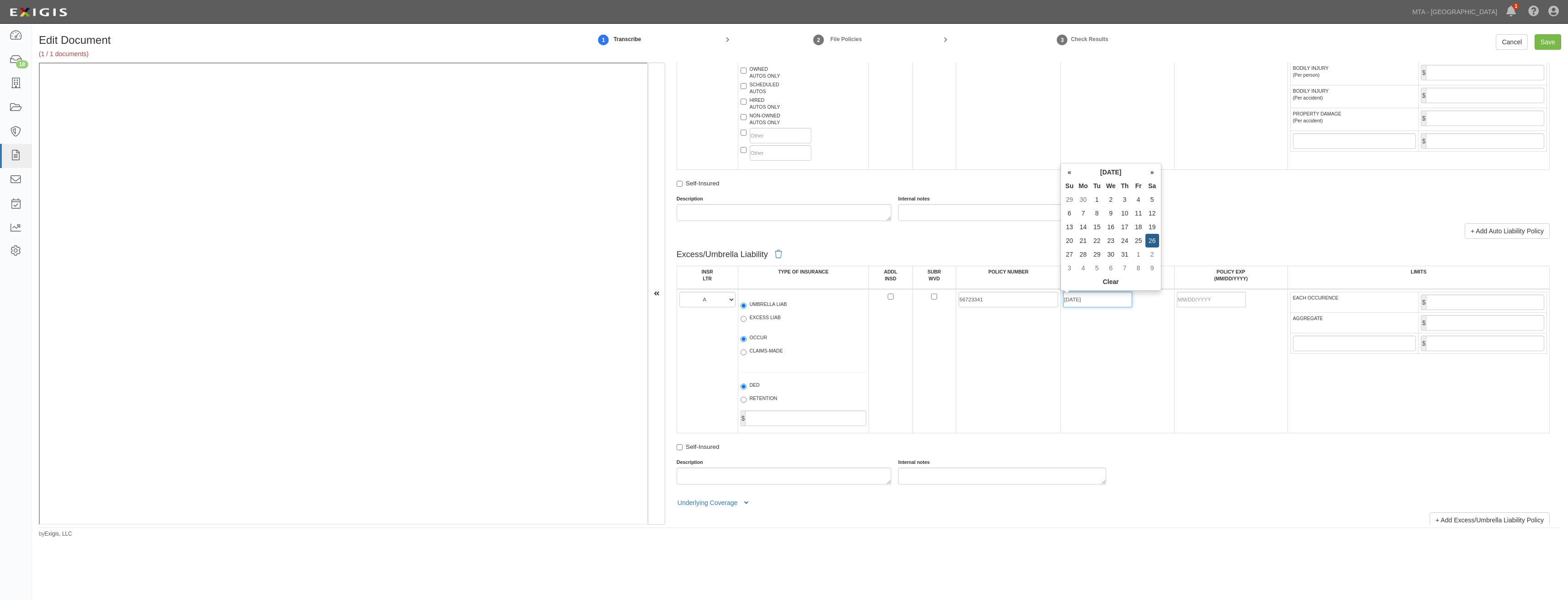
type input "07/26/2025"
type input "07/26/2026"
click at [1031, 329] on td "56723341" at bounding box center [1009, 361] width 105 height 144
click at [1494, 303] on input "EACH OCCURENCE" at bounding box center [1485, 302] width 118 height 16
type input "4,000,000"
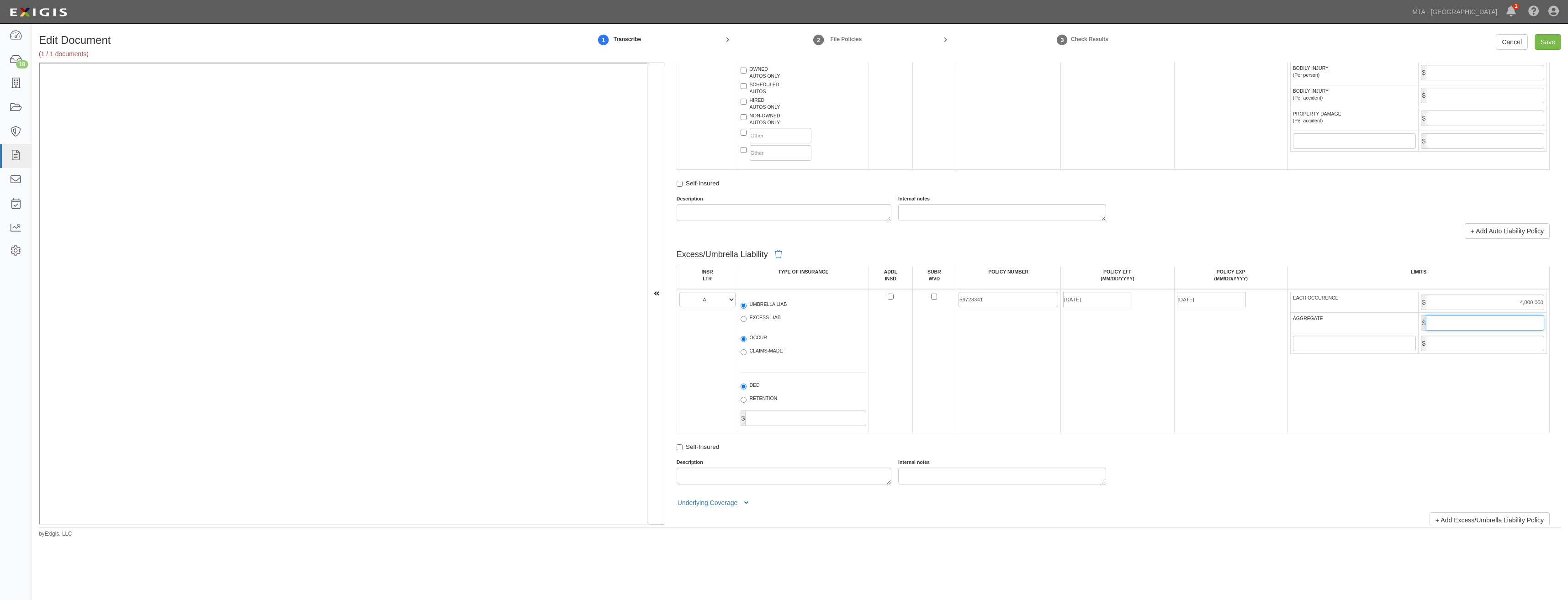
click at [1461, 329] on input "AGGREGATE" at bounding box center [1485, 323] width 118 height 16
type input "4,000,000"
click at [1129, 378] on td "07/26/2025" at bounding box center [1118, 361] width 113 height 144
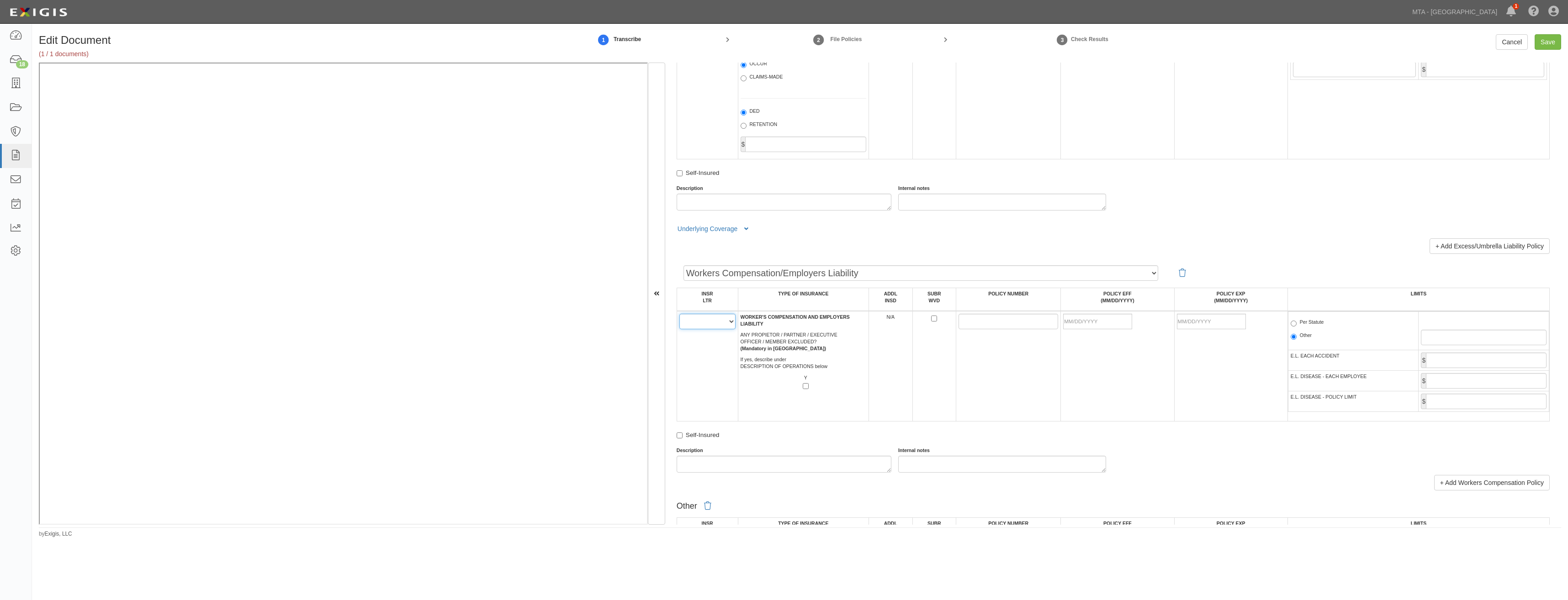
click at [704, 322] on select "A B C D E F" at bounding box center [707, 322] width 56 height 16
select select "A"
click at [679, 314] on select "A B C D E F" at bounding box center [707, 322] width 56 height 16
click at [726, 349] on td "A B C D E F" at bounding box center [707, 366] width 61 height 111
click at [973, 318] on input "POLICY NUMBER" at bounding box center [1009, 322] width 100 height 16
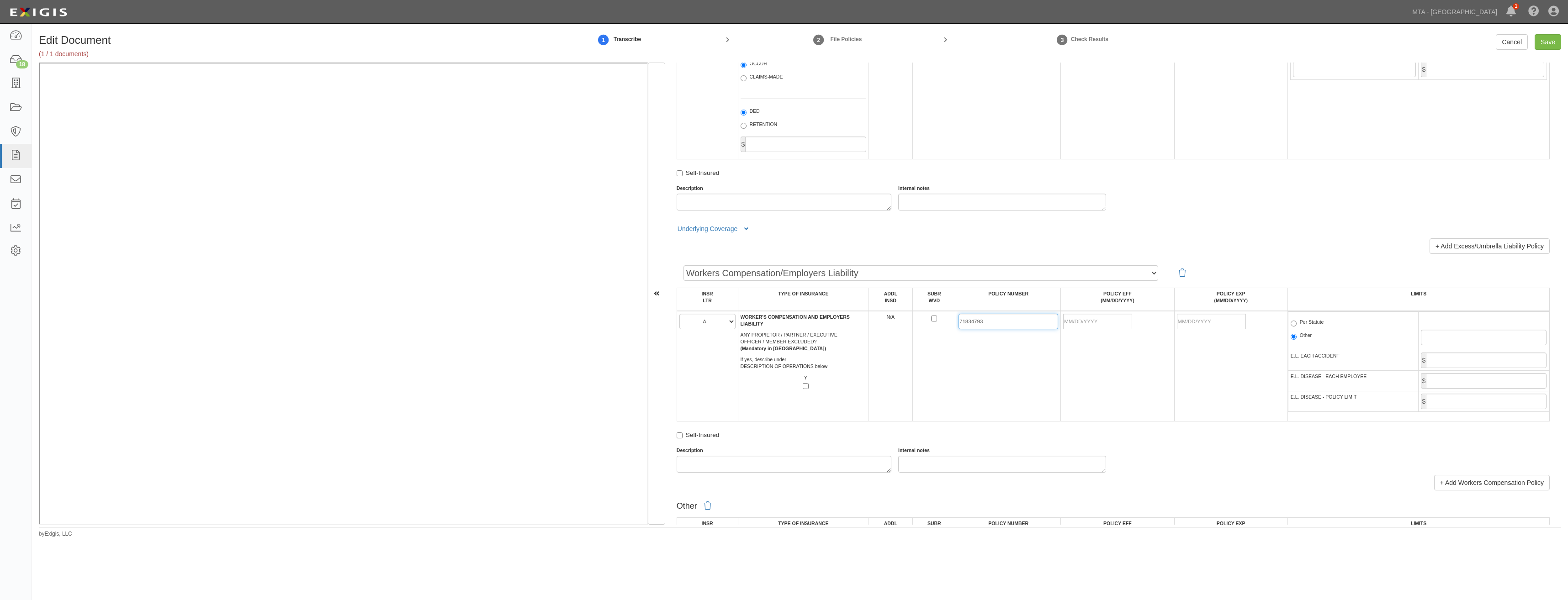
type input "71834793"
click at [1111, 322] on input "POLICY EFF (MM/DD/YYYY)" at bounding box center [1097, 322] width 69 height 16
type input "07/26/2025"
type input "07/26/2026"
click at [1027, 365] on td "71834793" at bounding box center [1009, 366] width 105 height 111
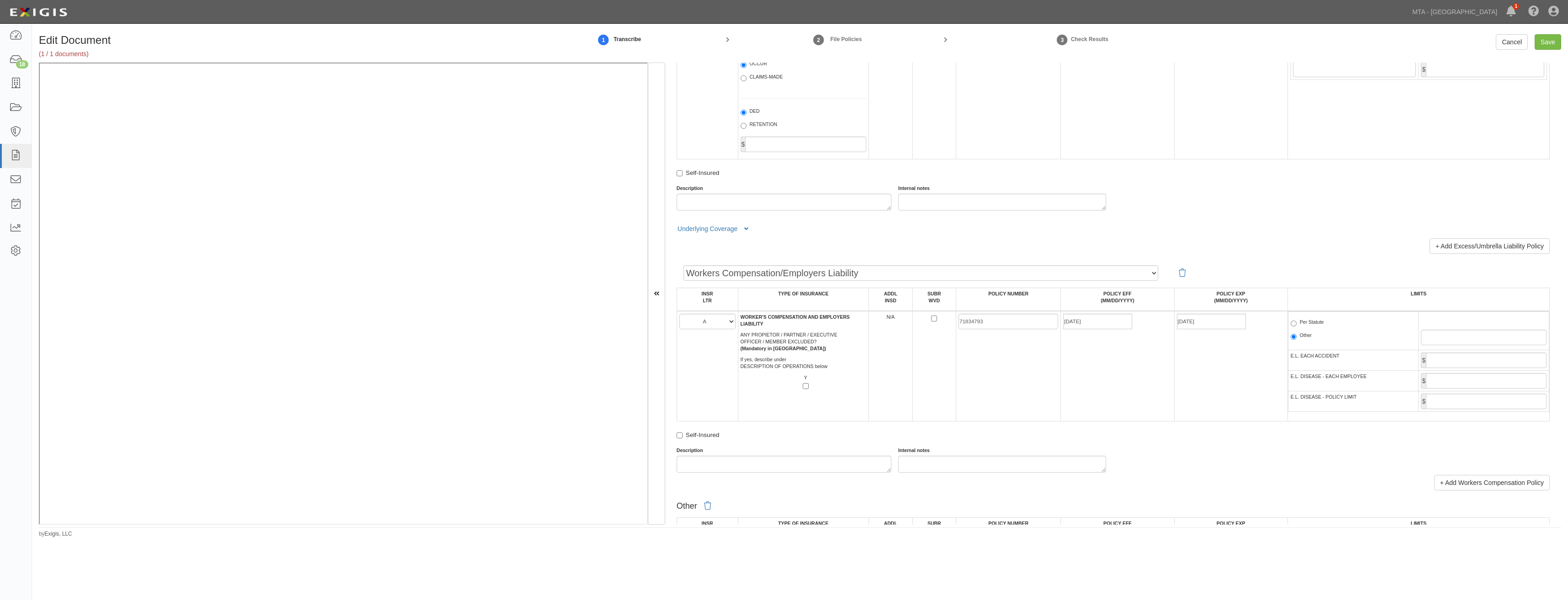
click at [1314, 327] on label "Per Statute" at bounding box center [1307, 323] width 33 height 9
click at [1297, 327] on input "Per Statute" at bounding box center [1293, 324] width 6 height 6
radio input "true"
drag, startPoint x: 1460, startPoint y: 355, endPoint x: 1461, endPoint y: 365, distance: 10.0
click at [1460, 355] on input "E.L. EACH ACCIDENT" at bounding box center [1486, 360] width 121 height 16
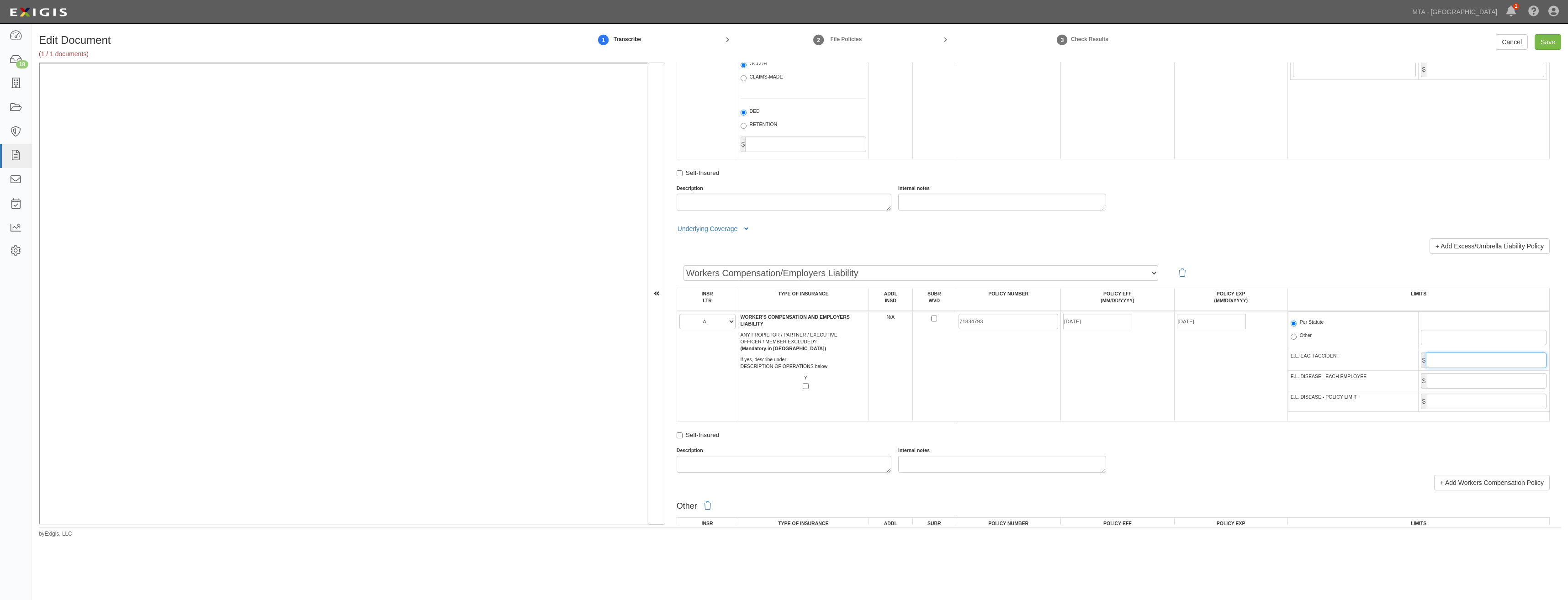
type input "1,000,000"
click at [1485, 380] on input "E.L. DISEASE - EACH EMPLOYEE" at bounding box center [1486, 381] width 121 height 16
type input "1,000,000"
drag, startPoint x: 1477, startPoint y: 394, endPoint x: 1478, endPoint y: 402, distance: 8.1
click at [1477, 394] on input "E.L. DISEASE - POLICY LIMIT" at bounding box center [1486, 402] width 121 height 16
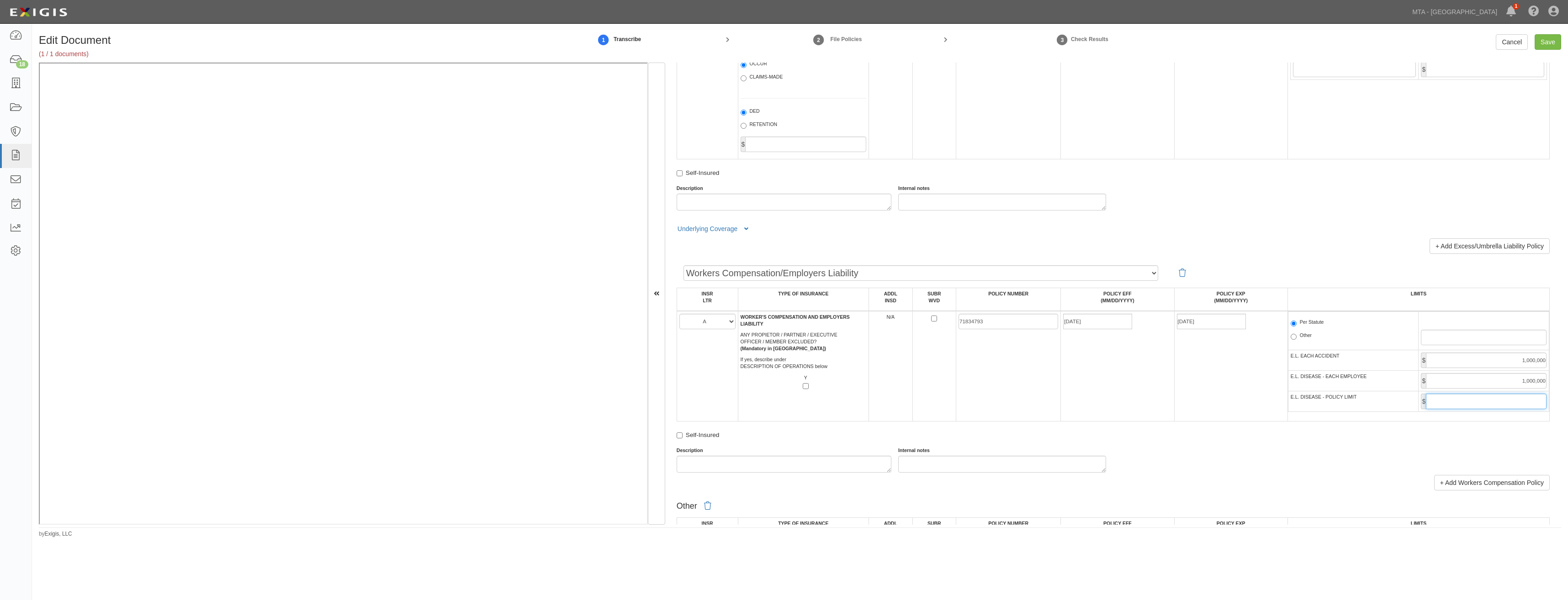
type input "1,000,000"
click at [1107, 415] on td "07/26/2025" at bounding box center [1118, 366] width 113 height 111
click at [1556, 43] on input "Save" at bounding box center [1548, 42] width 27 height 16
type input "1000000"
type input "2000000"
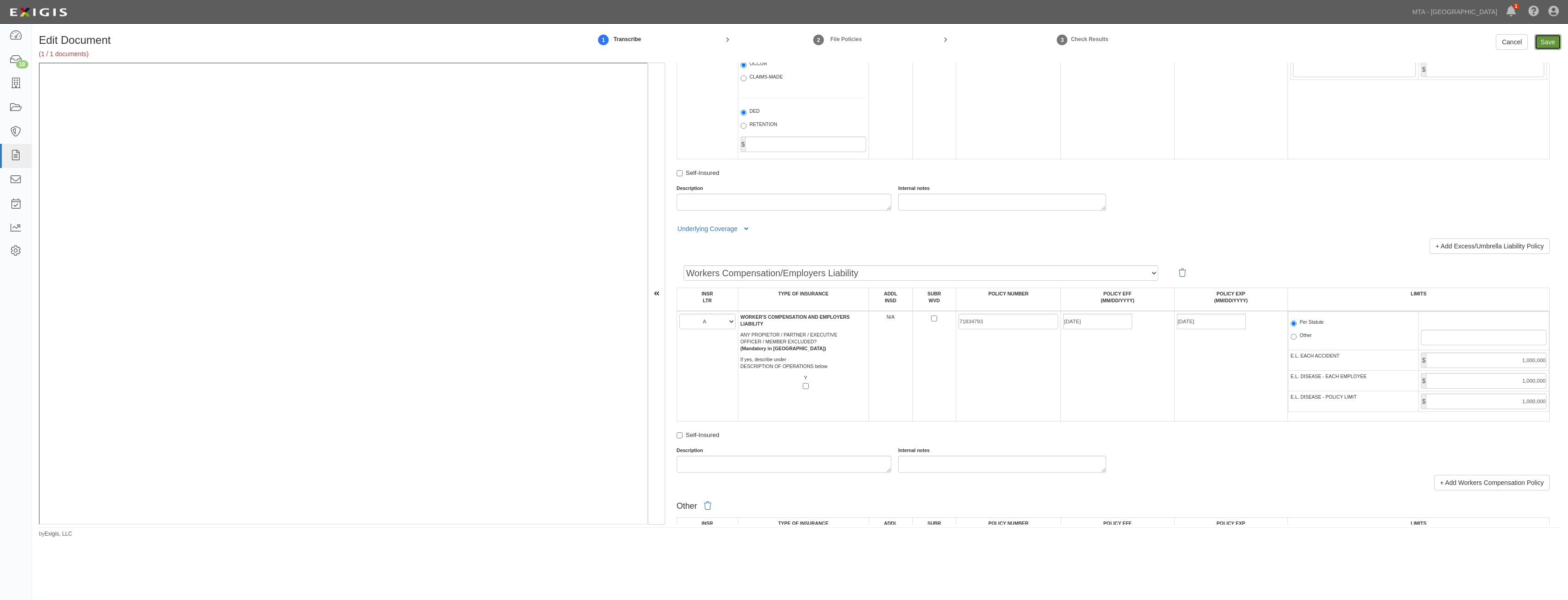
type input "2000000"
type input "1000000"
type input "4000000"
type input "1000000"
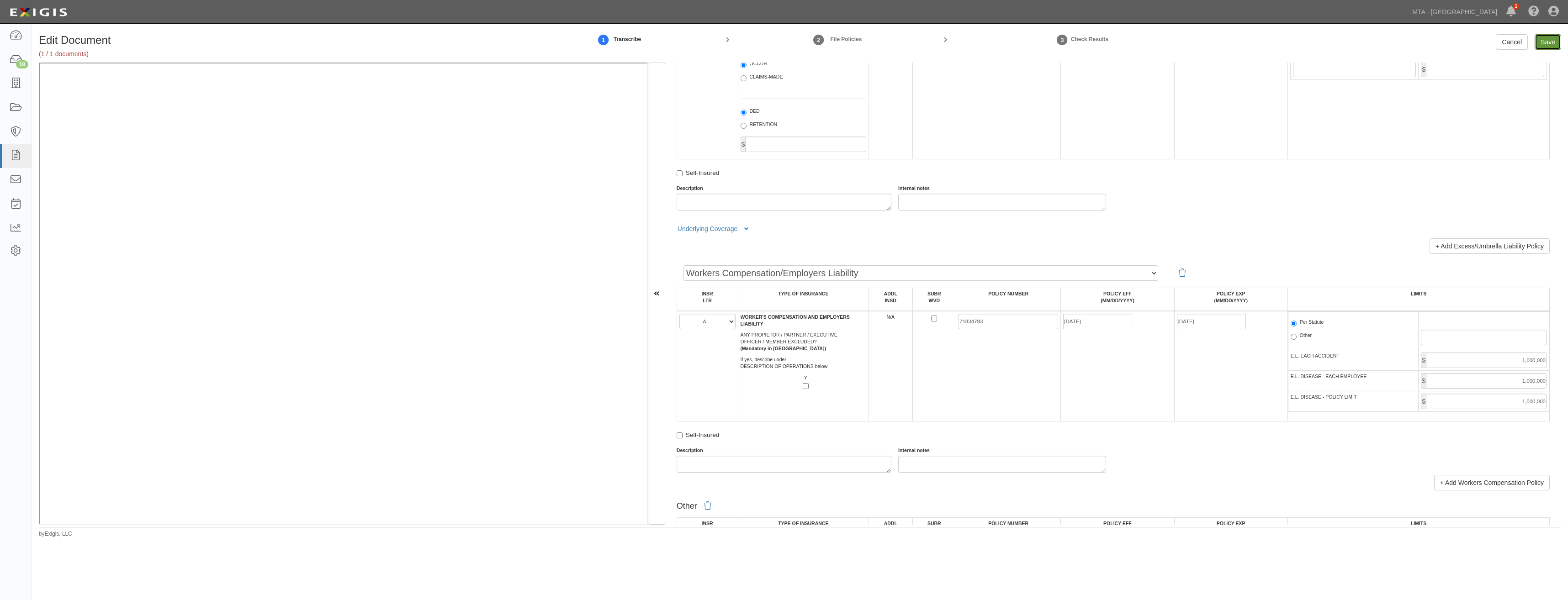
type input "1000000"
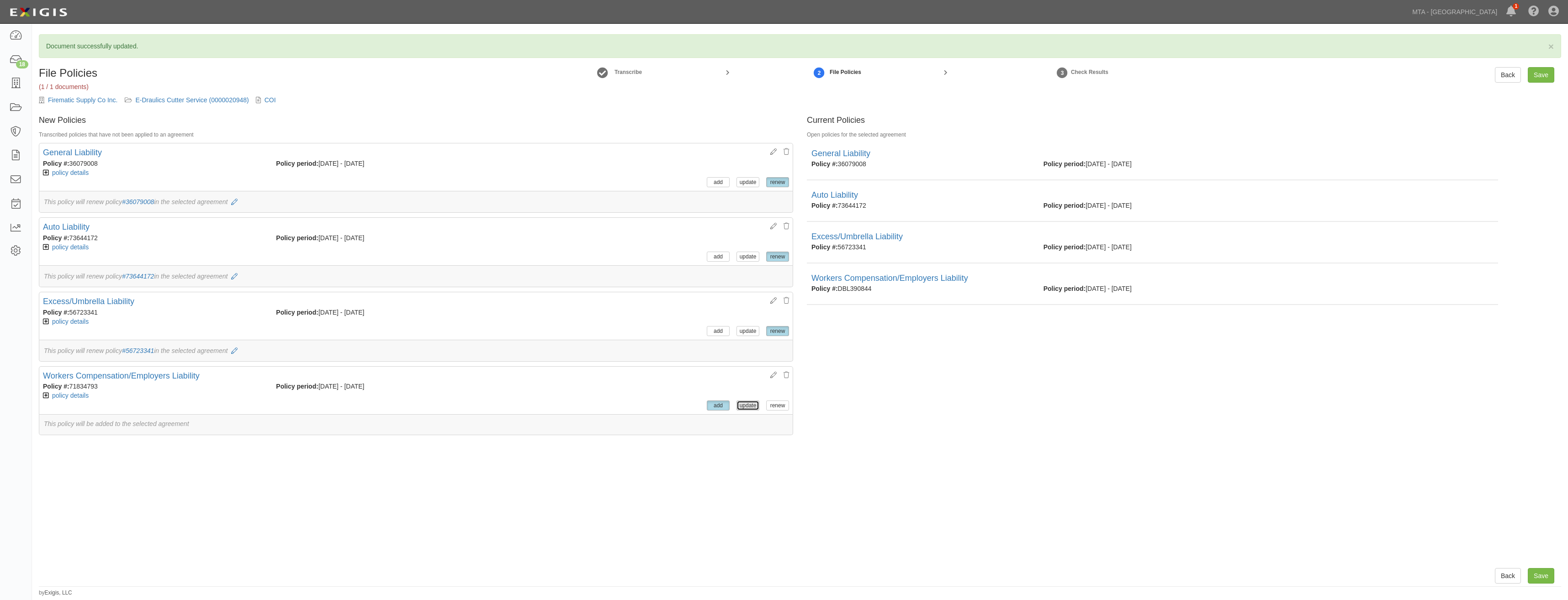
click at [743, 405] on button "update" at bounding box center [748, 405] width 23 height 10
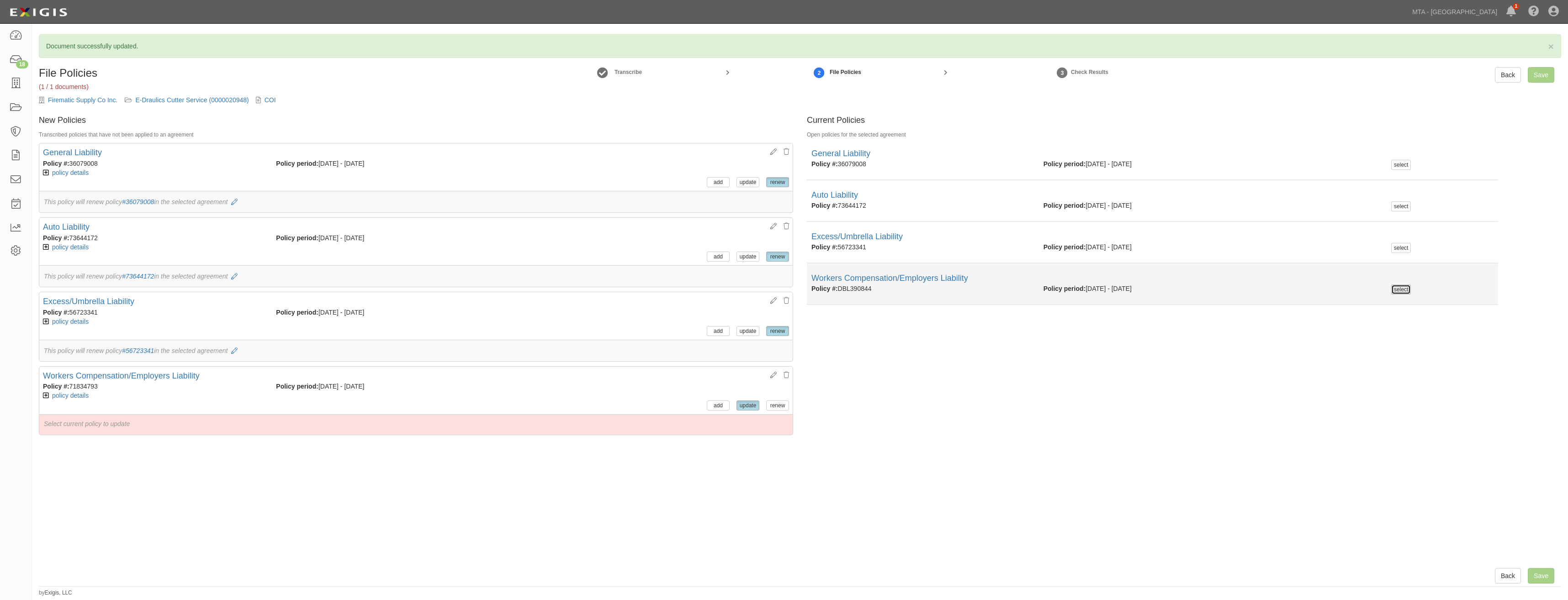
click at [1391, 287] on button "select" at bounding box center [1401, 290] width 19 height 10
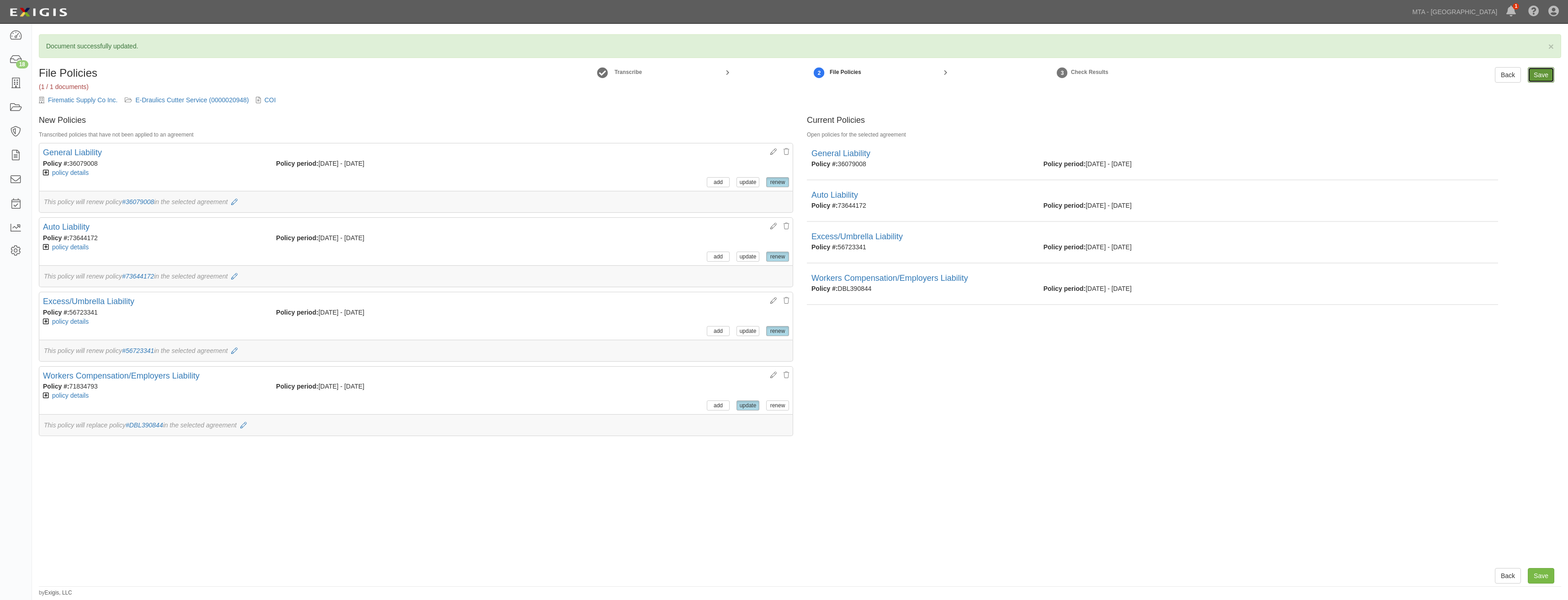
click at [1543, 74] on input "Save" at bounding box center [1541, 75] width 27 height 16
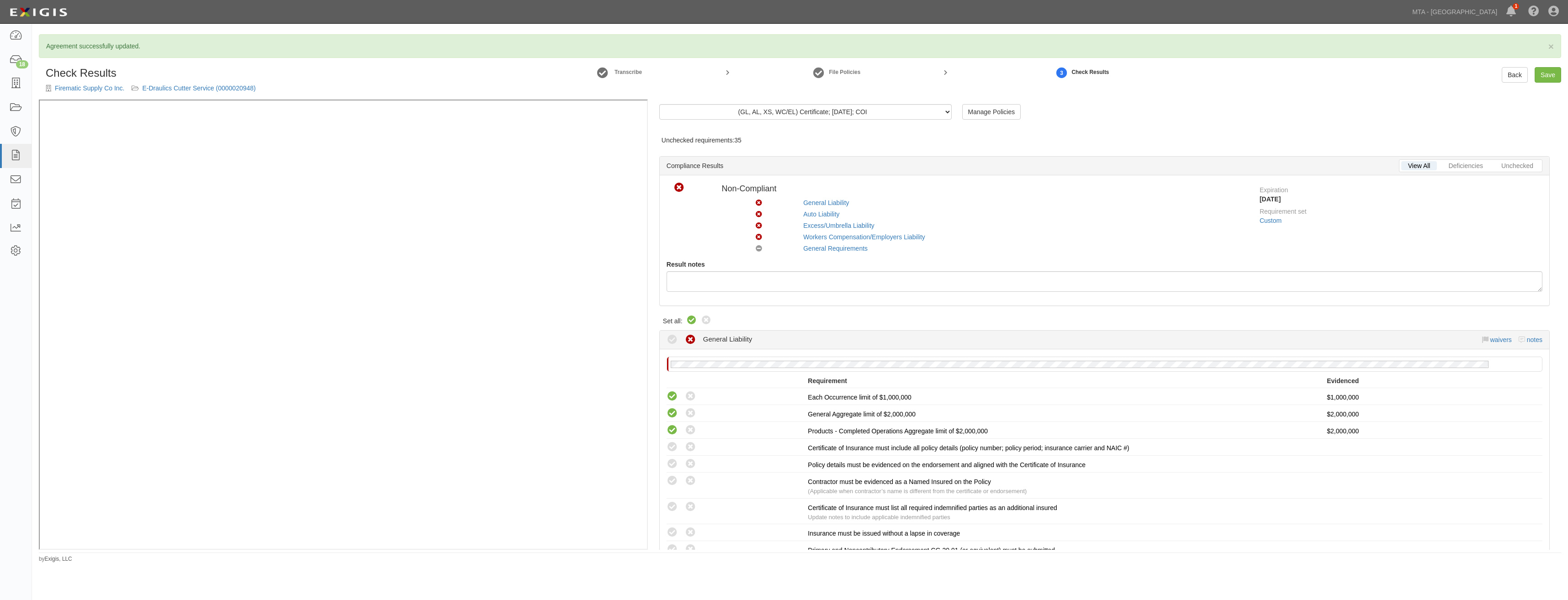
click at [693, 320] on icon at bounding box center [691, 321] width 11 height 11
radio input "true"
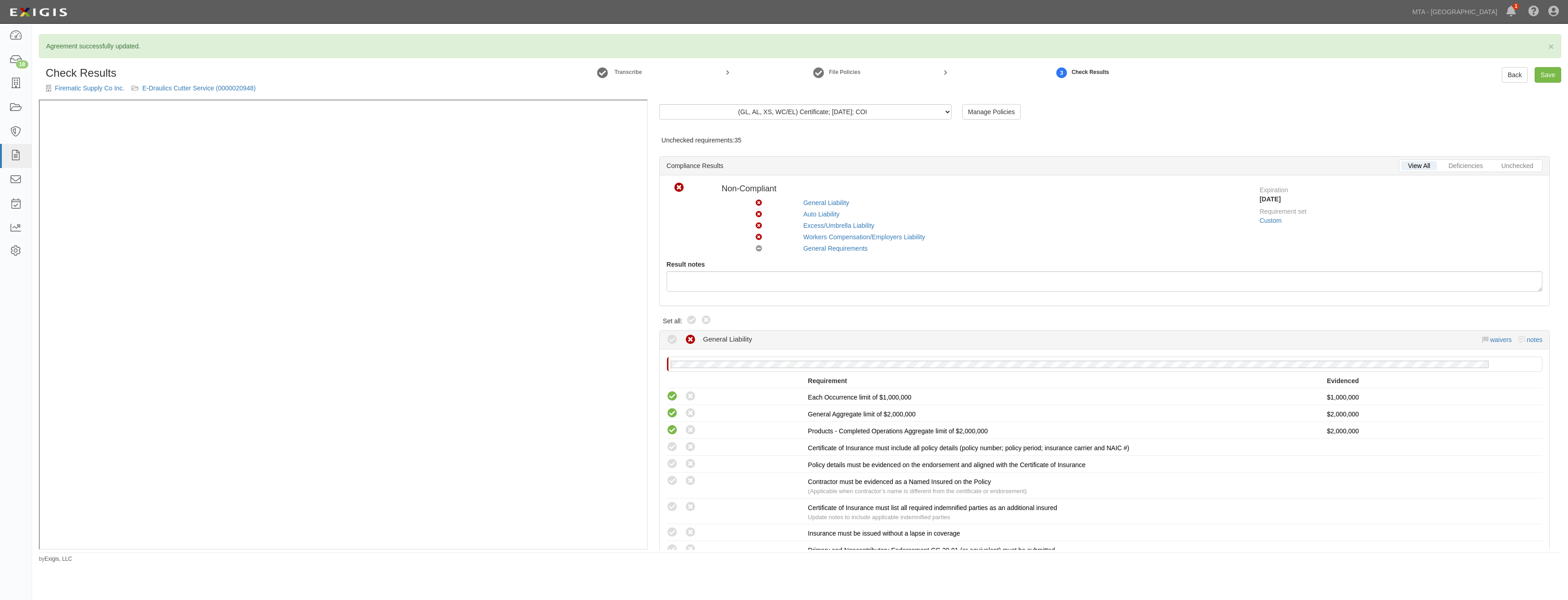
radio input "true"
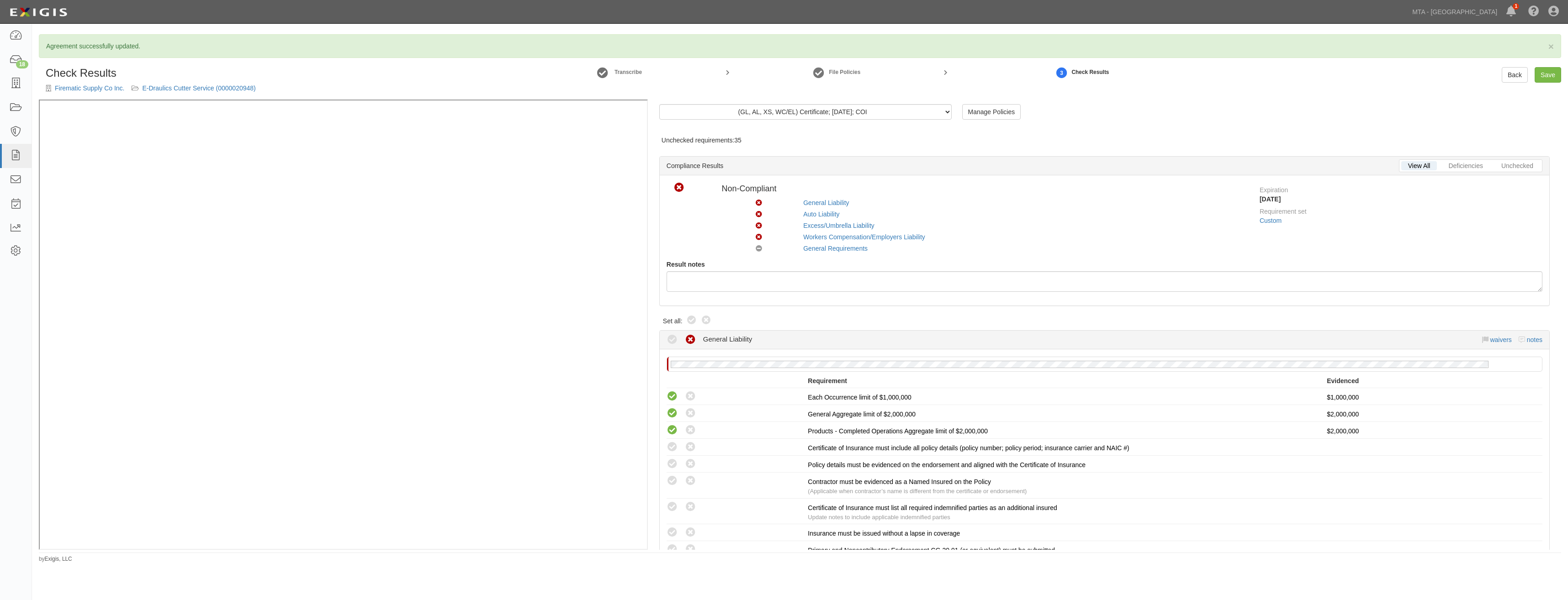
radio input "true"
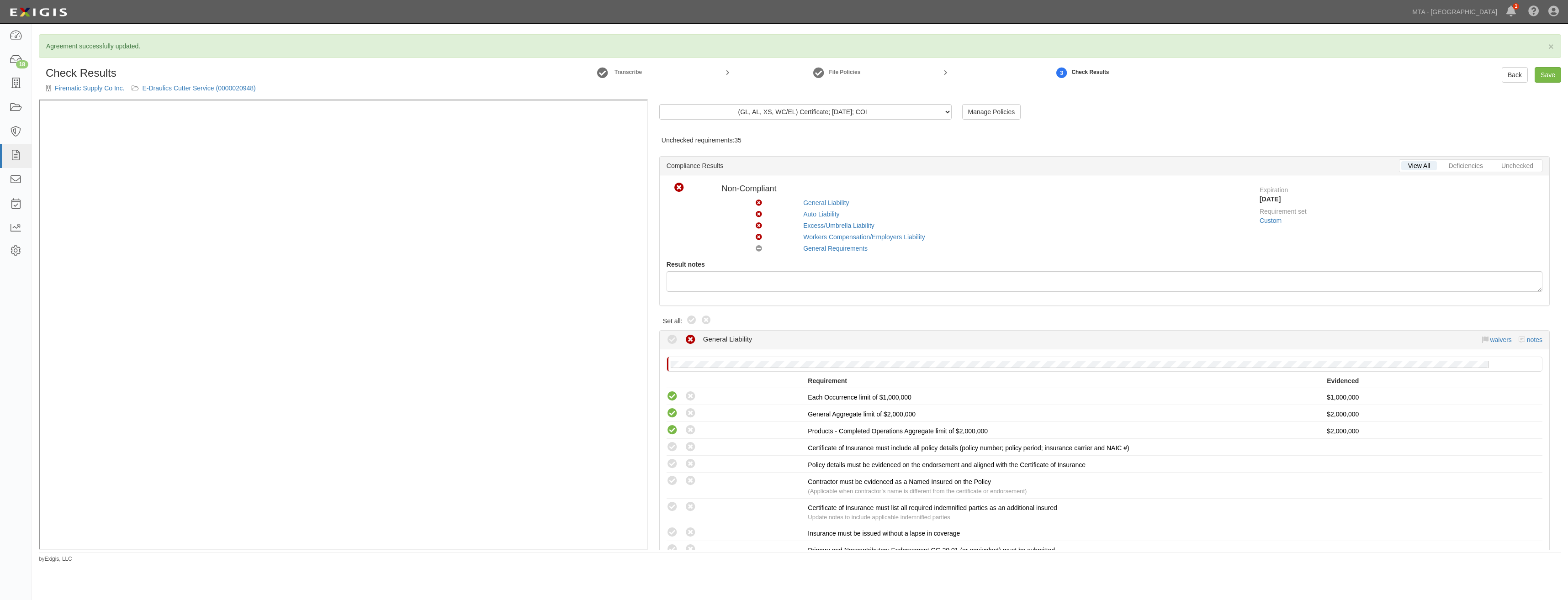
radio input "true"
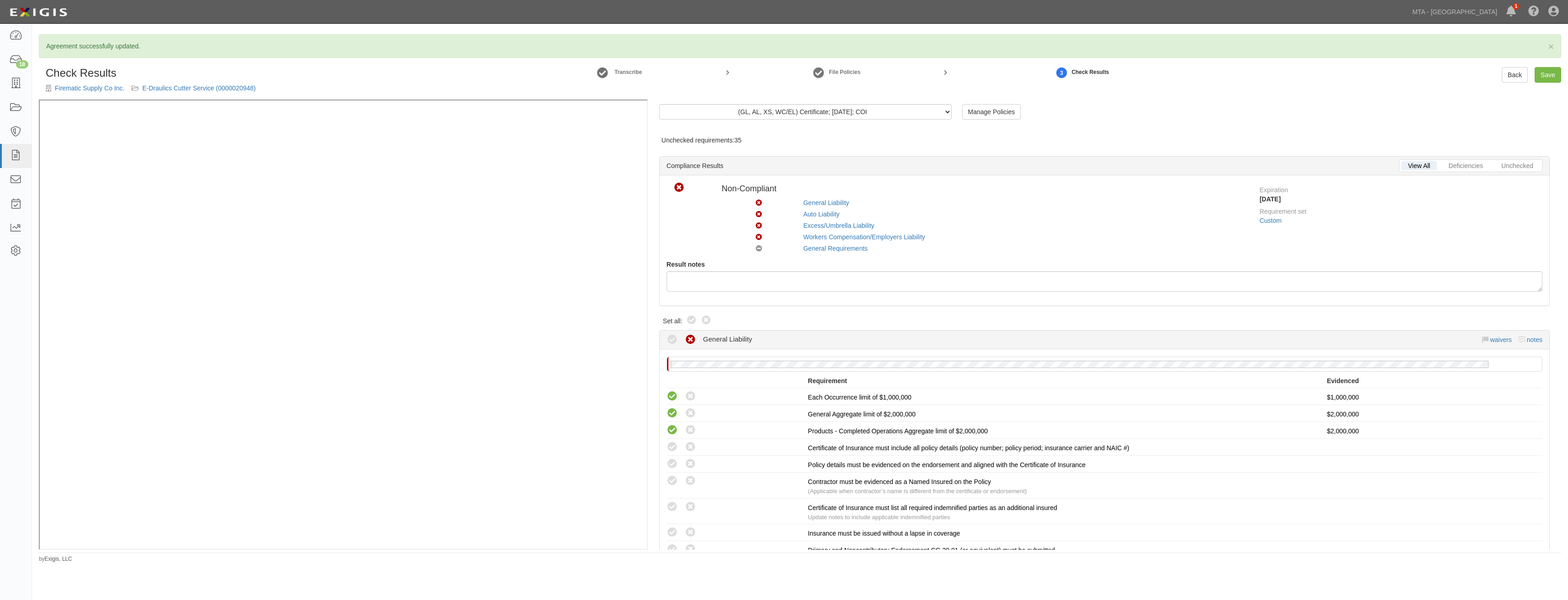
radio input "true"
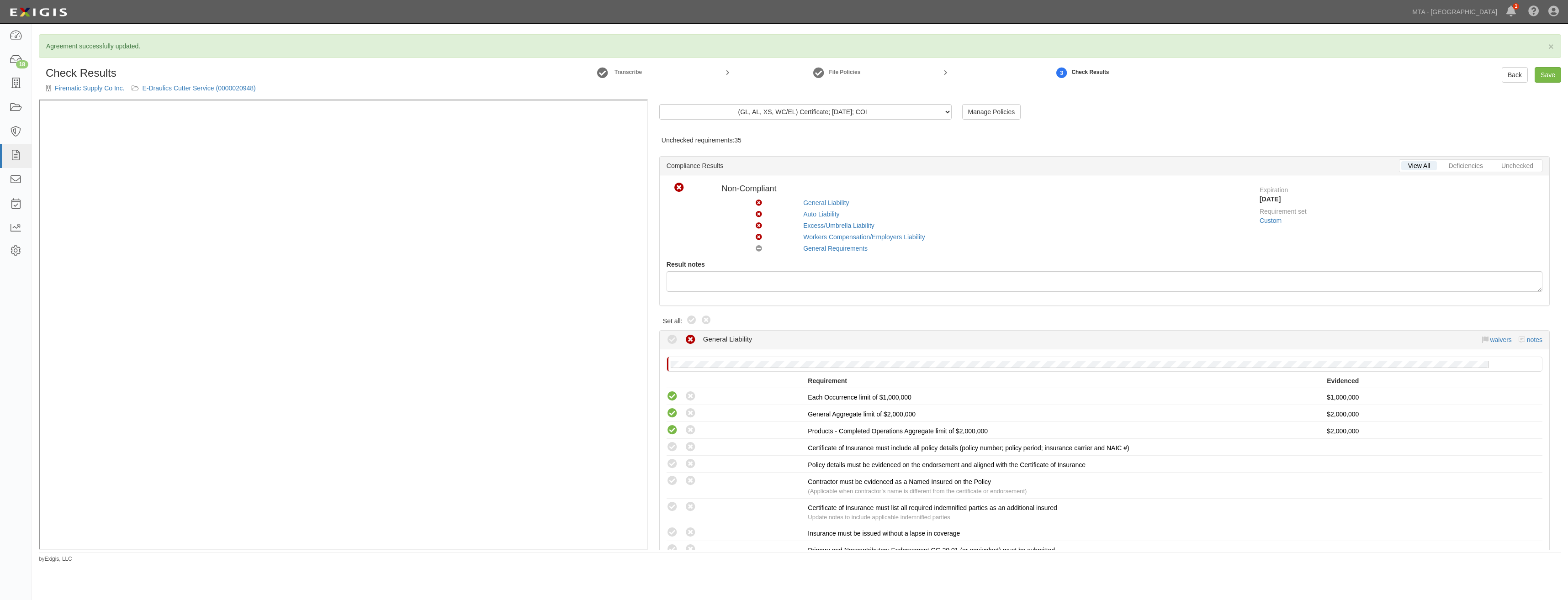
radio input "true"
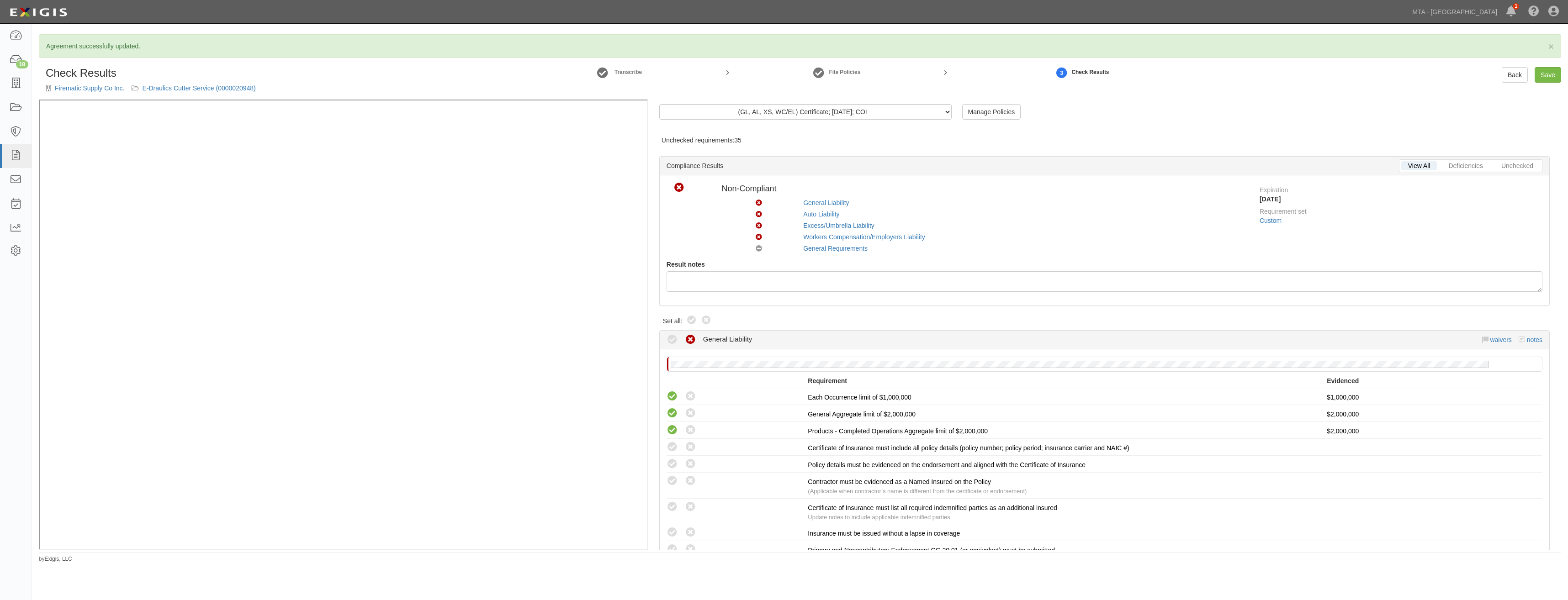
radio input "true"
radio input "false"
radio input "true"
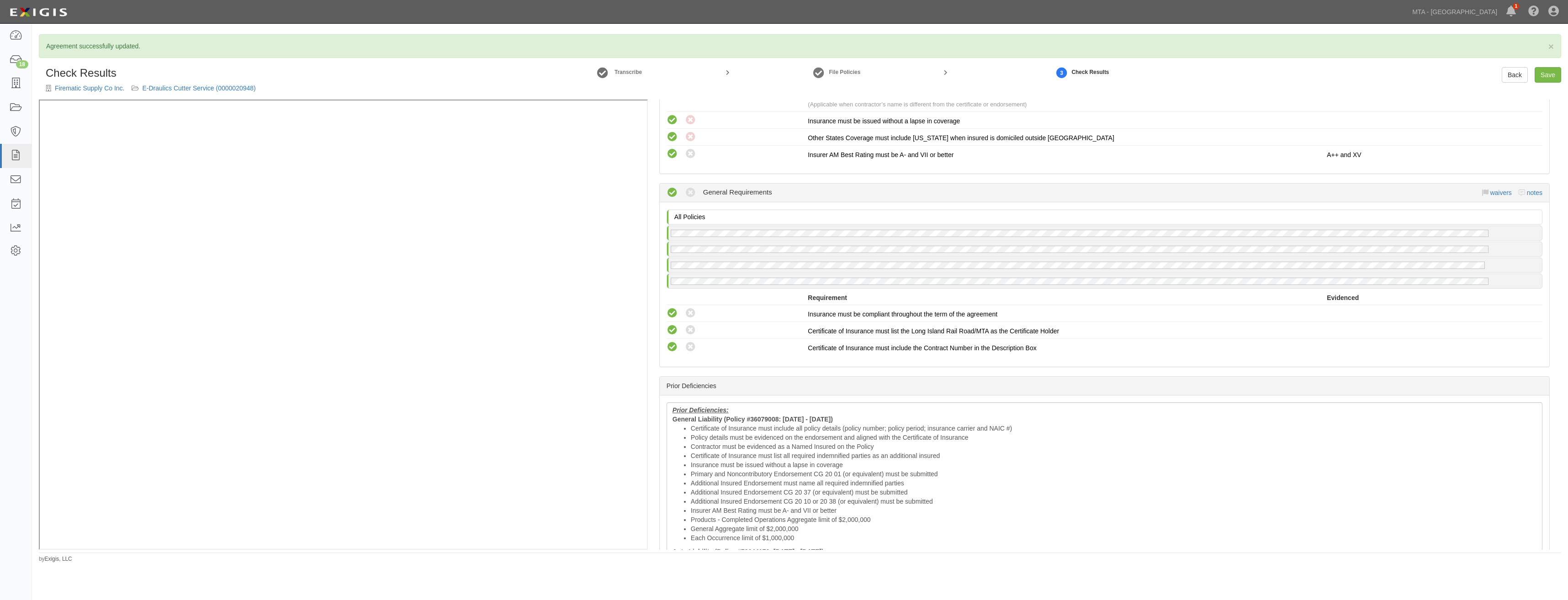
scroll to position [1411, 0]
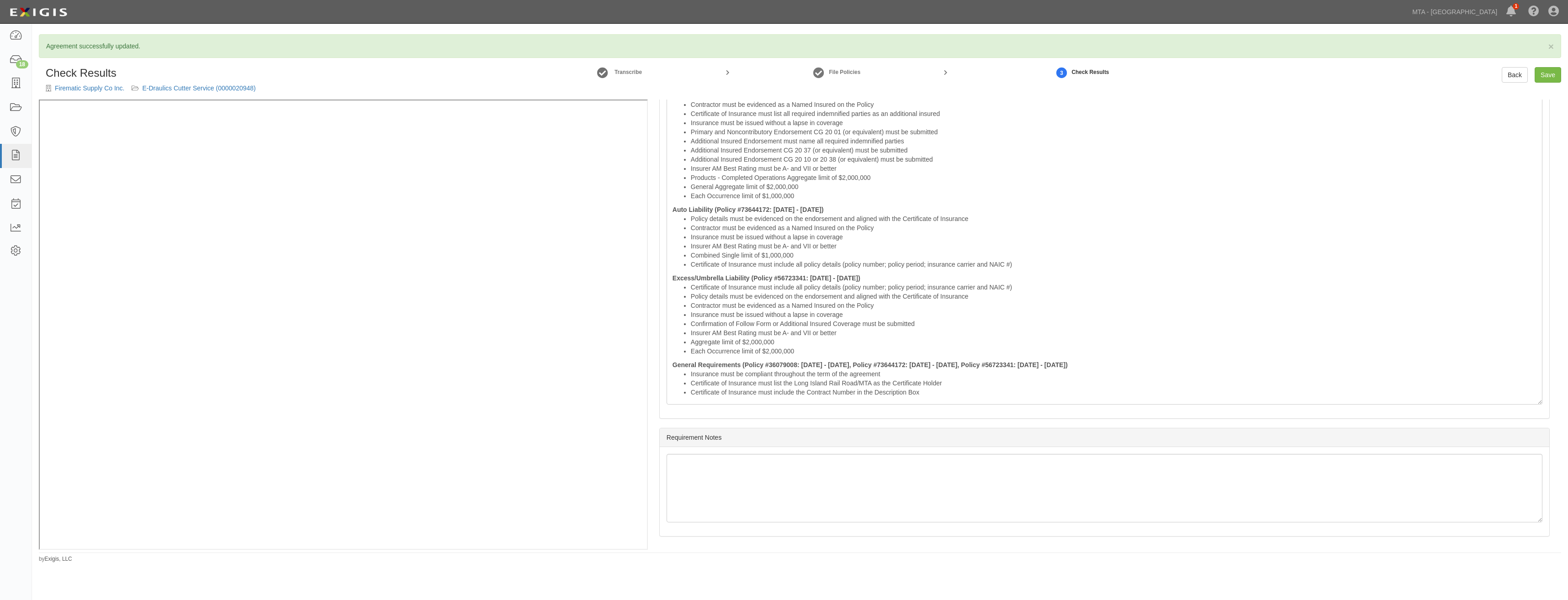
drag, startPoint x: 1092, startPoint y: 188, endPoint x: 1065, endPoint y: 341, distance: 155.4
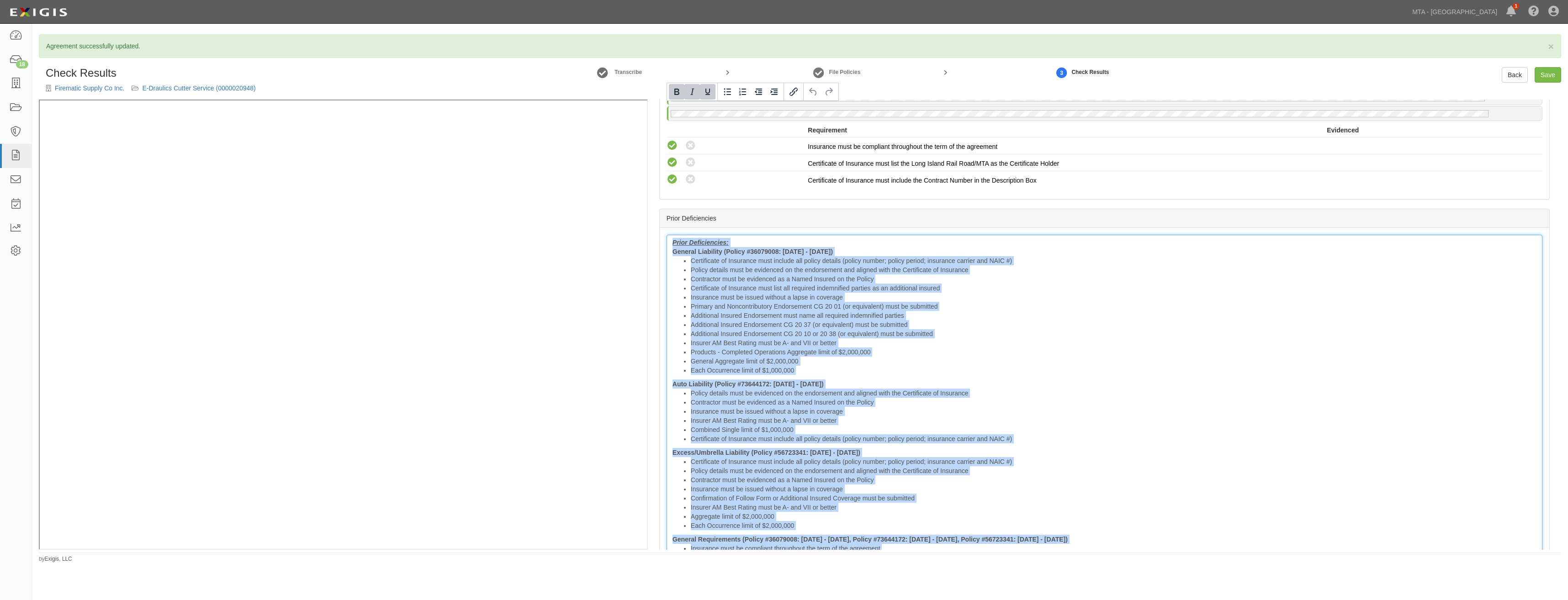
scroll to position [1179, 0]
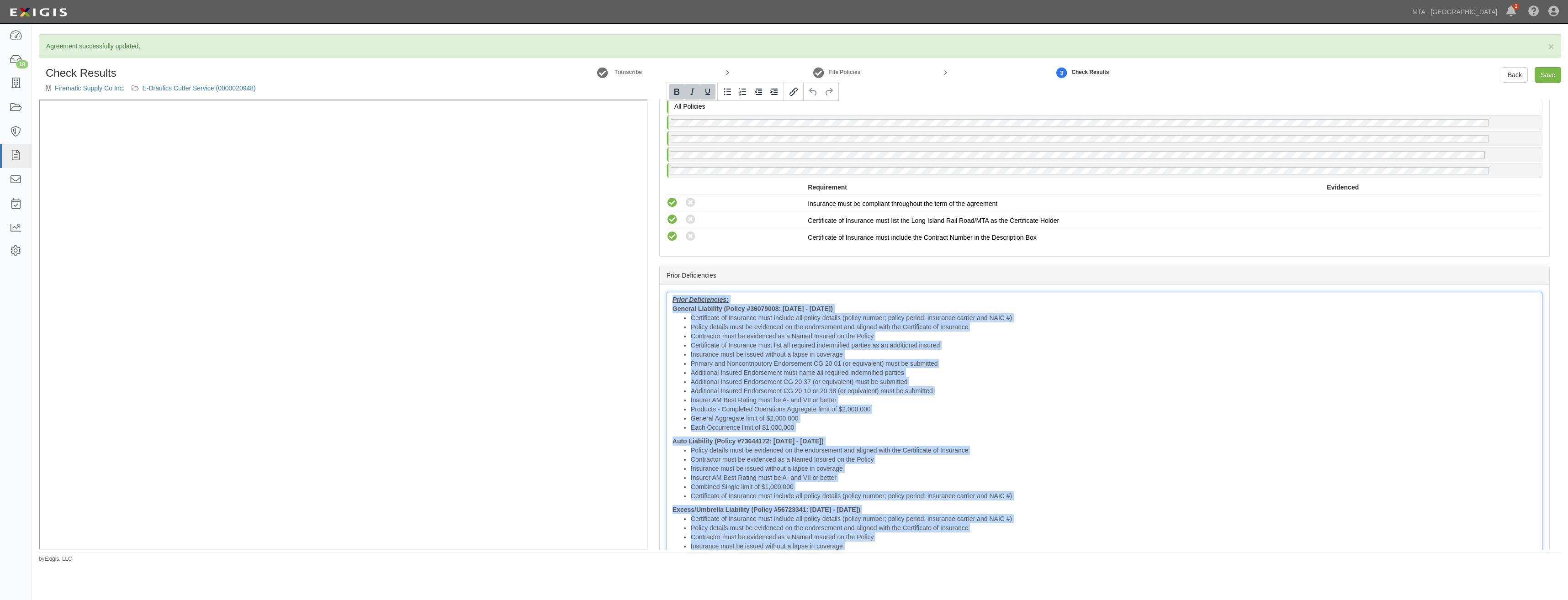
drag, startPoint x: 924, startPoint y: 394, endPoint x: 665, endPoint y: 97, distance: 394.1
click at [665, 97] on div "Check Results Firematic Supply Co Inc. E-Draulics Cutter Service (0000020948) T…" at bounding box center [800, 308] width 1522 height 483
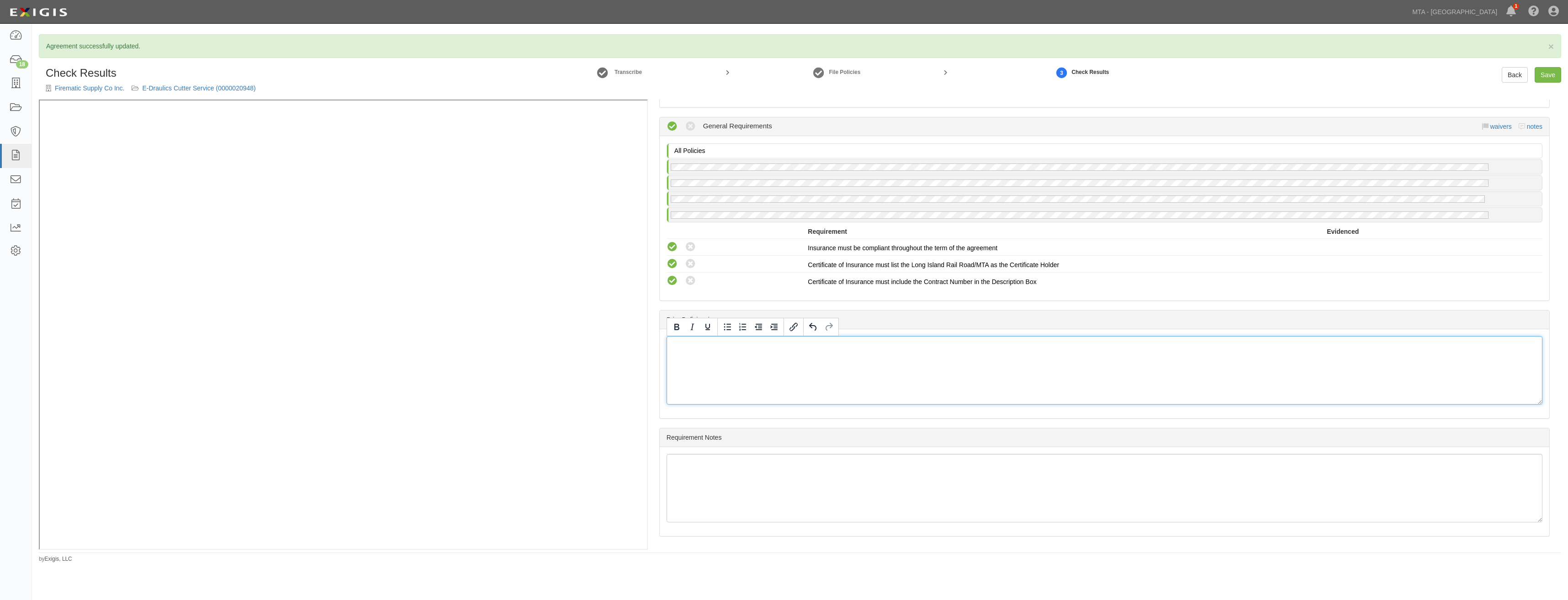
scroll to position [1135, 0]
click at [1037, 316] on div "Prior Deficiencies" at bounding box center [1104, 319] width 889 height 19
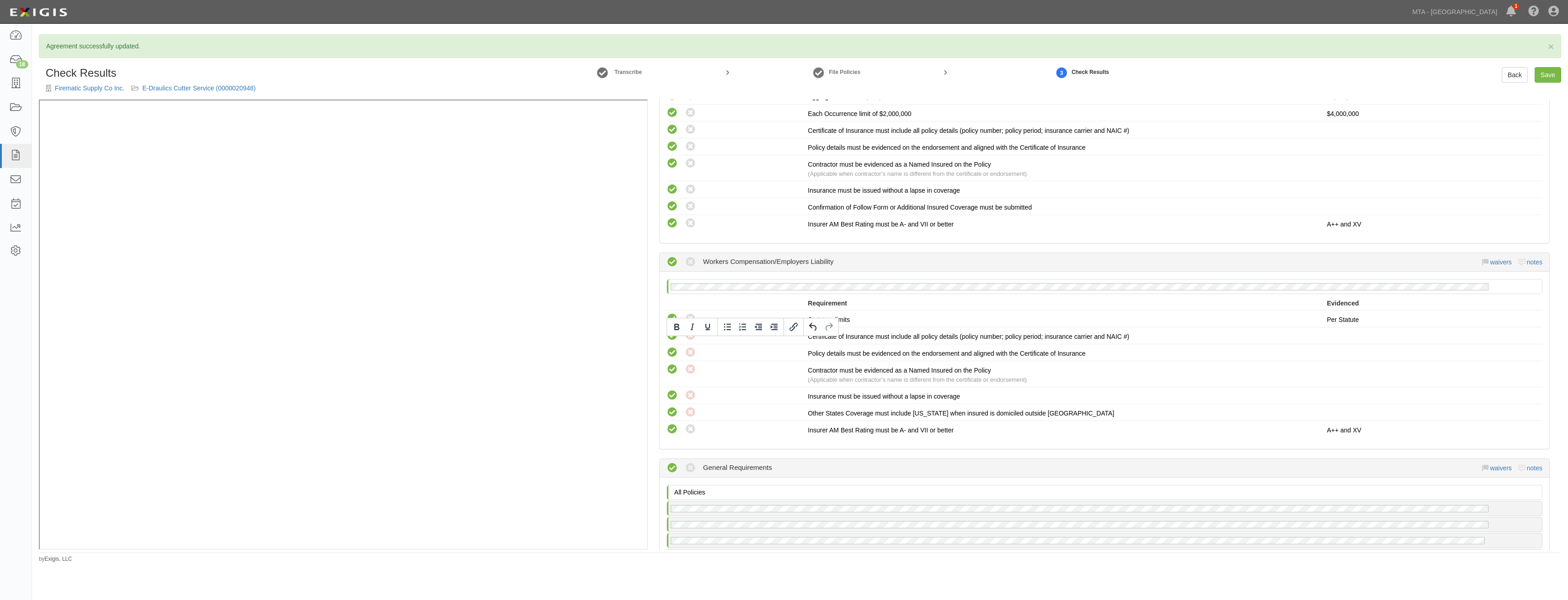
scroll to position [252, 0]
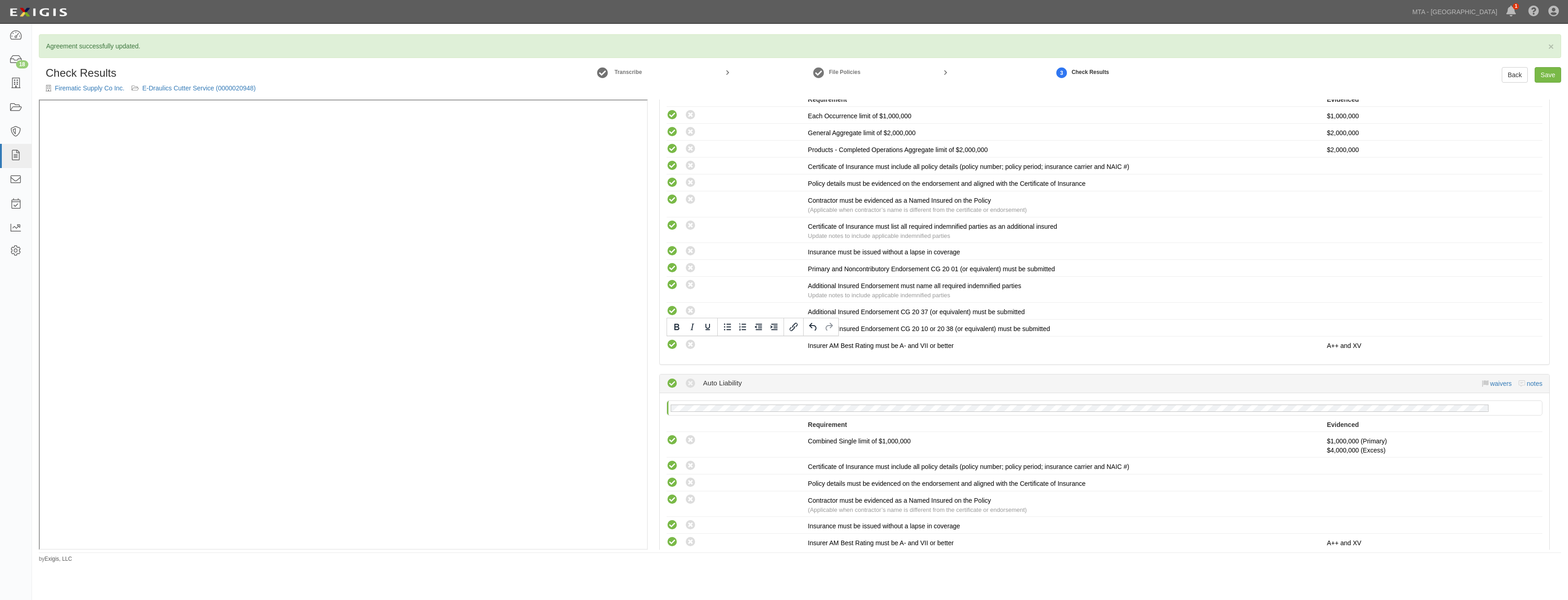
drag, startPoint x: 1221, startPoint y: 399, endPoint x: 1459, endPoint y: 197, distance: 312.2
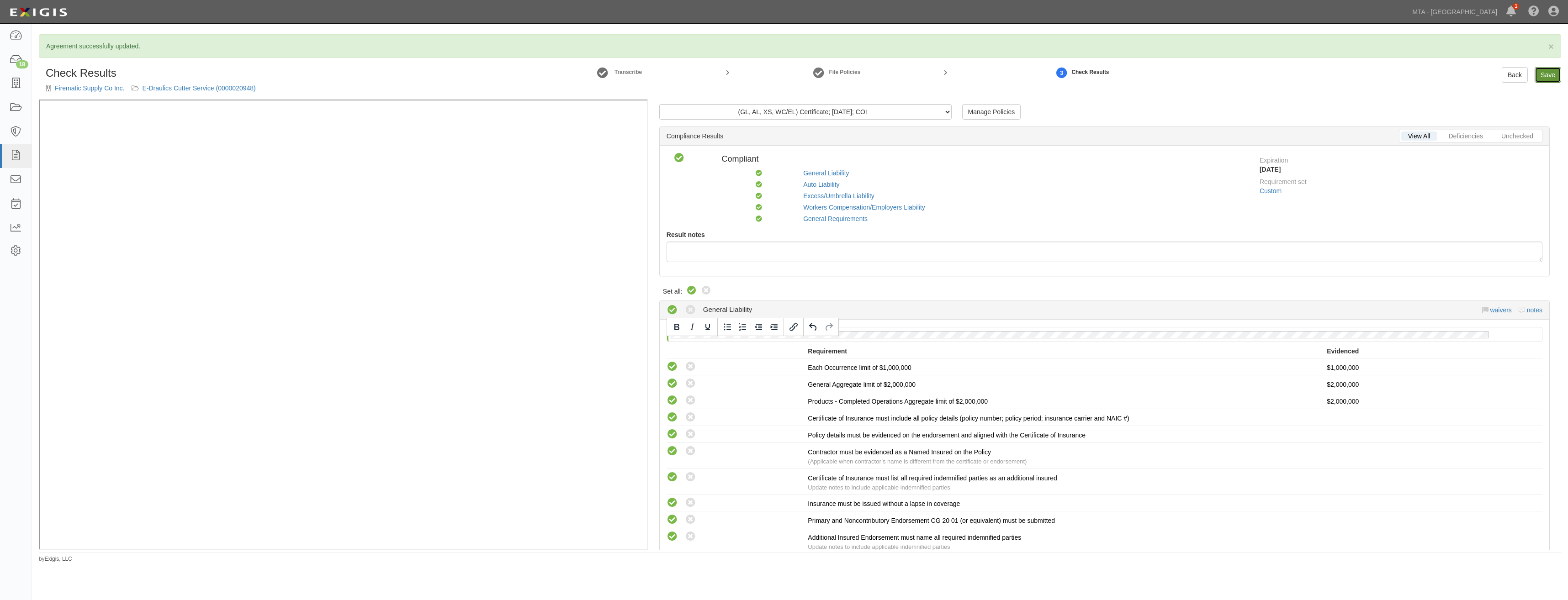
click at [1546, 71] on link "Save" at bounding box center [1548, 75] width 27 height 16
radio input "true"
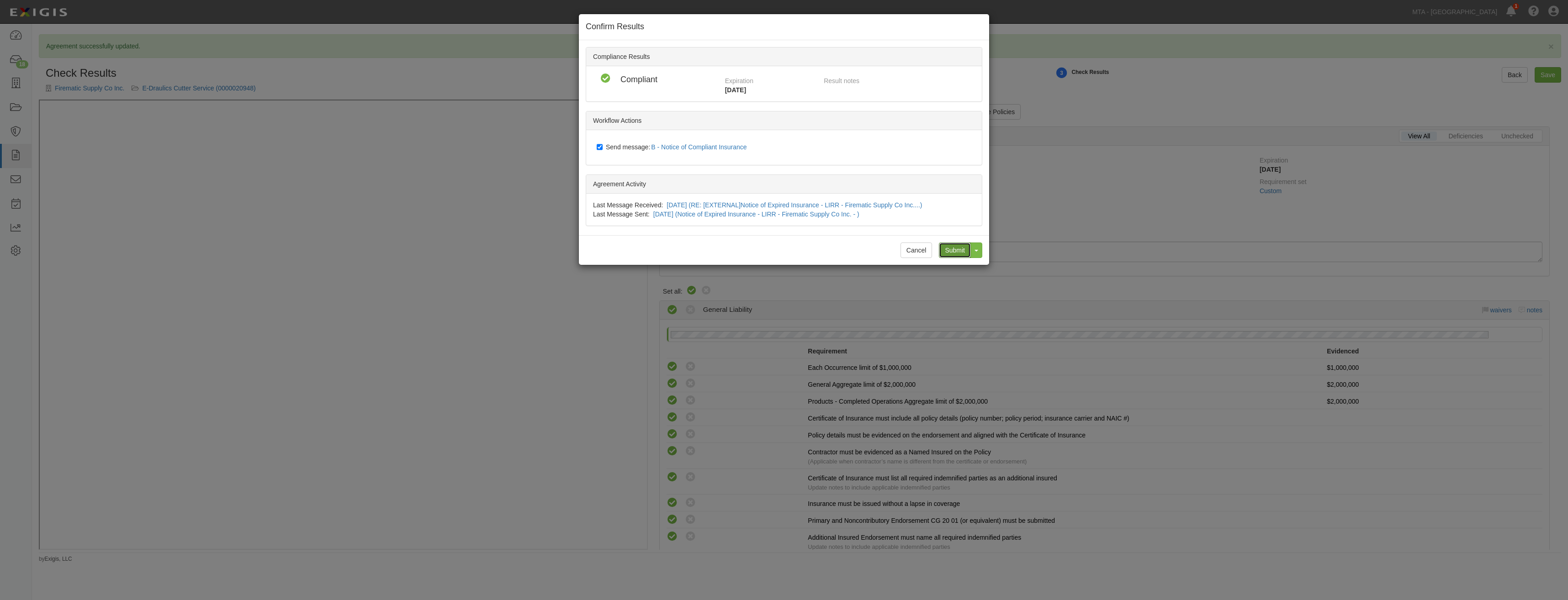
click at [951, 252] on input "Submit" at bounding box center [954, 251] width 32 height 16
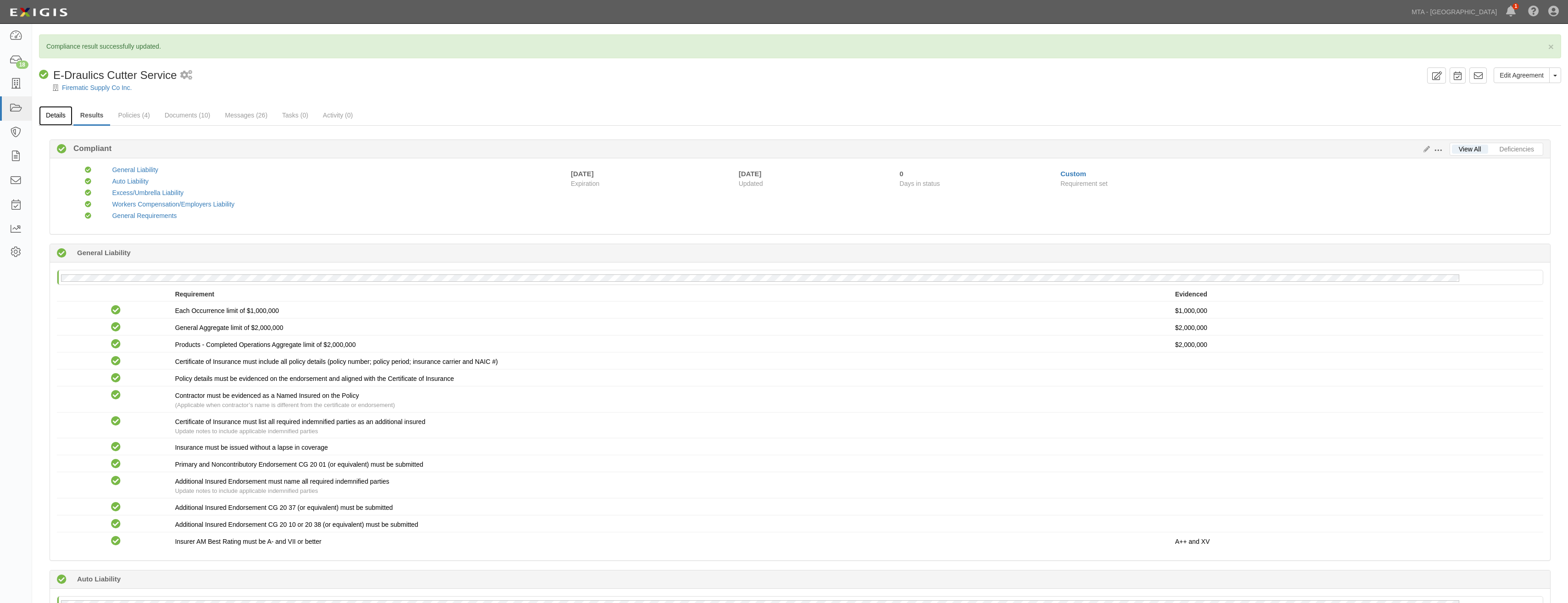
click at [53, 121] on link "Details" at bounding box center [56, 116] width 34 height 20
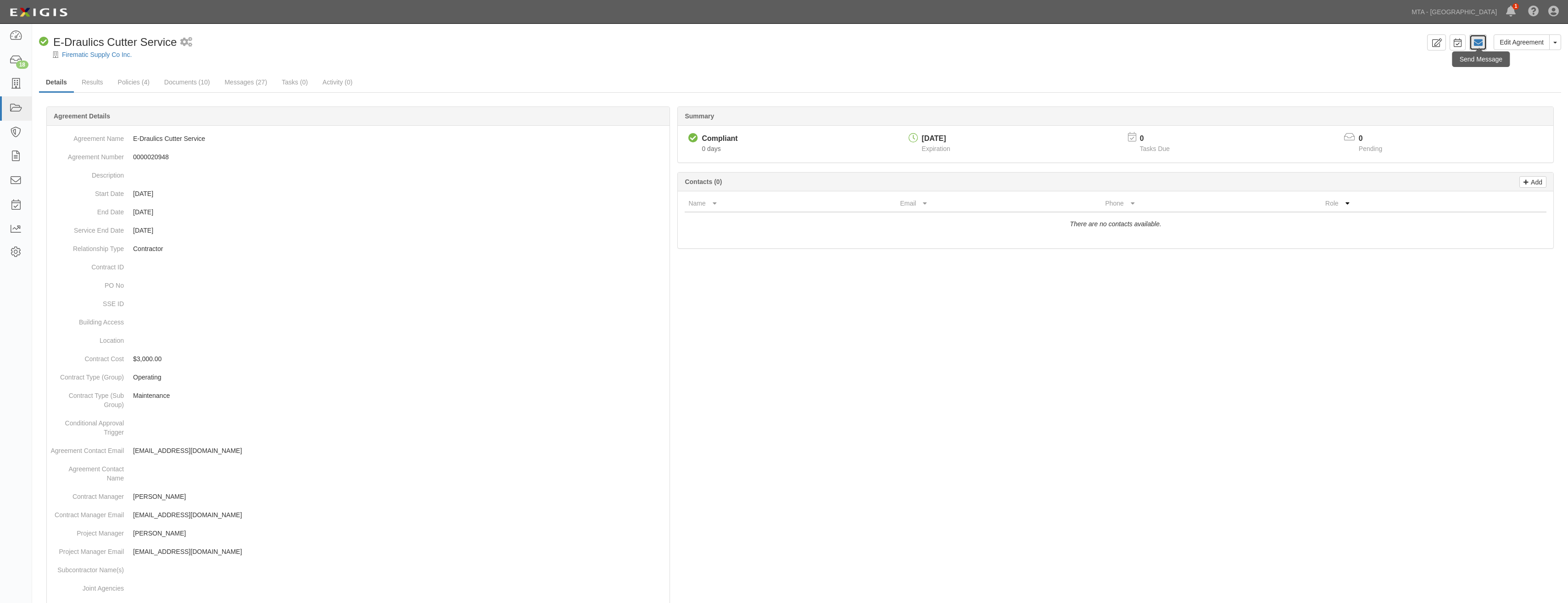
click at [1480, 43] on icon at bounding box center [1478, 42] width 9 height 9
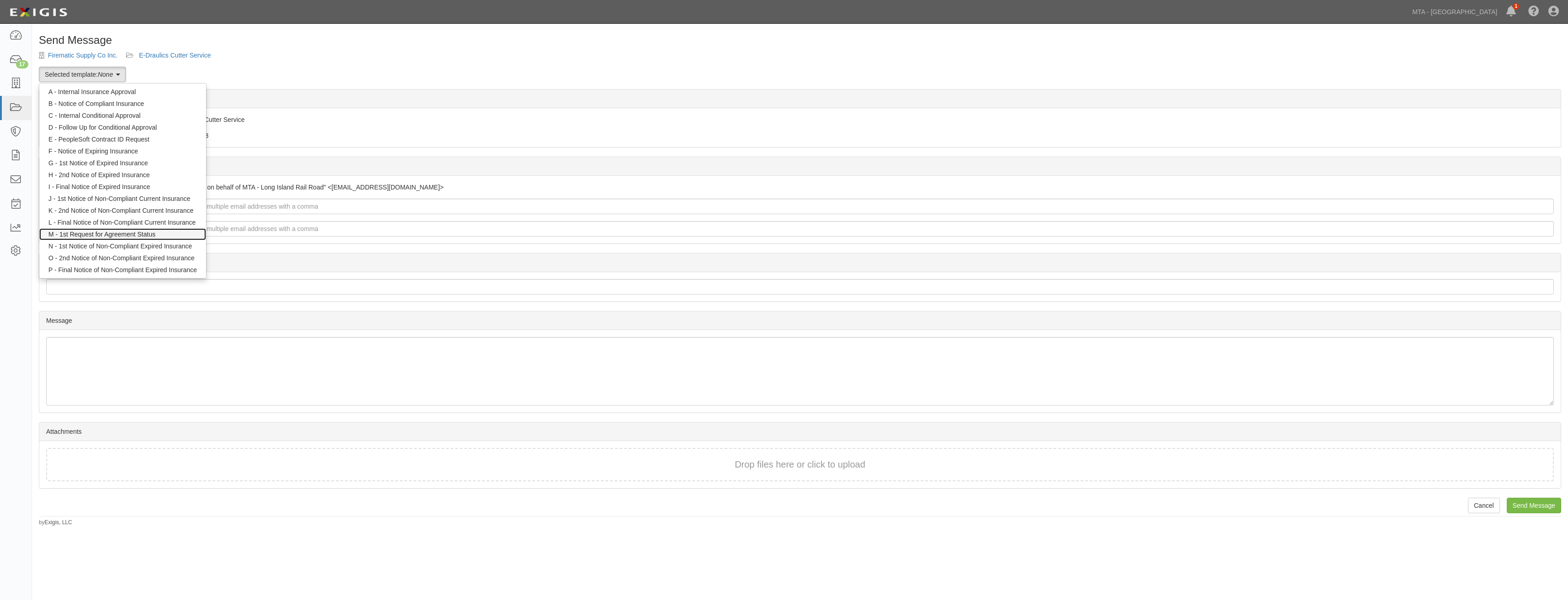
click at [181, 229] on link "M - 1st Request for Agreement Status" at bounding box center [123, 234] width 167 height 12
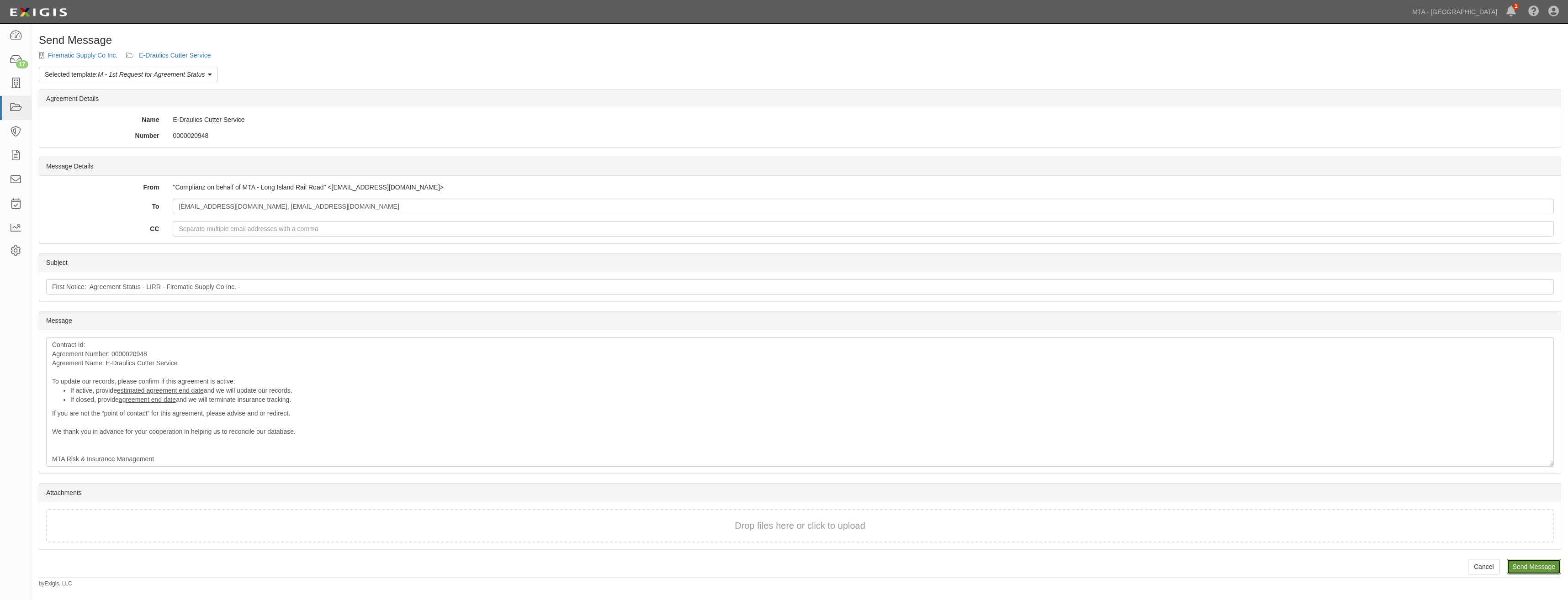
click at [1534, 570] on input "Send Message" at bounding box center [1533, 567] width 54 height 16
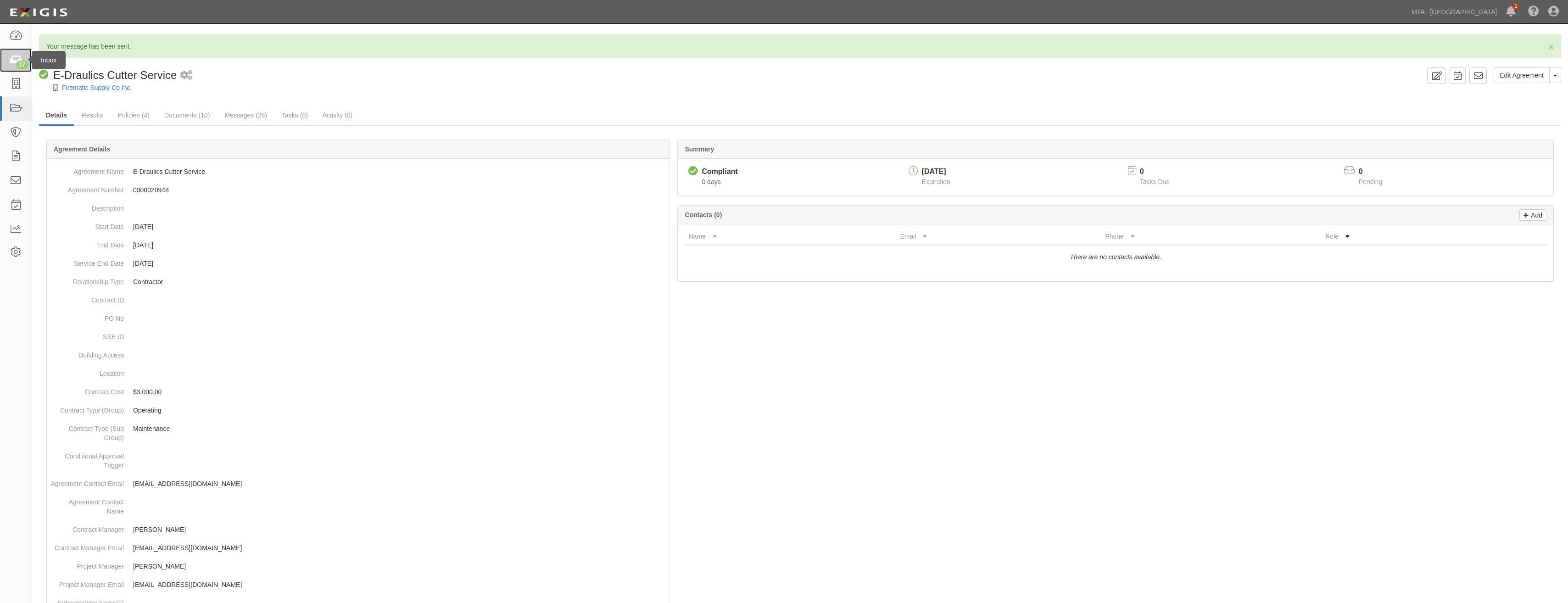
click at [24, 62] on div "17" at bounding box center [22, 65] width 12 height 9
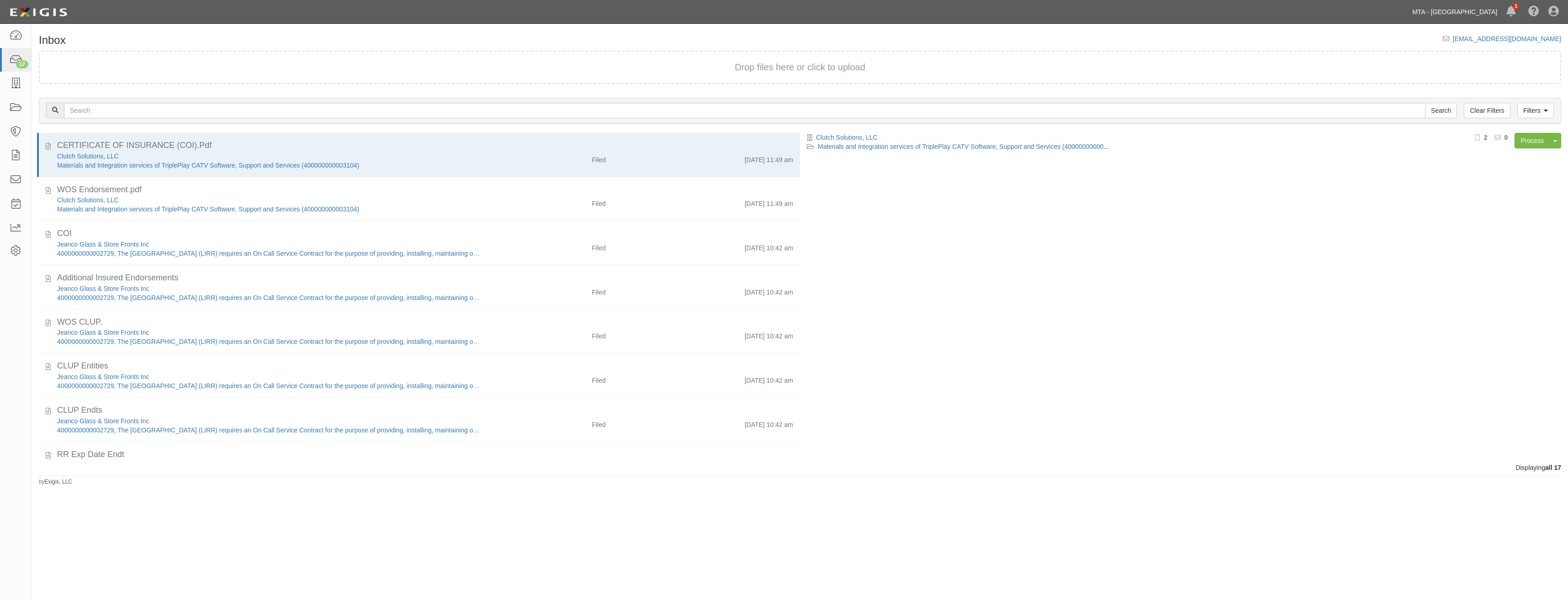
click at [1461, 10] on link "MTA - [GEOGRAPHIC_DATA]" at bounding box center [1455, 12] width 94 height 18
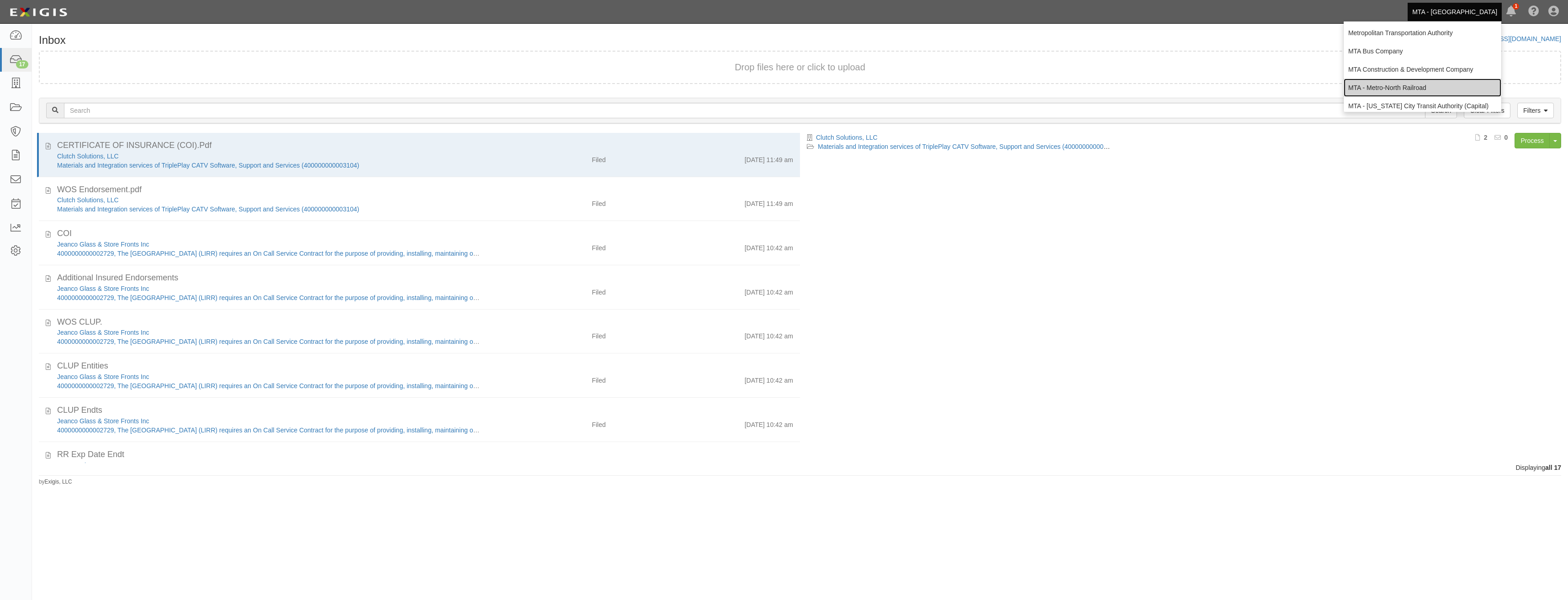
click at [1405, 87] on link "MTA - Metro-North Railroad" at bounding box center [1422, 88] width 158 height 18
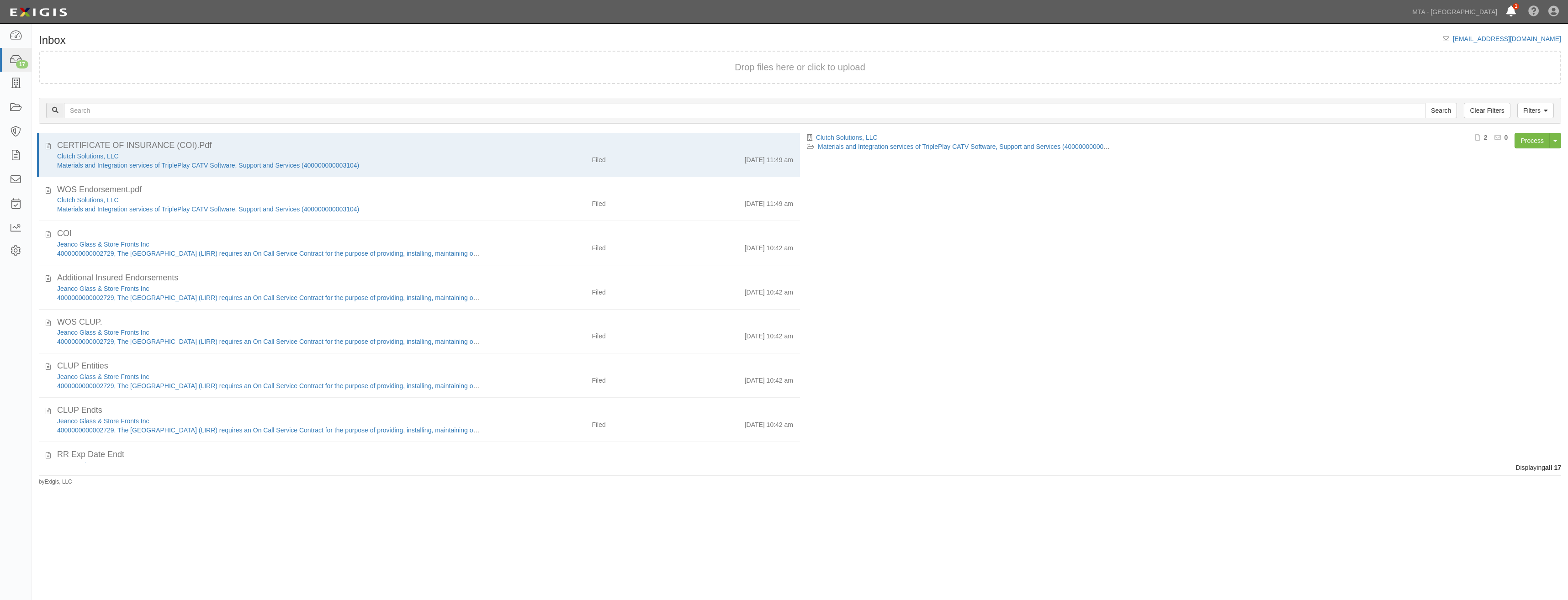
click at [1510, 12] on icon at bounding box center [1511, 12] width 10 height 11
click at [1406, 52] on link "REQUEST THE EXCESS LIABLITY COVERAGE" at bounding box center [1404, 57] width 161 height 17
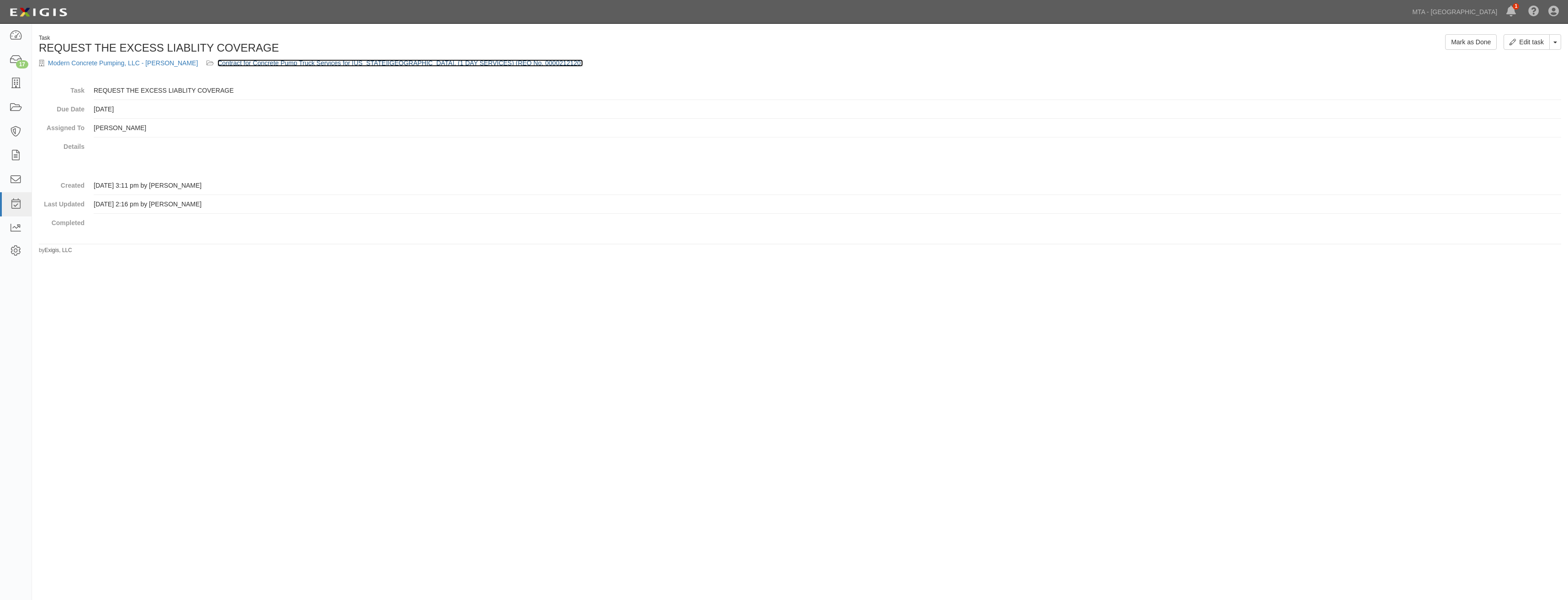
click at [250, 63] on link "Contract for Concrete Pump Truck Services for [US_STATE][GEOGRAPHIC_DATA]. (1 D…" at bounding box center [400, 63] width 365 height 7
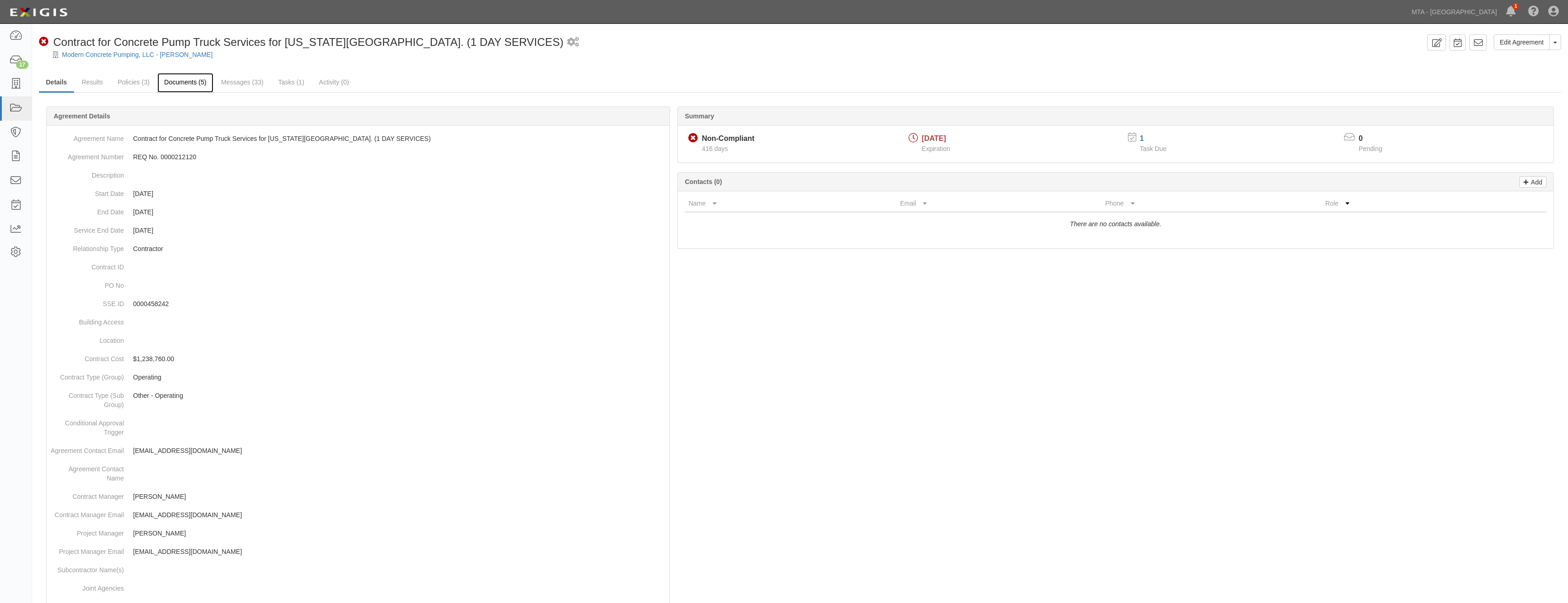
click at [195, 90] on link "Documents (5)" at bounding box center [185, 83] width 56 height 20
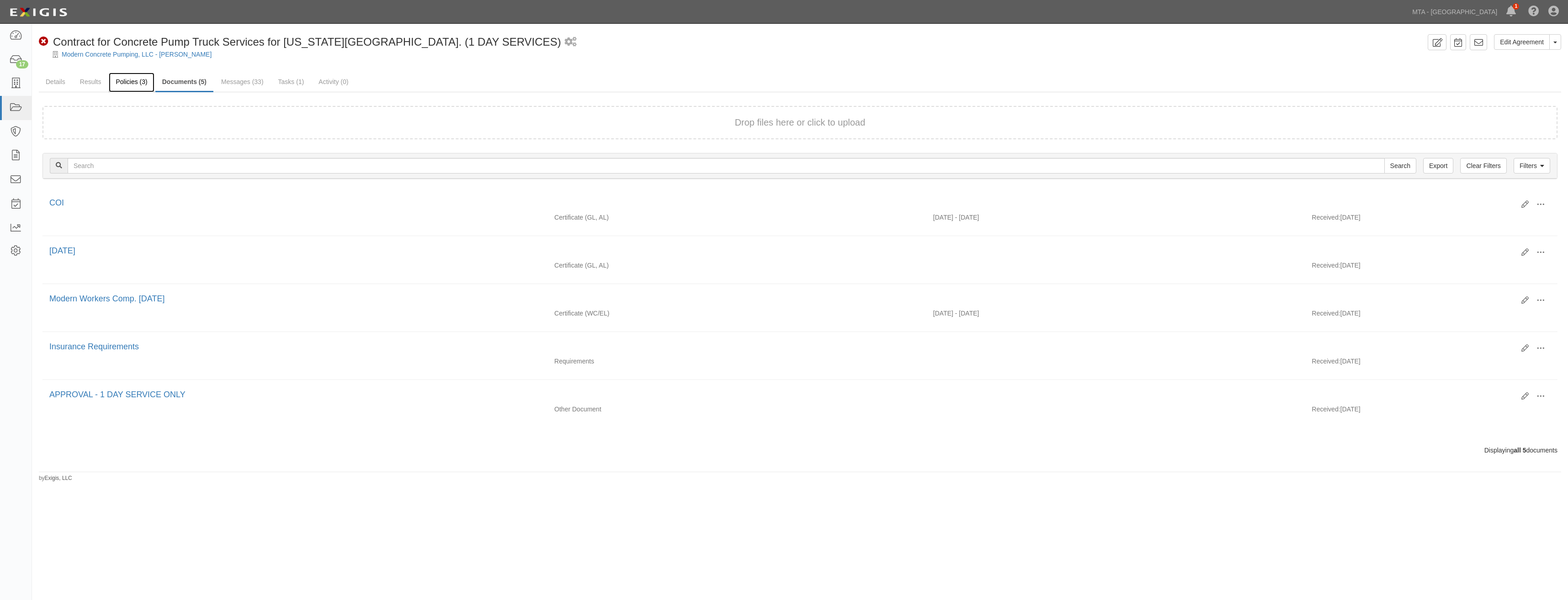
click at [134, 83] on link "Policies (3)" at bounding box center [131, 82] width 45 height 19
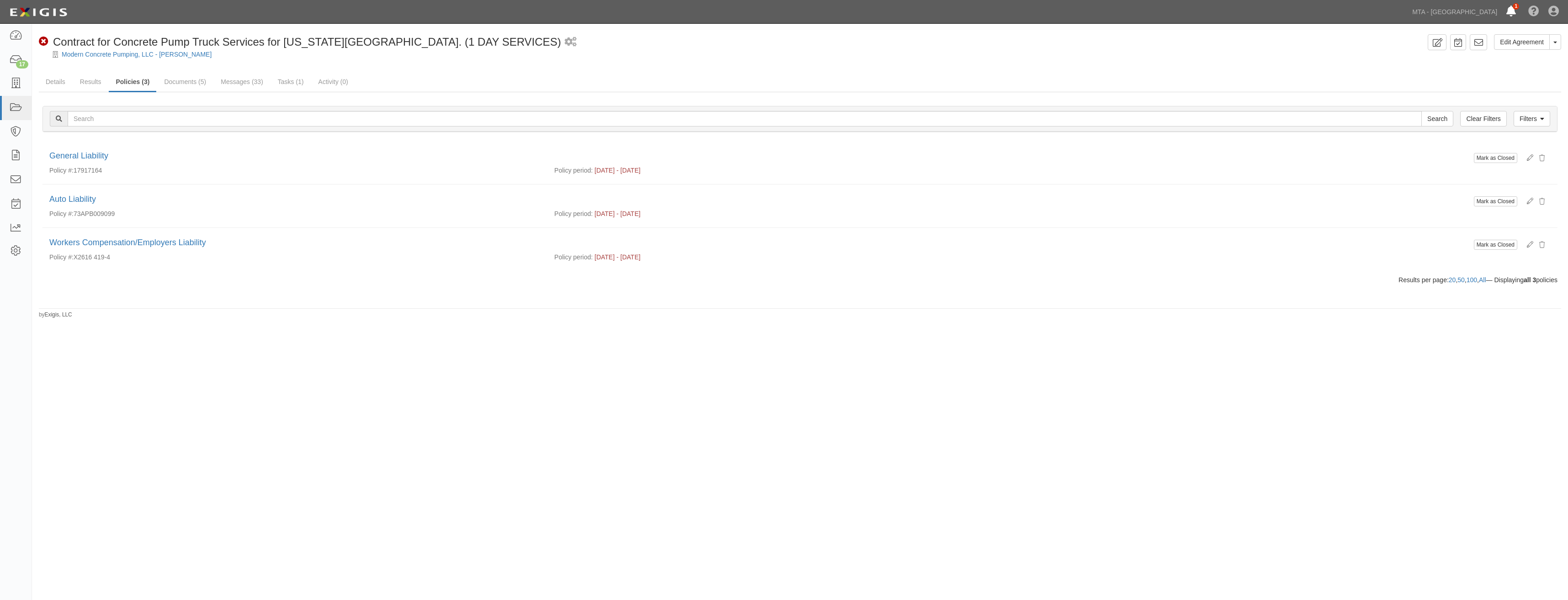
click at [1516, 7] on icon at bounding box center [1511, 12] width 10 height 11
click at [173, 88] on link "Documents (5)" at bounding box center [185, 82] width 56 height 19
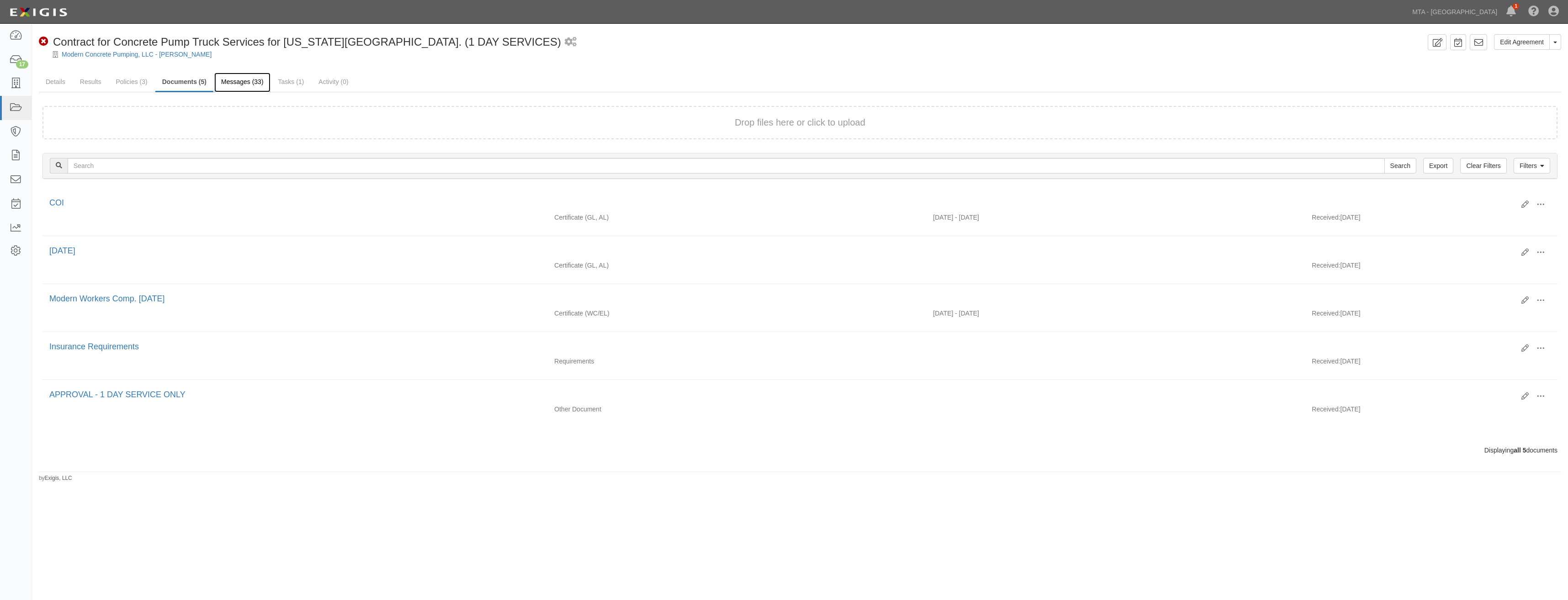
click at [231, 87] on link "Messages (33)" at bounding box center [242, 82] width 56 height 19
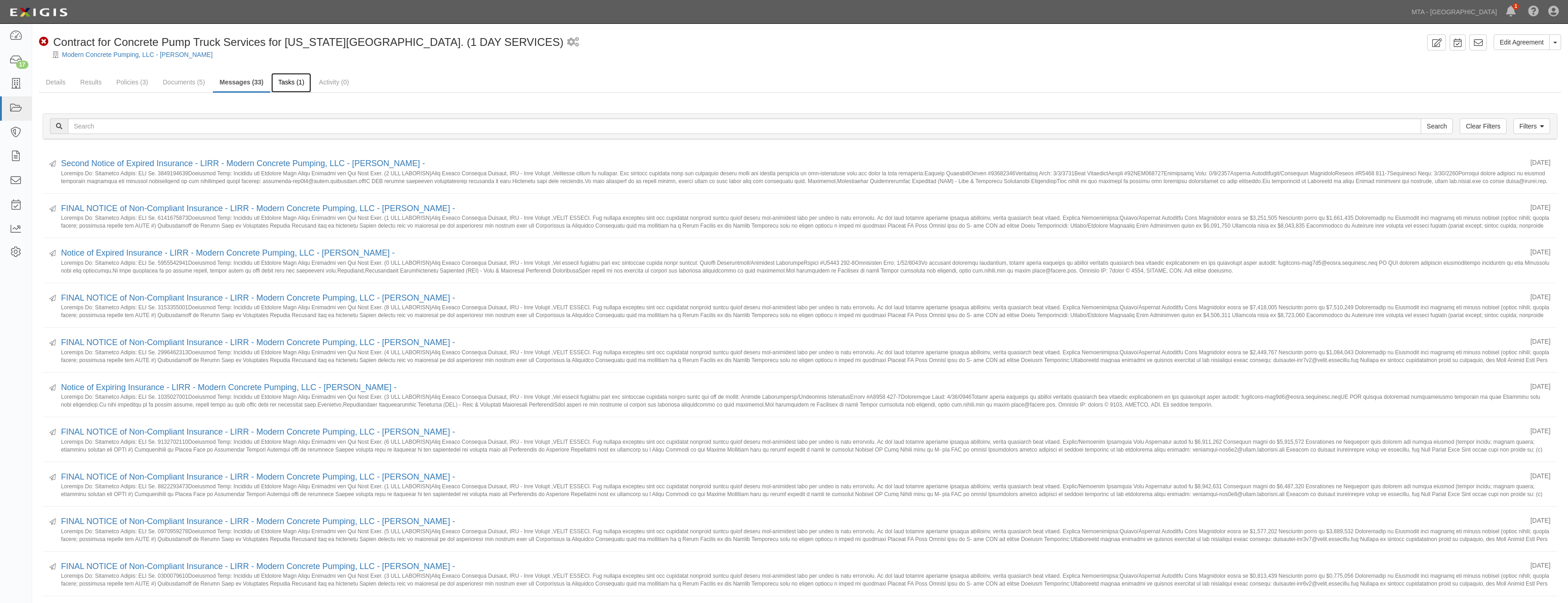
click at [296, 84] on link "Tasks (1)" at bounding box center [291, 83] width 40 height 20
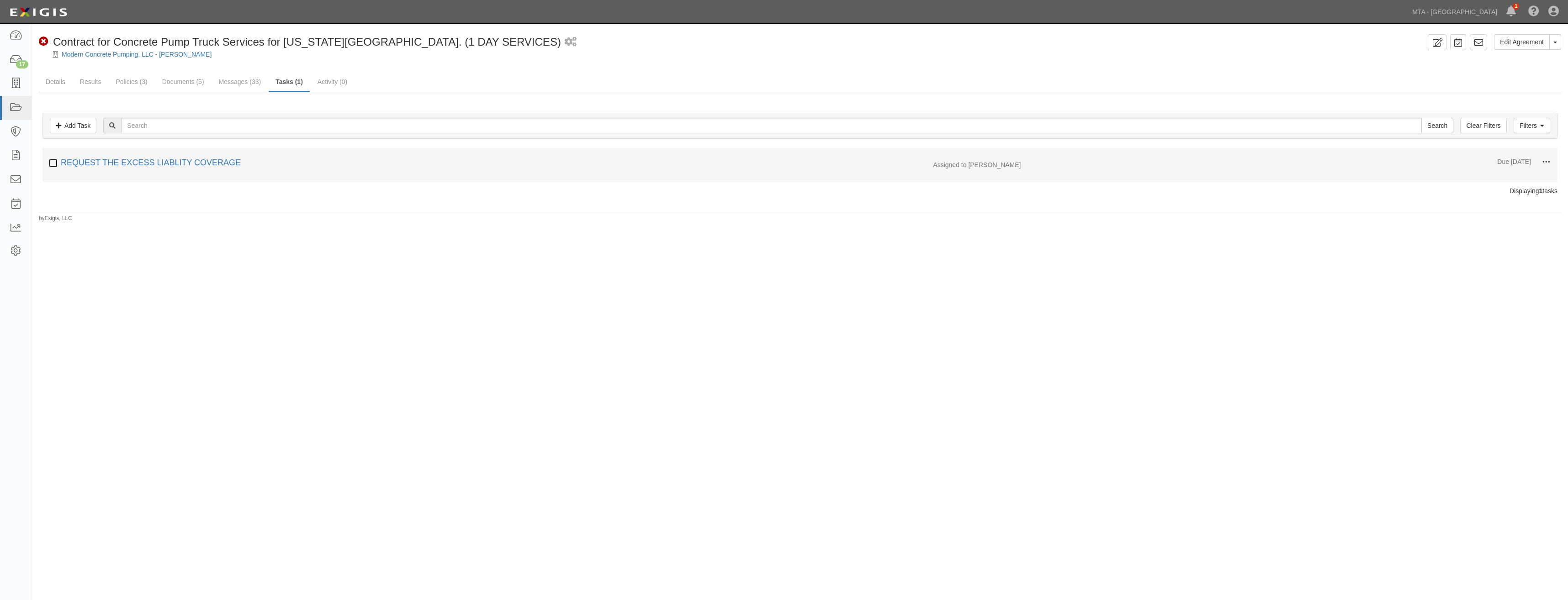
click at [1545, 166] on span at bounding box center [1546, 162] width 9 height 9
click at [1509, 162] on link "Edit" at bounding box center [1503, 161] width 72 height 16
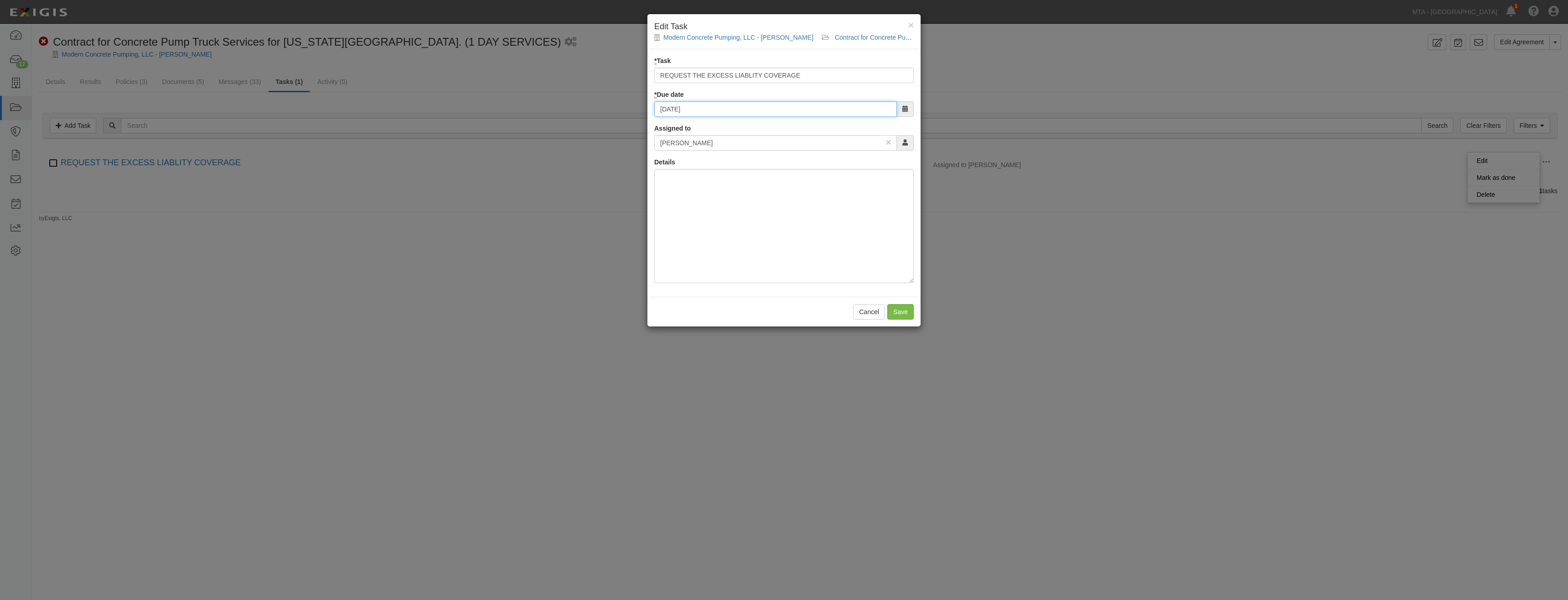
click at [724, 113] on input "[DATE]" at bounding box center [775, 110] width 243 height 16
click at [677, 206] on td "25" at bounding box center [677, 209] width 14 height 14
type input "[DATE]"
click at [898, 311] on input "Save" at bounding box center [901, 312] width 27 height 16
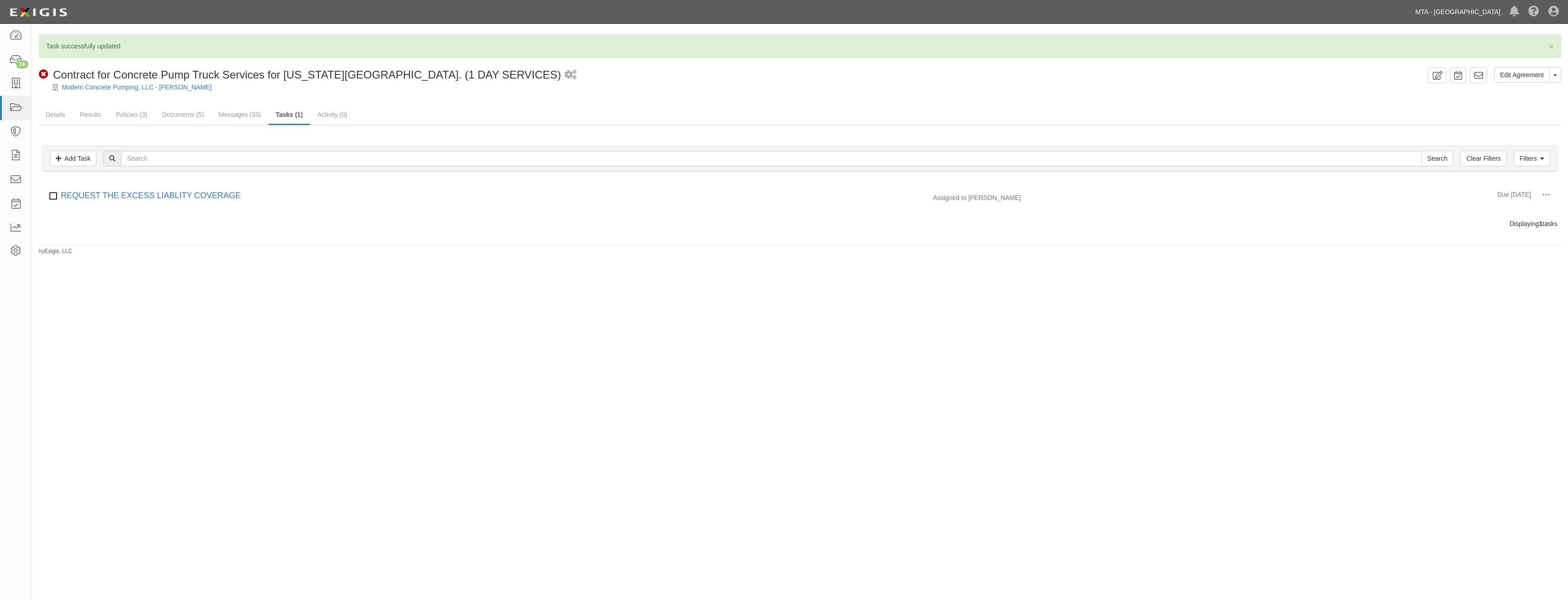
click at [1452, 9] on link "MTA - [GEOGRAPHIC_DATA]" at bounding box center [1458, 12] width 94 height 18
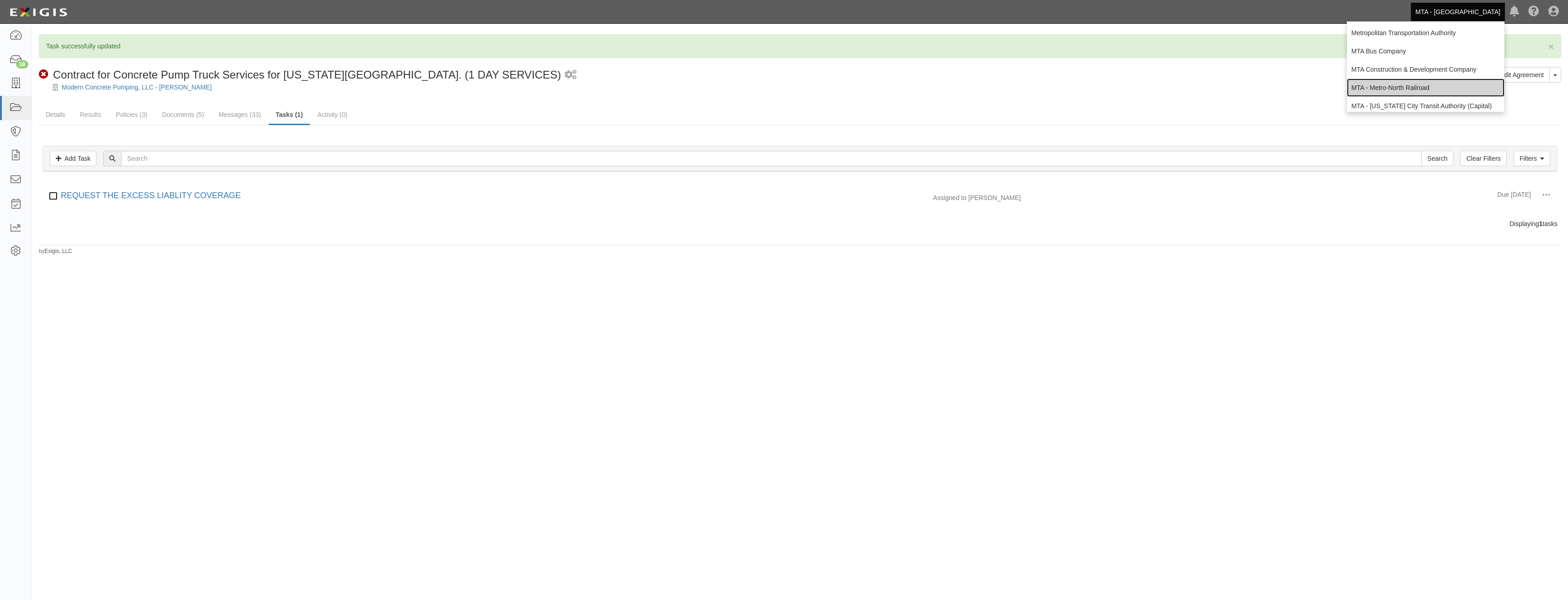
click at [1406, 88] on link "MTA - Metro-North Railroad" at bounding box center [1426, 88] width 158 height 18
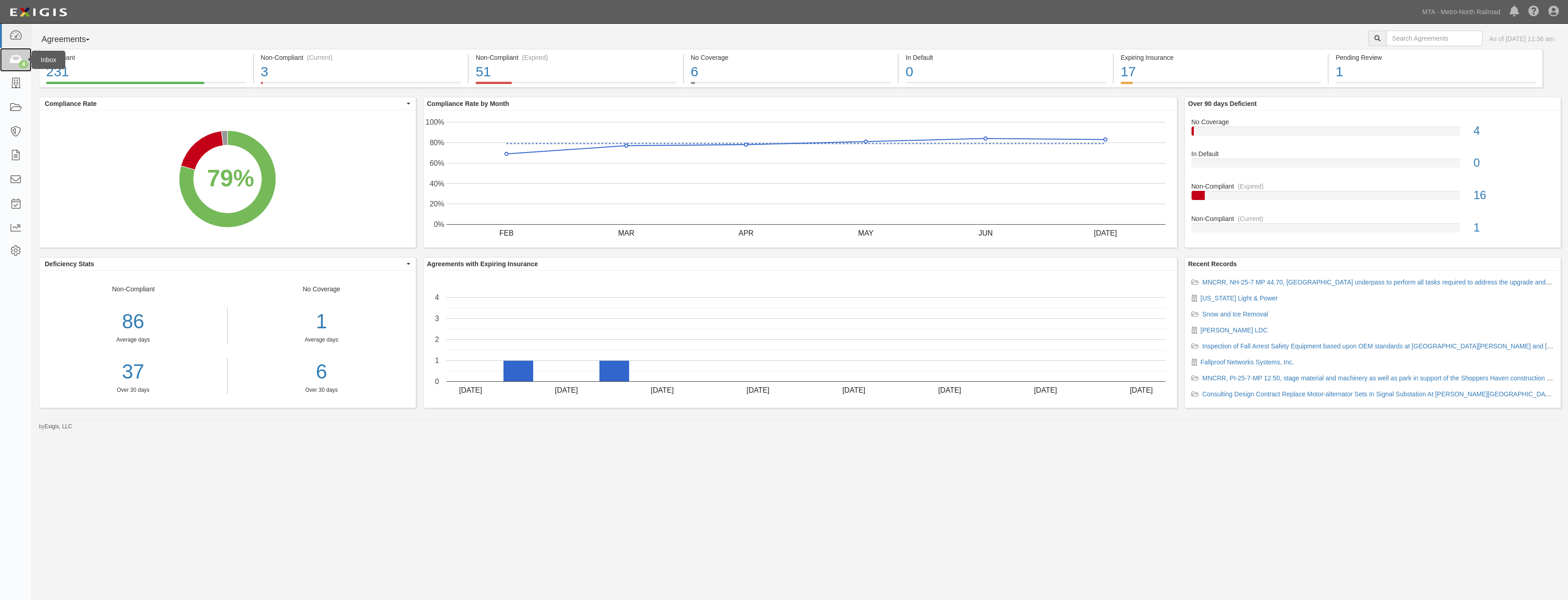
click at [13, 58] on icon at bounding box center [15, 60] width 13 height 10
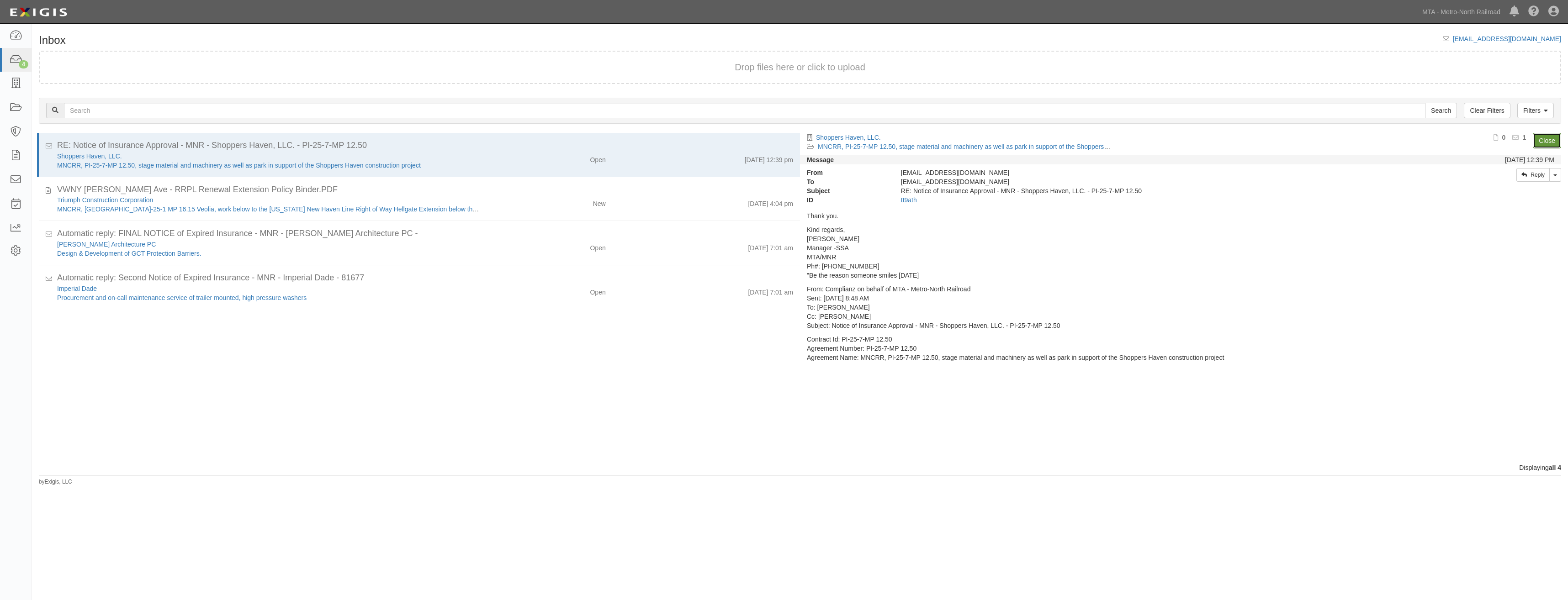
click at [1547, 138] on link "Close" at bounding box center [1547, 141] width 29 height 16
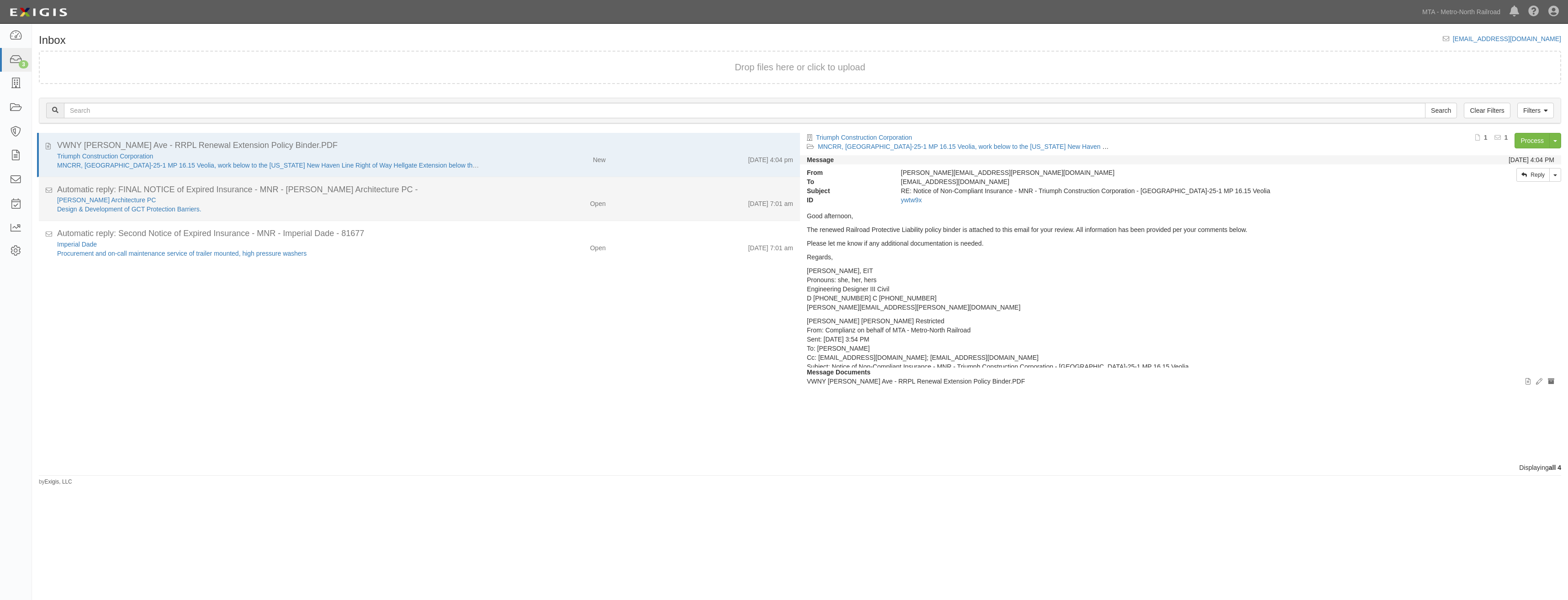
click at [629, 240] on div "[DATE] 7:01 am" at bounding box center [707, 246] width 187 height 13
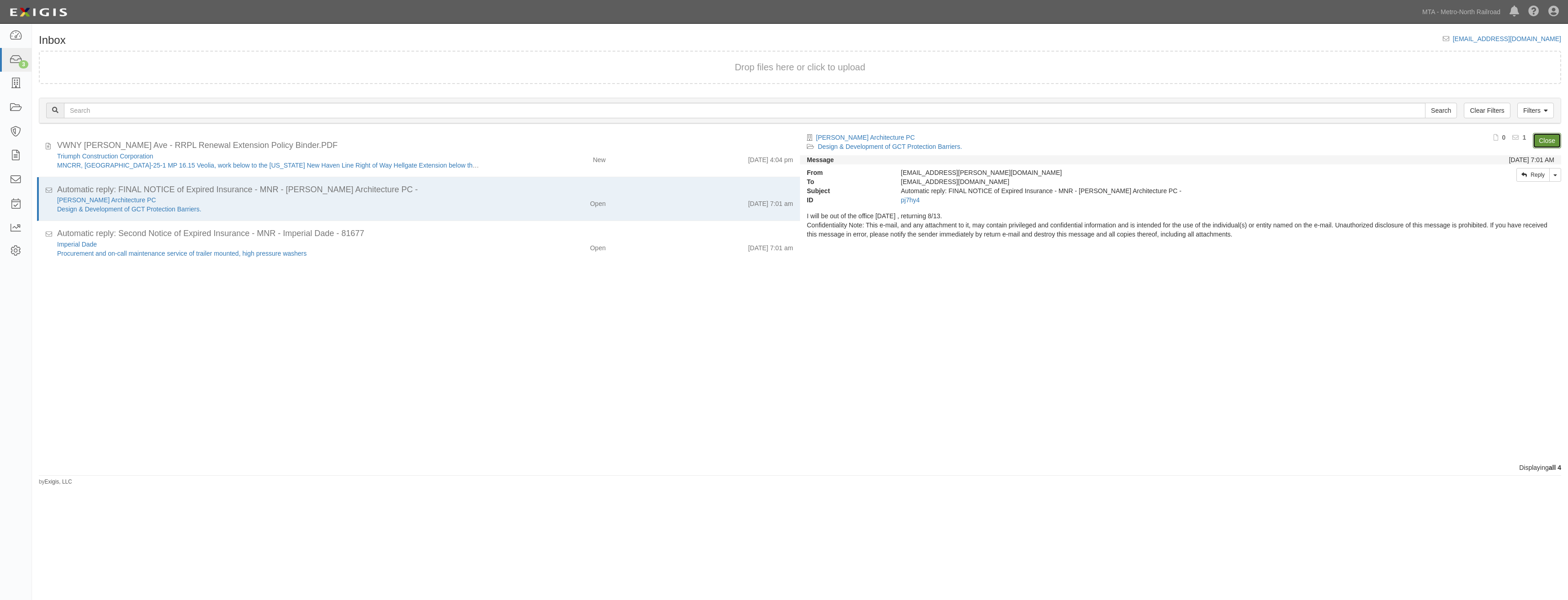
click at [1555, 143] on link "Close" at bounding box center [1547, 141] width 29 height 16
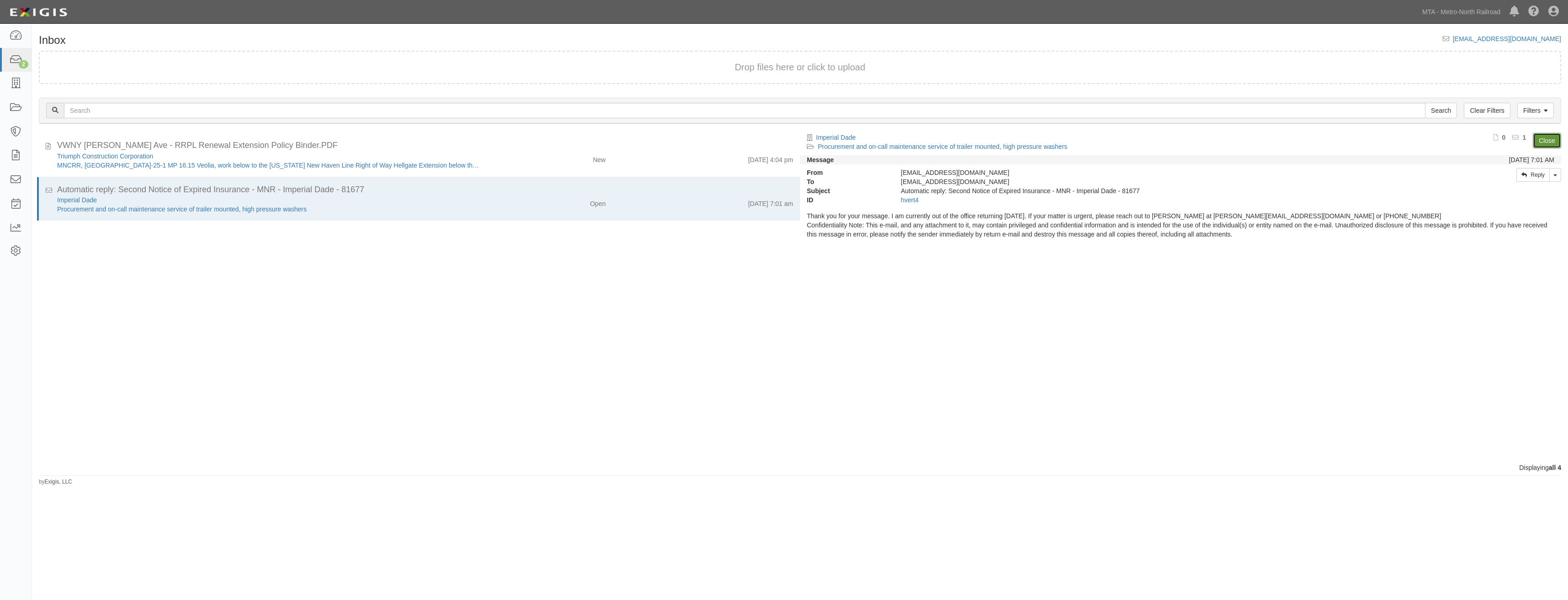
click at [1555, 143] on link "Close" at bounding box center [1547, 141] width 29 height 16
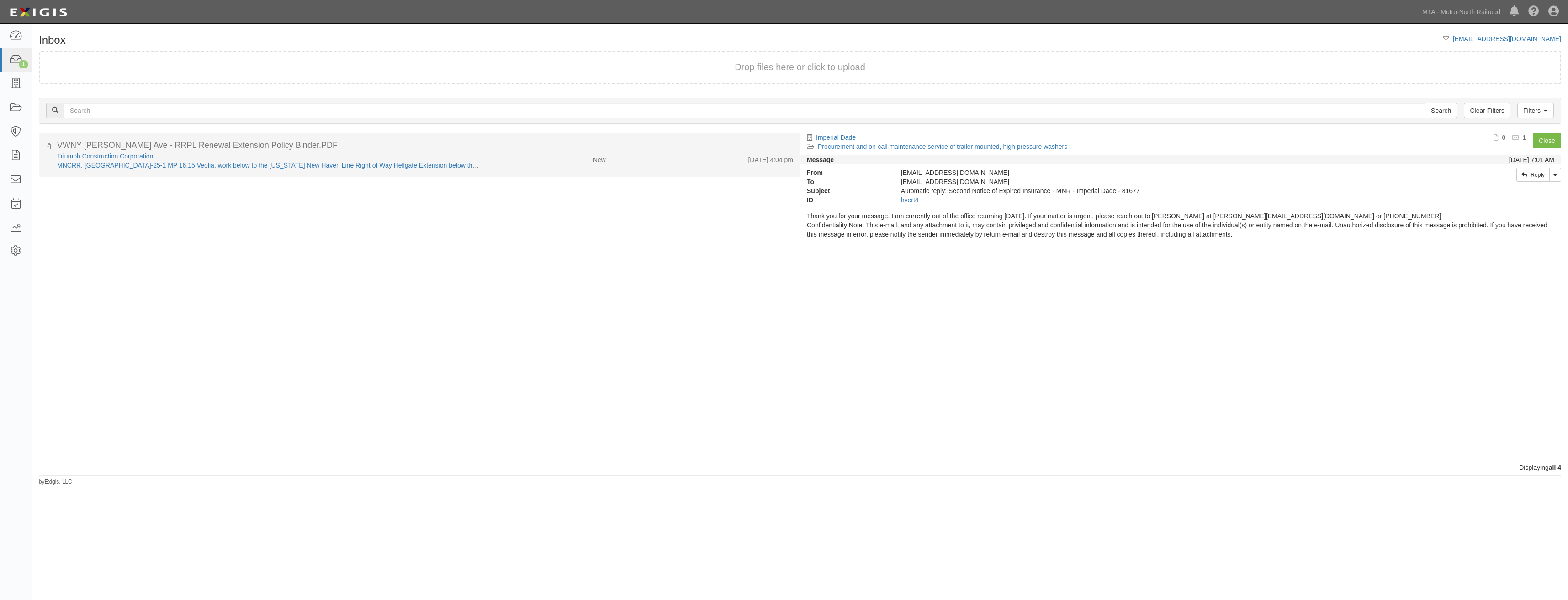
click at [660, 156] on div "8/8/25 4:04 pm" at bounding box center [707, 158] width 187 height 13
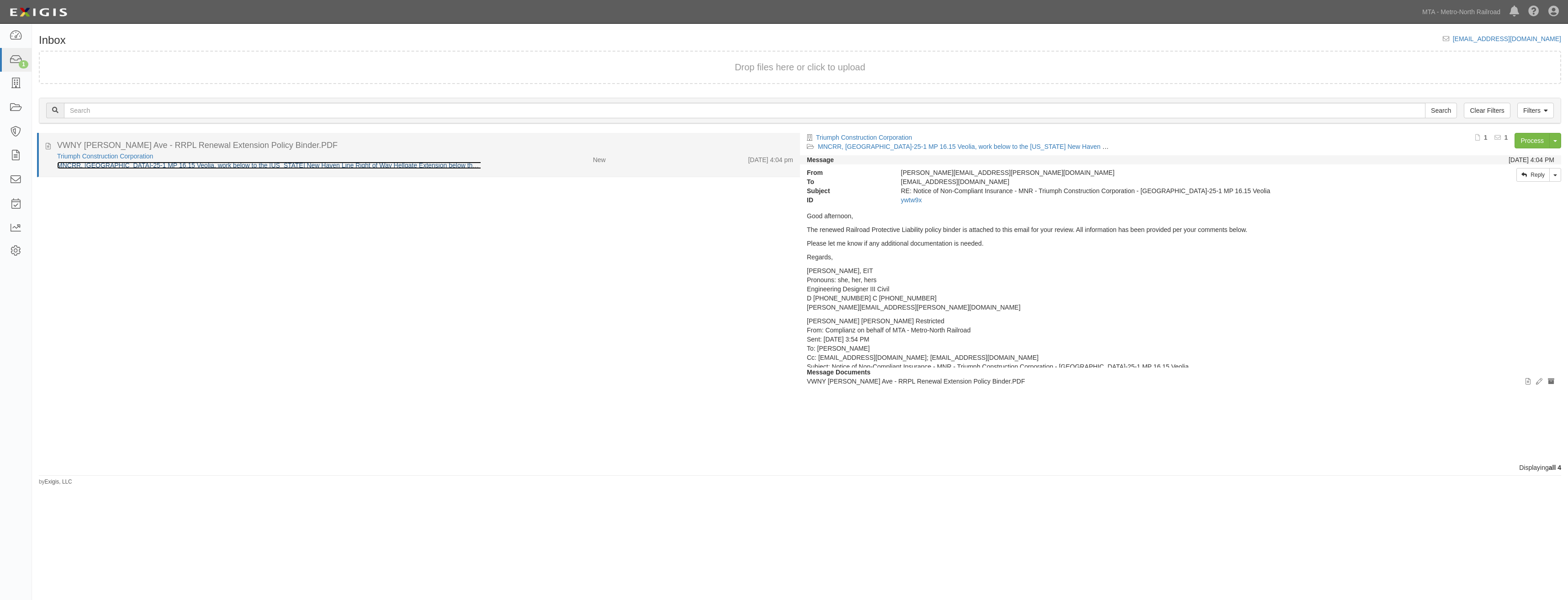
click at [268, 166] on link "MNCRR, NY-25-1 MP 16.15 Veolia, work below to the New York New Haven Line Right…" at bounding box center [447, 166] width 779 height 7
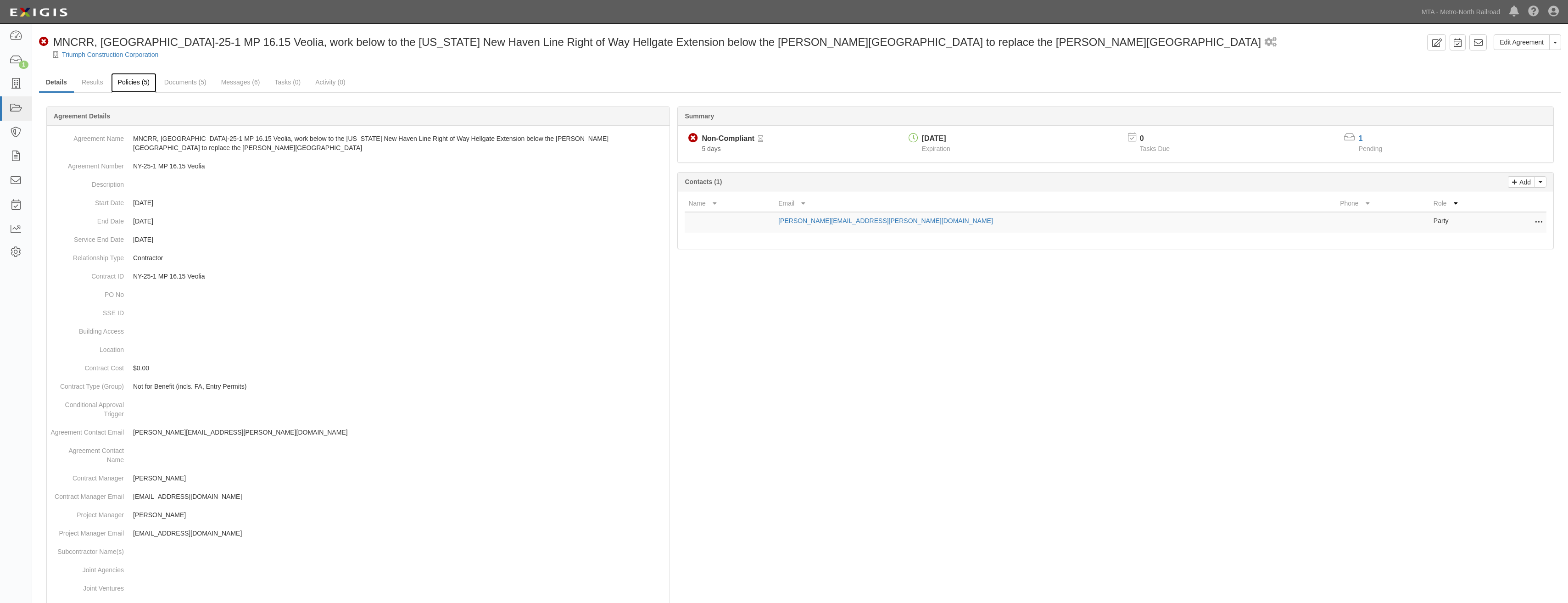
click at [145, 80] on link "Policies (5)" at bounding box center [134, 83] width 45 height 20
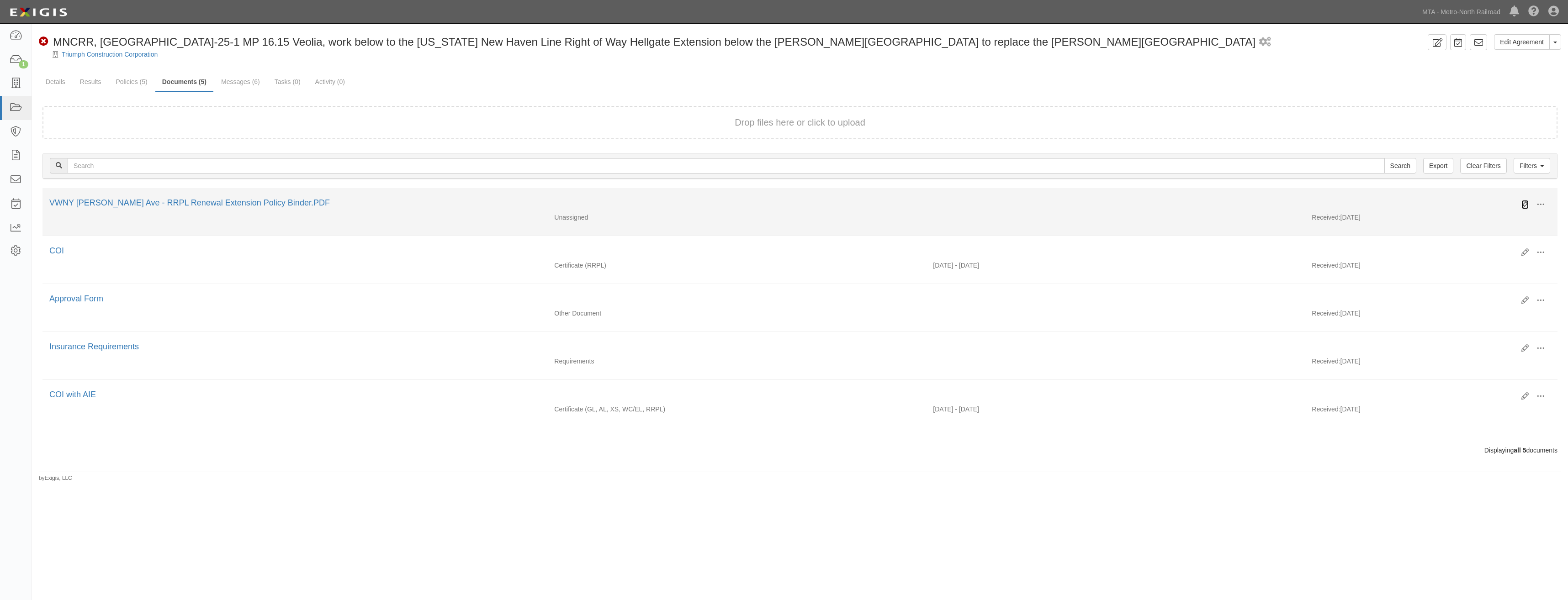
click at [1523, 203] on icon at bounding box center [1525, 204] width 7 height 7
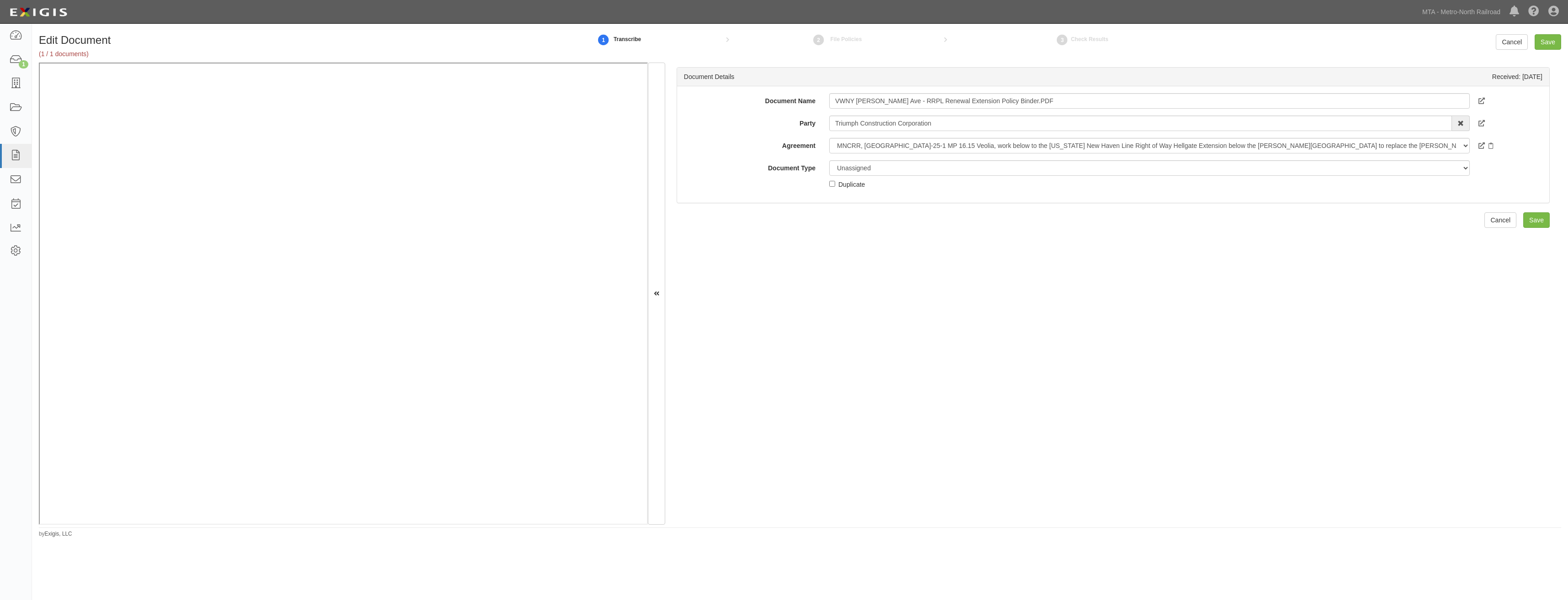
click at [966, 90] on div "Document Name VWNY Webster Ave - RRPL Renewal Extension Policy Binder.PDF Party…" at bounding box center [1113, 144] width 872 height 116
click at [964, 99] on input "VWNY Webster Ave - RRPL Renewal Extension Policy Binder.PDF" at bounding box center [1149, 101] width 640 height 16
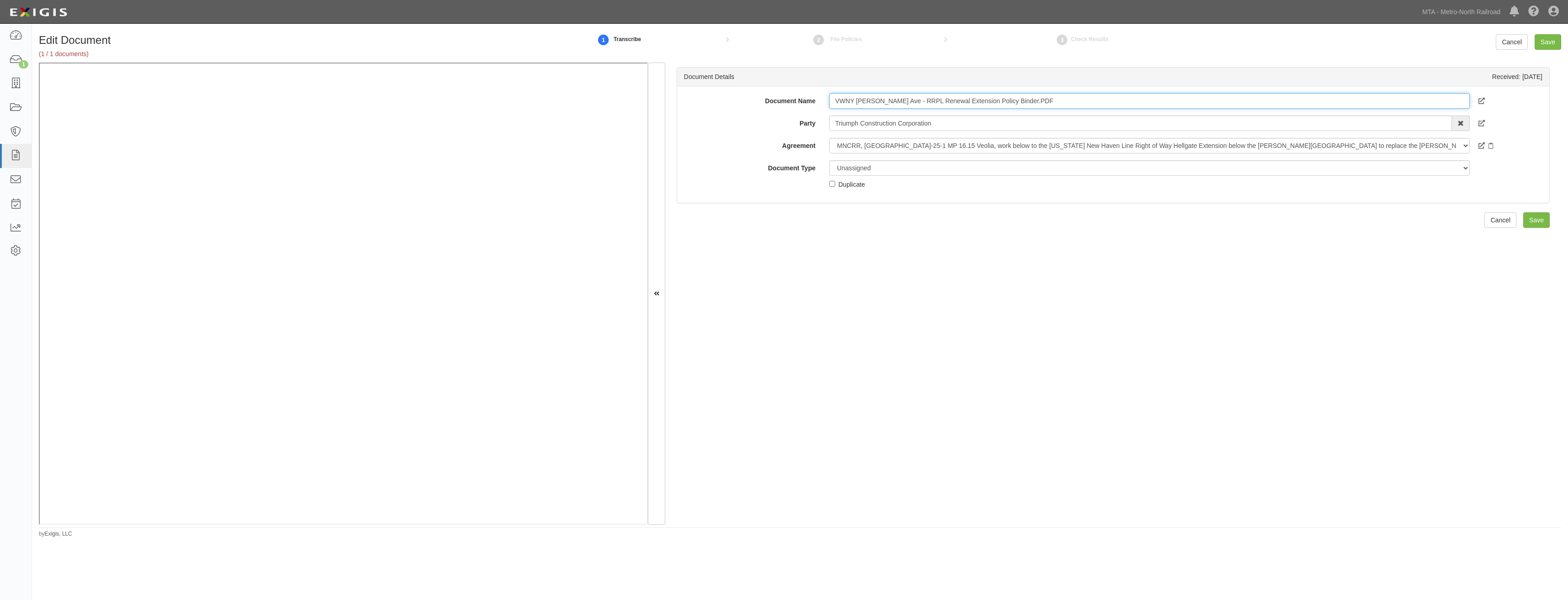
click at [964, 99] on input "VWNY Webster Ave - RRPL Renewal Extension Policy Binder.PDF" at bounding box center [1149, 101] width 640 height 16
type input "RRPL Binder"
click at [953, 168] on select "Unassigned Binder Cancellation Notice Certificate Contract Endorsement Insuranc…" at bounding box center [1149, 168] width 640 height 16
click at [829, 160] on select "Unassigned Binder Cancellation Notice Certificate Contract Endorsement Insuranc…" at bounding box center [1149, 168] width 640 height 16
click at [1139, 173] on select "Unassigned Binder Cancellation Notice Certificate Contract Endorsement Insuranc…" at bounding box center [1149, 168] width 640 height 16
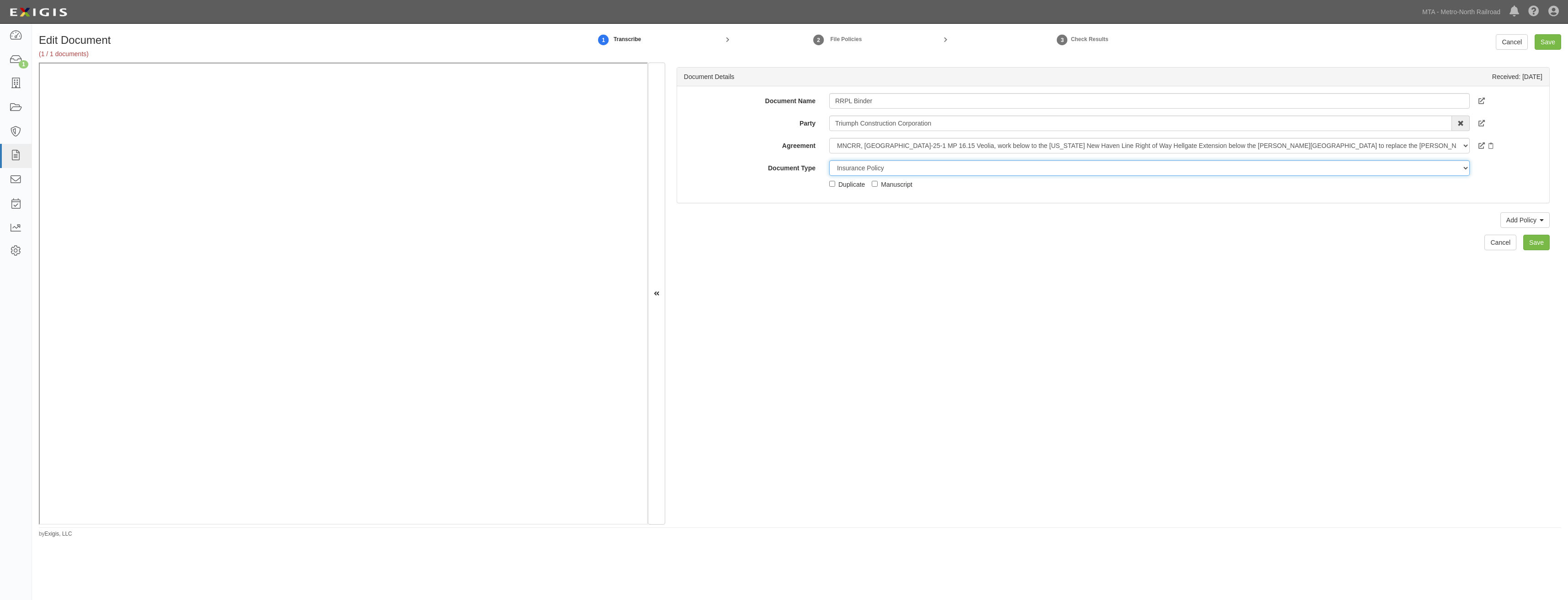
select select "BinderDetail"
click at [829, 160] on select "Unassigned Binder Cancellation Notice Certificate Contract Endorsement Insuranc…" at bounding box center [1149, 168] width 640 height 16
click at [1514, 214] on link "Add Policy" at bounding box center [1525, 220] width 49 height 16
click at [1458, 307] on link "Railroad Protective Liability" at bounding box center [1479, 308] width 140 height 12
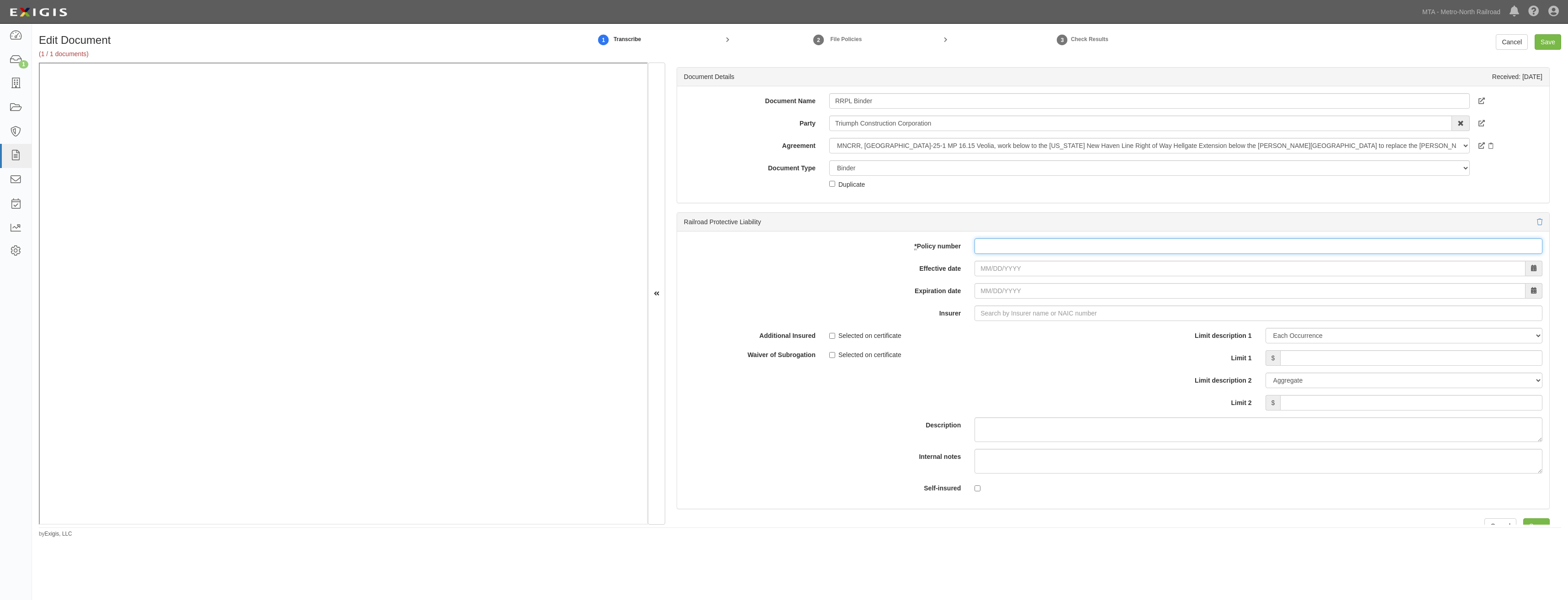
click at [1071, 248] on input "* Policy number" at bounding box center [1258, 246] width 568 height 16
paste input "DT-SPS-1X405246-IND-25"
type input "DT-SPS-1X405246-IND-25"
click at [1023, 268] on input "Effective date" at bounding box center [1250, 269] width 551 height 16
type input "08/07/2025"
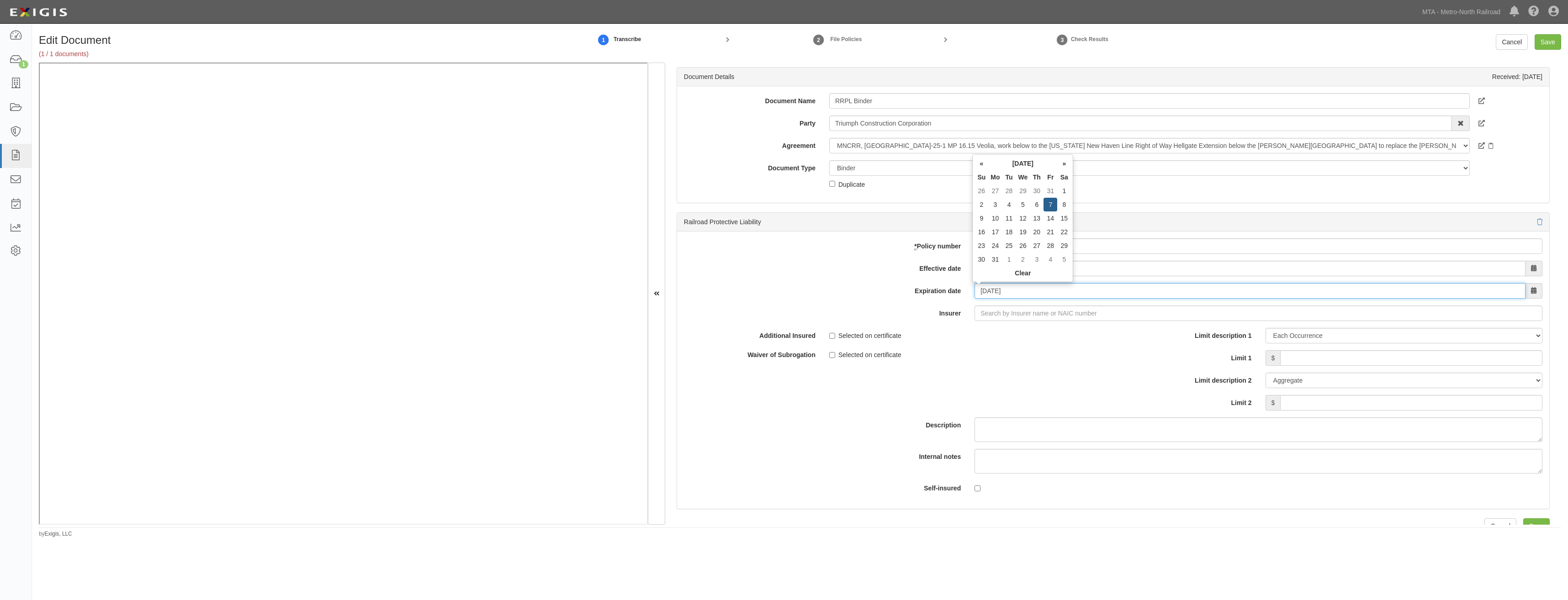
click at [1029, 291] on input "08/07/2026" at bounding box center [1250, 291] width 551 height 16
type input "02/07/2026"
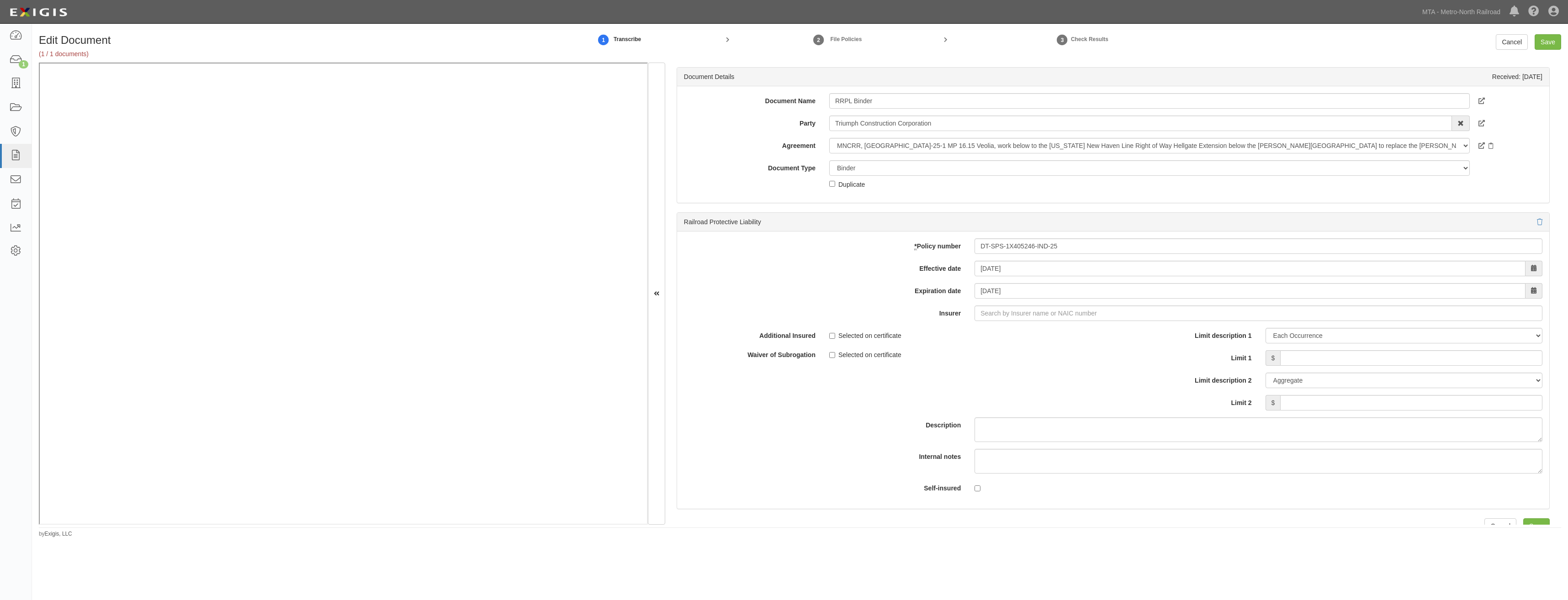
click at [951, 389] on div "Additional Insured Selected on certificate Waiver of Subrogation Selected on ce…" at bounding box center [1113, 415] width 872 height 174
click at [1060, 310] on input "Insurer" at bounding box center [1258, 313] width 568 height 16
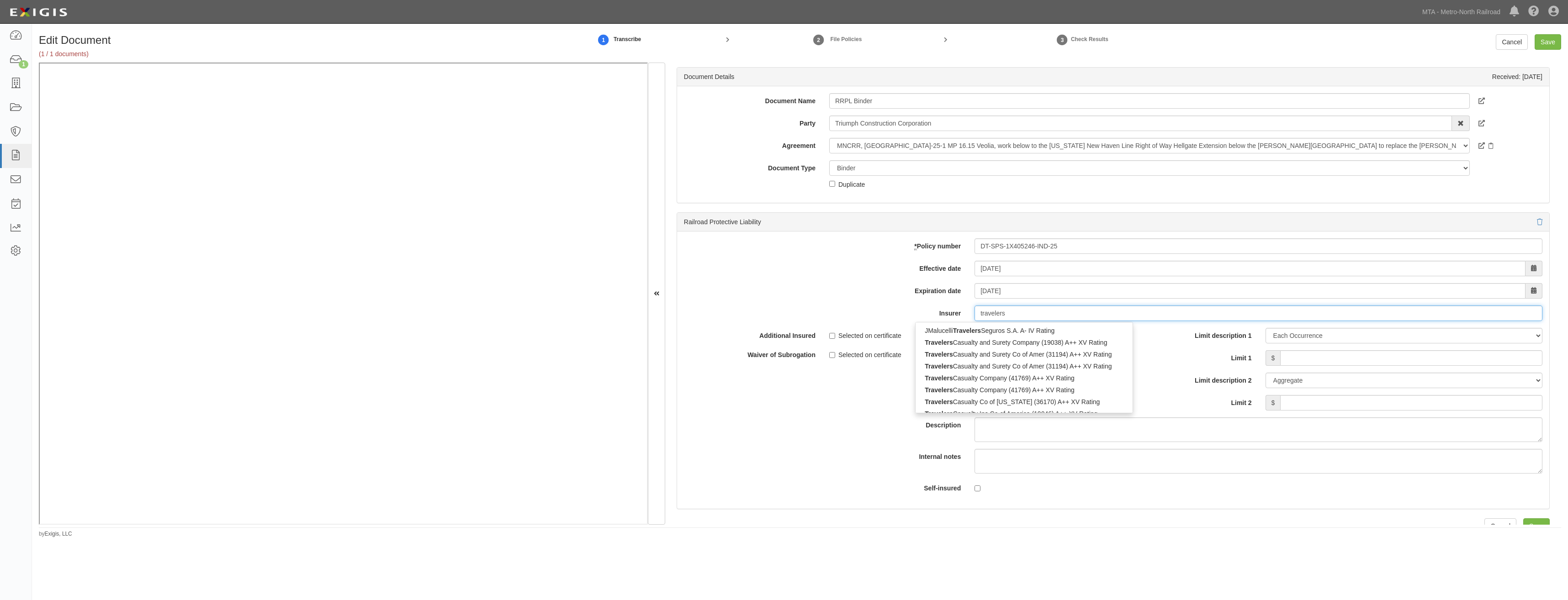
type input "travelers"
type input "travelers indemnity Co of Connecticut (25682) A++ XV Rating"
type input "travelers inde"
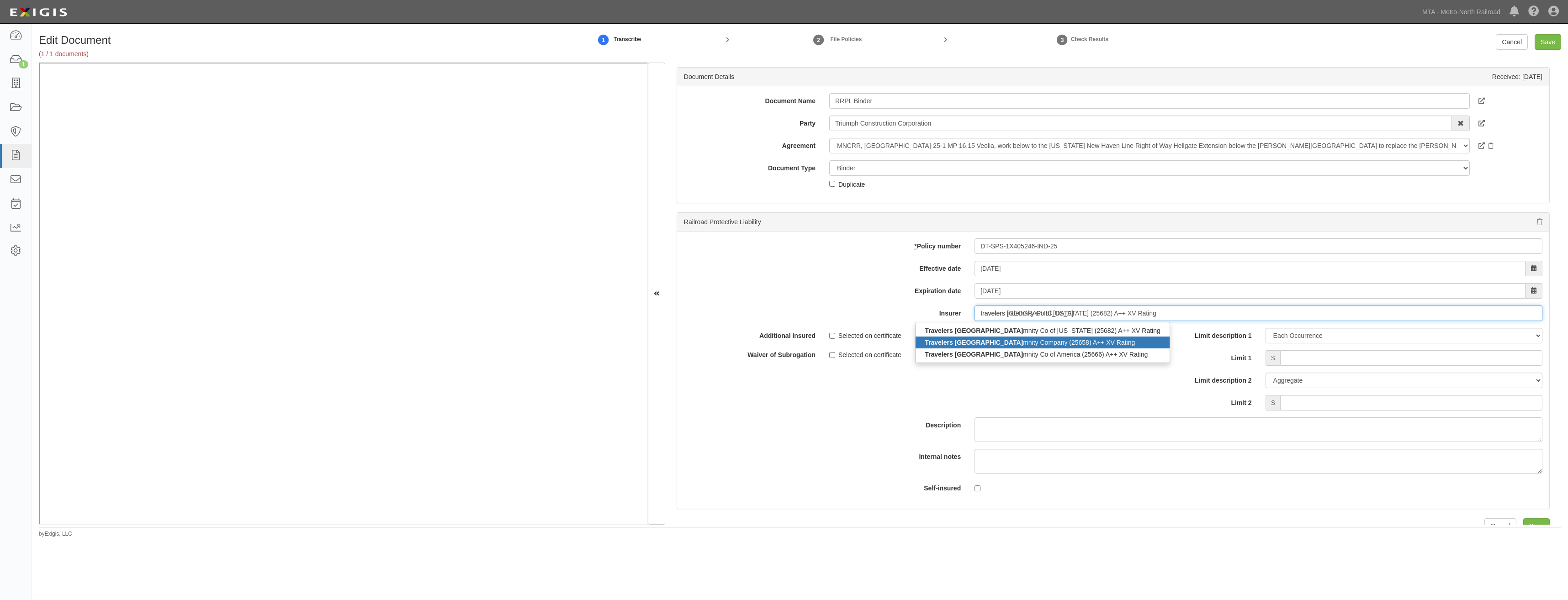
click at [1015, 340] on div "Travelers Inde mnity Company (25658) A++ XV Rating" at bounding box center [1042, 343] width 254 height 12
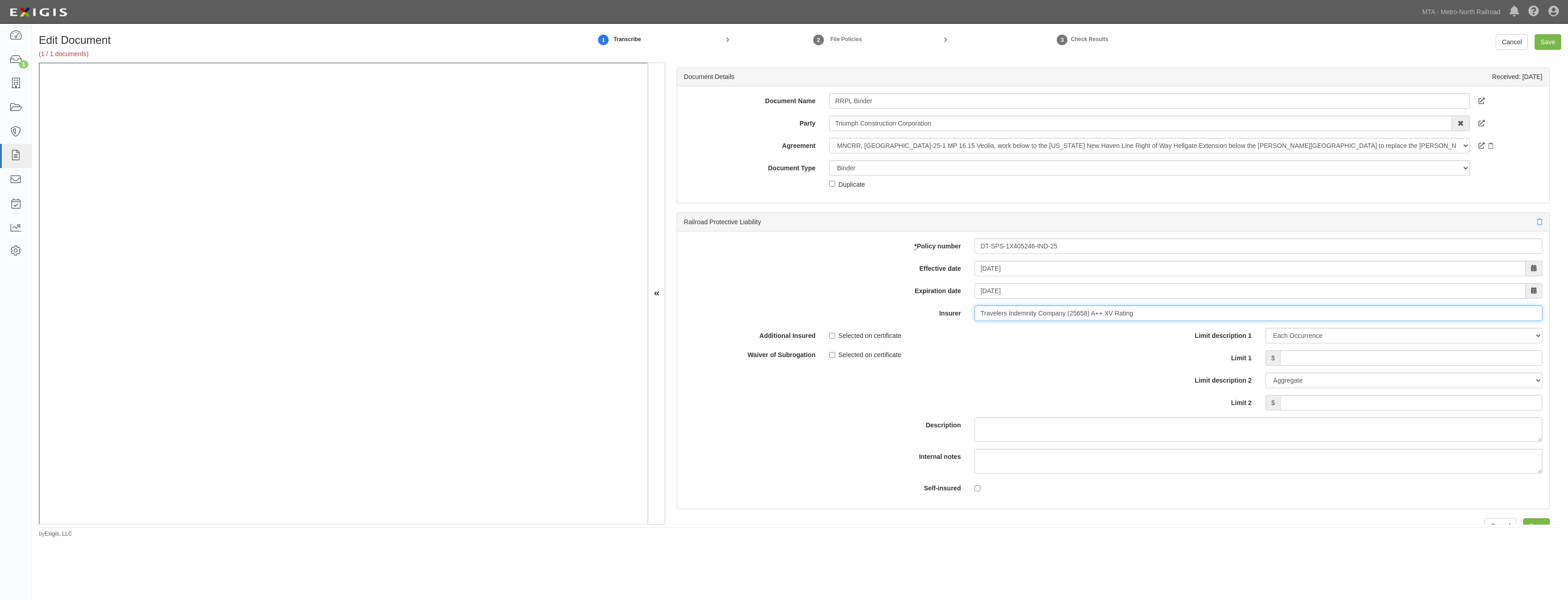
type input "Travelers Indemnity Company (25658) A++ XV Rating"
click at [1377, 360] on input "Limit 1" at bounding box center [1411, 358] width 262 height 16
type input "2,000,000"
click at [1356, 399] on input "Limit 2" at bounding box center [1411, 403] width 262 height 16
type input "6,000,000"
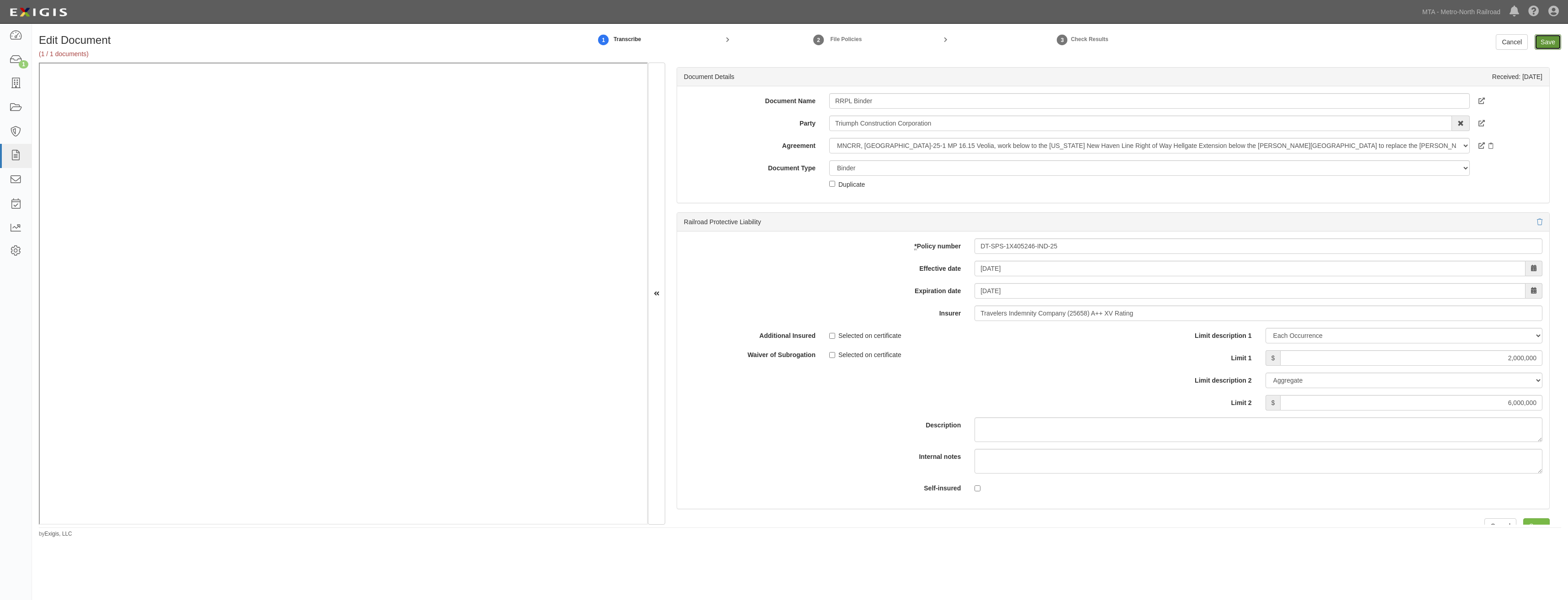
click at [1549, 35] on input "Save" at bounding box center [1548, 42] width 27 height 16
type input "2000000"
type input "6000000"
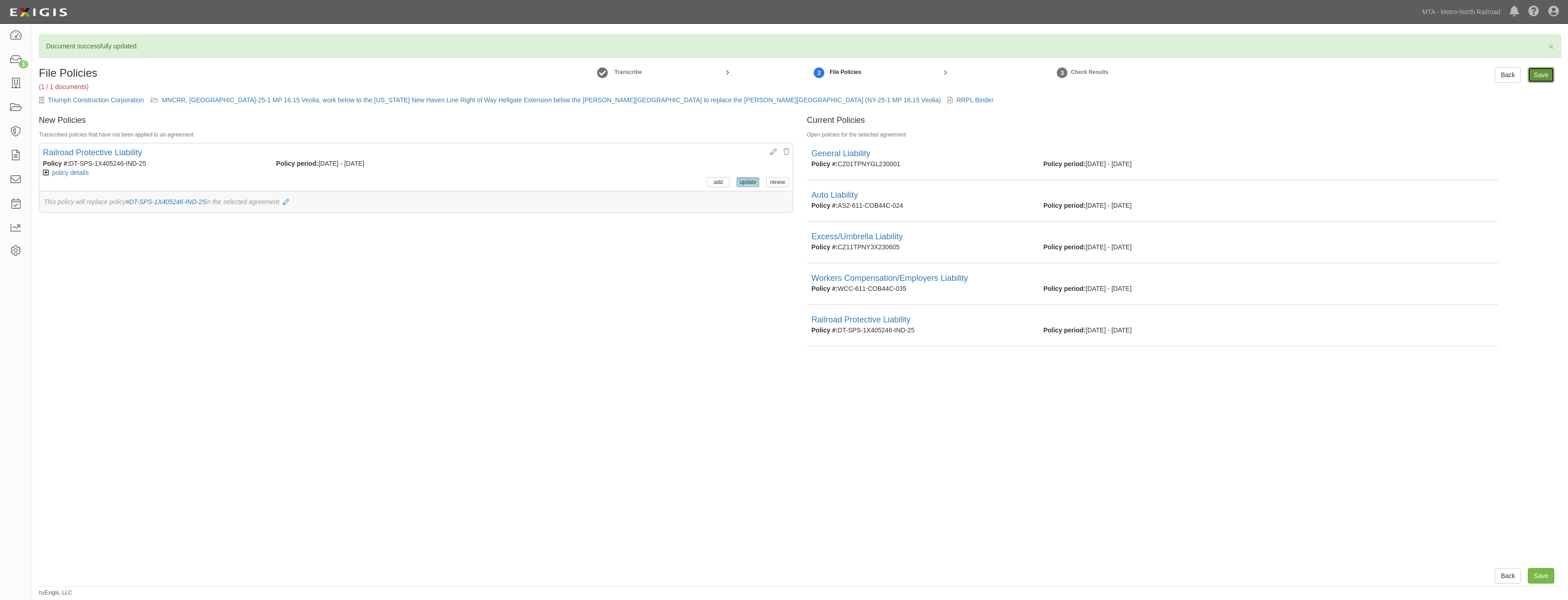
click at [1545, 77] on input "Save" at bounding box center [1541, 75] width 27 height 16
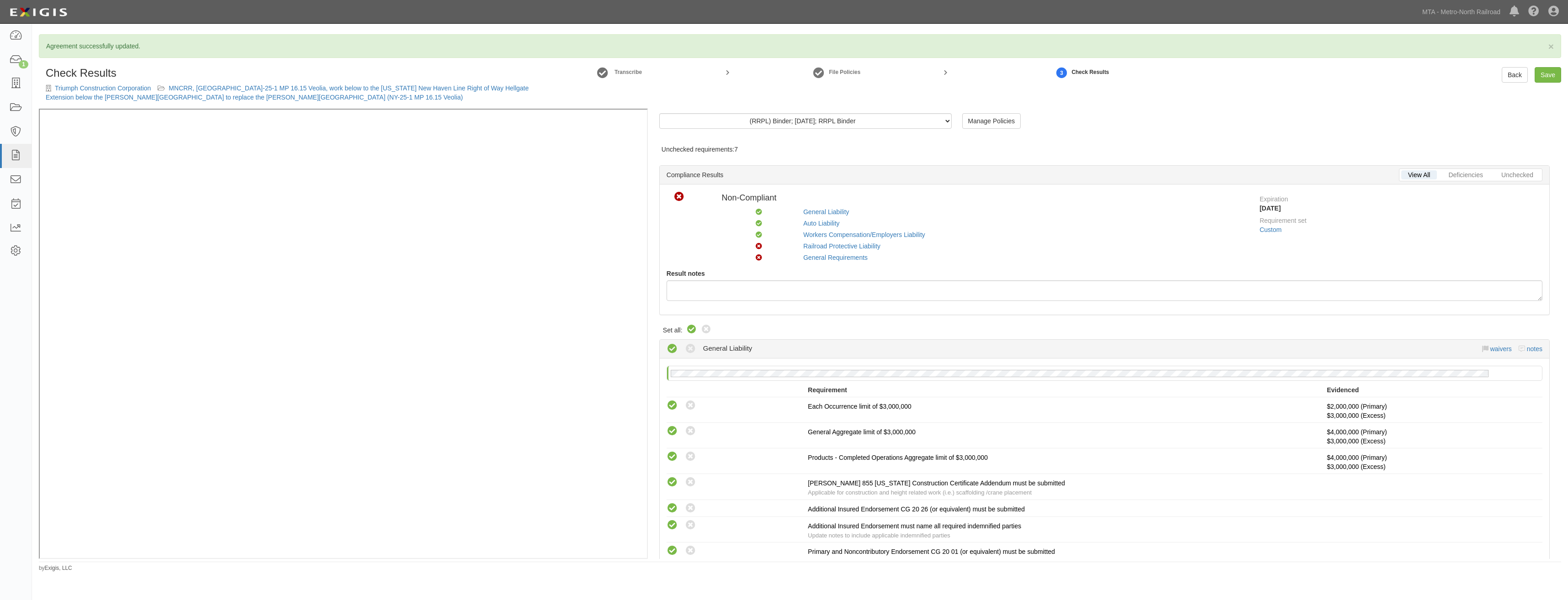
click at [689, 329] on icon at bounding box center [691, 330] width 11 height 11
radio input "true"
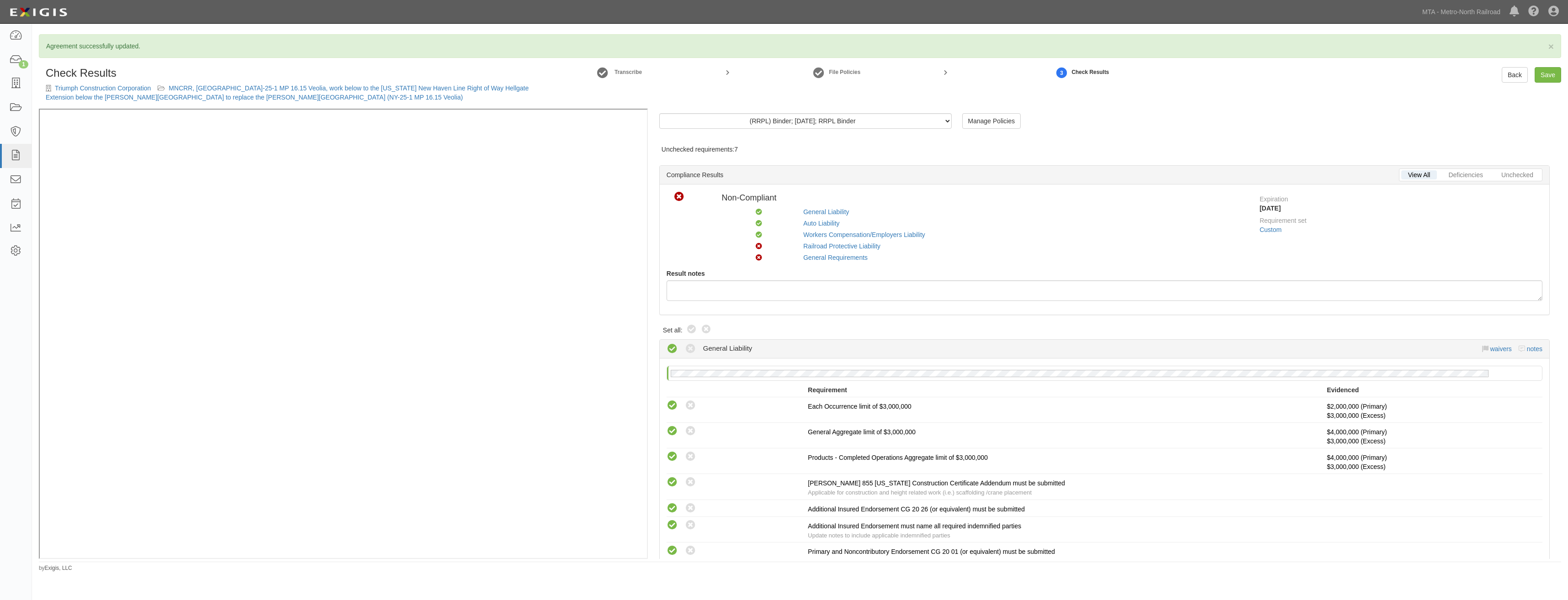
radio input "true"
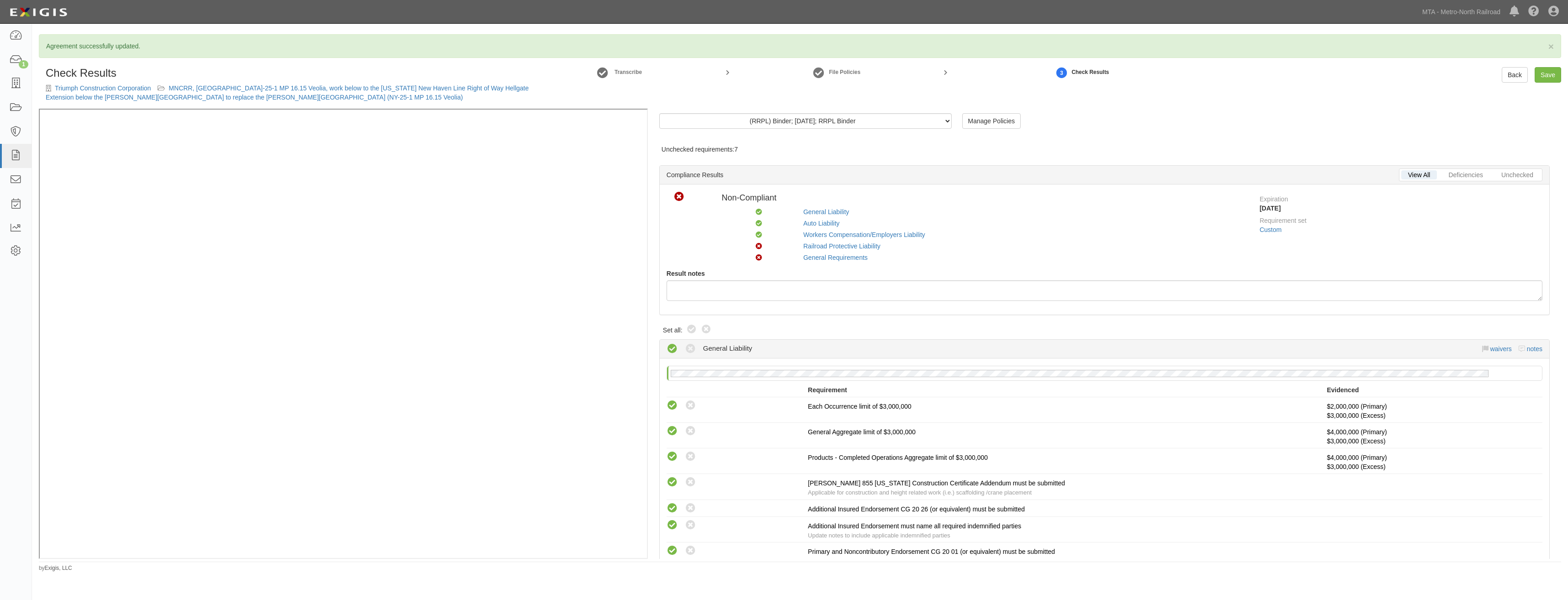
radio input "true"
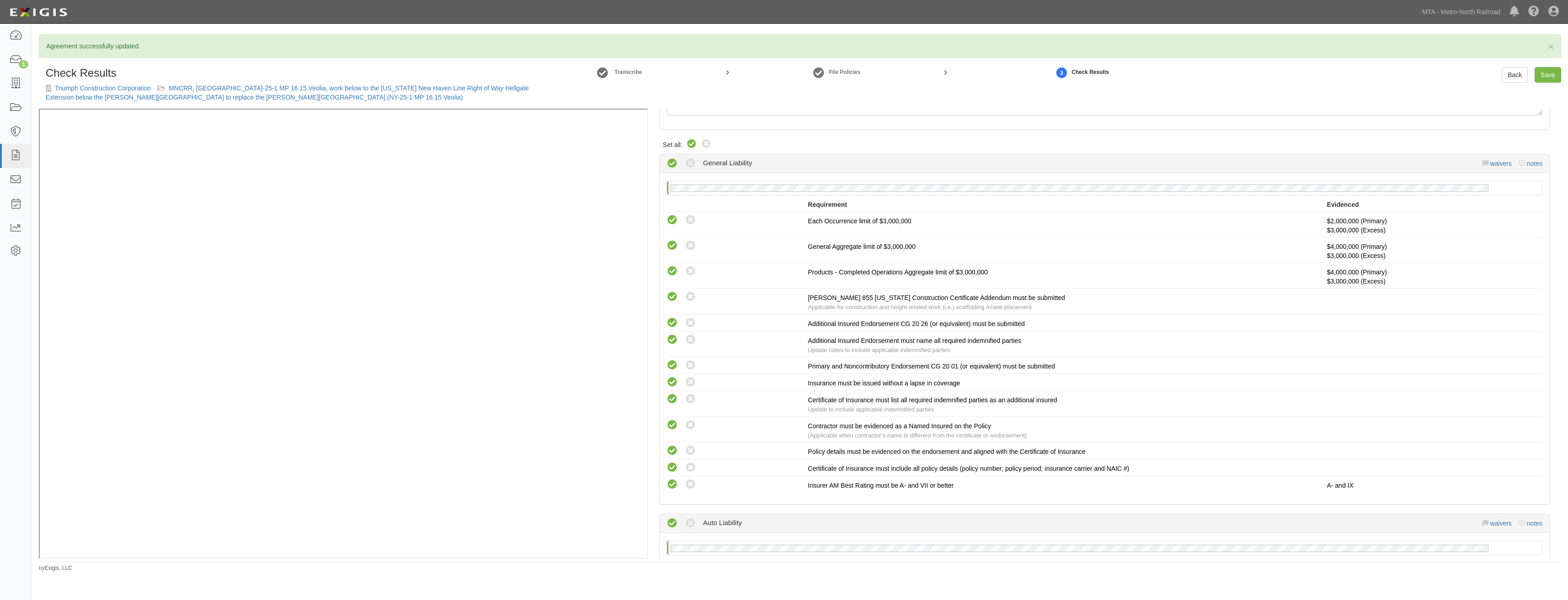
scroll to position [1169, 0]
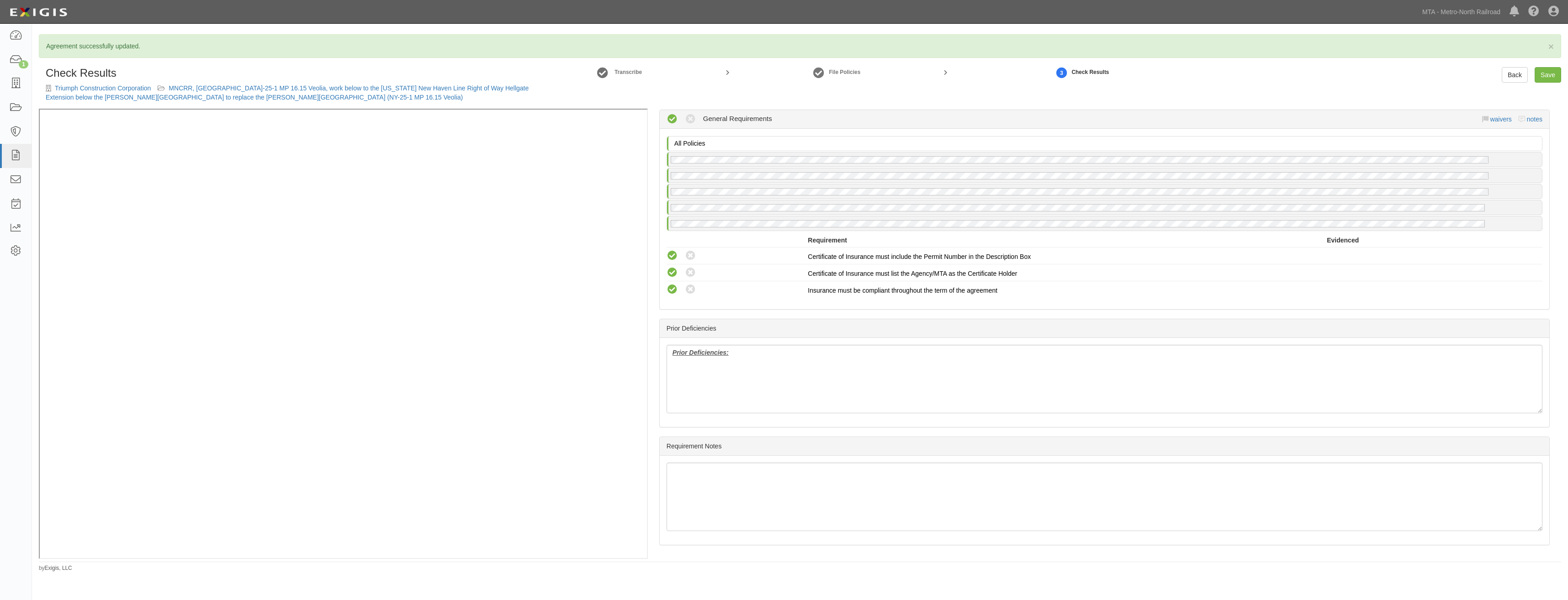
drag, startPoint x: 1139, startPoint y: 203, endPoint x: 1091, endPoint y: 549, distance: 349.3
drag, startPoint x: 800, startPoint y: 374, endPoint x: 666, endPoint y: 358, distance: 135.0
click at [666, 358] on div "Prior Deficiencies:" at bounding box center [1104, 382] width 889 height 89
click at [1554, 67] on link "Save" at bounding box center [1548, 75] width 27 height 16
radio input "true"
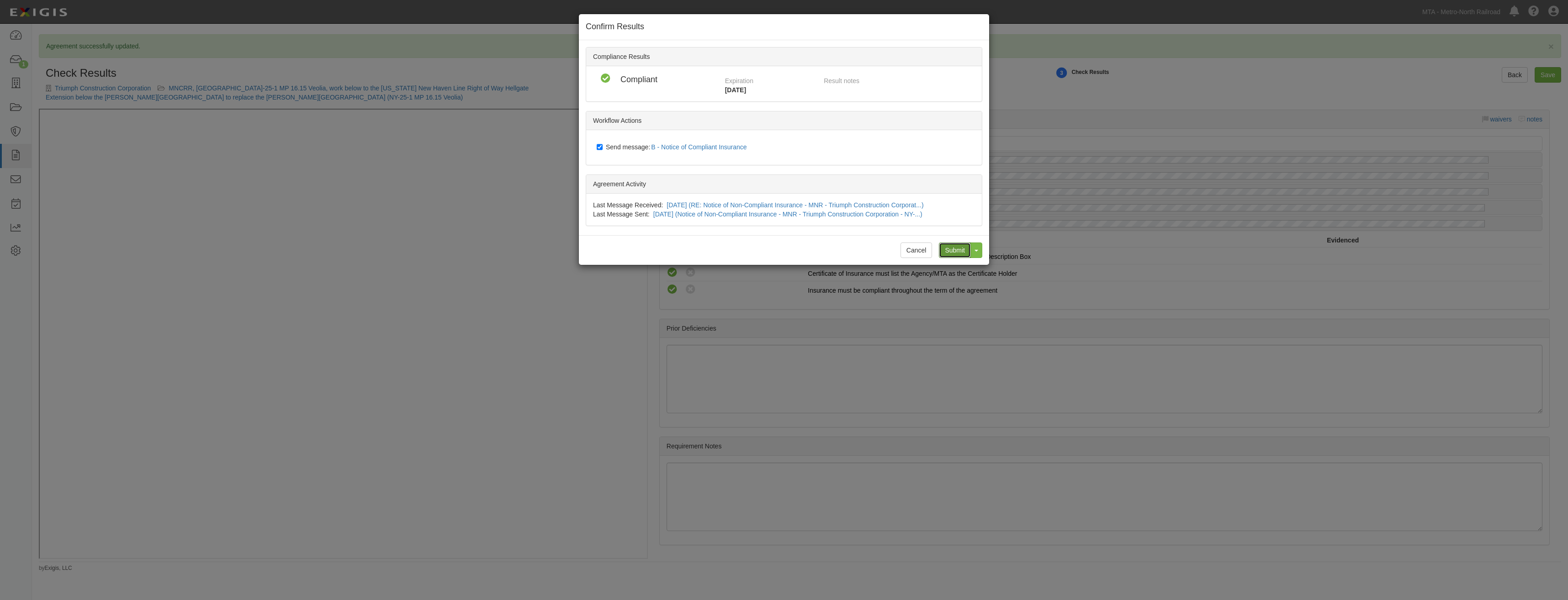
click at [956, 252] on input "Submit" at bounding box center [954, 251] width 32 height 16
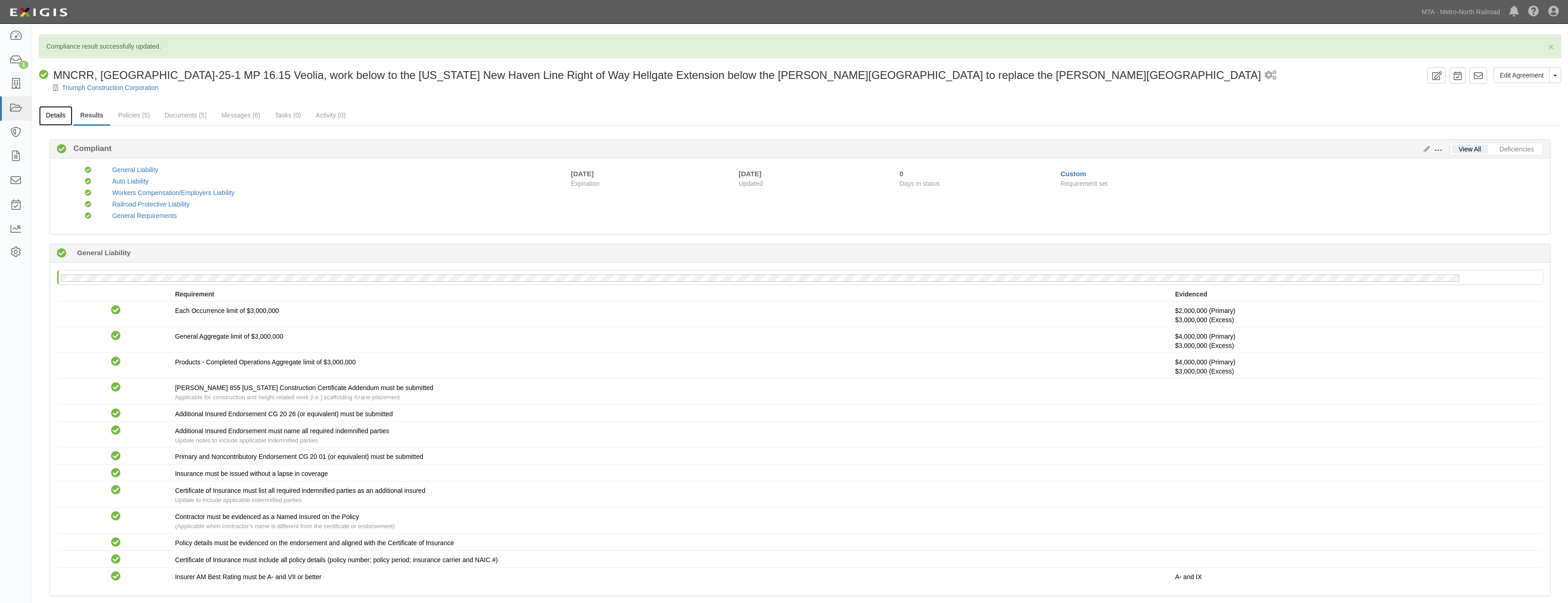
click at [56, 116] on link "Details" at bounding box center [56, 116] width 34 height 20
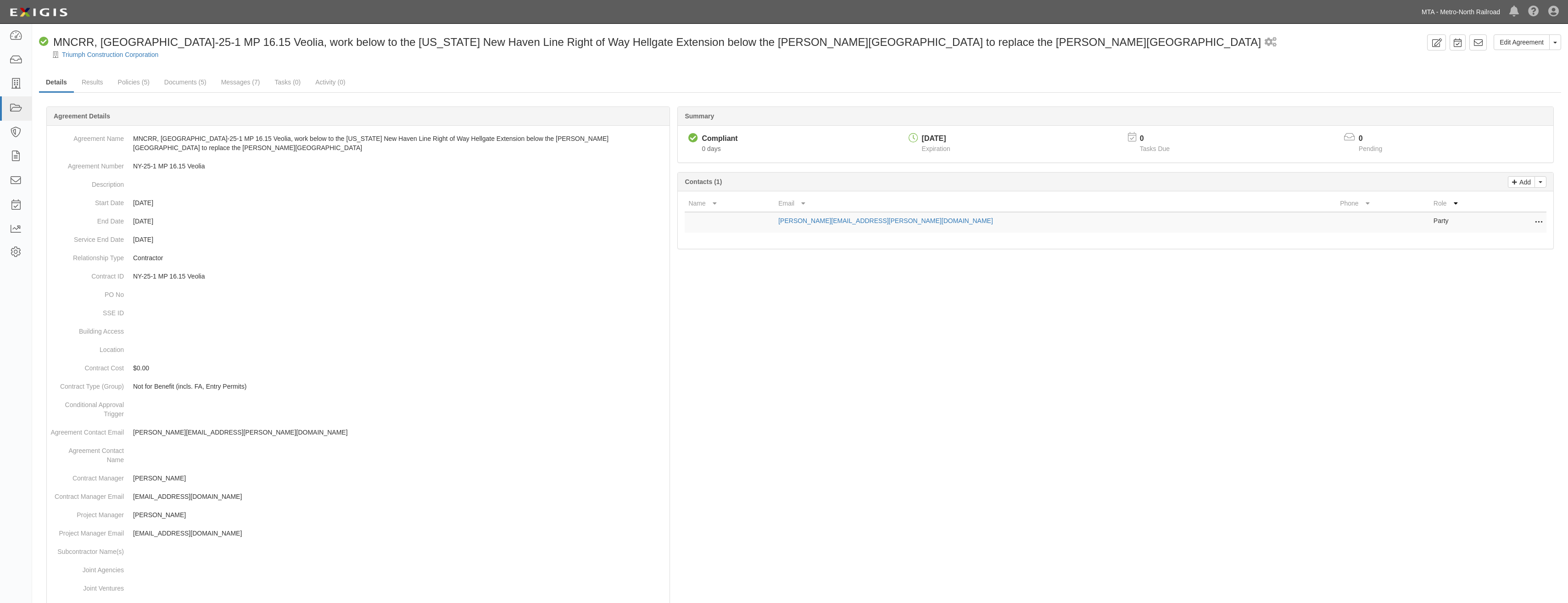
click at [1470, 17] on link "MTA - Metro-North Railroad" at bounding box center [1460, 12] width 87 height 18
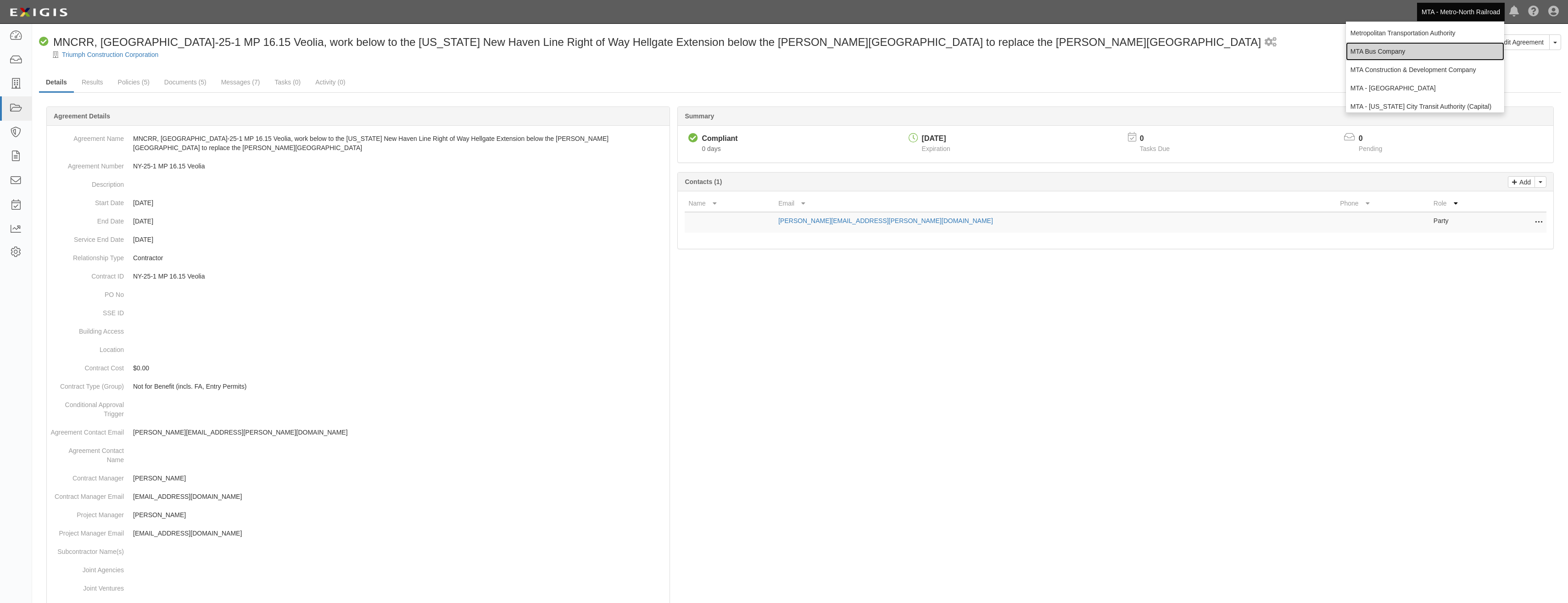
click at [1388, 48] on link "MTA Bus Company" at bounding box center [1424, 51] width 158 height 18
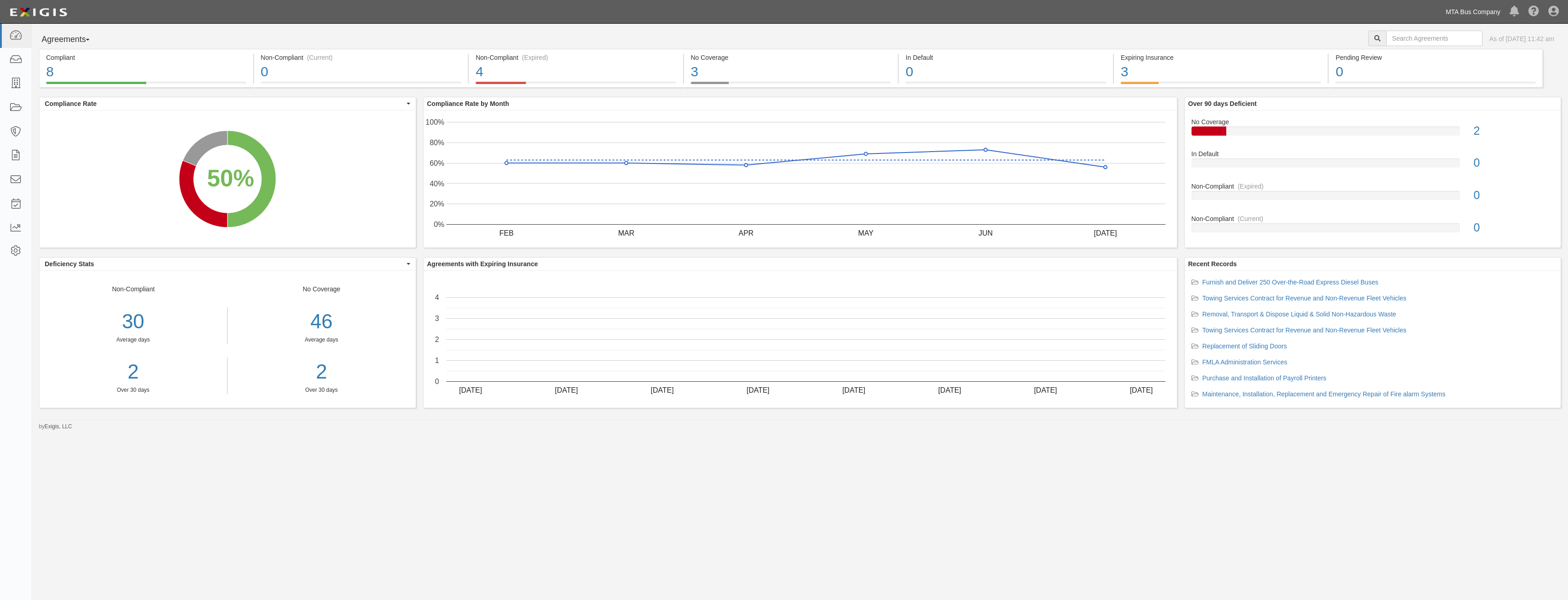
click at [1494, 15] on link "MTA Bus Company" at bounding box center [1472, 12] width 64 height 18
click at [1403, 34] on link "Metropolitan Transportation Authority" at bounding box center [1426, 33] width 158 height 18
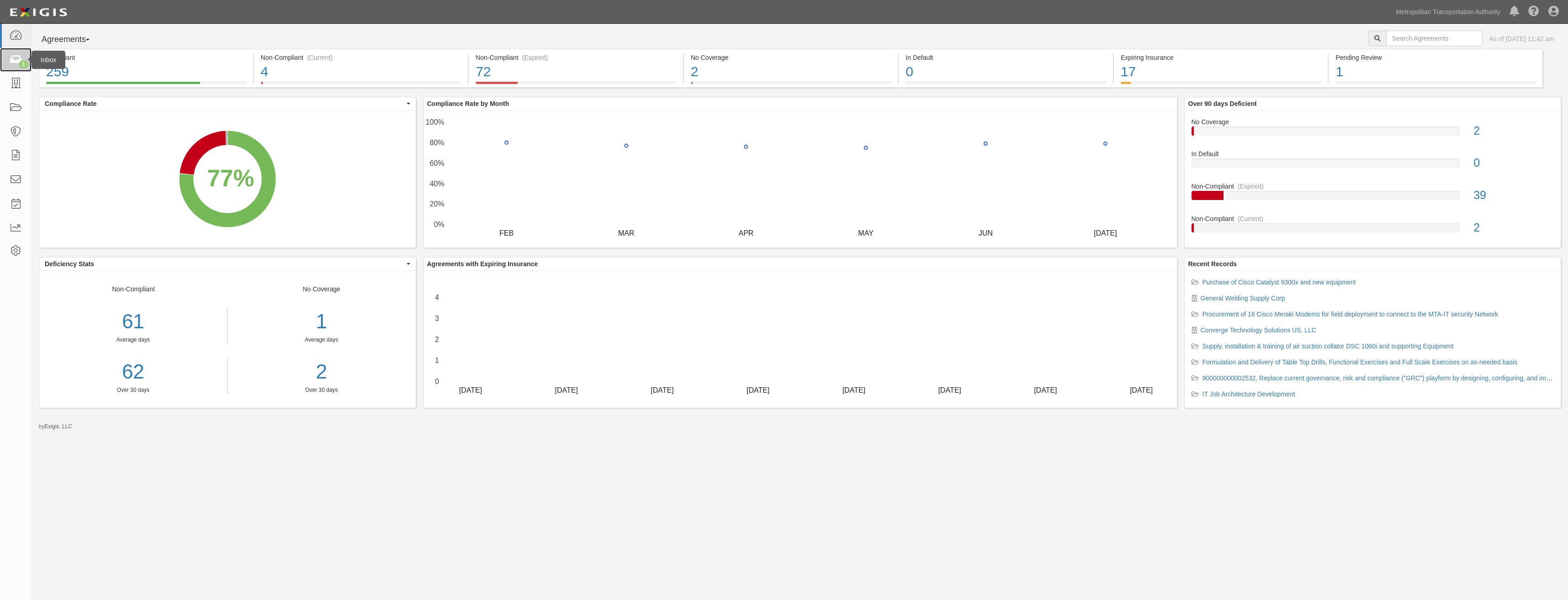
click at [15, 60] on icon at bounding box center [15, 60] width 13 height 10
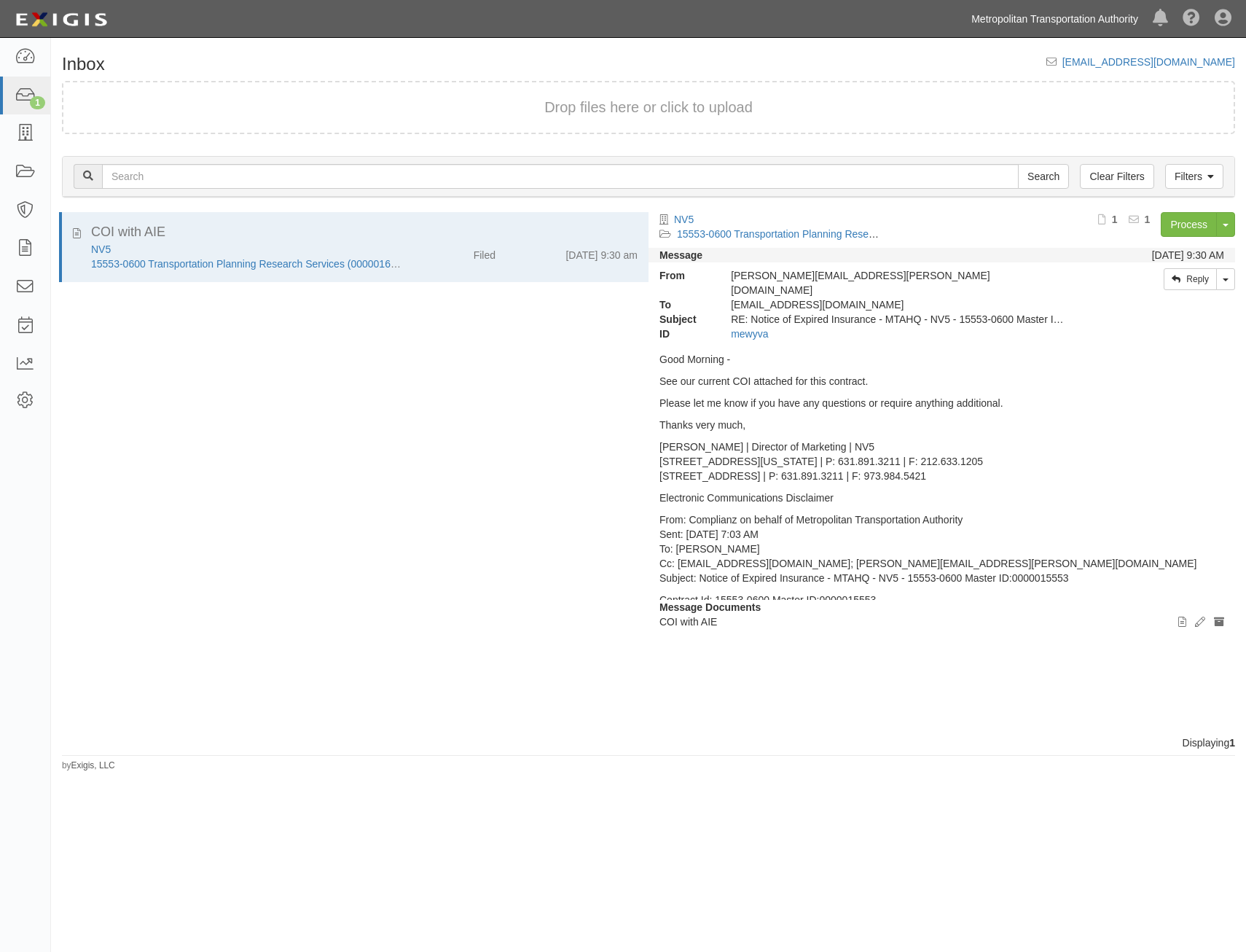
click at [1051, 27] on link "Metropolitan Transportation Authority" at bounding box center [1055, 19] width 182 height 29
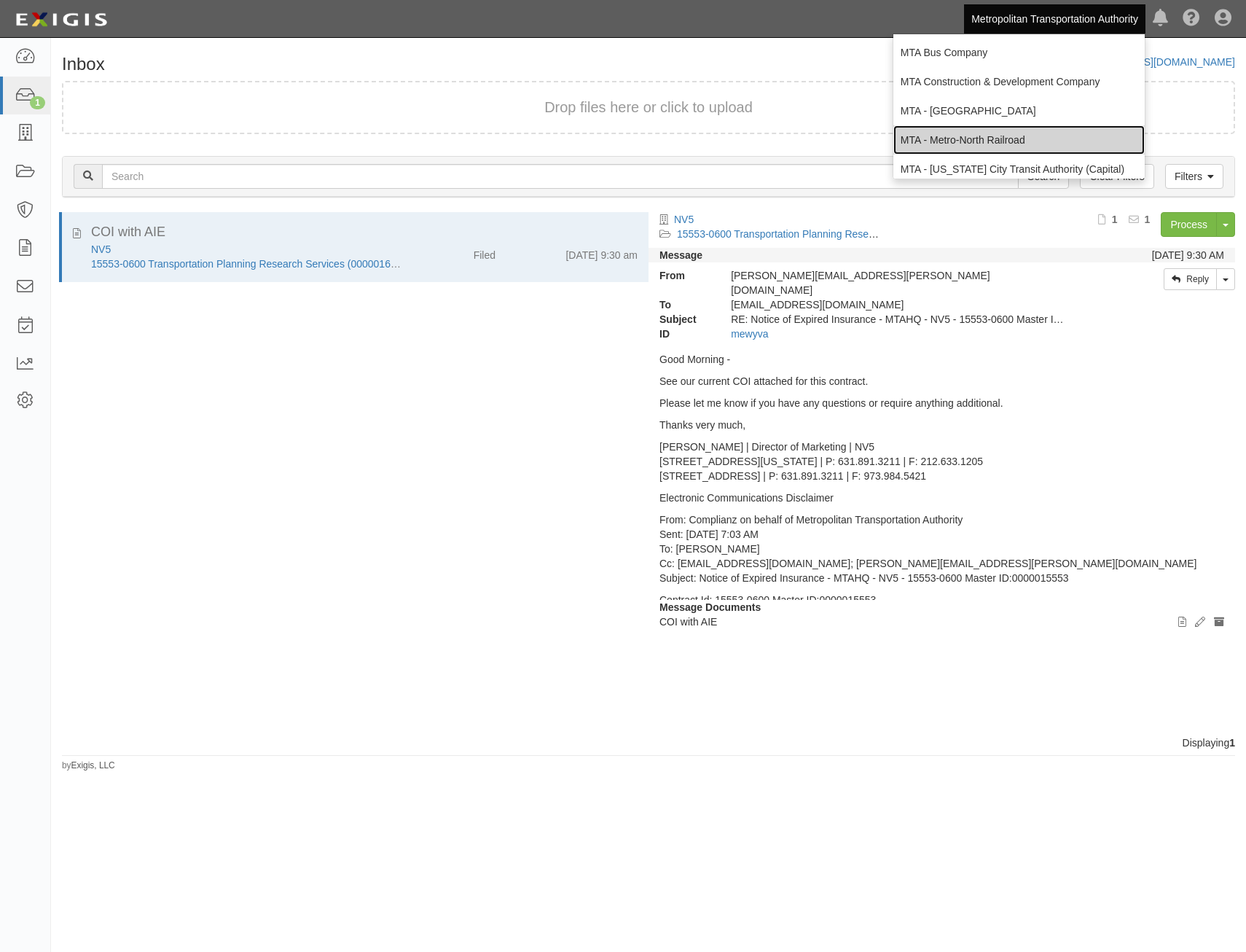
click at [1036, 142] on link "MTA - Metro-North Railroad" at bounding box center [1019, 140] width 252 height 29
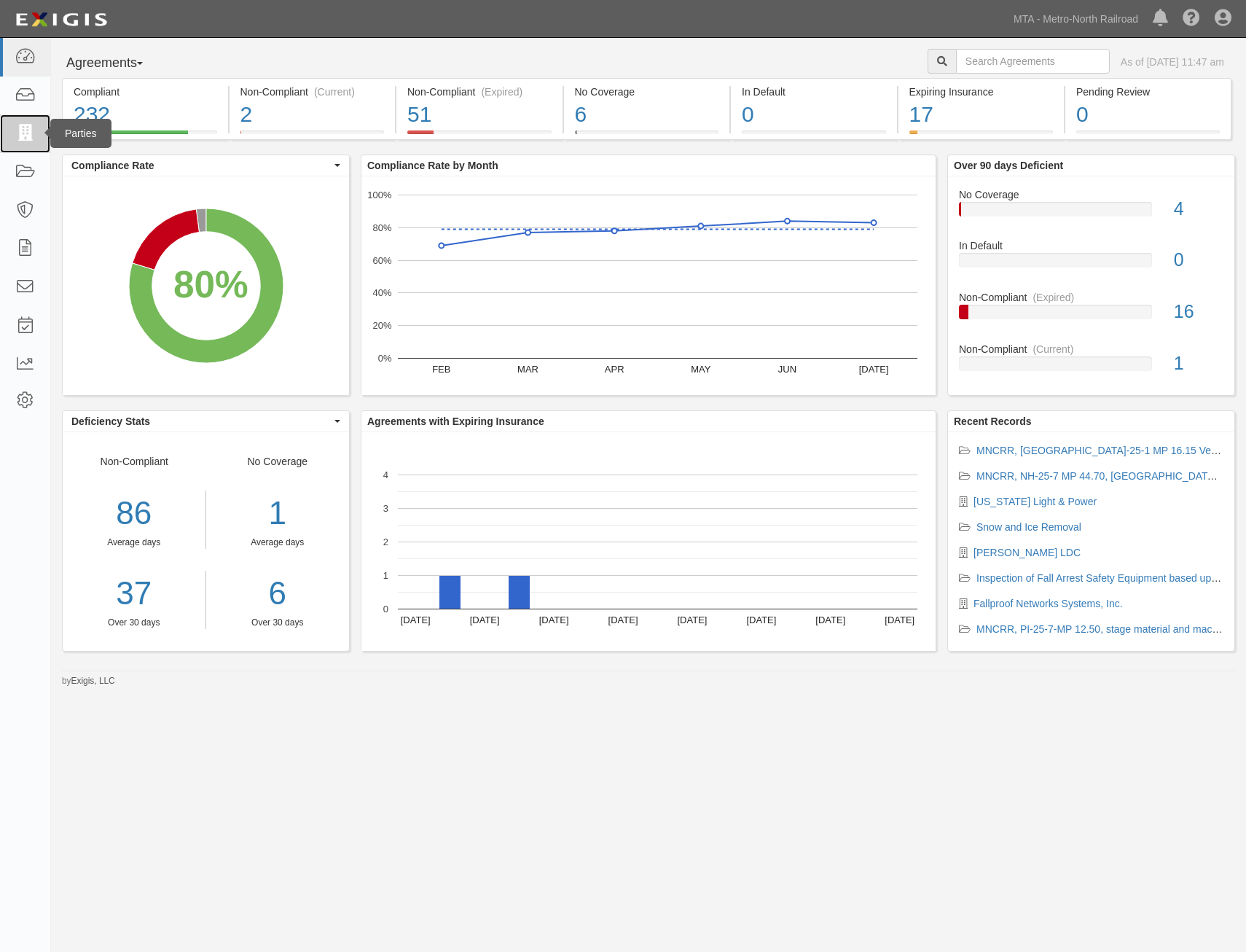
click at [28, 133] on icon at bounding box center [24, 133] width 20 height 17
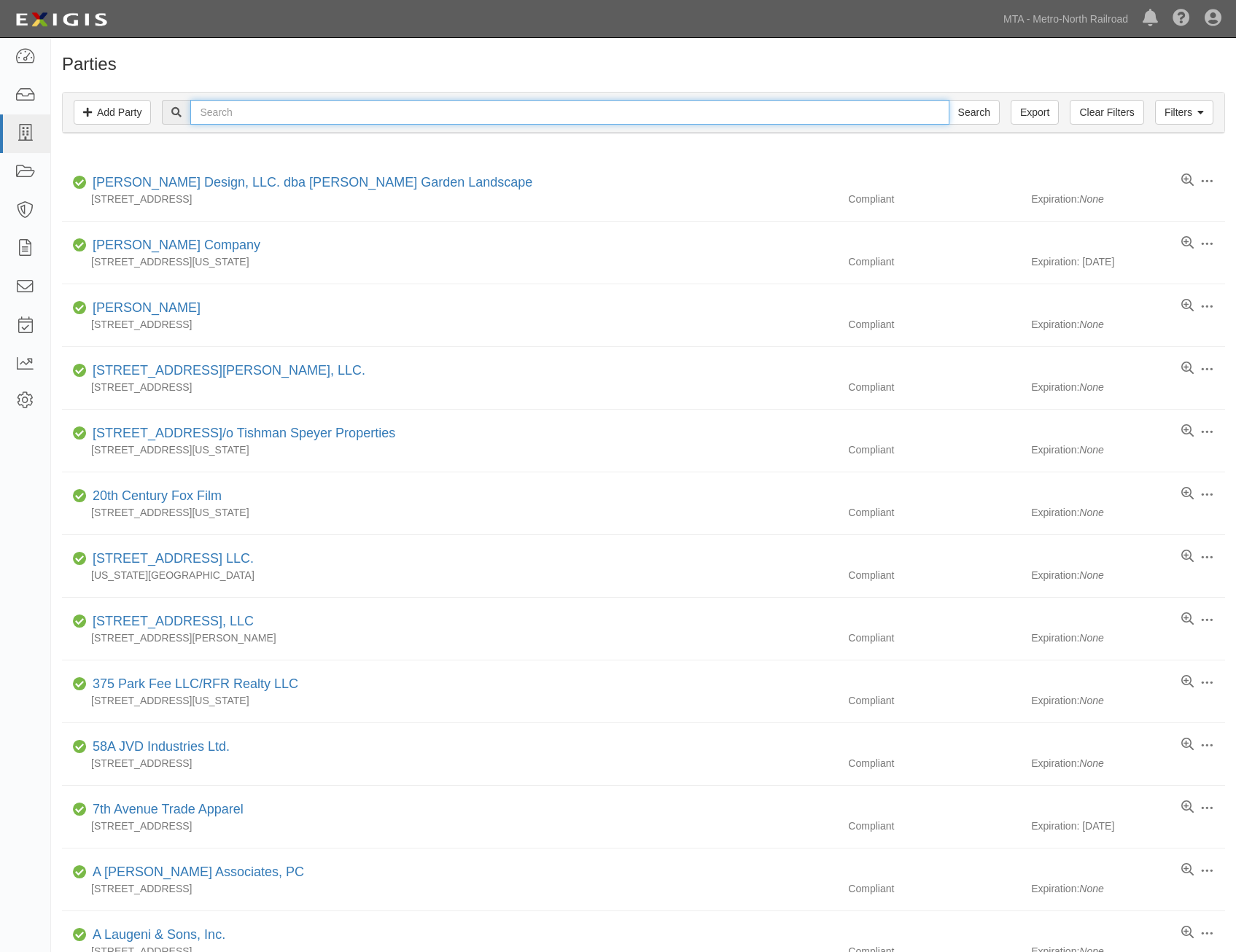
drag, startPoint x: 0, startPoint y: 0, endPoint x: 475, endPoint y: 107, distance: 486.9
click at [475, 107] on input "text" at bounding box center [569, 113] width 759 height 25
type input "netcom"
click at [949, 100] on input "Search" at bounding box center [975, 113] width 52 height 25
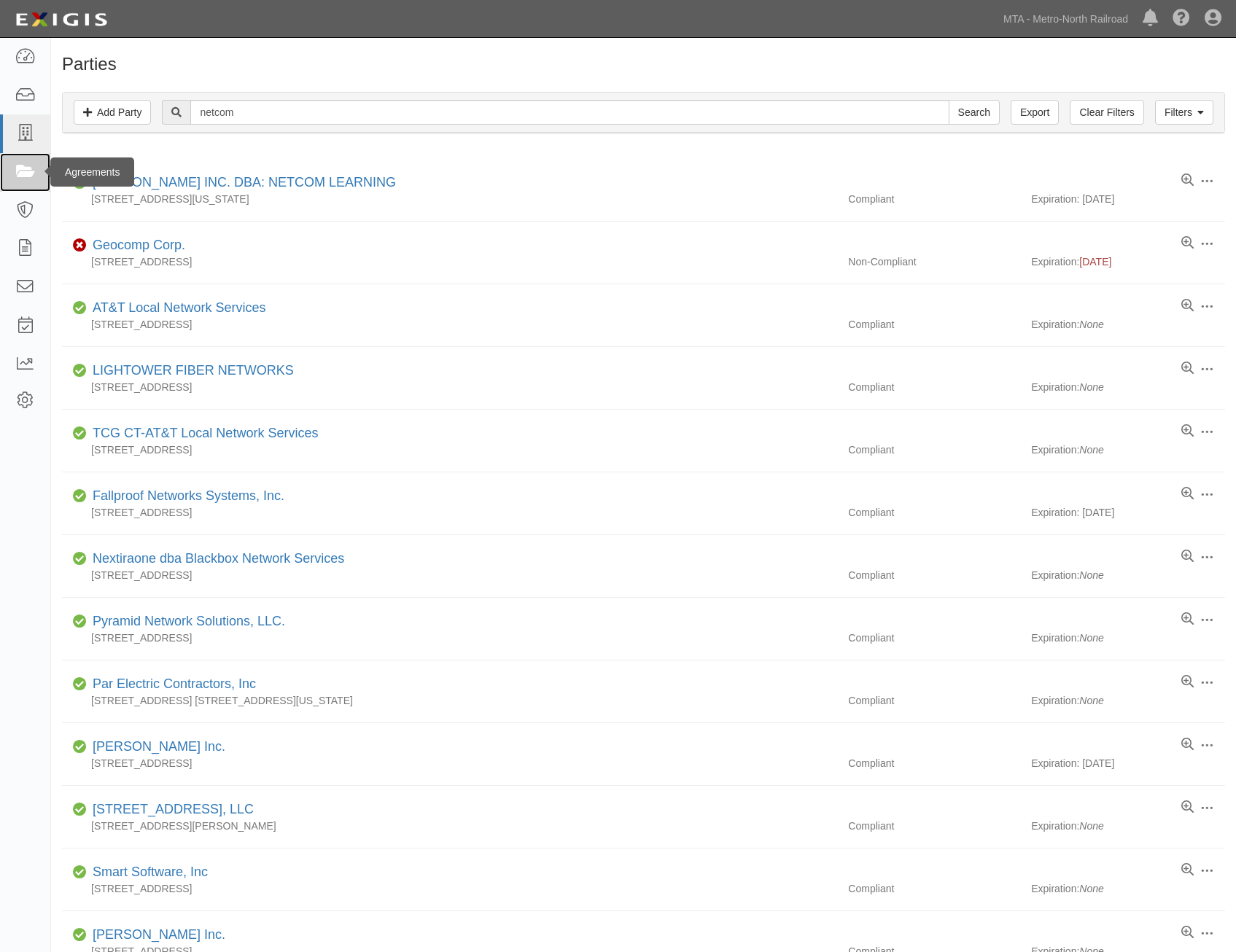
click at [24, 168] on icon at bounding box center [24, 172] width 20 height 17
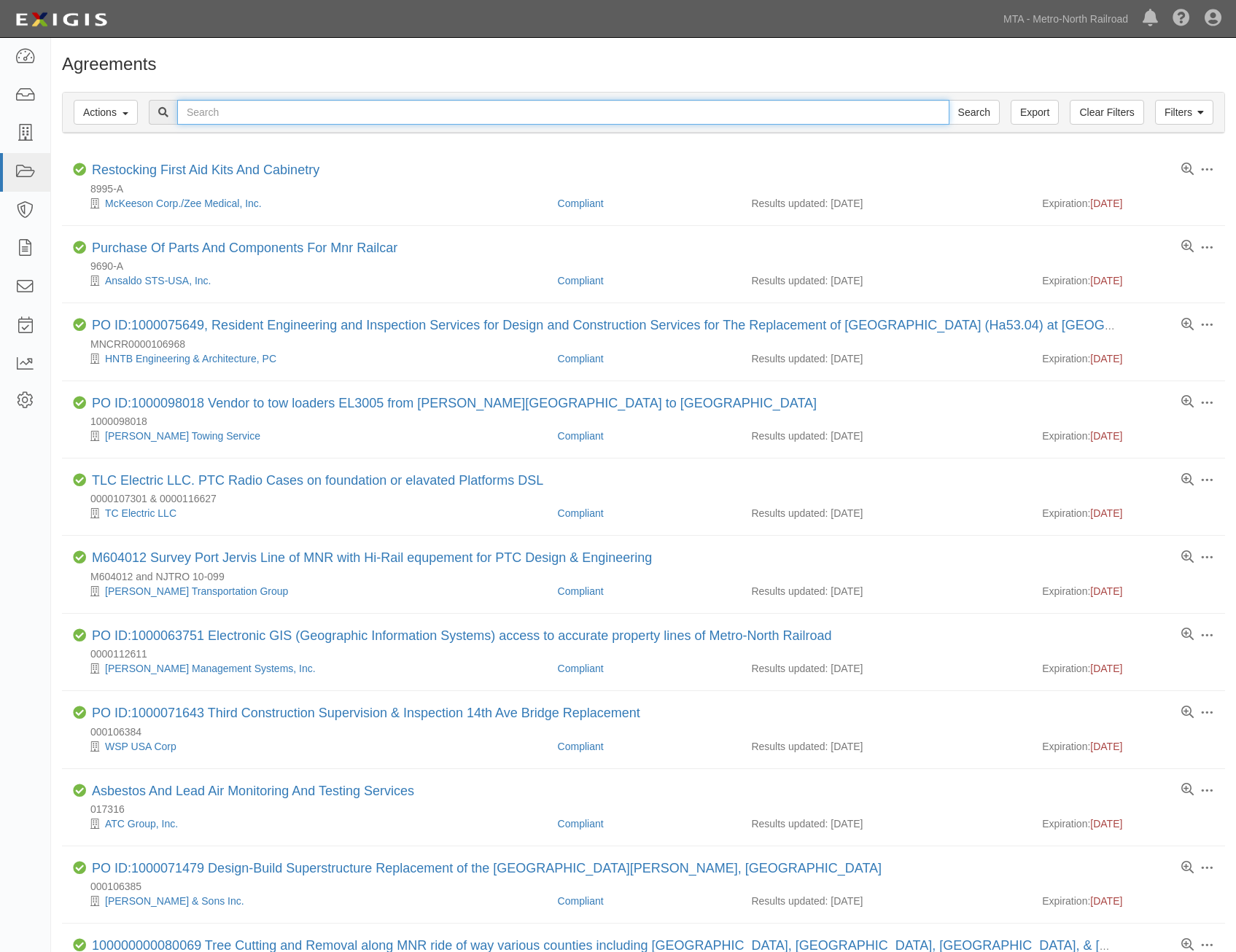
drag, startPoint x: 0, startPoint y: 0, endPoint x: 302, endPoint y: 117, distance: 323.9
click at [302, 117] on input "text" at bounding box center [563, 113] width 772 height 25
paste input "258950"
type input "258950"
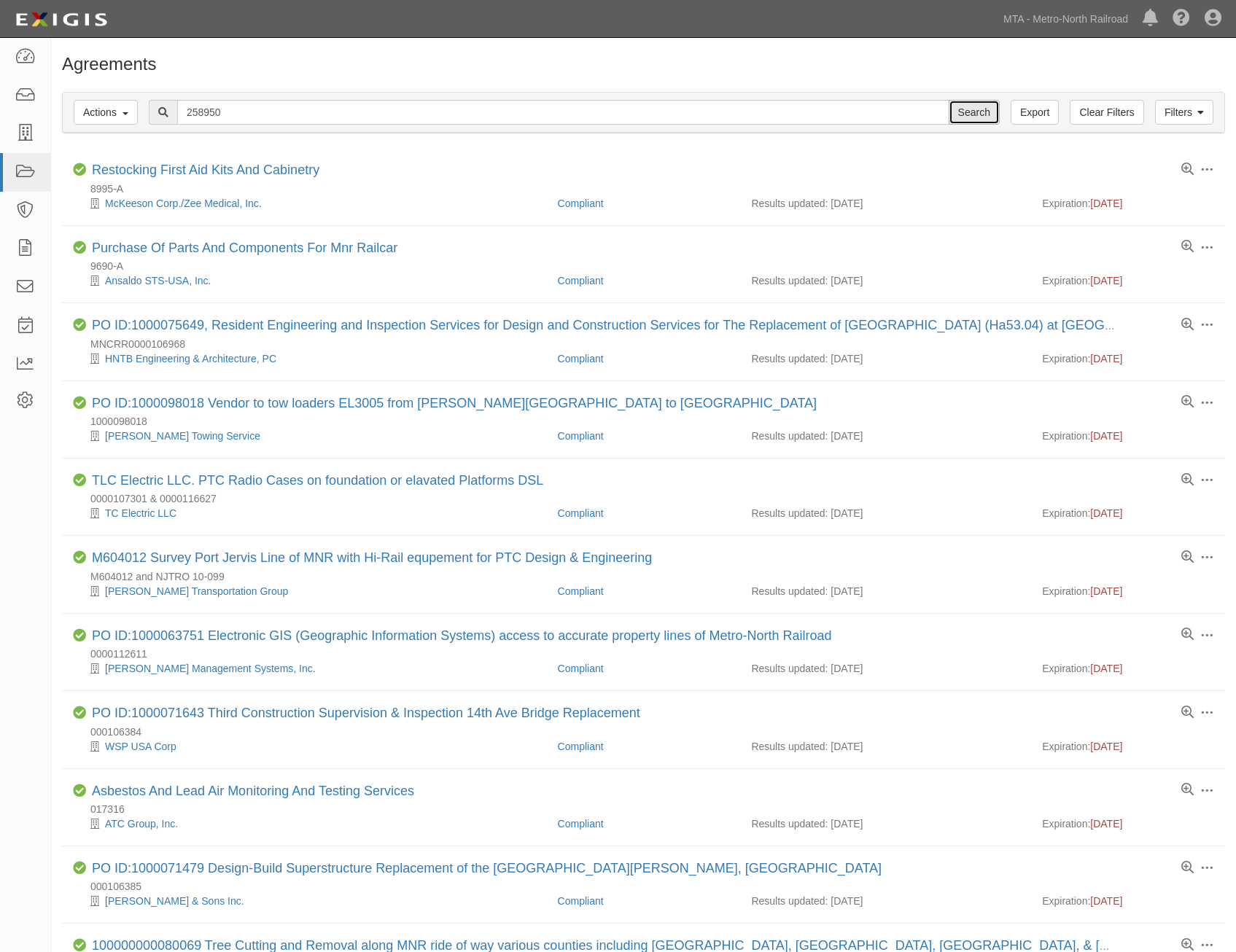
click at [971, 115] on input "Search" at bounding box center [975, 113] width 52 height 25
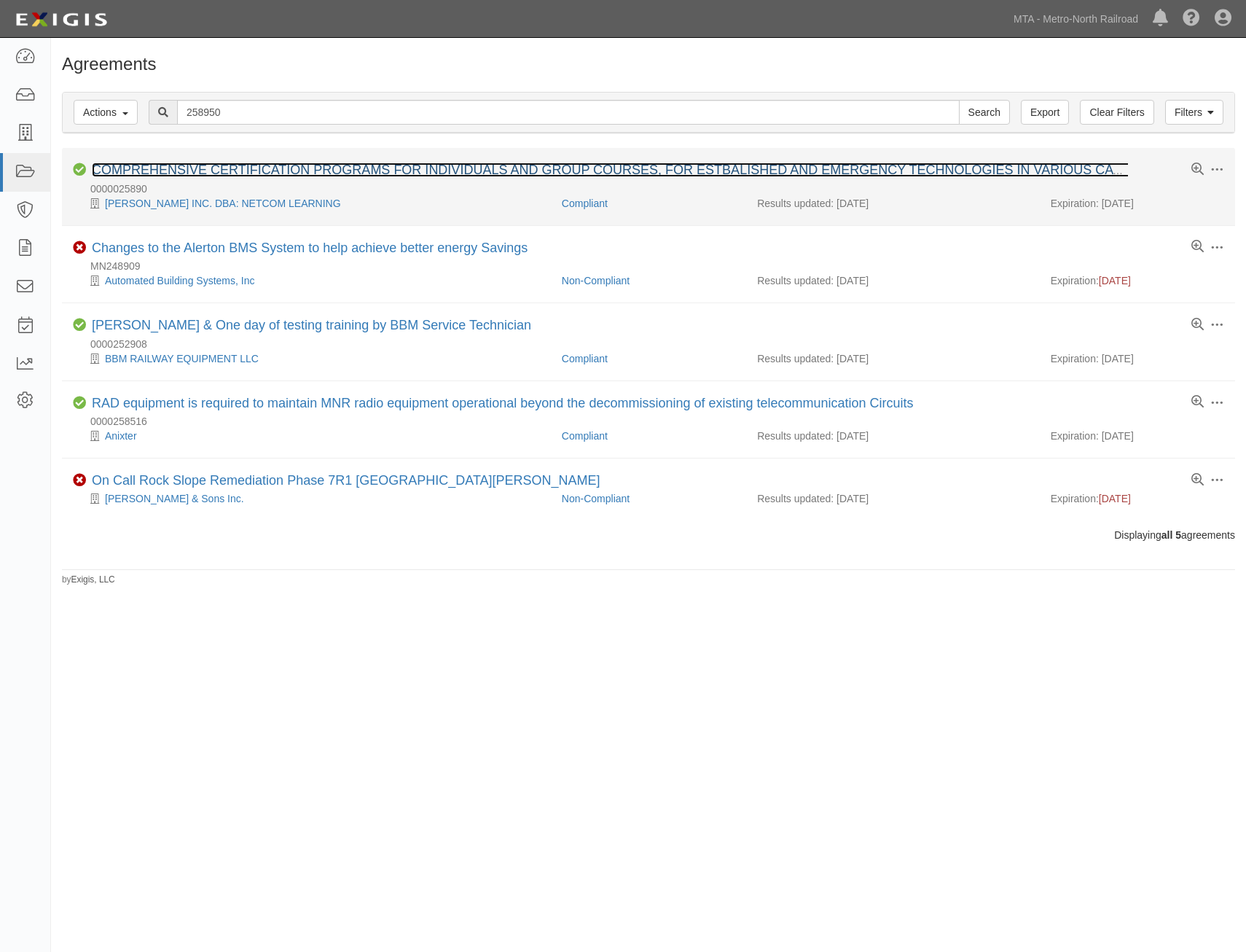
click at [428, 168] on link "COMPREHENSIVE CERTIFICATION PROGRAMS FOR INDIVIDUALS AND GROUP COURSES, FOR EST…" at bounding box center [636, 169] width 1089 height 15
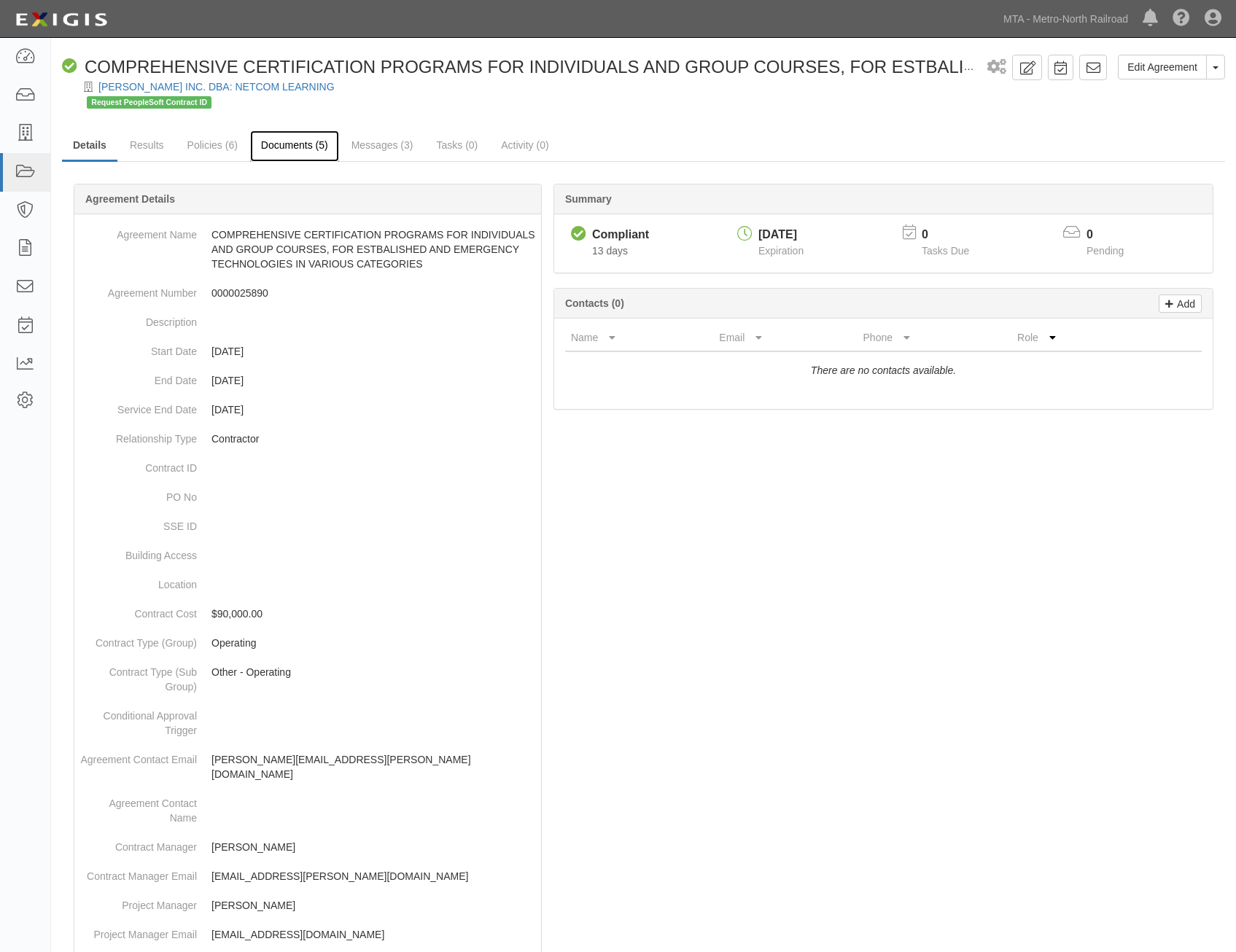
click at [273, 146] on link "Documents (5)" at bounding box center [294, 146] width 89 height 31
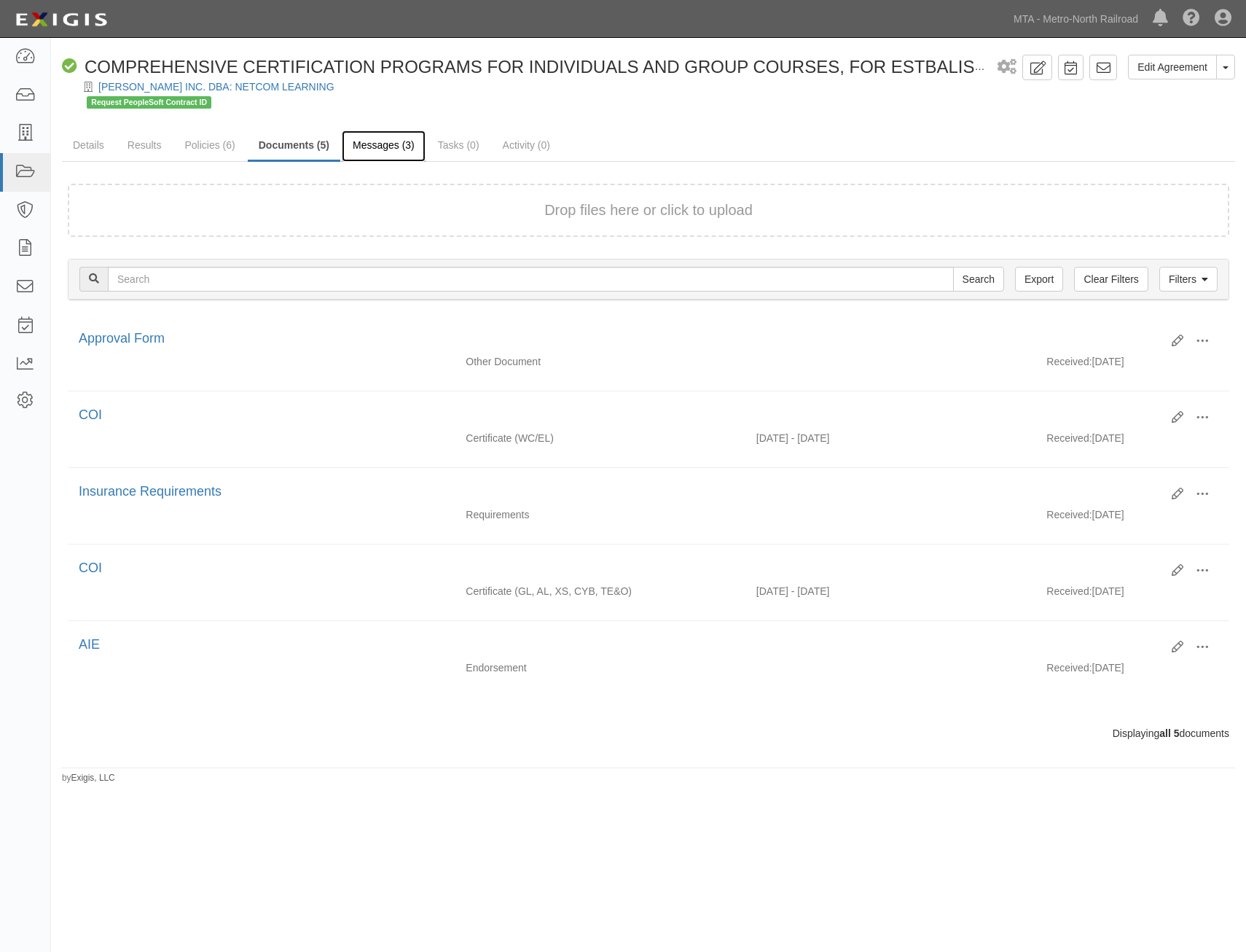
click at [393, 155] on link "Messages (3)" at bounding box center [384, 146] width 84 height 31
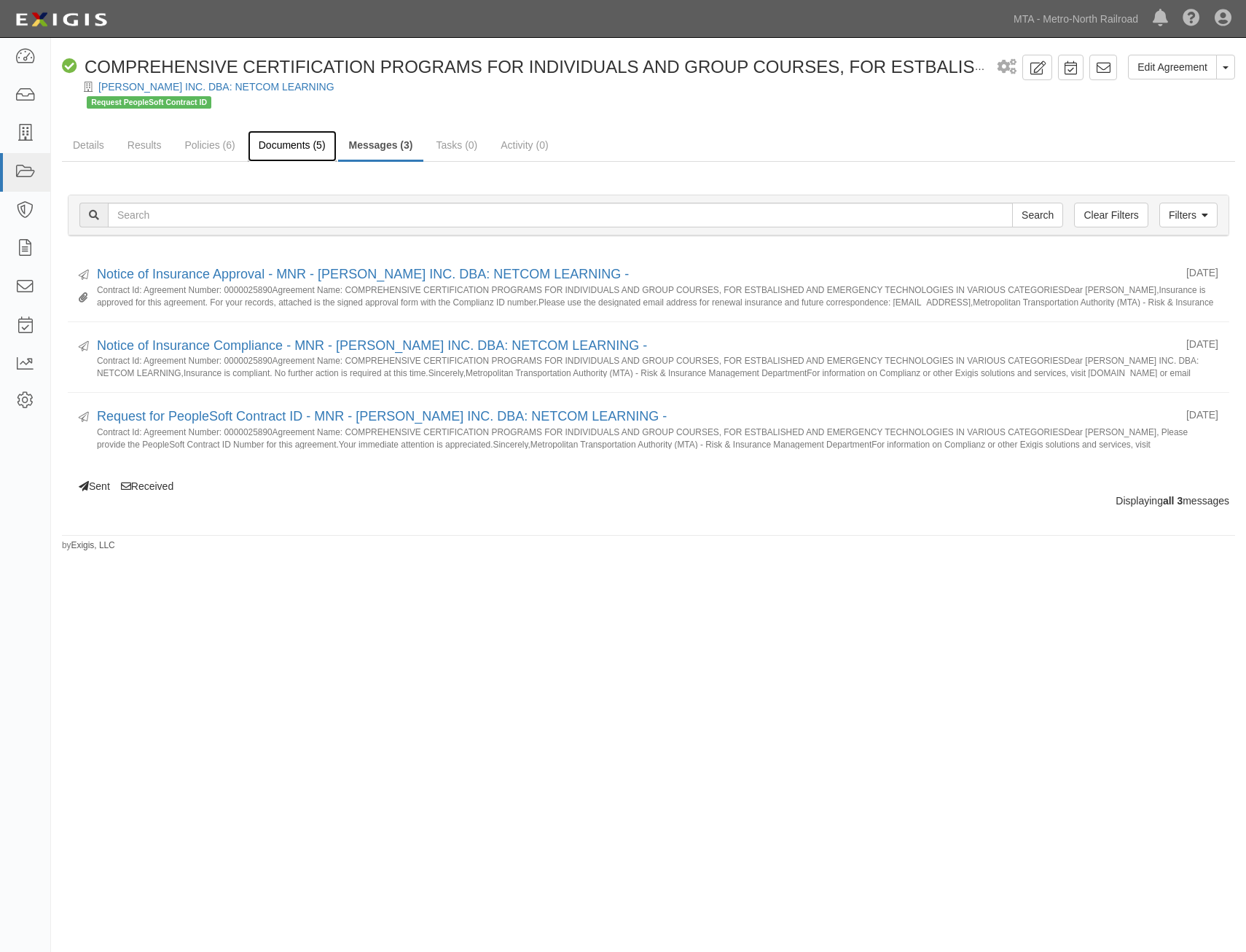
click at [321, 149] on link "Documents (5)" at bounding box center [292, 146] width 89 height 31
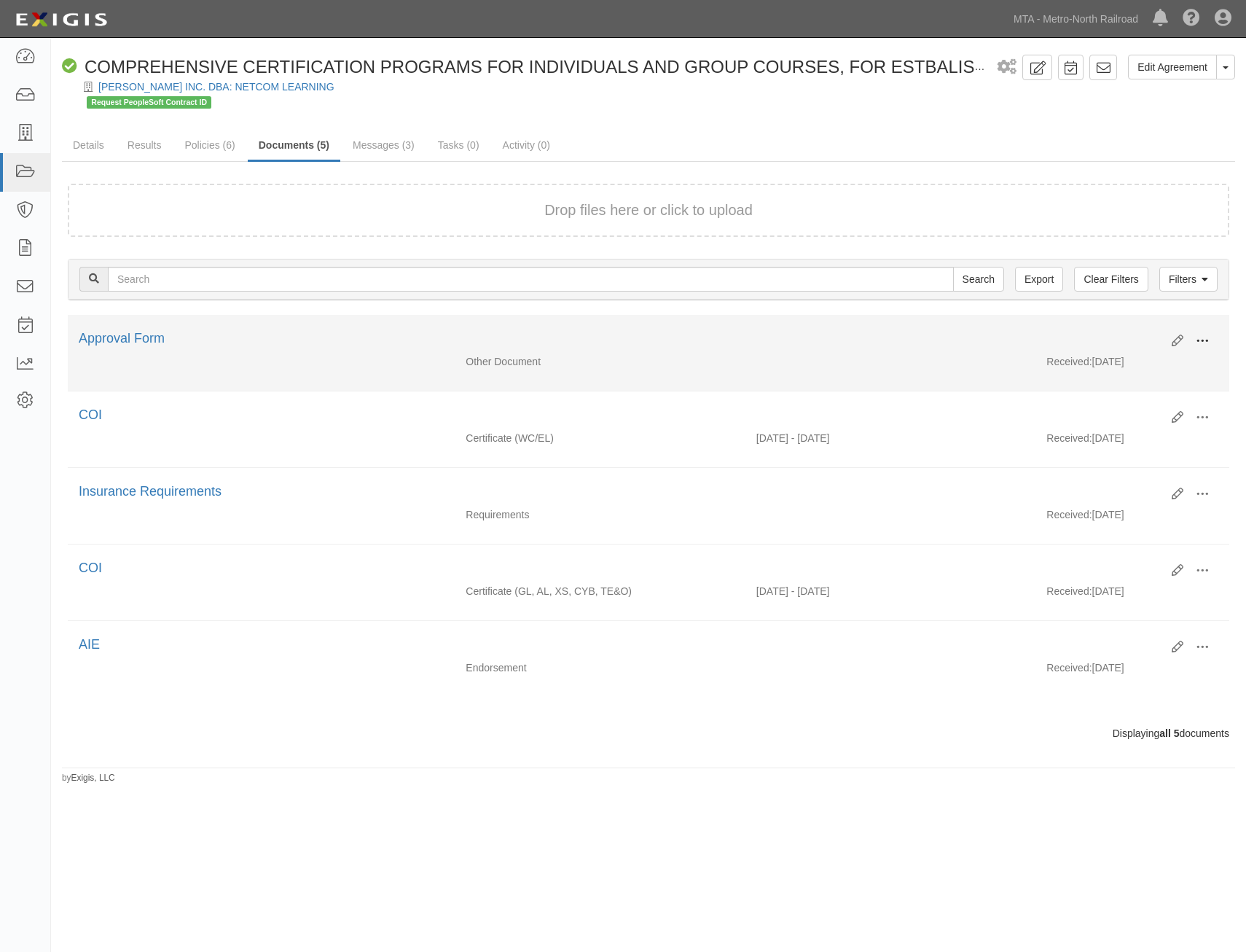
click at [1208, 332] on button at bounding box center [1202, 342] width 32 height 25
click at [1158, 361] on link "View" at bounding box center [1131, 362] width 116 height 26
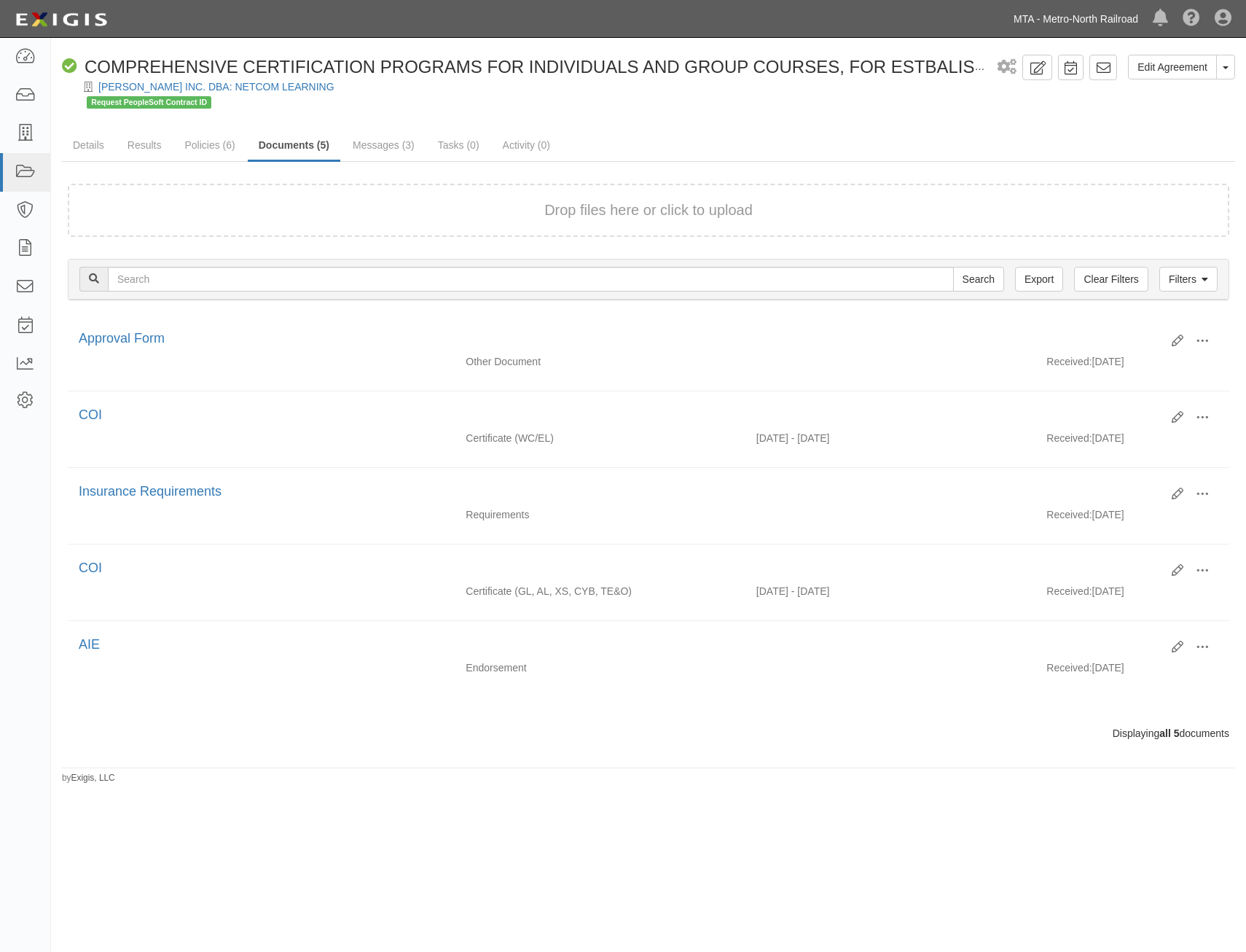
click at [1092, 9] on link "MTA - Metro-North Railroad" at bounding box center [1076, 19] width 139 height 29
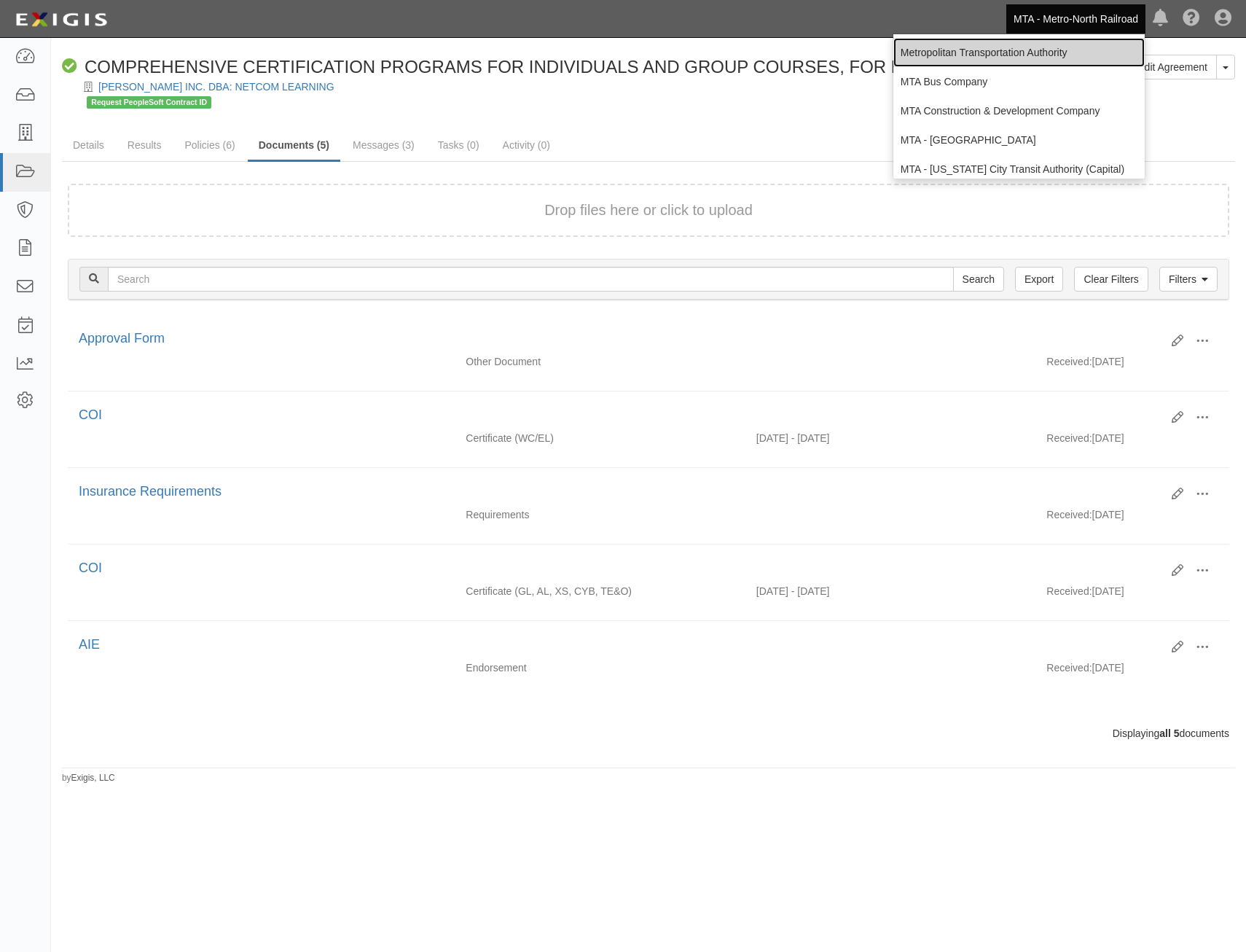
click at [1074, 40] on link "Metropolitan Transportation Authority" at bounding box center [1019, 52] width 252 height 29
